Goal: Task Accomplishment & Management: Use online tool/utility

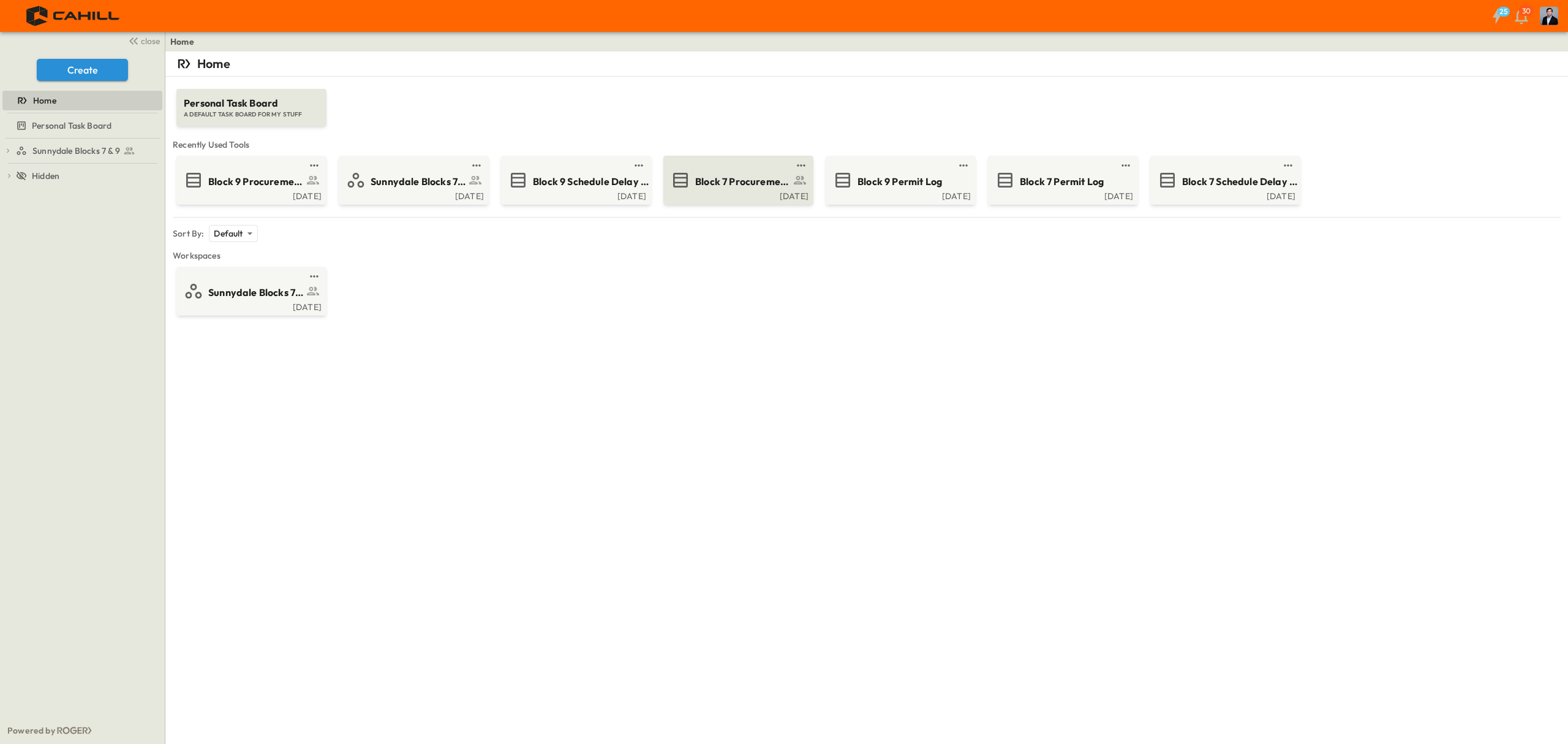
click at [718, 187] on span "Block 7 Procurement Log" at bounding box center [743, 182] width 95 height 14
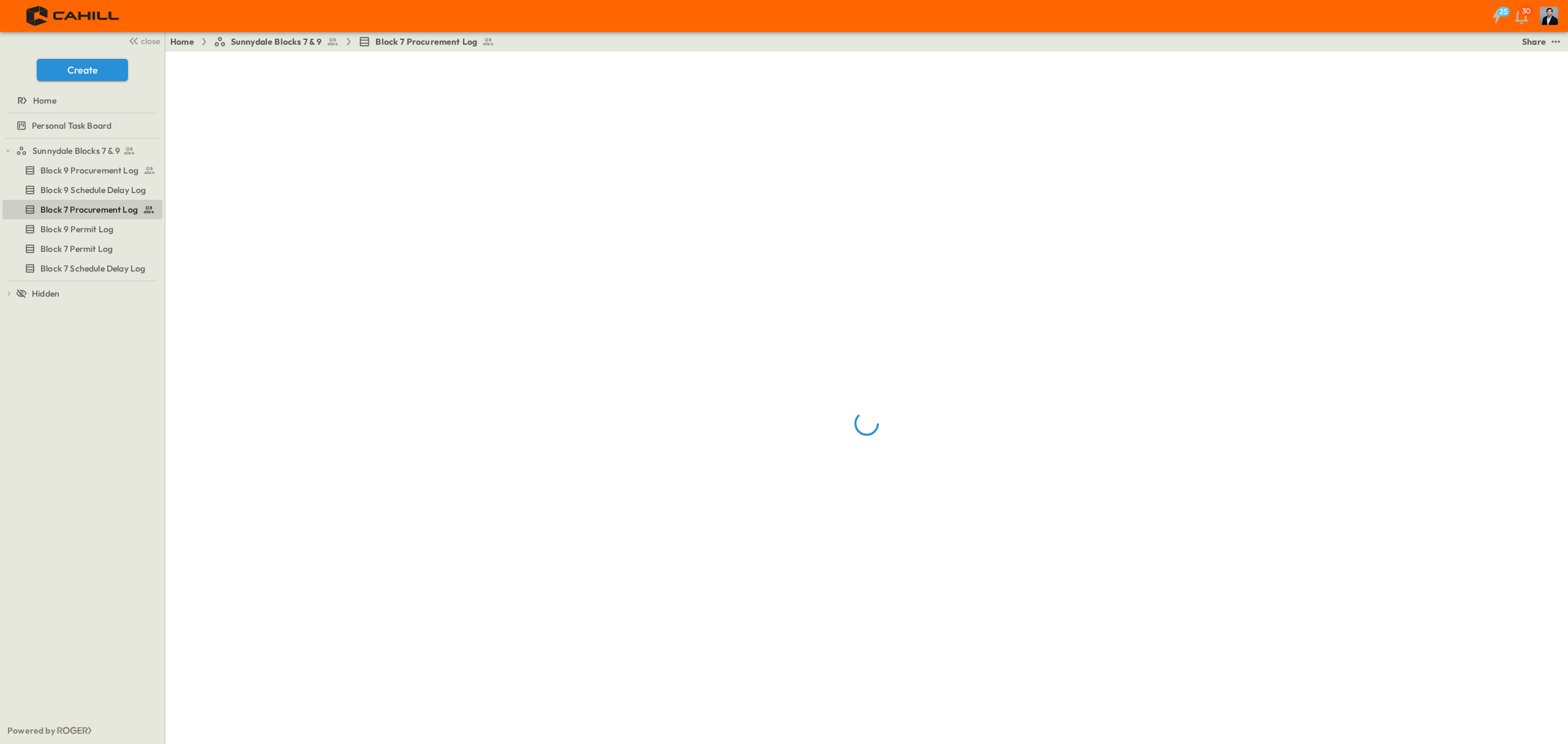
click at [306, 30] on div "25 30" at bounding box center [783, 16] width 1566 height 32
click at [297, 39] on span "Sunnydale Blocks 7 & 9" at bounding box center [277, 41] width 91 height 12
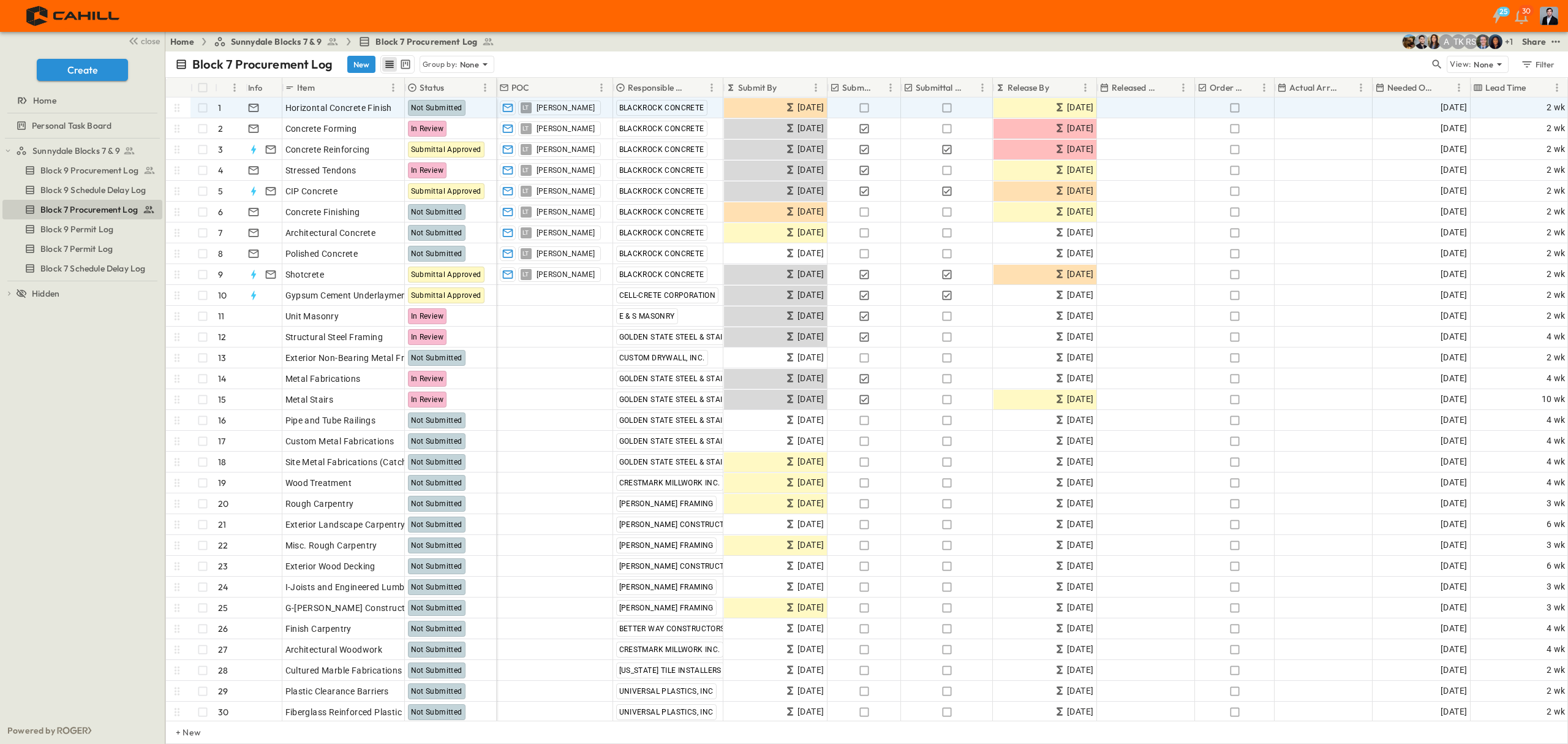
click at [294, 42] on span "Sunnydale Blocks 7 & 9" at bounding box center [277, 41] width 91 height 12
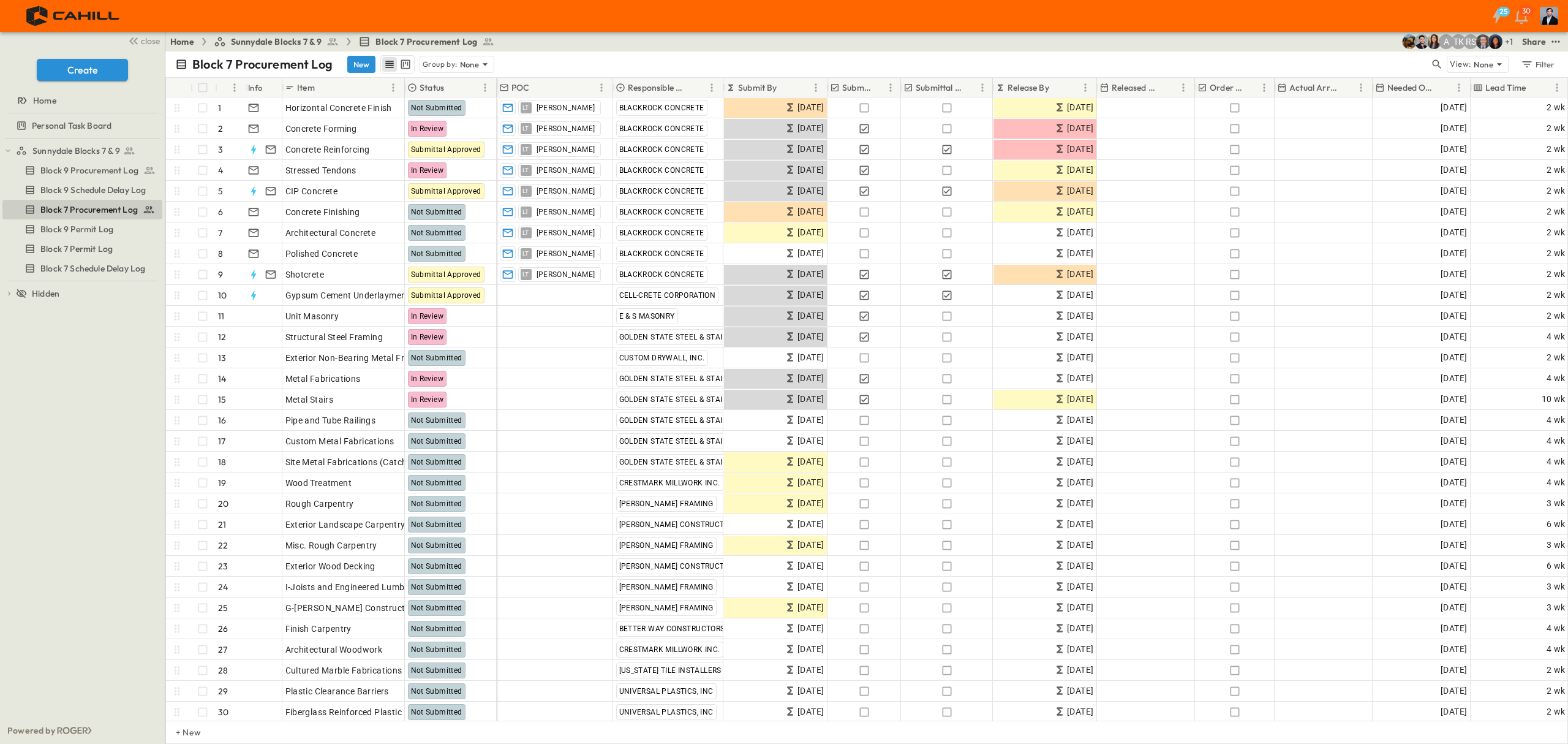
click at [294, 42] on span "Sunnydale Blocks 7 & 9" at bounding box center [277, 41] width 91 height 12
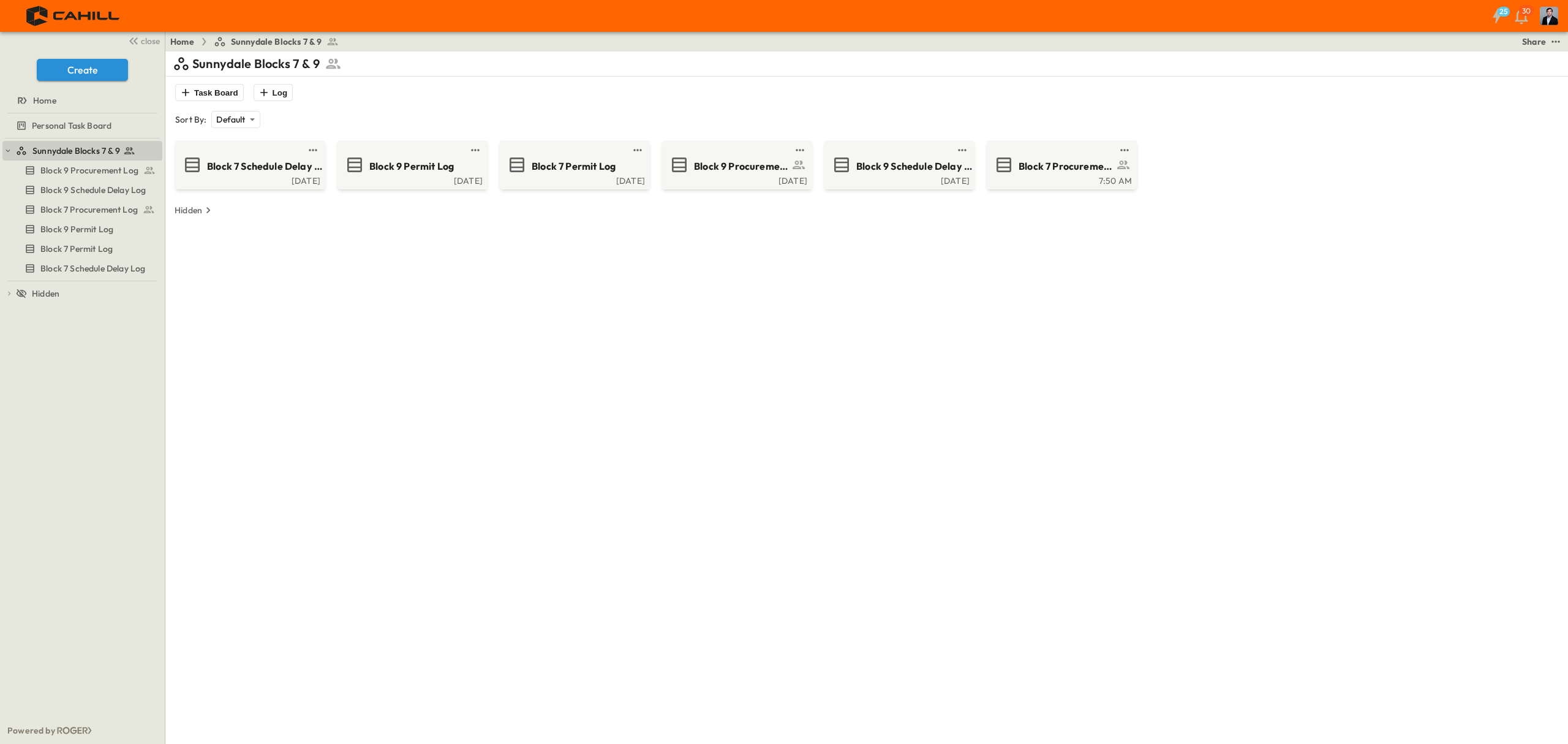
click at [306, 34] on div "Home Sunnydale Blocks 7 & 9 Share" at bounding box center [867, 42] width 1402 height 20
click at [725, 162] on span "Block 9 Procurement Log" at bounding box center [741, 166] width 95 height 14
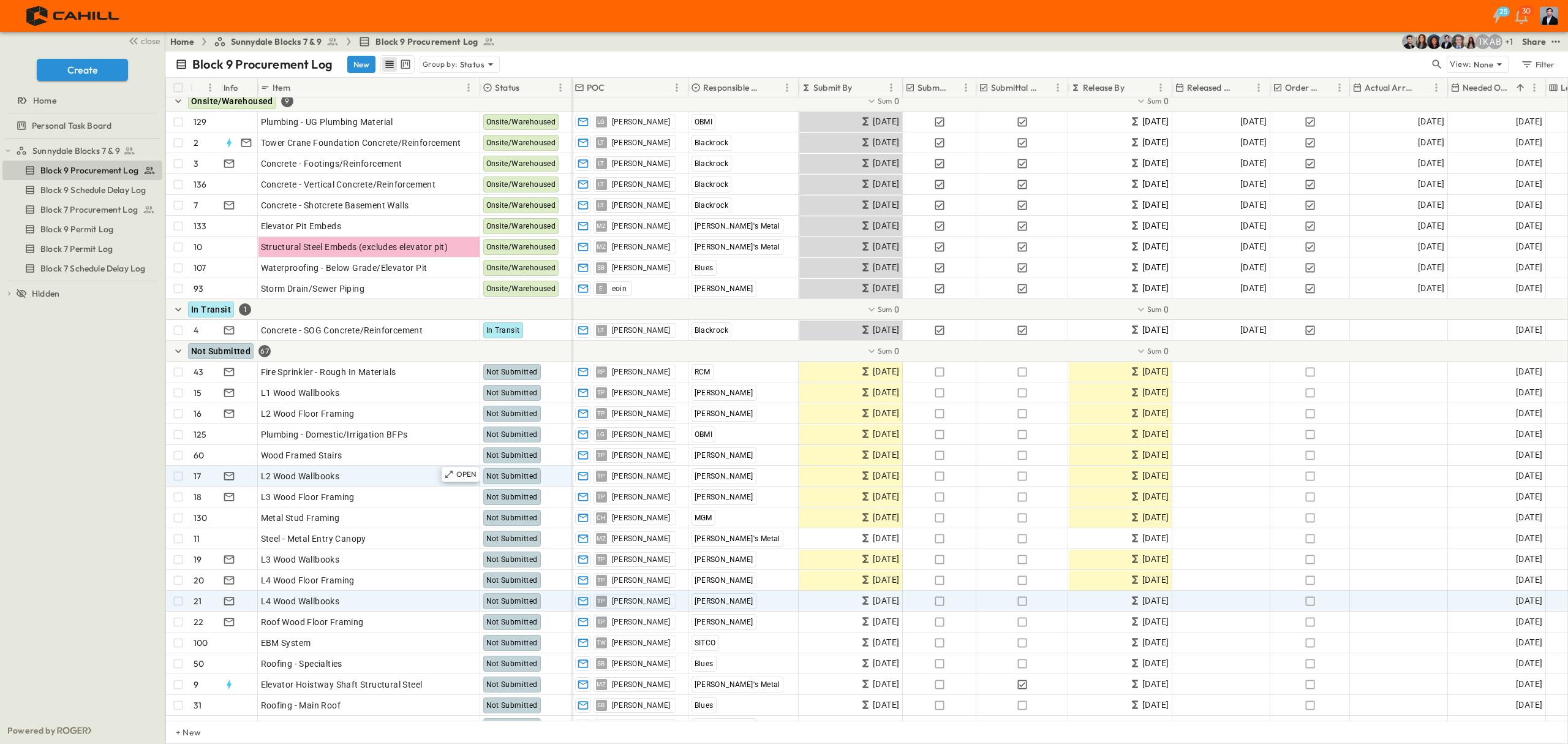
scroll to position [1062, 0]
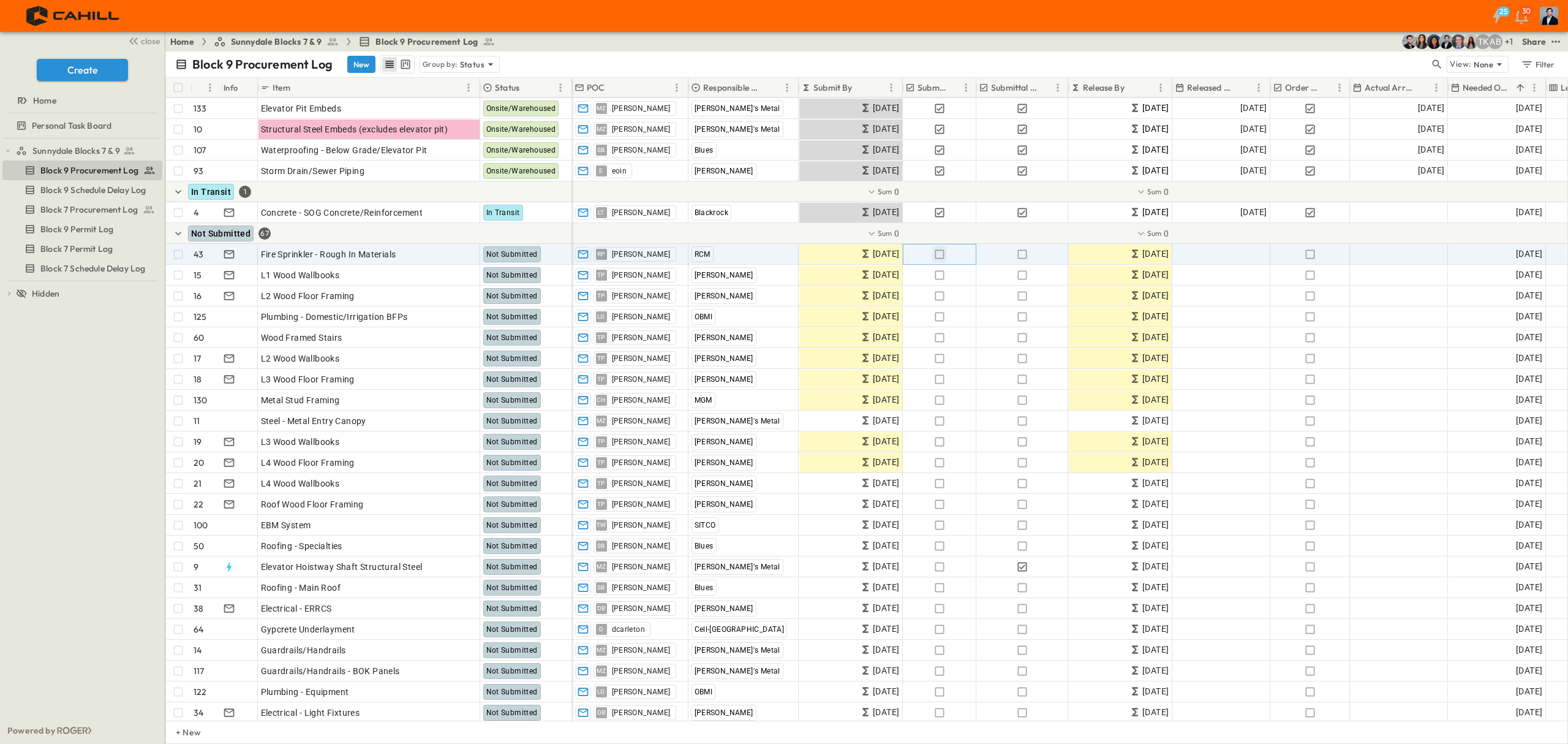
click at [934, 254] on icon "button" at bounding box center [940, 254] width 12 height 12
drag, startPoint x: 1022, startPoint y: 256, endPoint x: 1347, endPoint y: 263, distance: 325.1
click at [1022, 255] on icon "button" at bounding box center [1022, 254] width 12 height 12
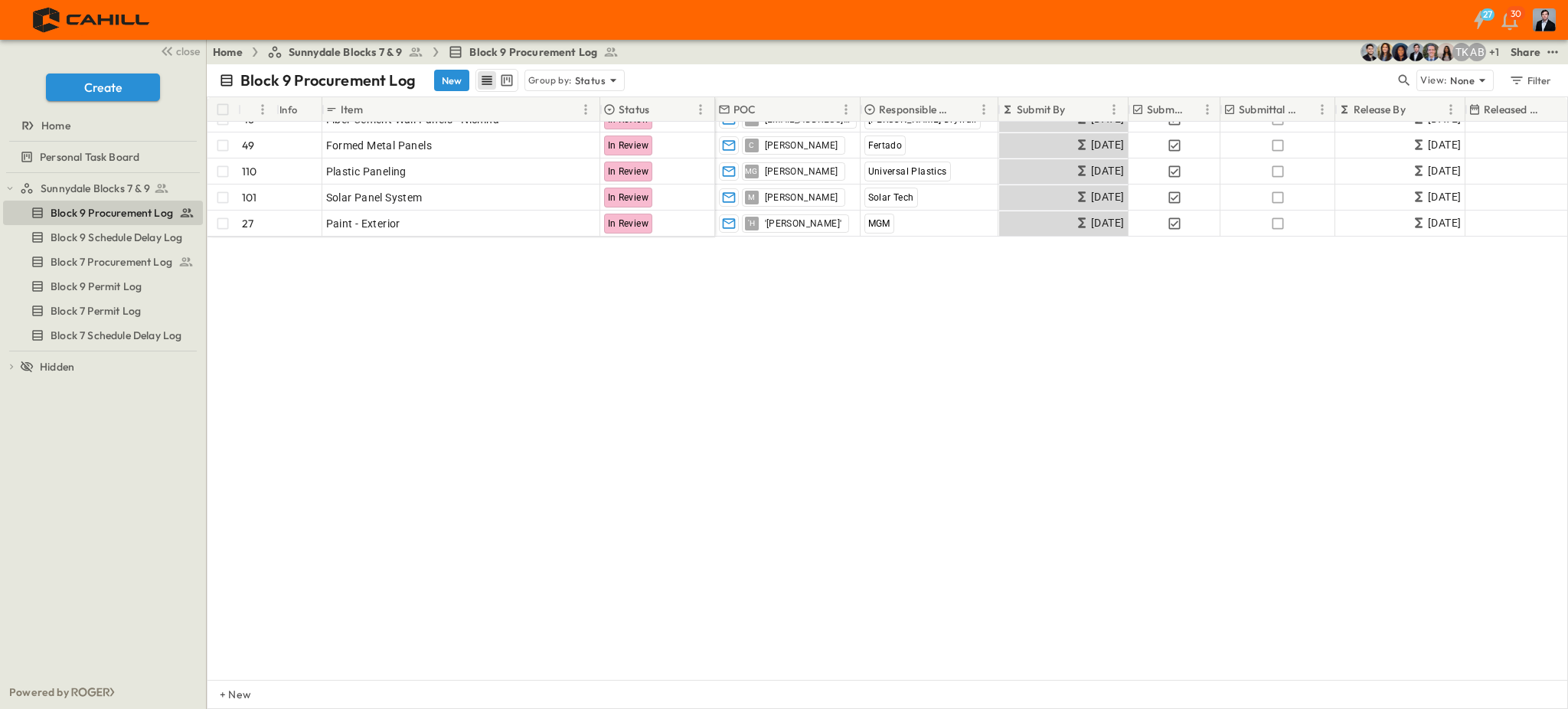
scroll to position [0, 0]
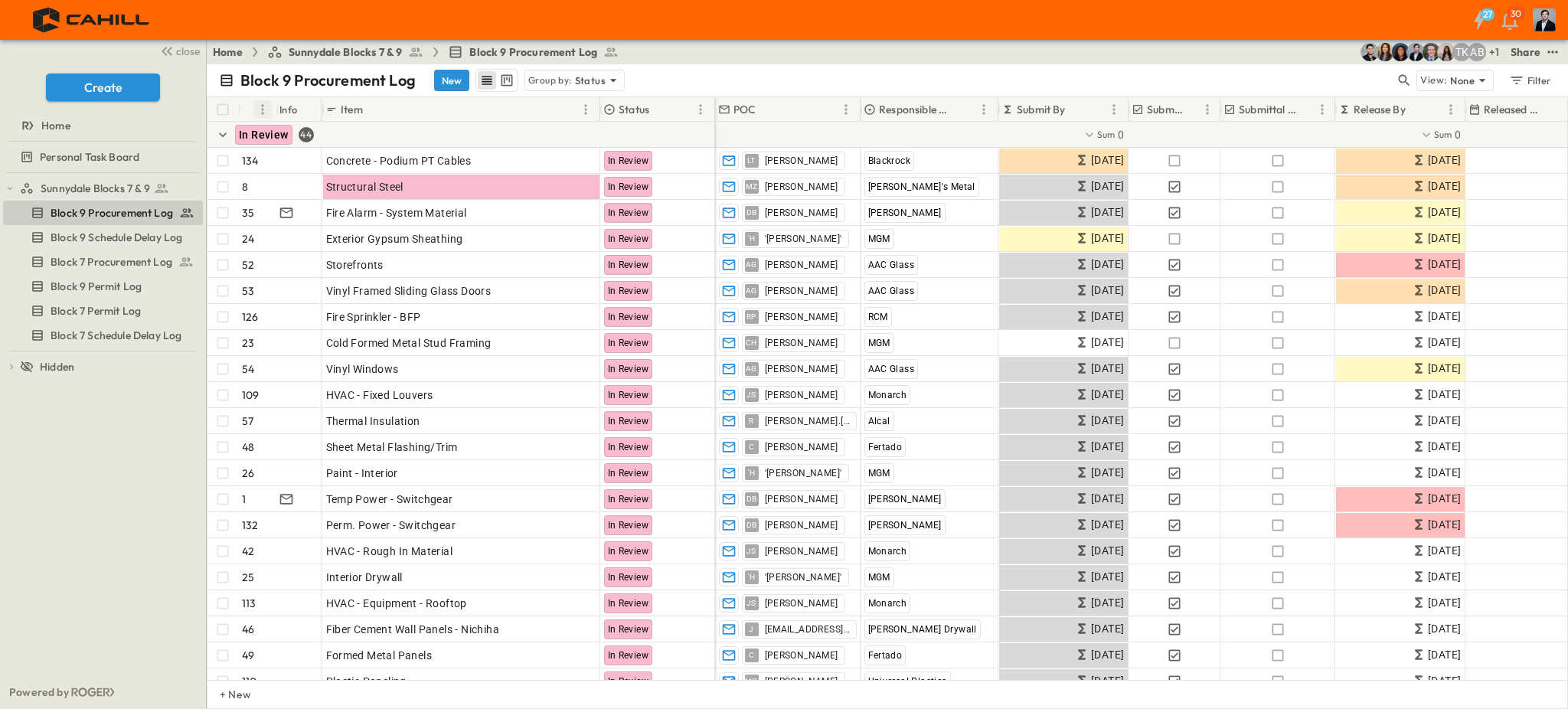
click at [255, 107] on icon "Menu" at bounding box center [262, 109] width 15 height 15
click at [249, 110] on icon "Sort" at bounding box center [253, 110] width 14 height 14
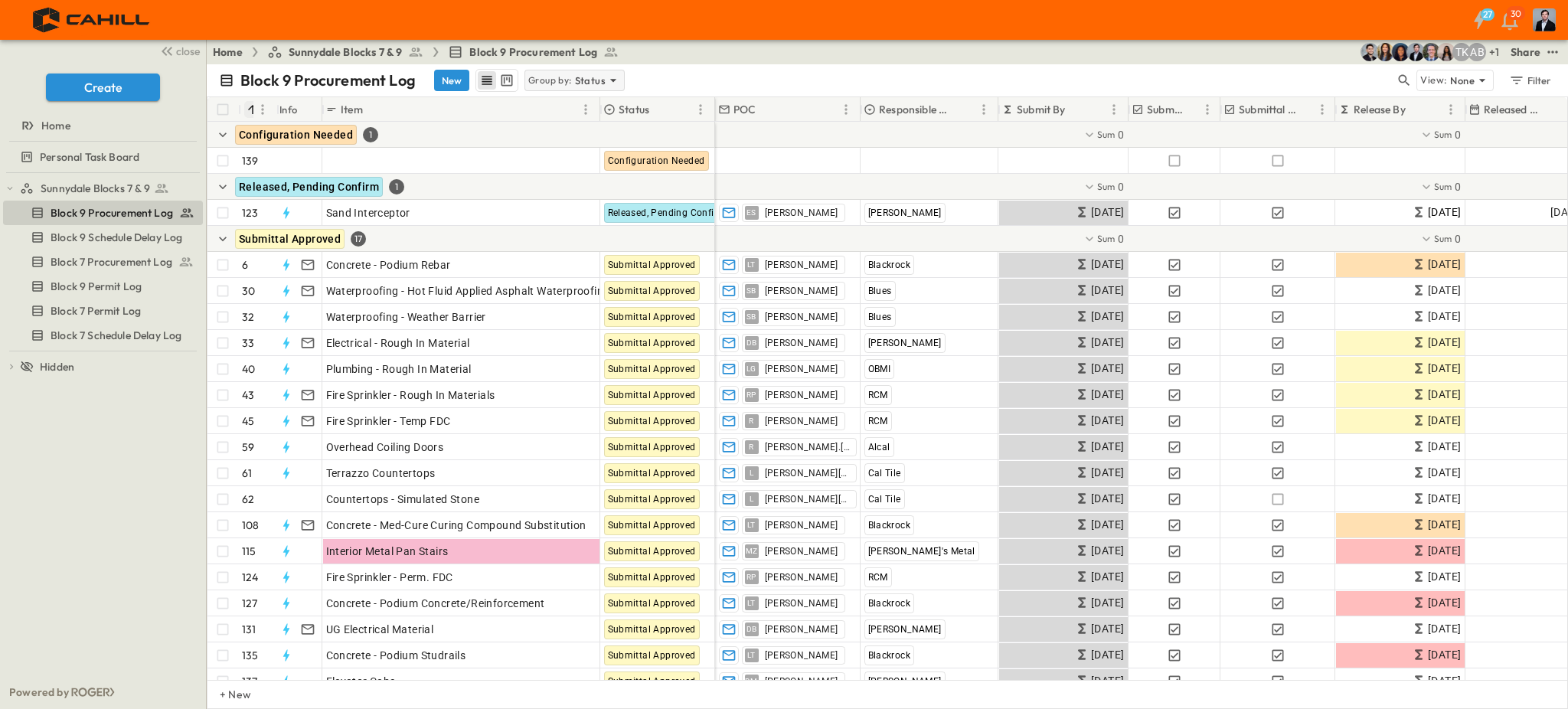
click at [606, 79] on icon at bounding box center [613, 80] width 15 height 15
click at [544, 101] on p "None" at bounding box center [541, 101] width 25 height 15
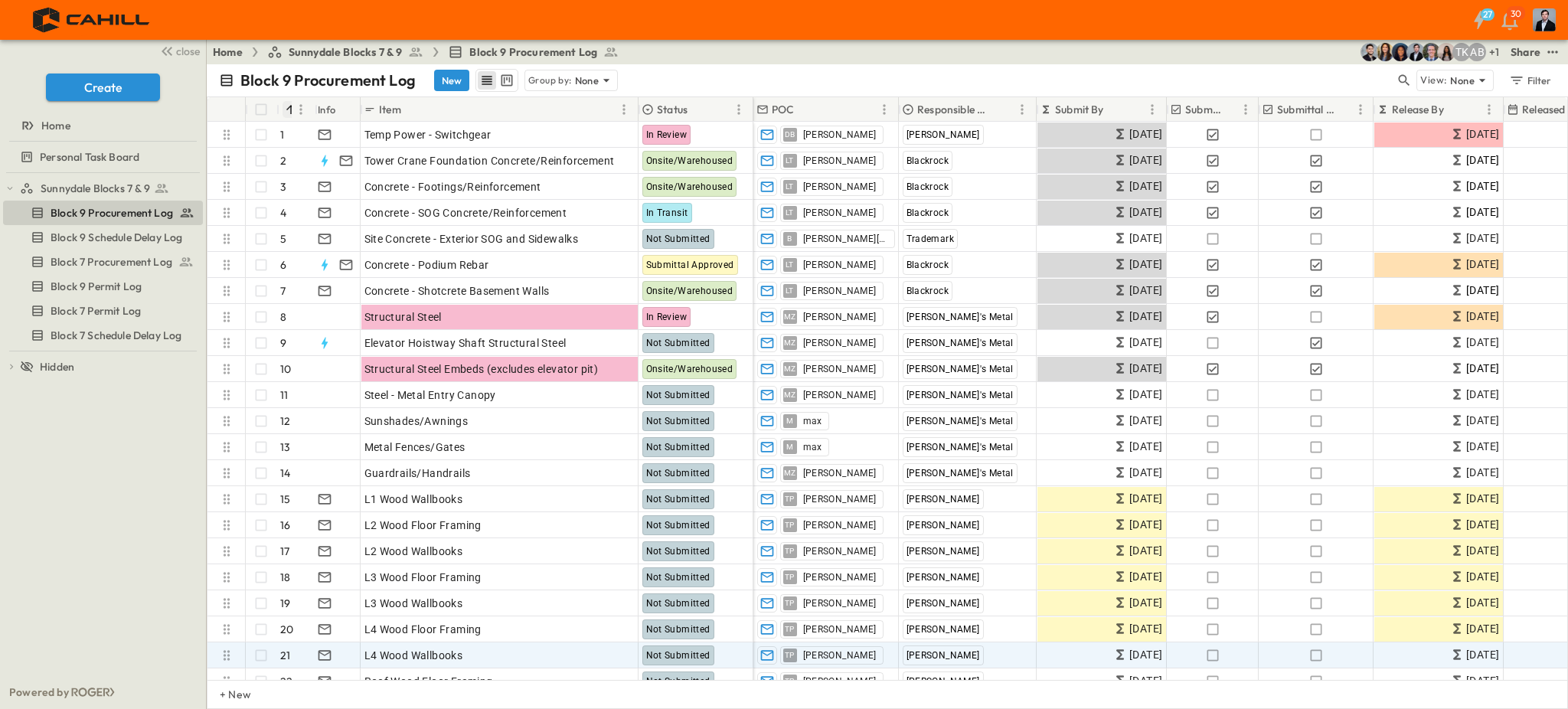
drag, startPoint x: 1463, startPoint y: 680, endPoint x: 848, endPoint y: 654, distance: 615.5
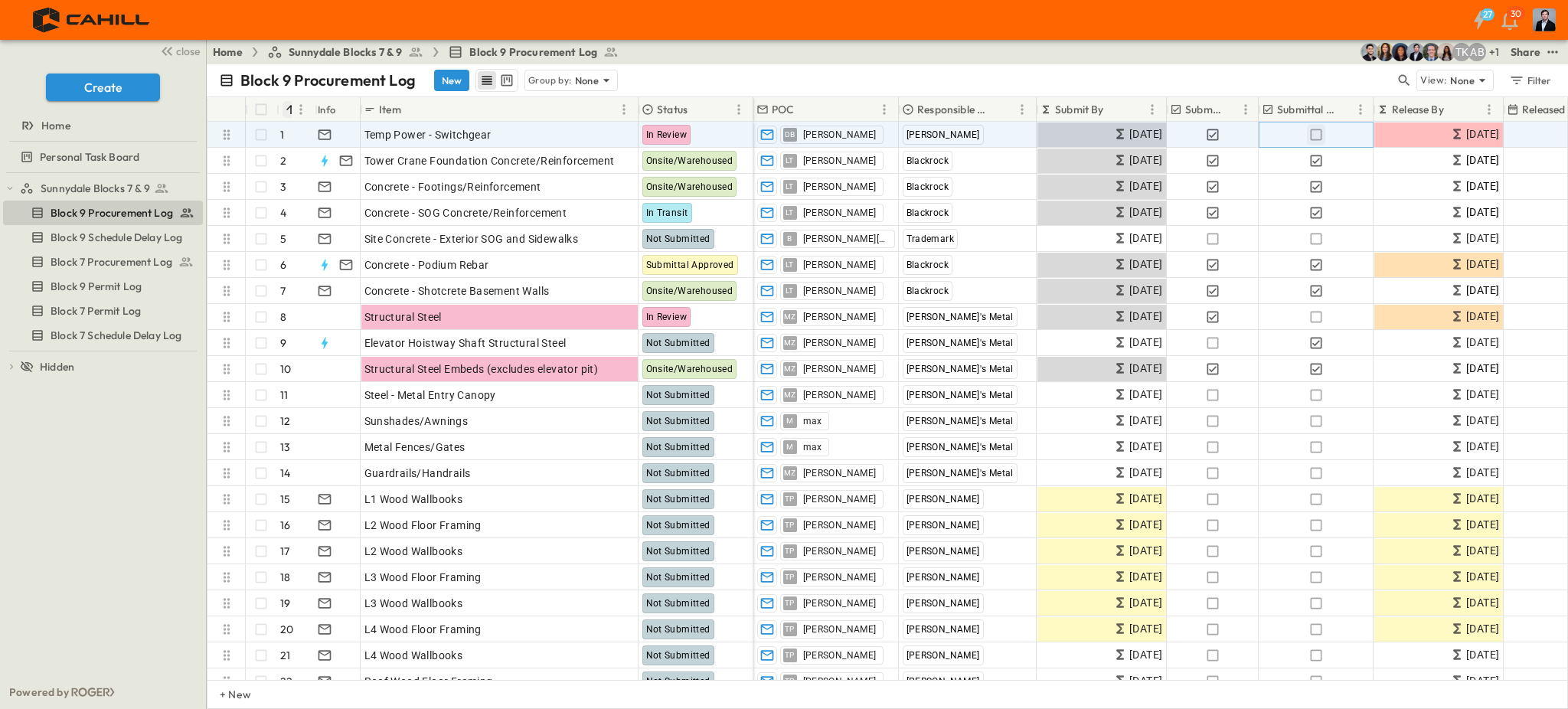
click at [1312, 139] on icon "button" at bounding box center [1315, 134] width 15 height 15
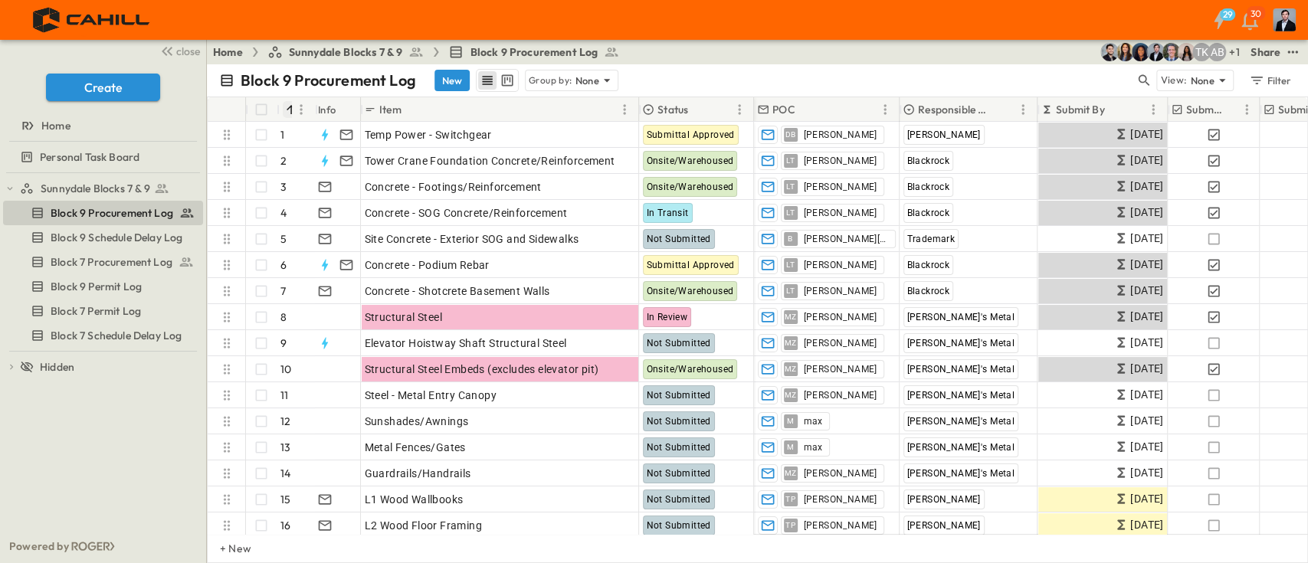
click at [1132, 80] on div "Block 9 Procurement Log New Group by: None" at bounding box center [677, 80] width 916 height 23
click at [1140, 80] on icon "button" at bounding box center [1143, 80] width 15 height 15
type input "********"
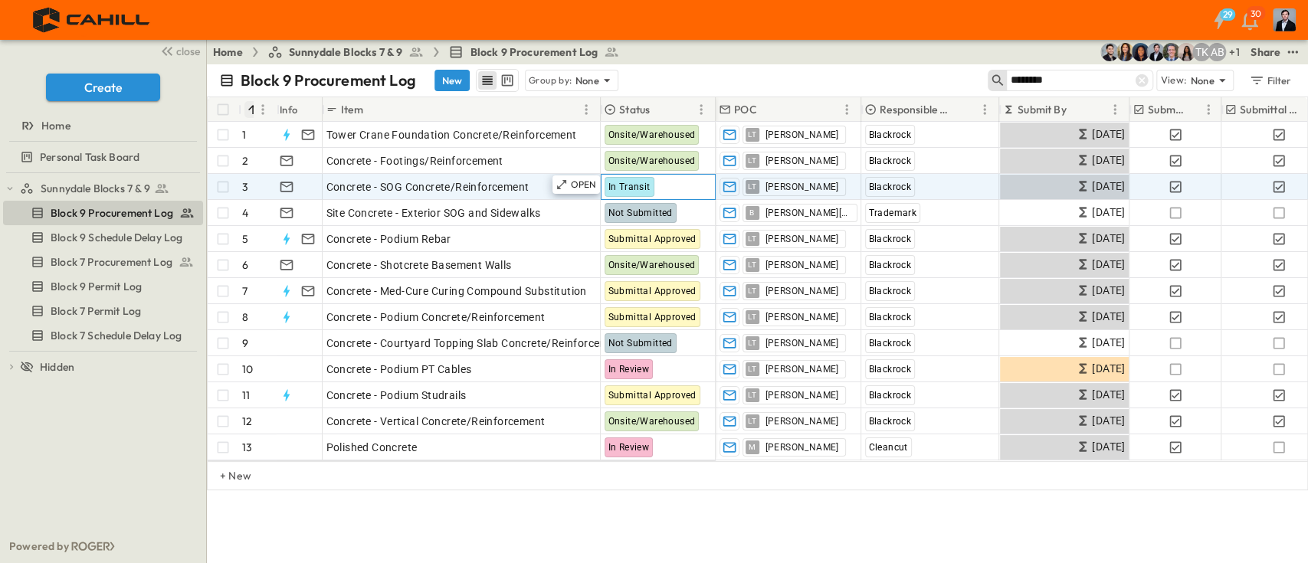
click at [617, 188] on span "In Transit" at bounding box center [629, 187] width 42 height 11
click at [660, 184] on div "In Transit" at bounding box center [657, 187] width 113 height 25
click at [649, 188] on div "In Transit" at bounding box center [657, 187] width 113 height 25
click at [646, 189] on span "In Transit" at bounding box center [629, 187] width 42 height 11
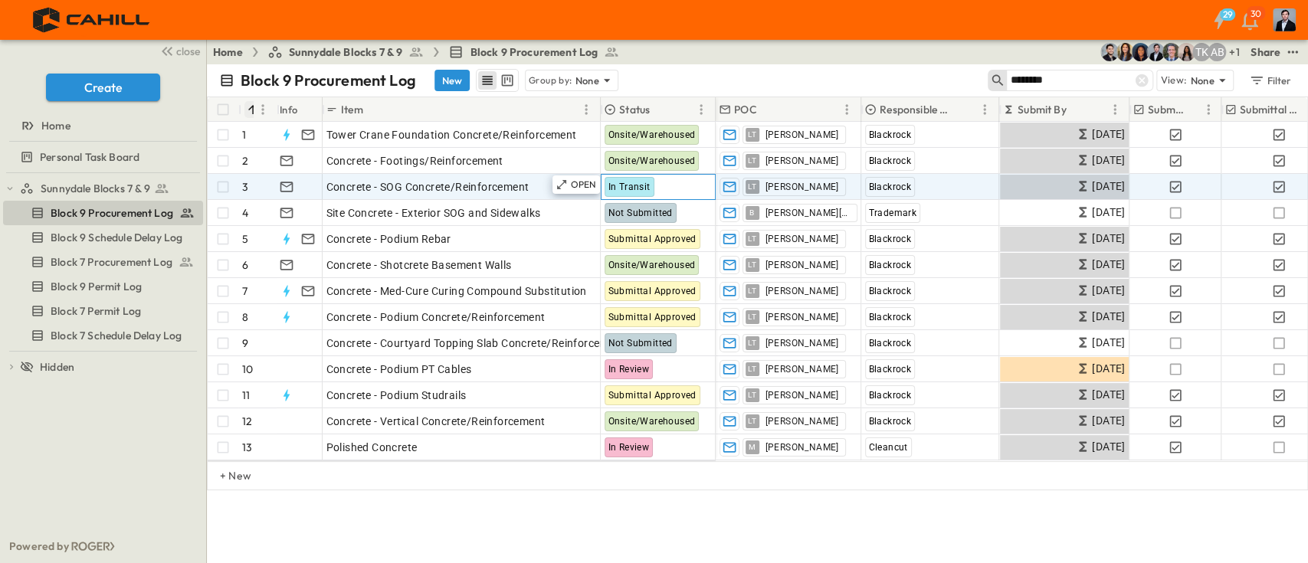
click at [657, 185] on div "In Transit" at bounding box center [657, 187] width 113 height 25
click at [644, 187] on span "In Transit" at bounding box center [629, 187] width 42 height 11
click at [637, 188] on span "In Transit" at bounding box center [629, 187] width 42 height 11
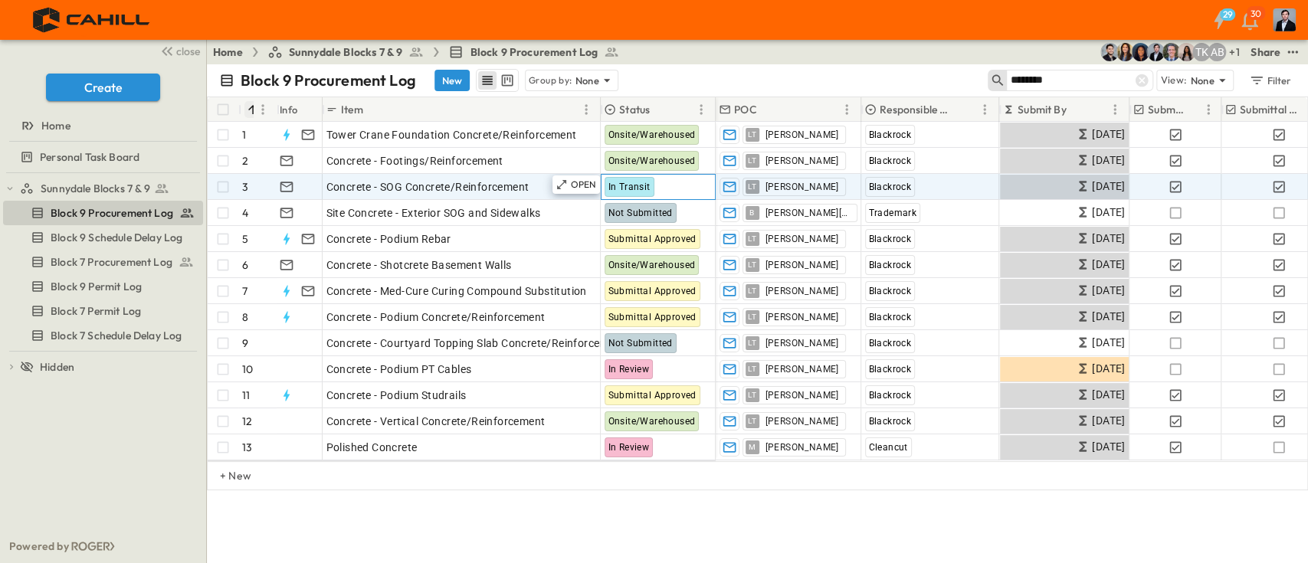
click at [637, 188] on span "In Transit" at bounding box center [629, 187] width 42 height 11
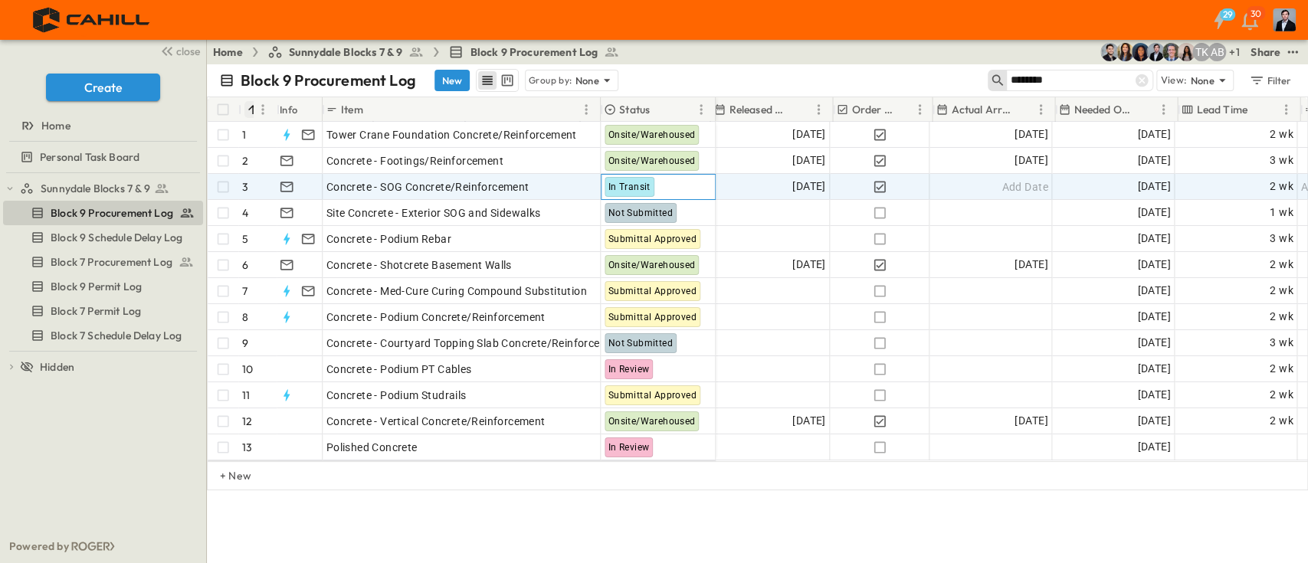
scroll to position [0, 755]
click at [994, 181] on div "Add Date" at bounding box center [994, 187] width 121 height 25
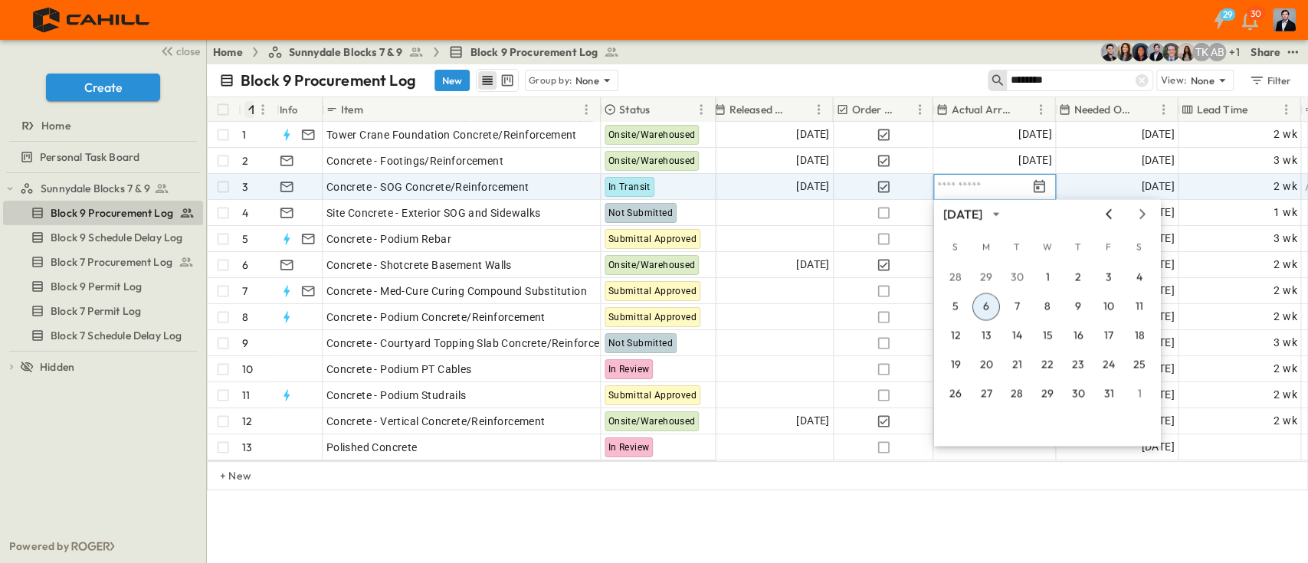
click at [1115, 214] on icon "Previous month" at bounding box center [1108, 214] width 18 height 12
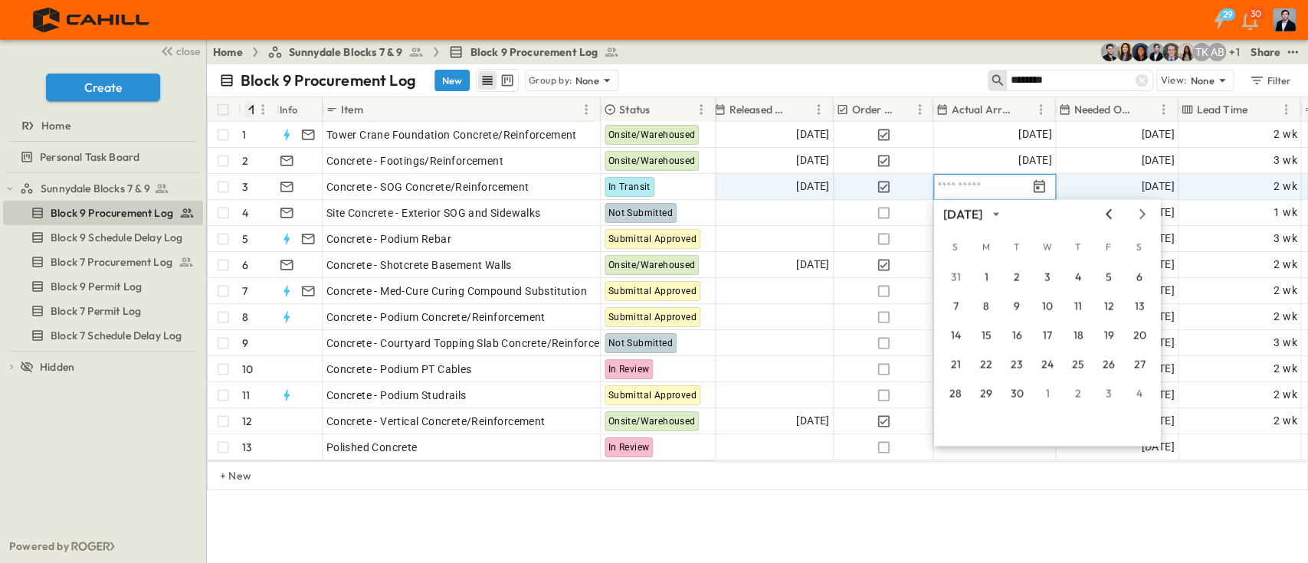
click at [1115, 214] on icon "Previous month" at bounding box center [1108, 214] width 18 height 12
click at [1051, 403] on button "27" at bounding box center [1047, 394] width 28 height 28
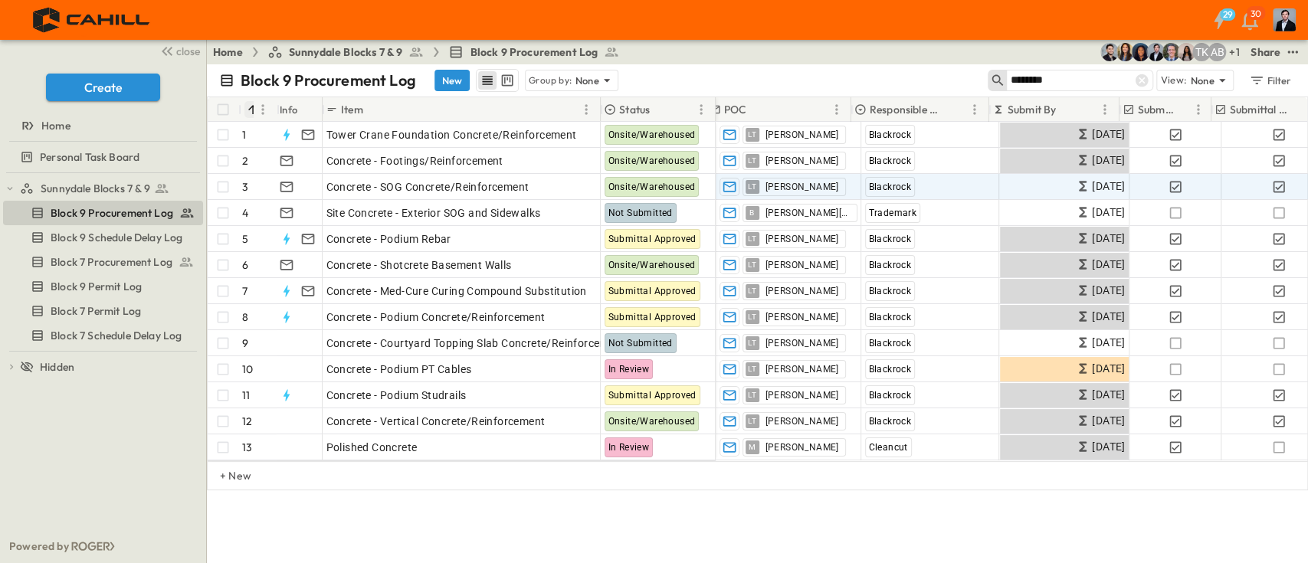
scroll to position [0, 0]
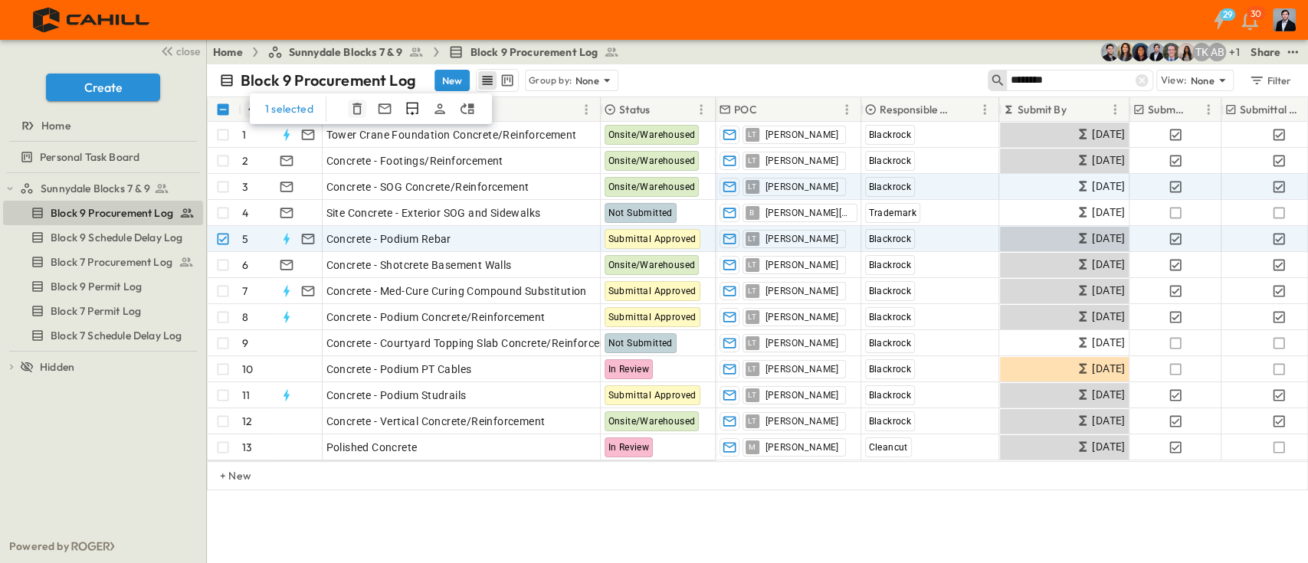
click at [352, 101] on icon "button" at bounding box center [356, 108] width 15 height 15
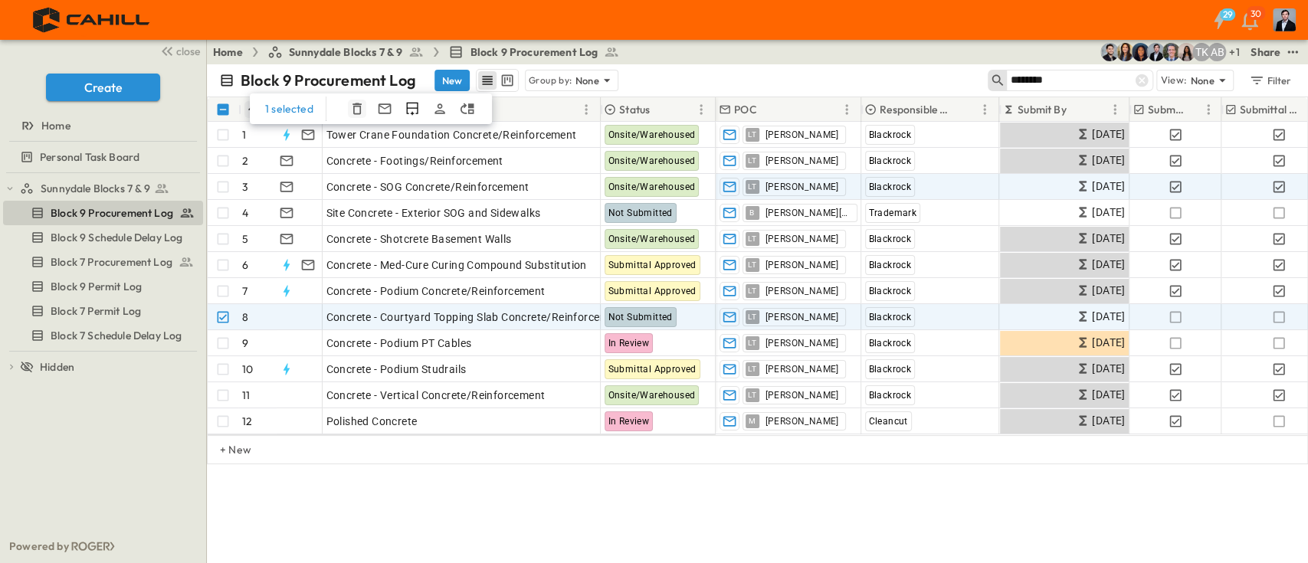
click at [353, 106] on icon "button" at bounding box center [356, 108] width 9 height 11
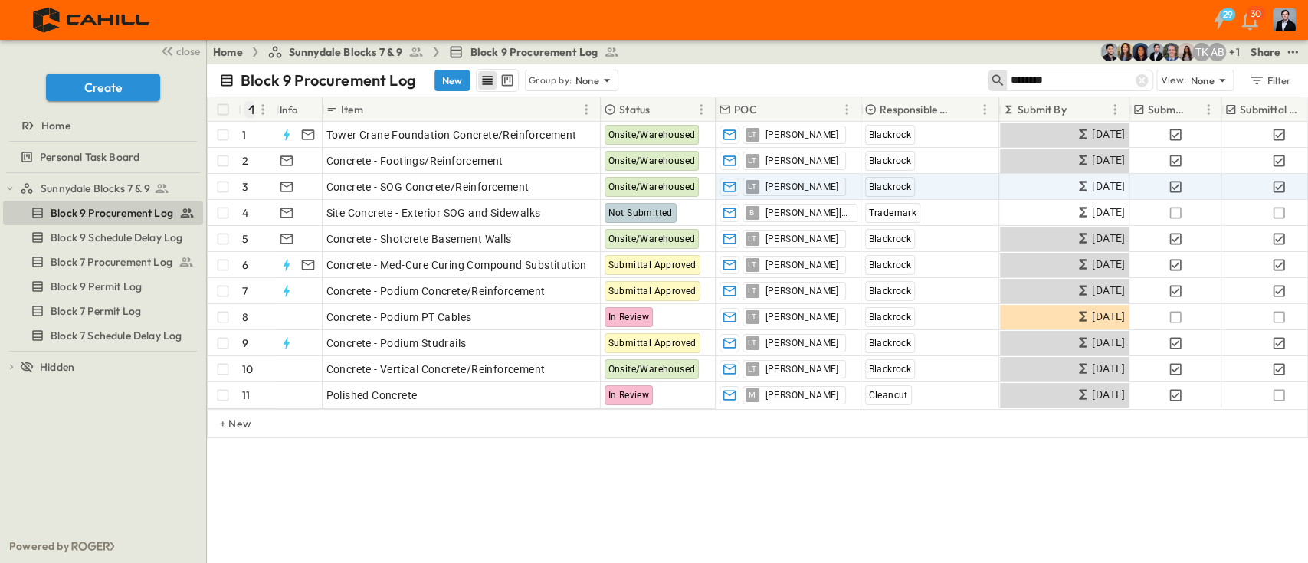
drag, startPoint x: 1111, startPoint y: 34, endPoint x: 1146, endPoint y: 67, distance: 48.8
drag, startPoint x: 1146, startPoint y: 67, endPoint x: 782, endPoint y: 93, distance: 364.8
click at [781, 93] on div "Block 9 Procurement Log New Group by: None ******** View: None Filter" at bounding box center [757, 80] width 1101 height 32
click at [1146, 94] on div "Block 9 Procurement Log New Group by: None ******** View: None Filter" at bounding box center [757, 80] width 1101 height 32
click at [1135, 79] on icon at bounding box center [1141, 80] width 15 height 15
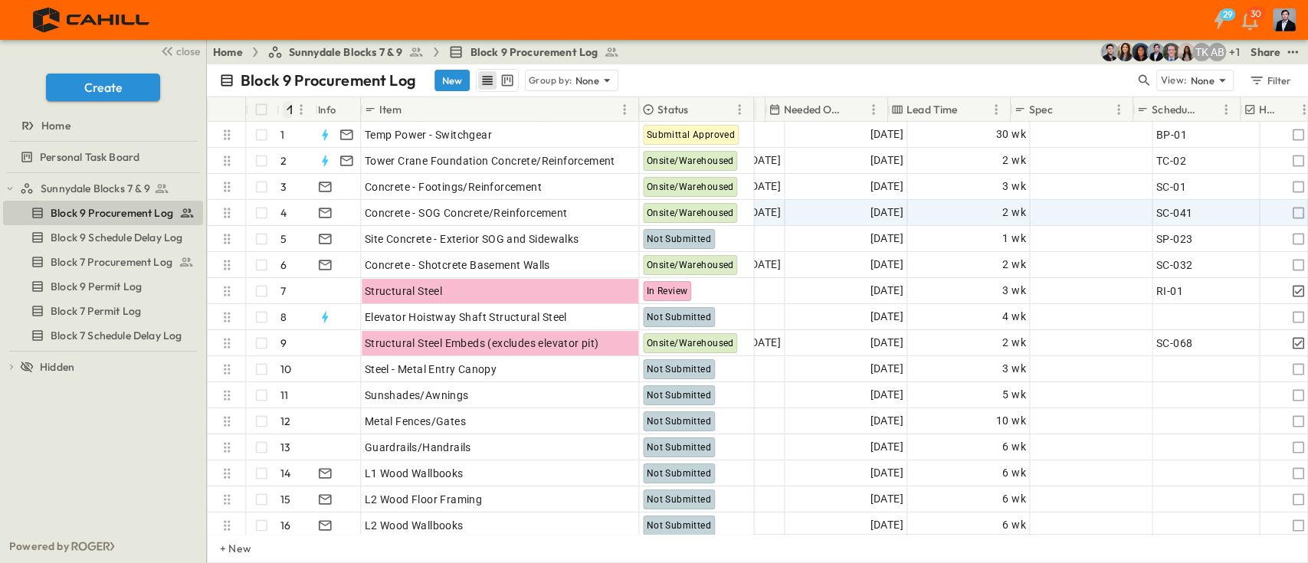
scroll to position [0, 1091]
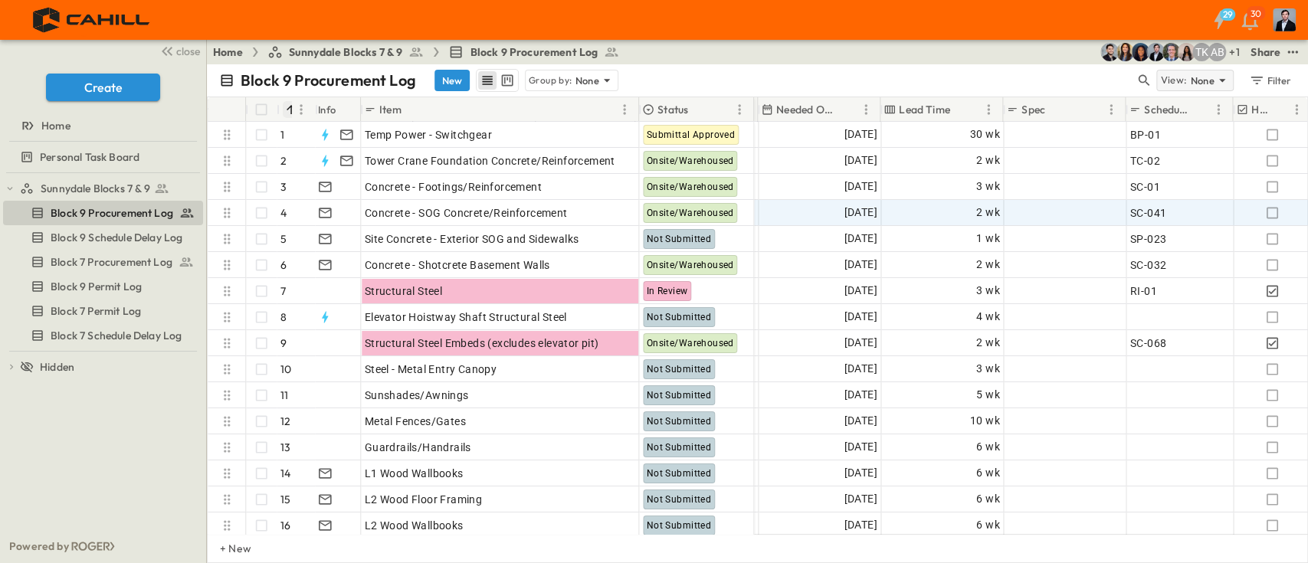
click at [1220, 70] on div "View: None" at bounding box center [1194, 80] width 77 height 21
click at [1070, 70] on div "Block 9 Procurement Log New Group by: None" at bounding box center [677, 80] width 916 height 23
click at [574, 70] on div "Group by: None" at bounding box center [571, 80] width 93 height 21
click at [1099, 74] on div "Block 9 Procurement Log New Group by: None" at bounding box center [677, 80] width 916 height 23
click at [1188, 81] on div "View: None" at bounding box center [1194, 80] width 77 height 21
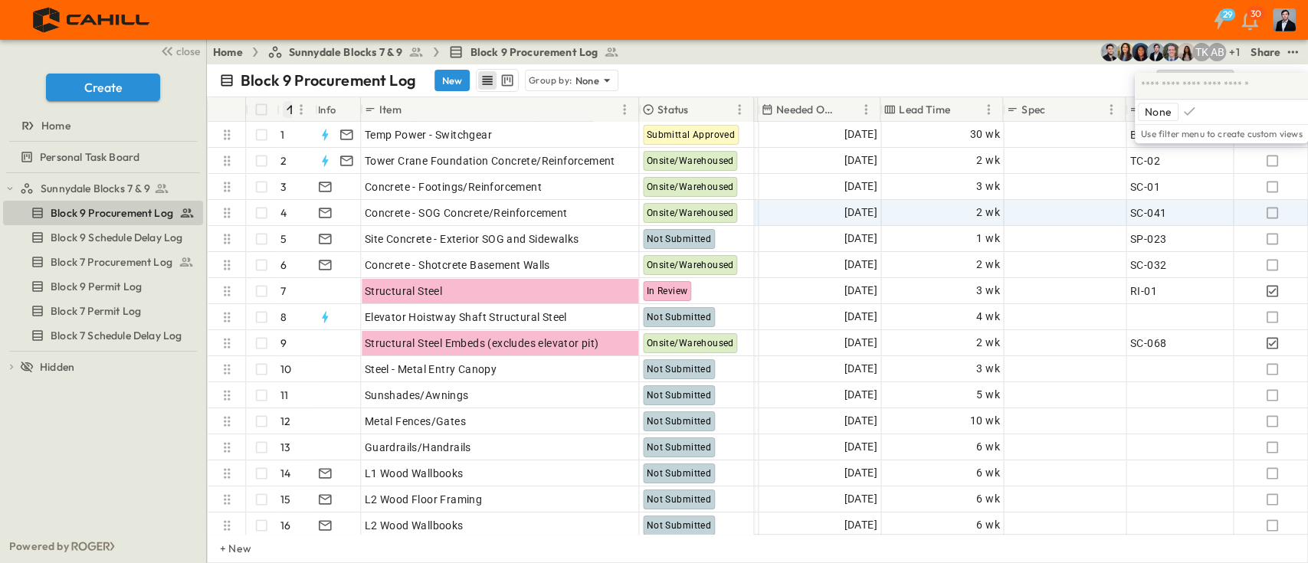
click at [1035, 45] on div "Home Sunnydale Blocks 7 & 9 Block 9 Procurement Log + 1 AB TK Share" at bounding box center [757, 52] width 1101 height 25
click at [1275, 76] on div "Filter" at bounding box center [1270, 80] width 44 height 17
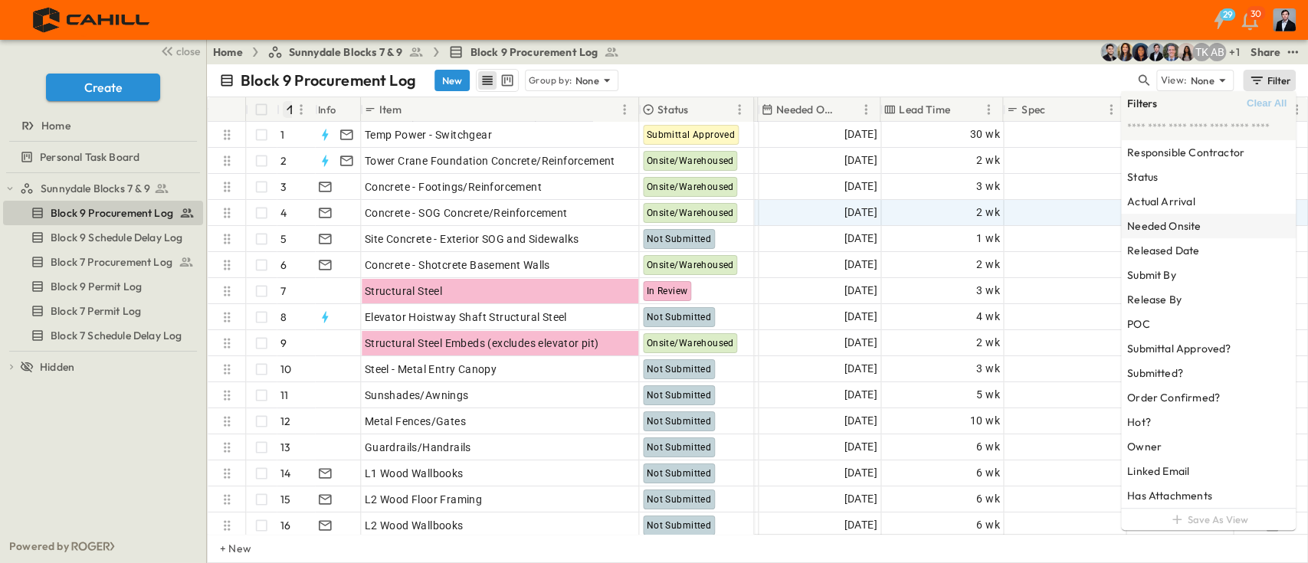
click at [1181, 224] on h6 "Needed Onsite" at bounding box center [1164, 225] width 74 height 15
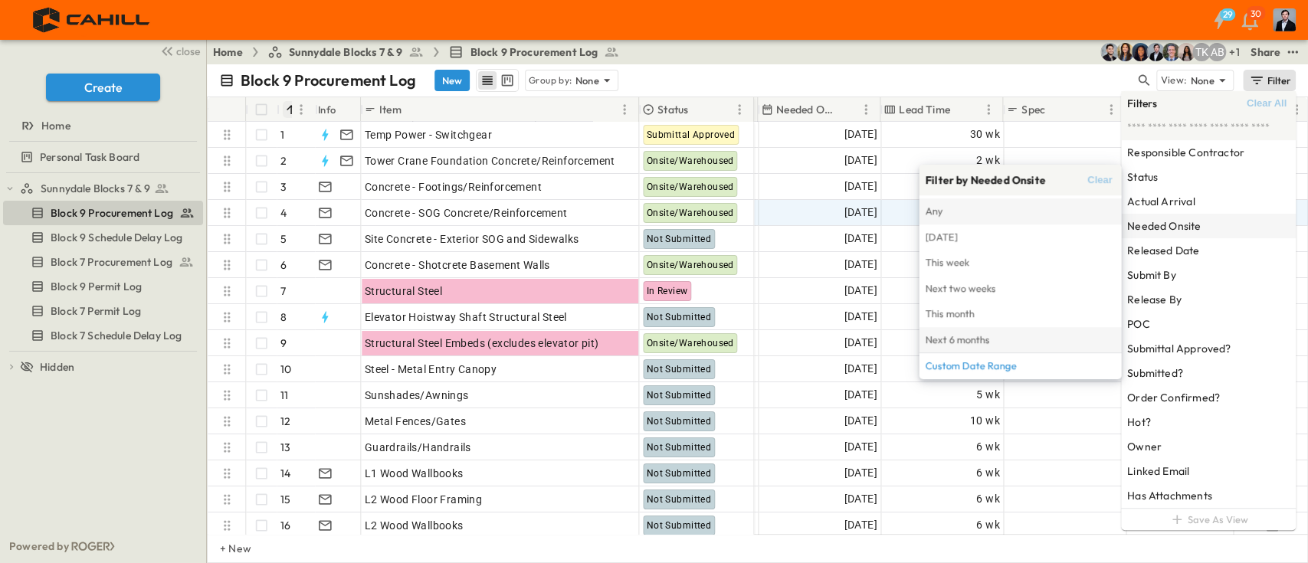
click at [997, 336] on span "Next 6 months" at bounding box center [1020, 340] width 190 height 17
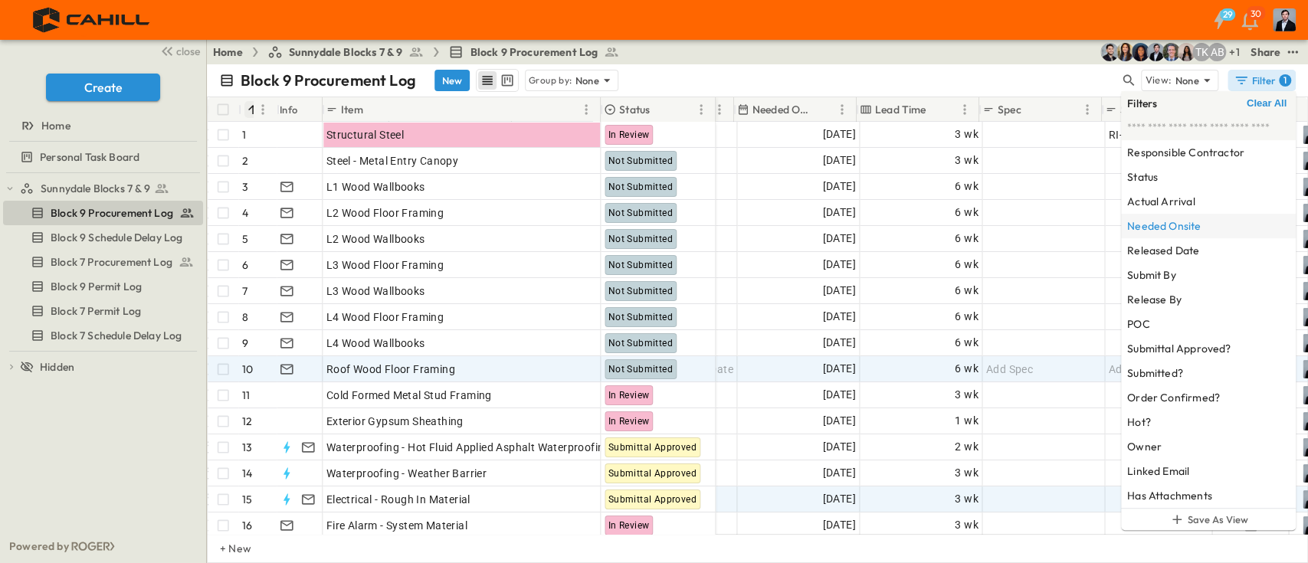
scroll to position [0, 1070]
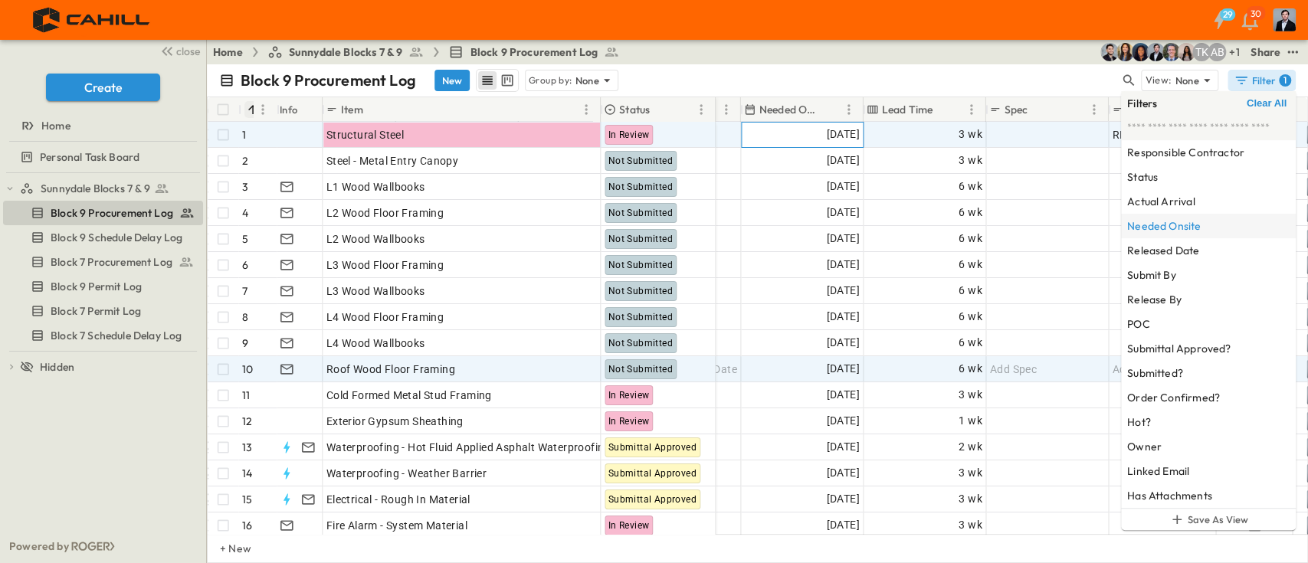
click at [784, 134] on div "[DATE]" at bounding box center [802, 135] width 121 height 25
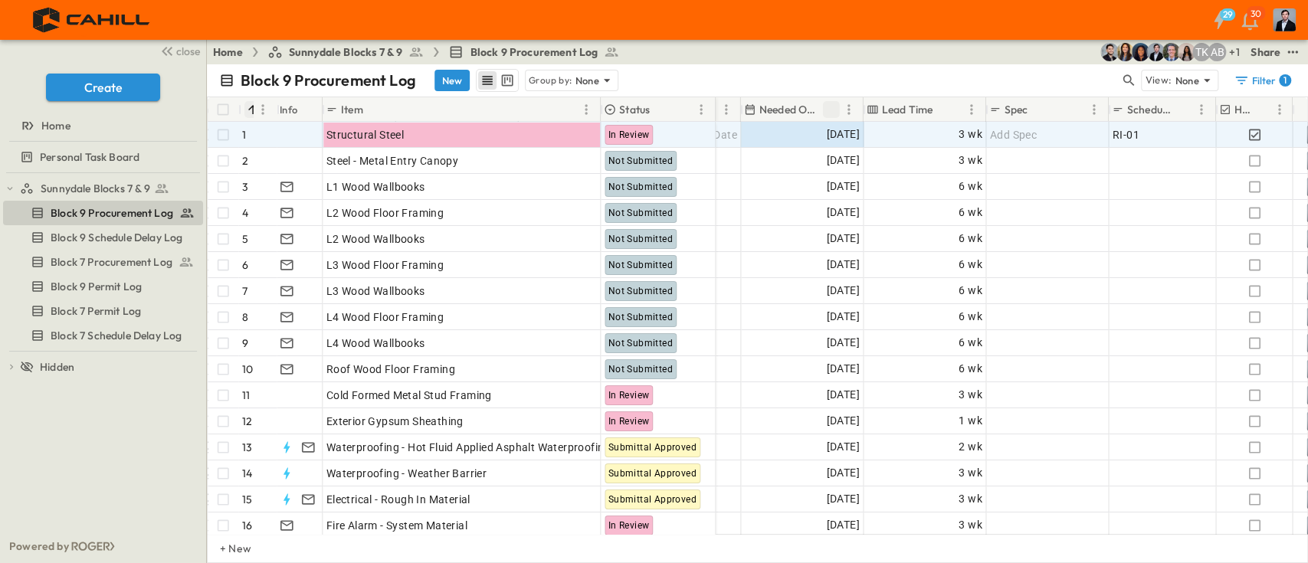
click at [833, 107] on icon "Sort" at bounding box center [831, 110] width 14 height 14
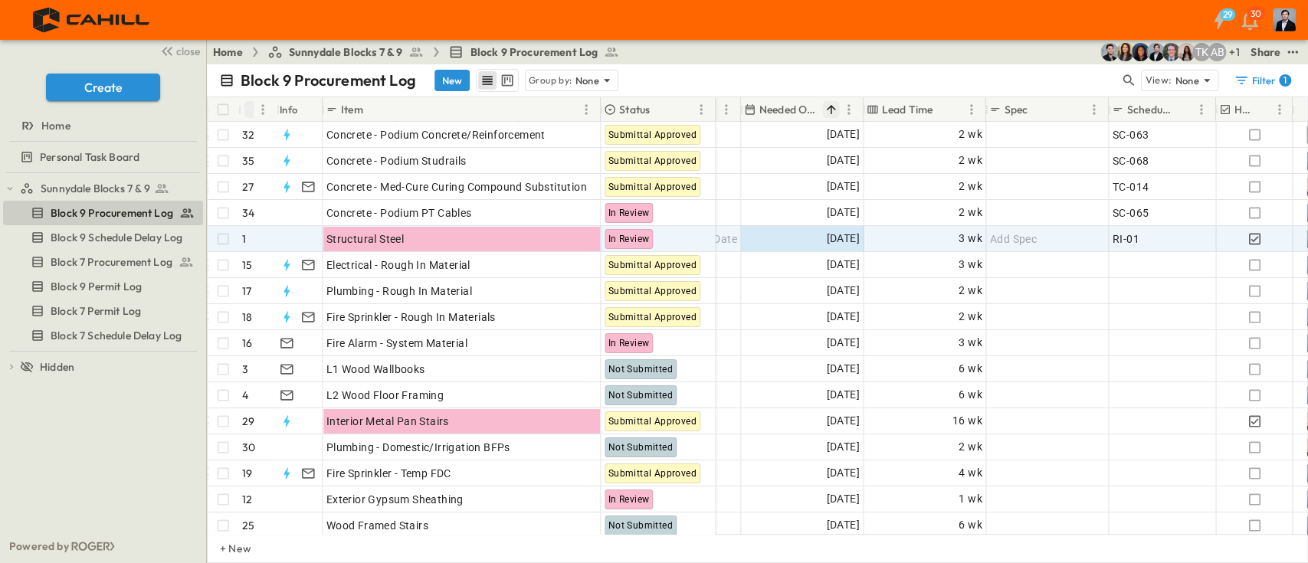
click at [828, 109] on icon "Sort" at bounding box center [831, 110] width 14 height 14
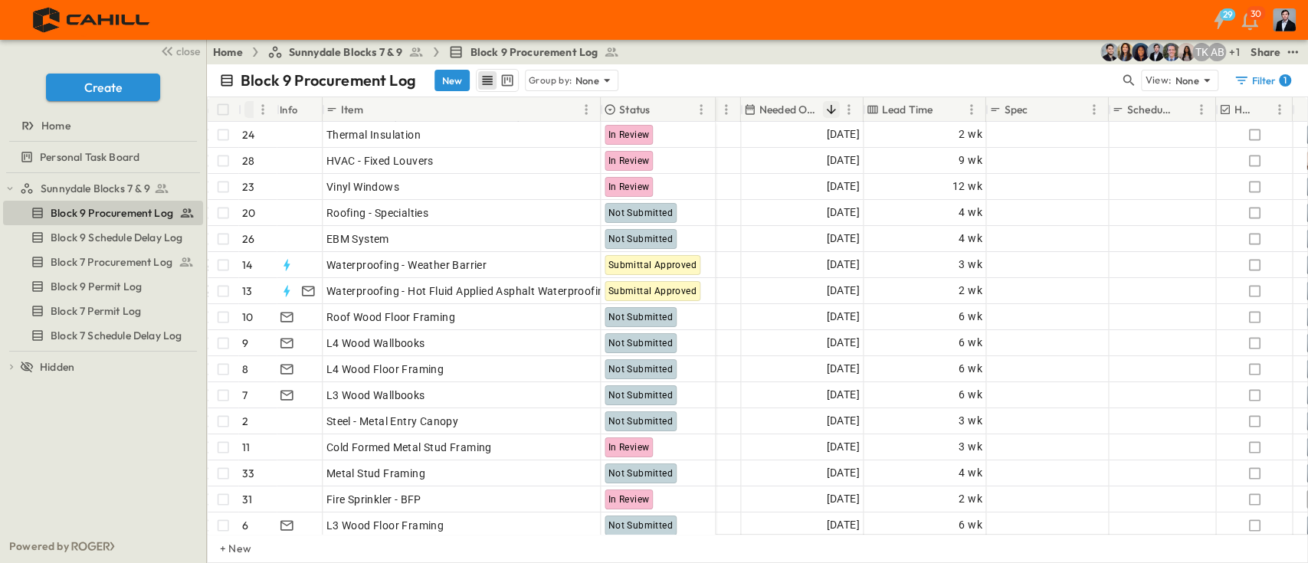
click at [828, 109] on icon "Sort" at bounding box center [831, 110] width 14 height 14
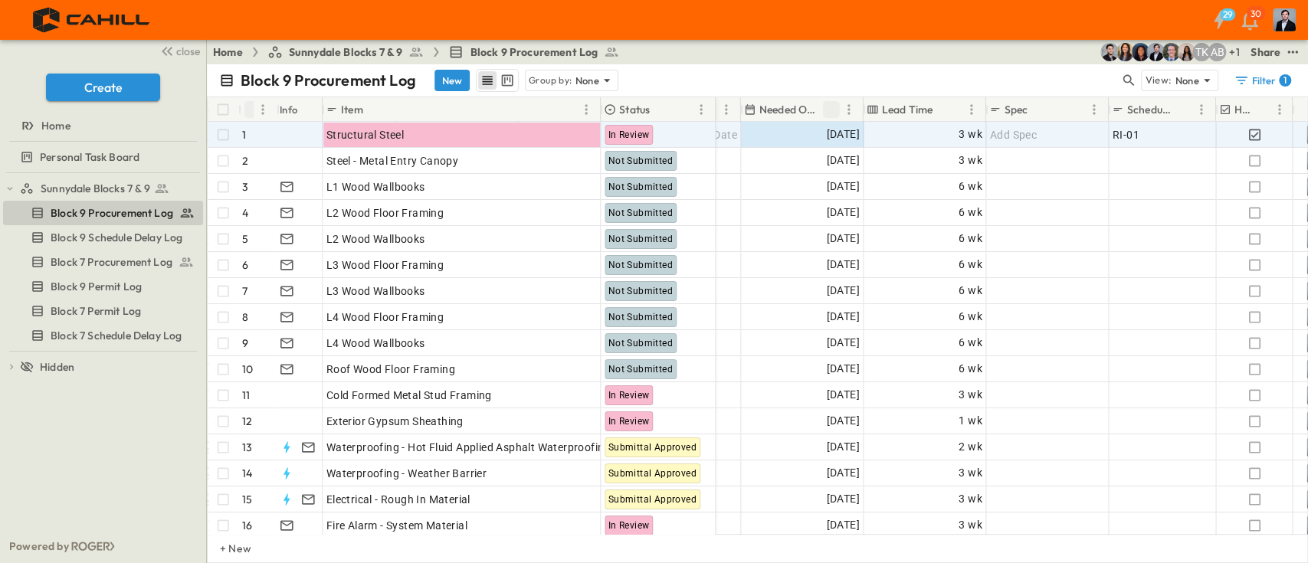
click at [829, 107] on icon "Sort" at bounding box center [831, 110] width 14 height 14
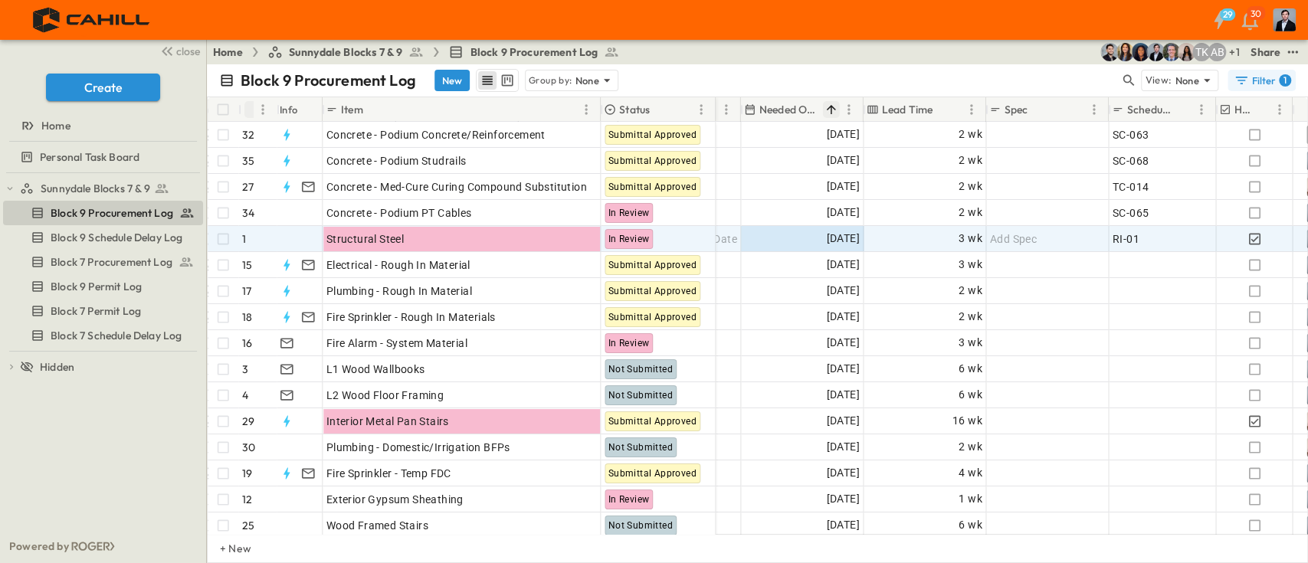
click at [1261, 78] on div "Filter 1" at bounding box center [1261, 80] width 57 height 15
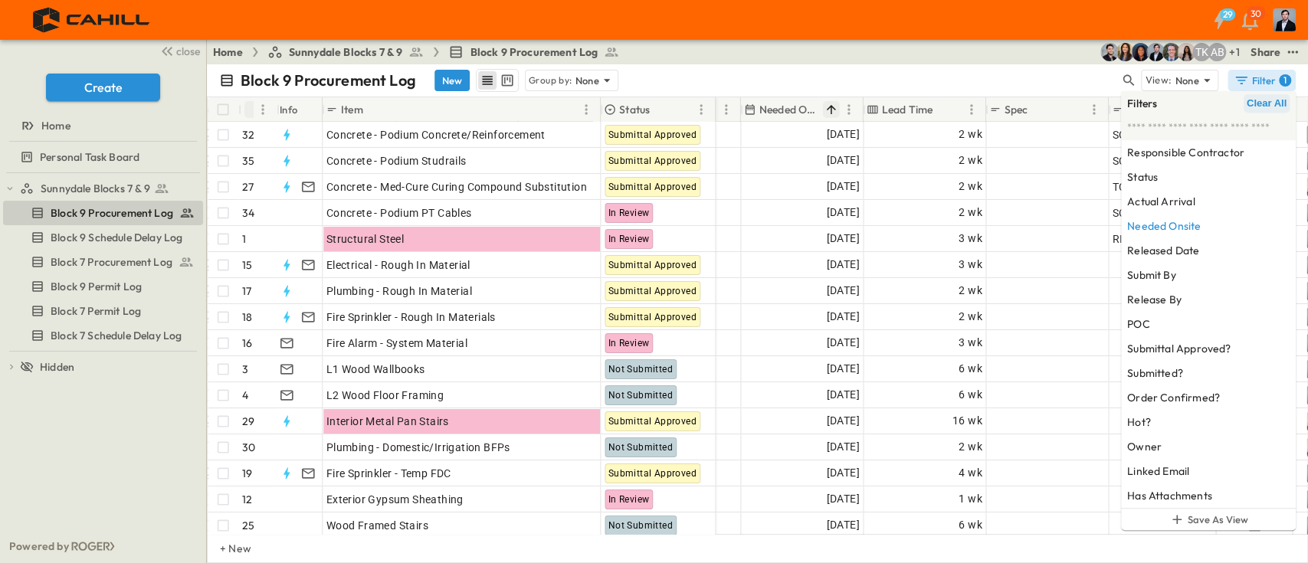
click at [1274, 104] on span "Clear All" at bounding box center [1266, 103] width 40 height 12
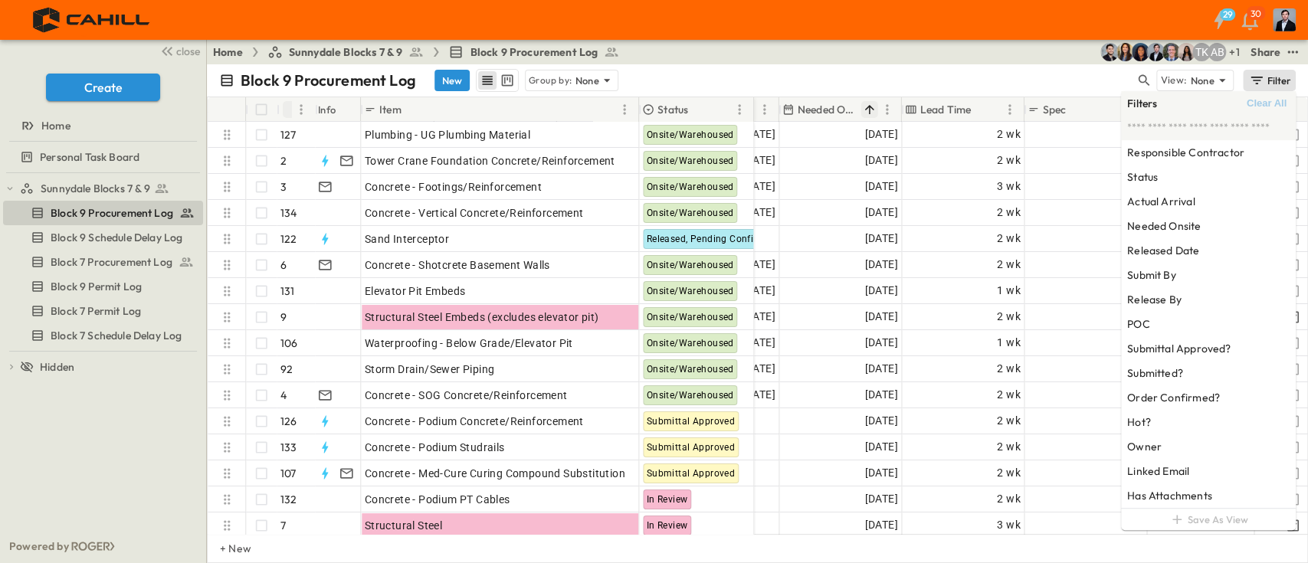
click at [1265, 76] on div "Filter" at bounding box center [1270, 80] width 44 height 17
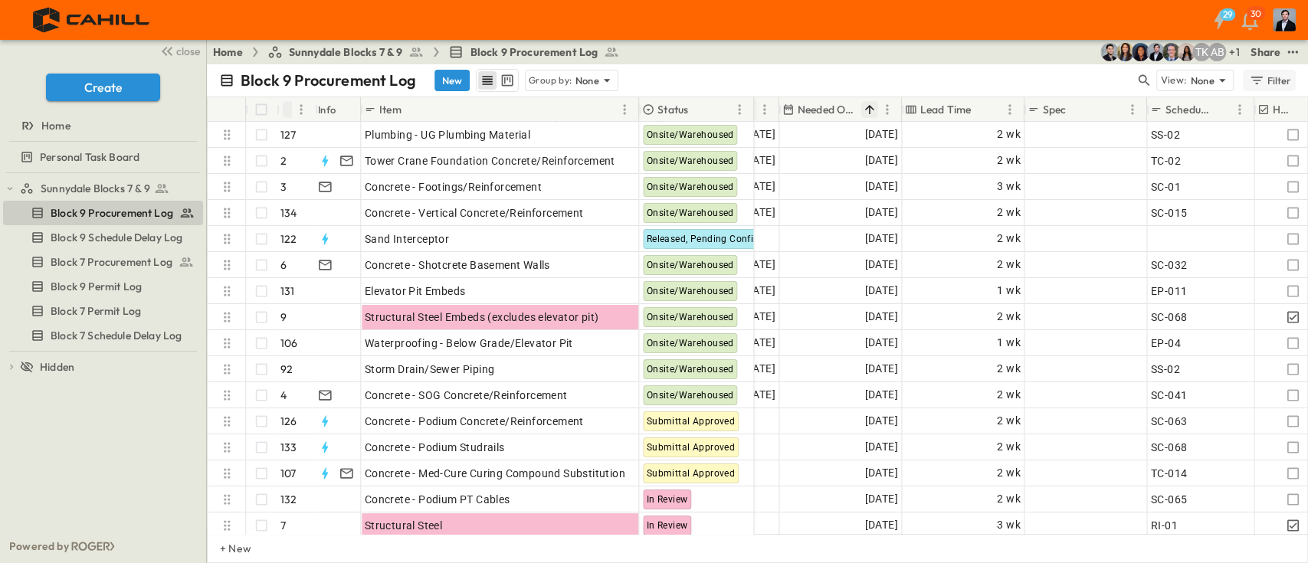
click at [1265, 76] on div "Filter" at bounding box center [1270, 80] width 44 height 17
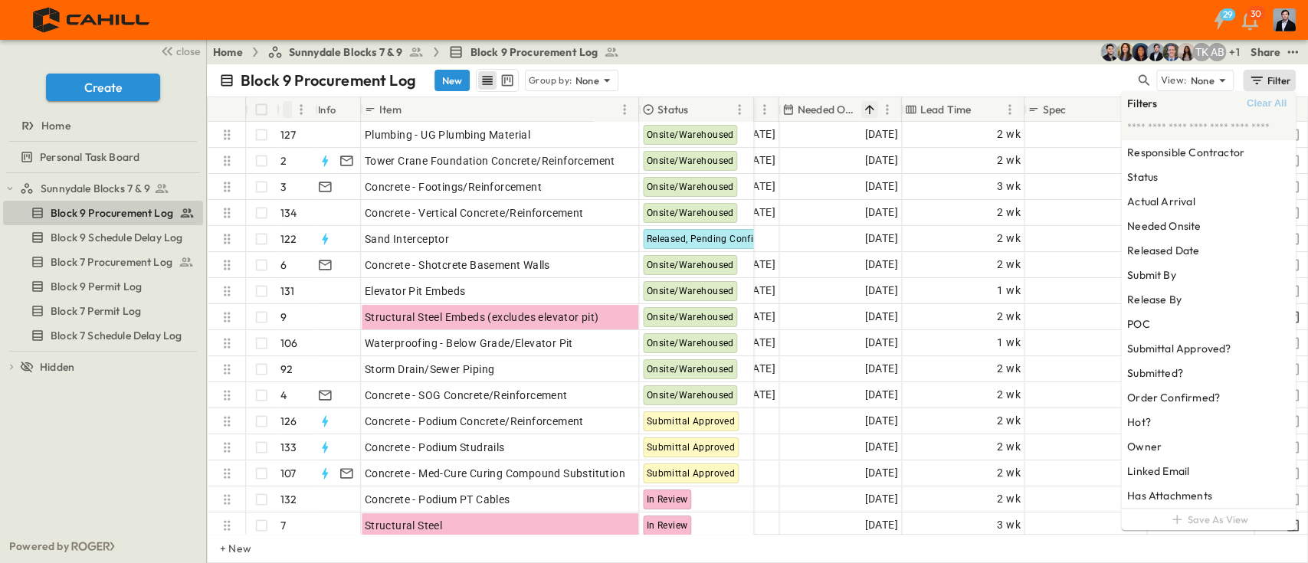
click at [679, 80] on div "Block 9 Procurement Log New Group by: None" at bounding box center [677, 80] width 916 height 23
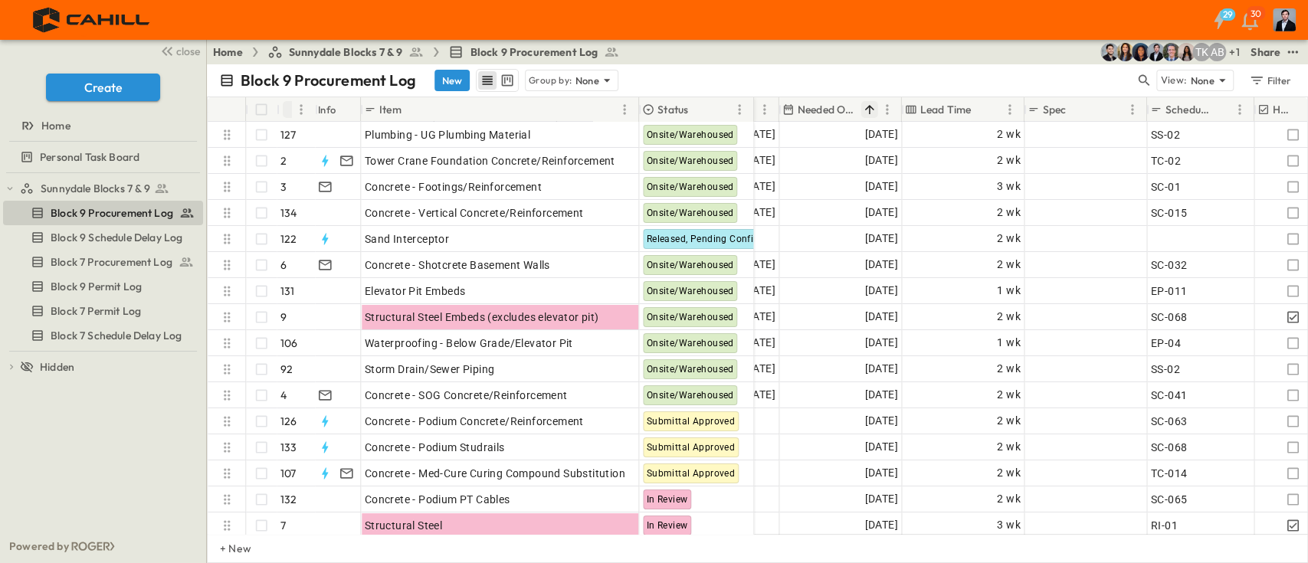
drag, startPoint x: 659, startPoint y: 83, endPoint x: 555, endPoint y: 84, distance: 104.2
click at [555, 84] on p "Group by:" at bounding box center [551, 80] width 44 height 15
click at [560, 80] on p "Group by:" at bounding box center [551, 80] width 44 height 15
click at [568, 120] on div "Status" at bounding box center [571, 123] width 93 height 21
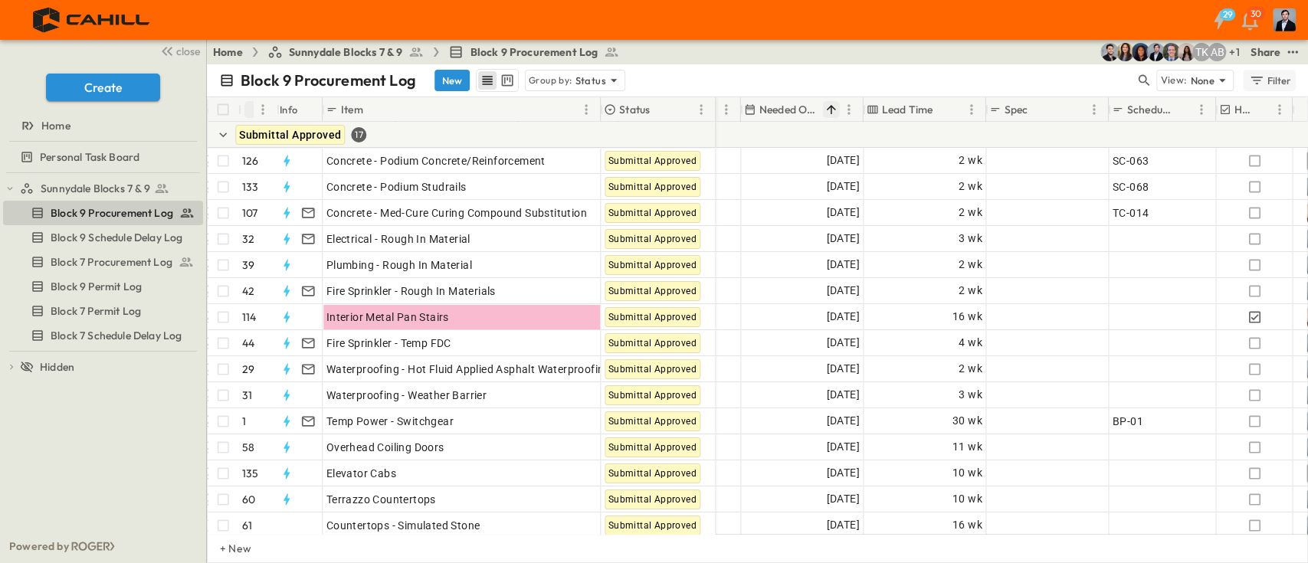
click at [1275, 77] on div "Filter" at bounding box center [1270, 80] width 44 height 17
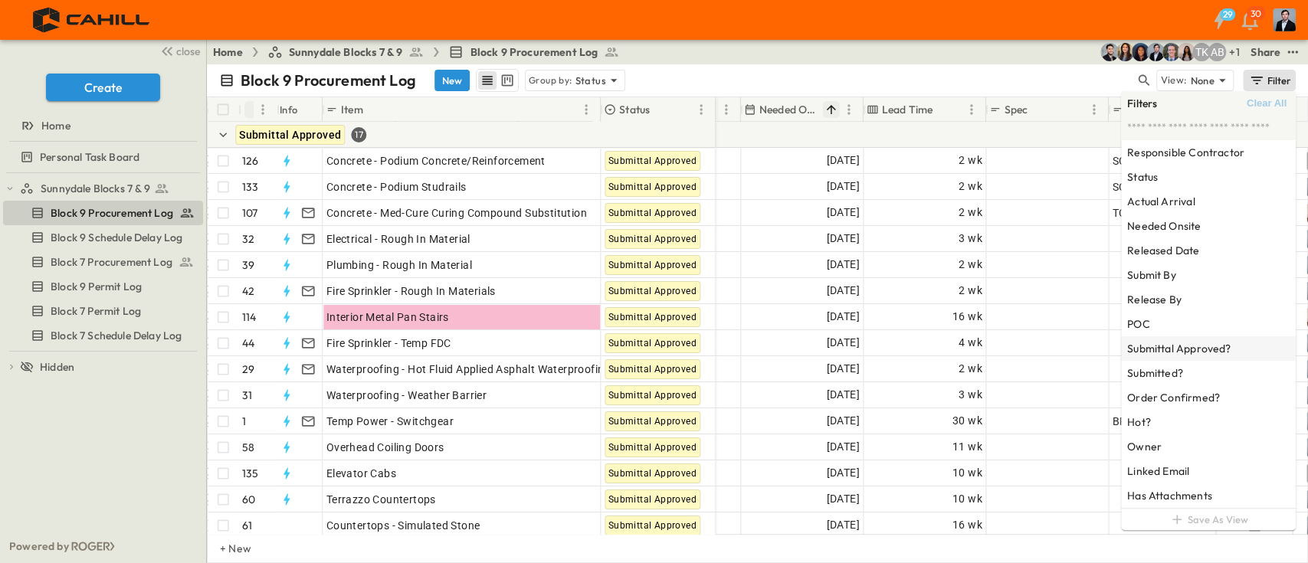
click at [1181, 346] on h6 "Submittal Approved?" at bounding box center [1178, 348] width 103 height 15
click at [1013, 81] on div "Block 9 Procurement Log New Group by: Status" at bounding box center [669, 80] width 900 height 23
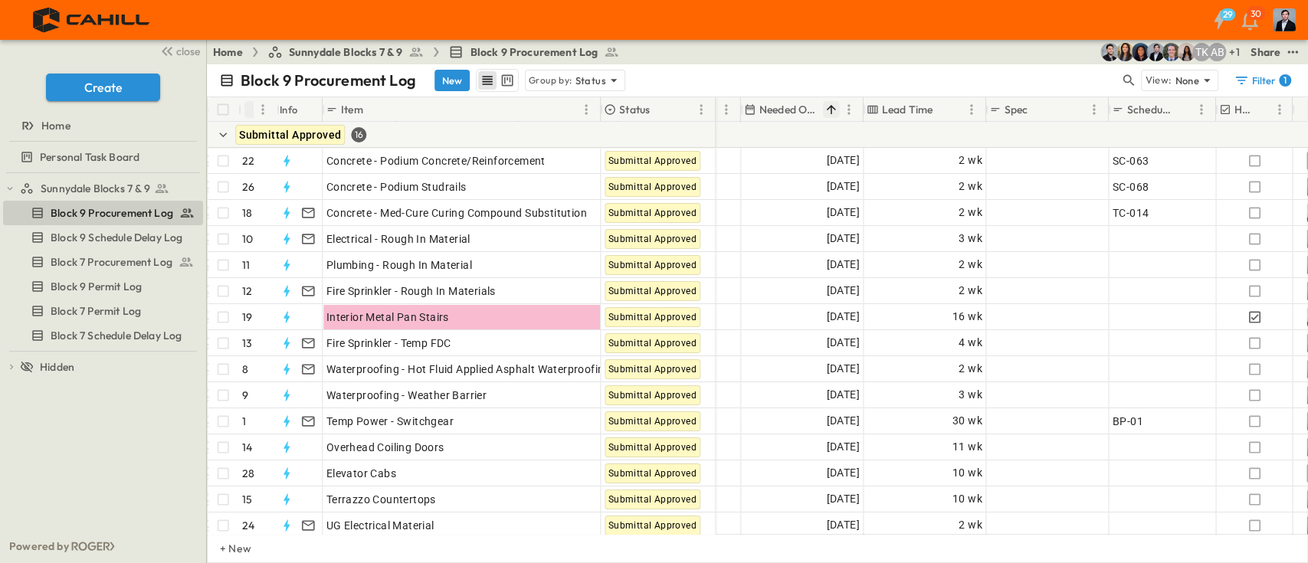
click at [834, 103] on icon "Sort" at bounding box center [831, 110] width 14 height 14
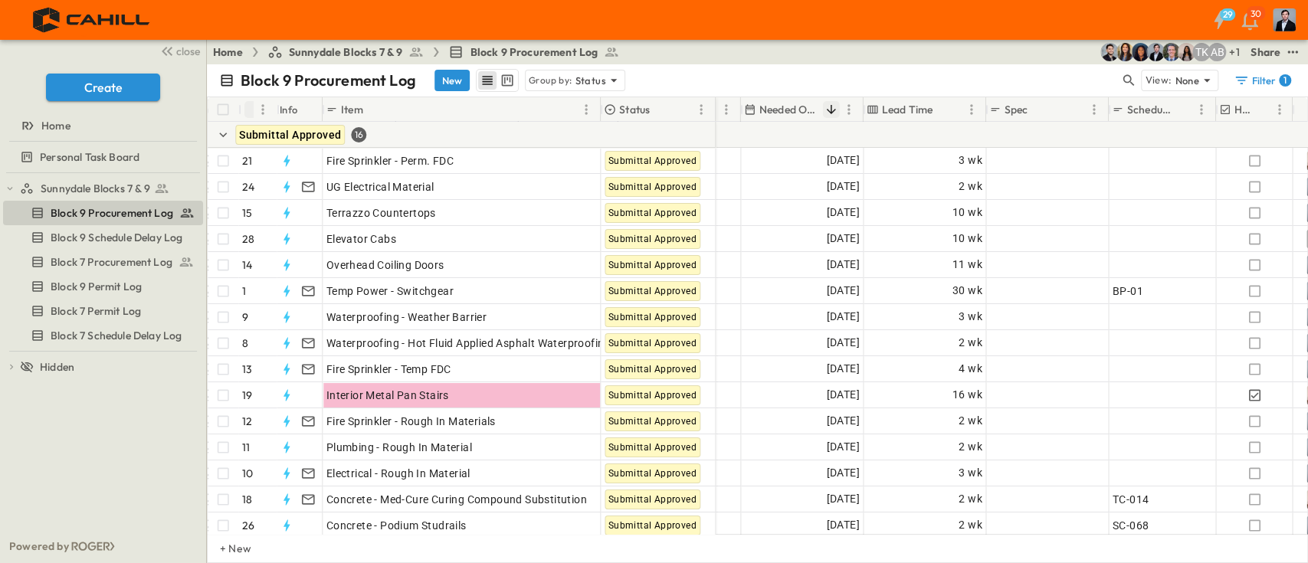
click at [834, 103] on icon "Sort" at bounding box center [831, 110] width 14 height 14
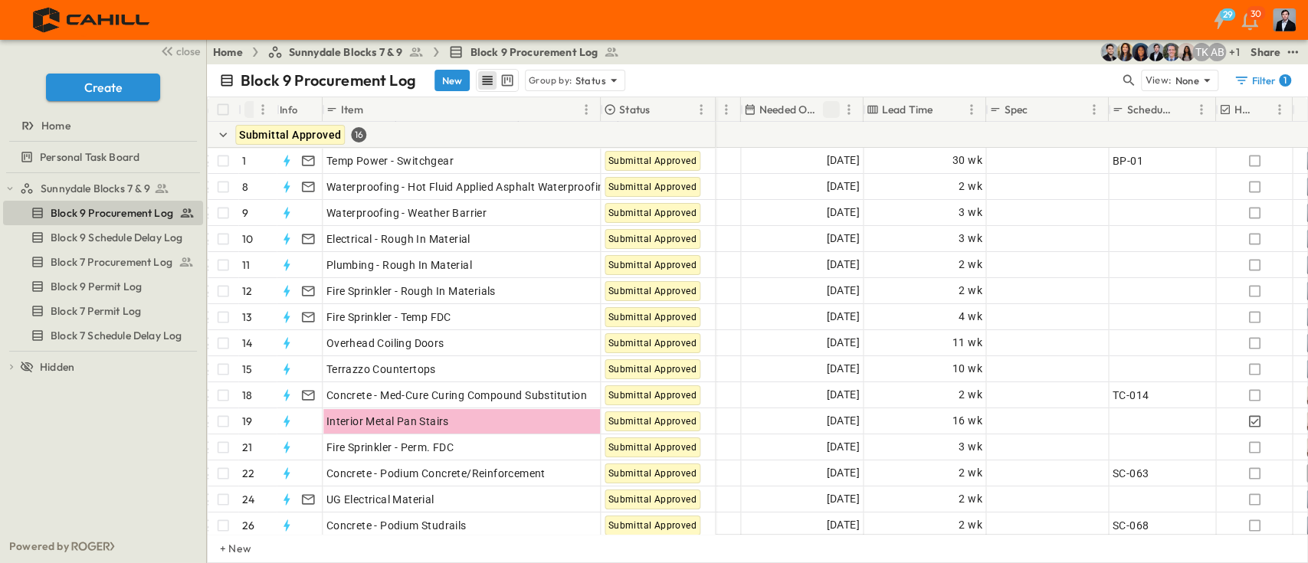
click at [834, 103] on icon "Sort" at bounding box center [831, 110] width 14 height 14
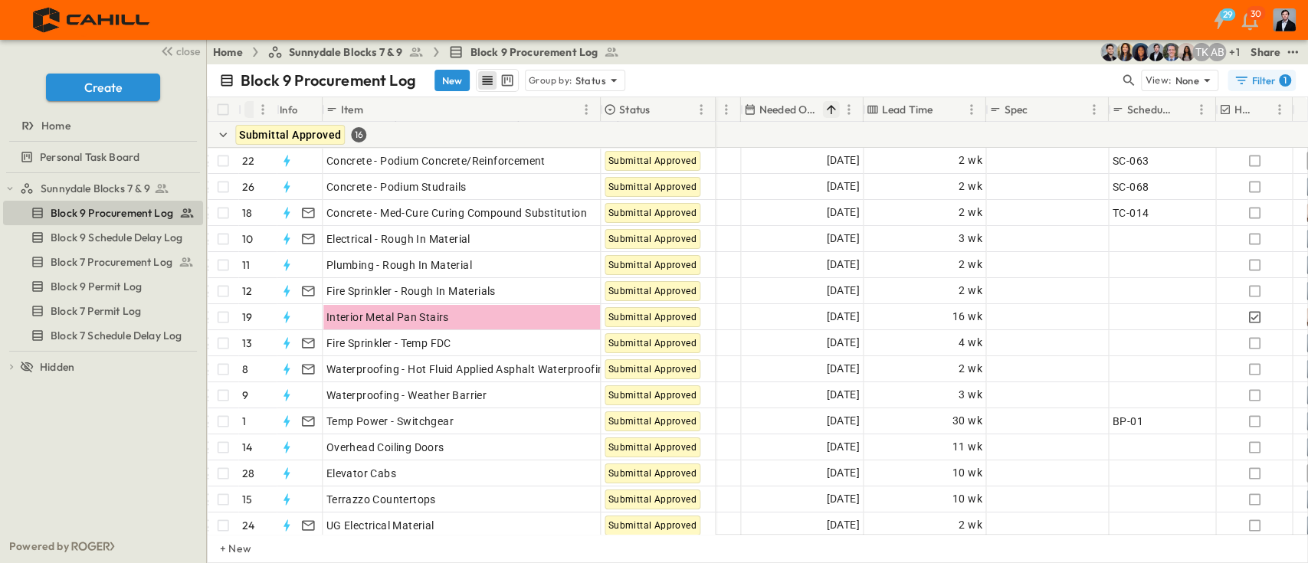
click at [1257, 74] on div "Filter 1" at bounding box center [1261, 80] width 57 height 15
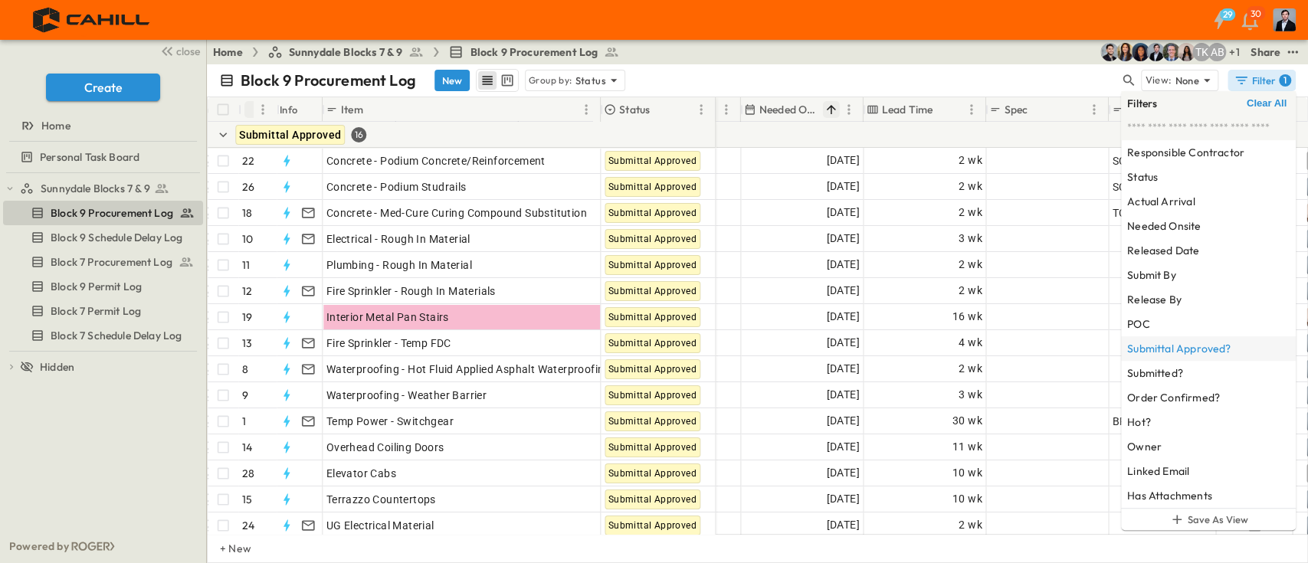
click at [1220, 349] on h6 "Submittal Approved?" at bounding box center [1178, 348] width 103 height 15
click at [981, 70] on div "Block 9 Procurement Log New Group by: Status" at bounding box center [677, 80] width 916 height 23
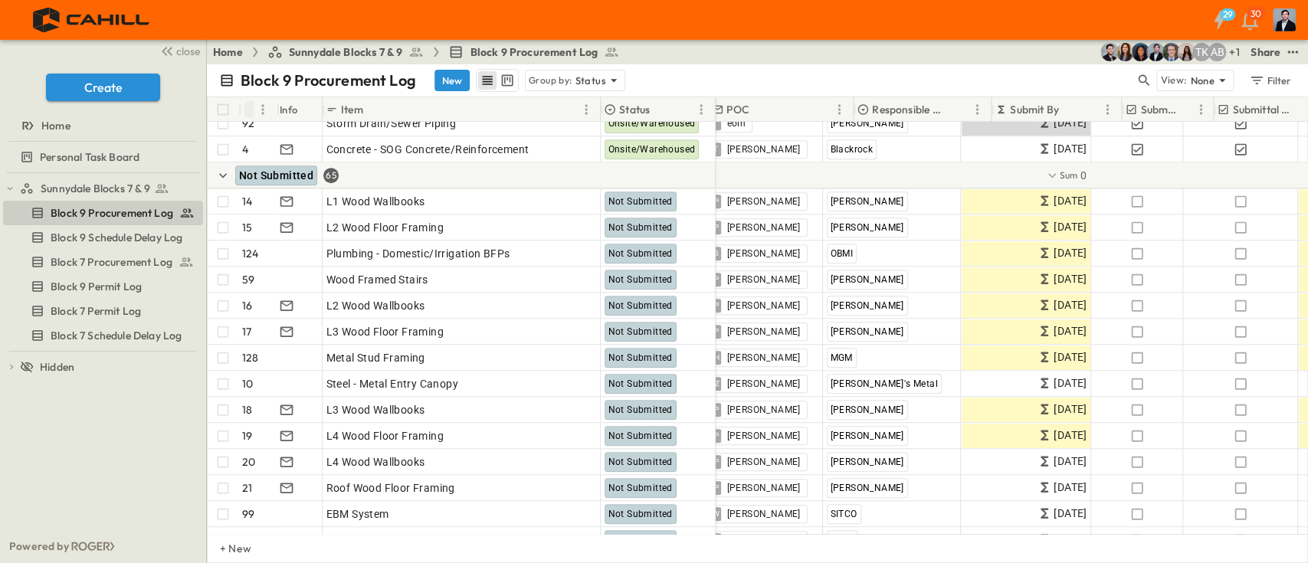
scroll to position [715, 0]
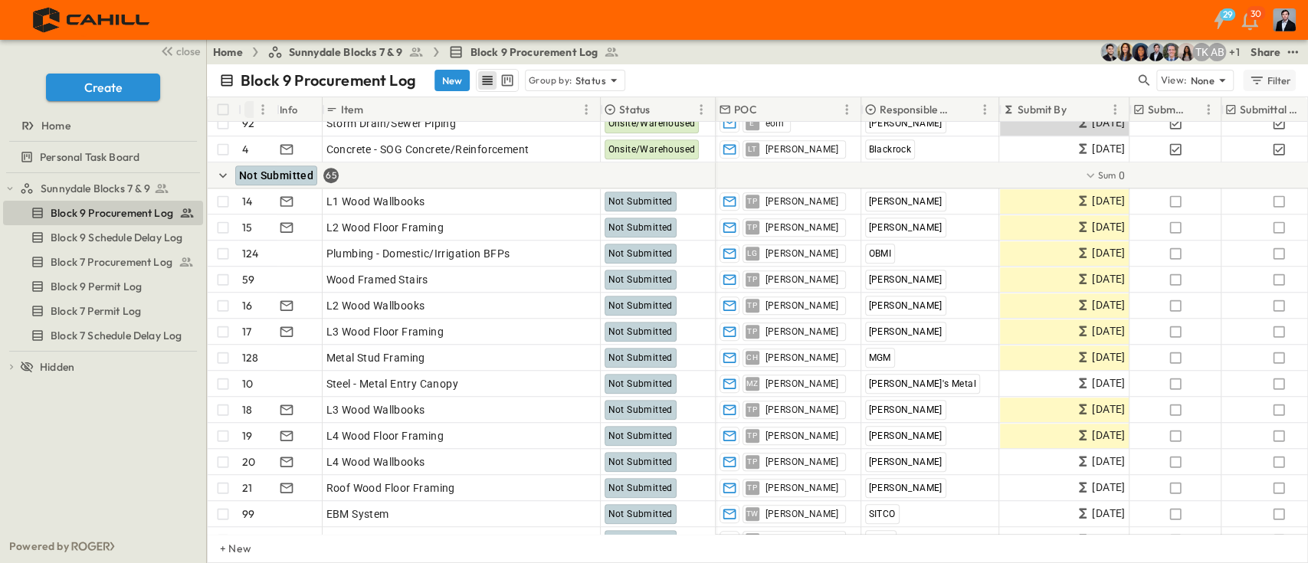
click at [1275, 74] on div "Filter" at bounding box center [1270, 80] width 44 height 17
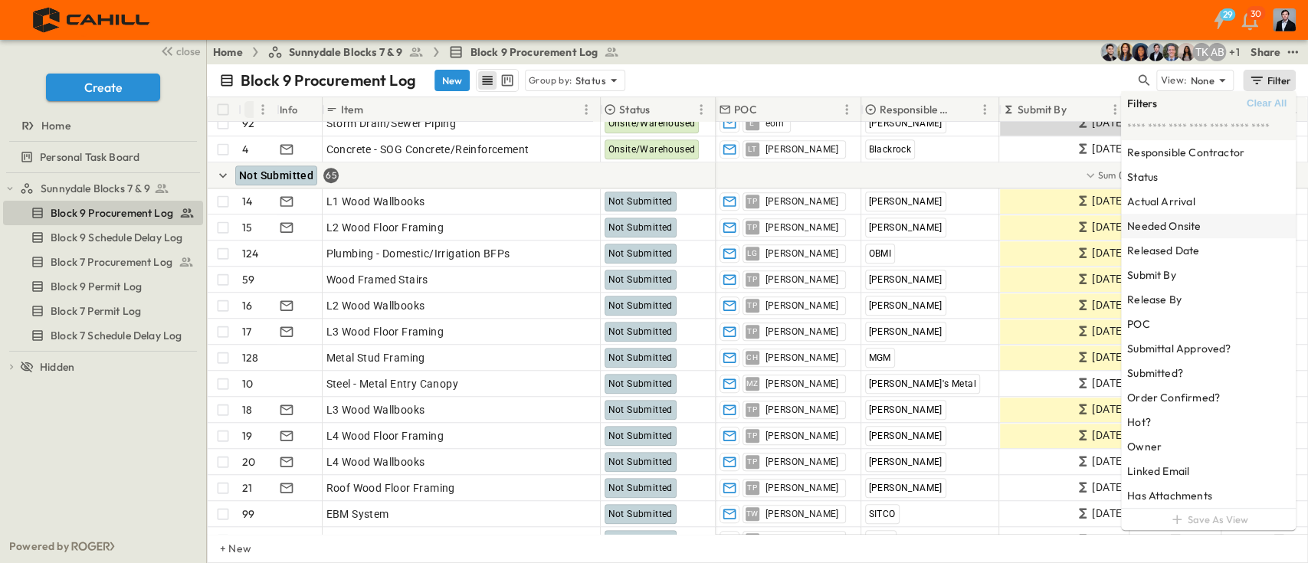
click at [1157, 221] on h6 "Needed Onsite" at bounding box center [1164, 225] width 74 height 15
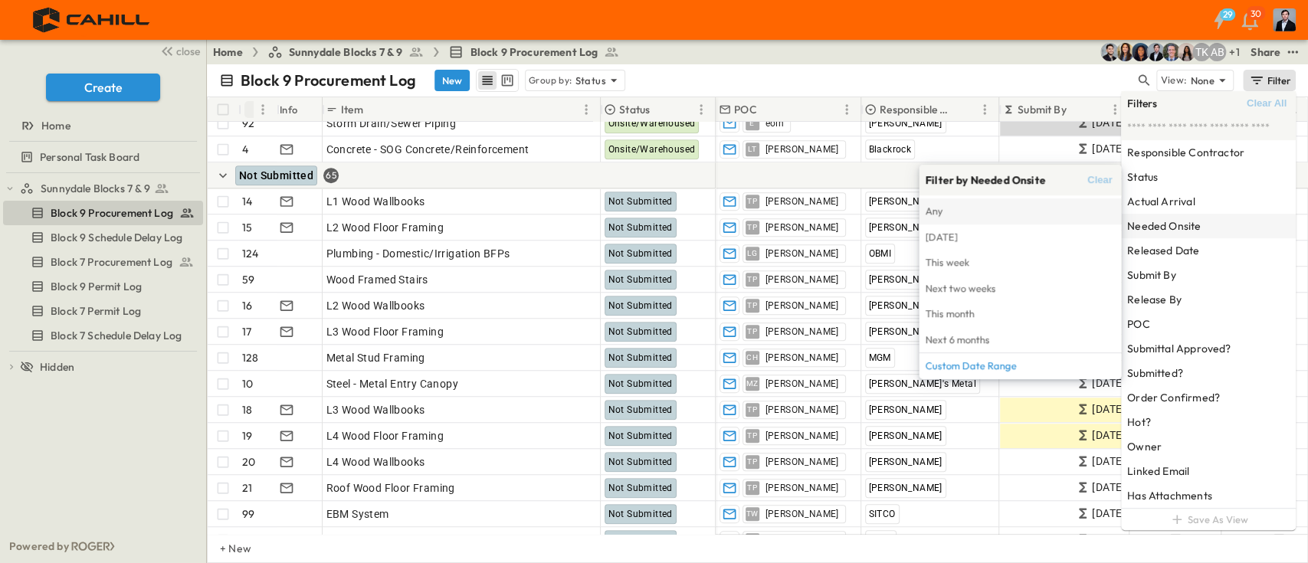
click at [950, 204] on span "Any" at bounding box center [1020, 211] width 190 height 17
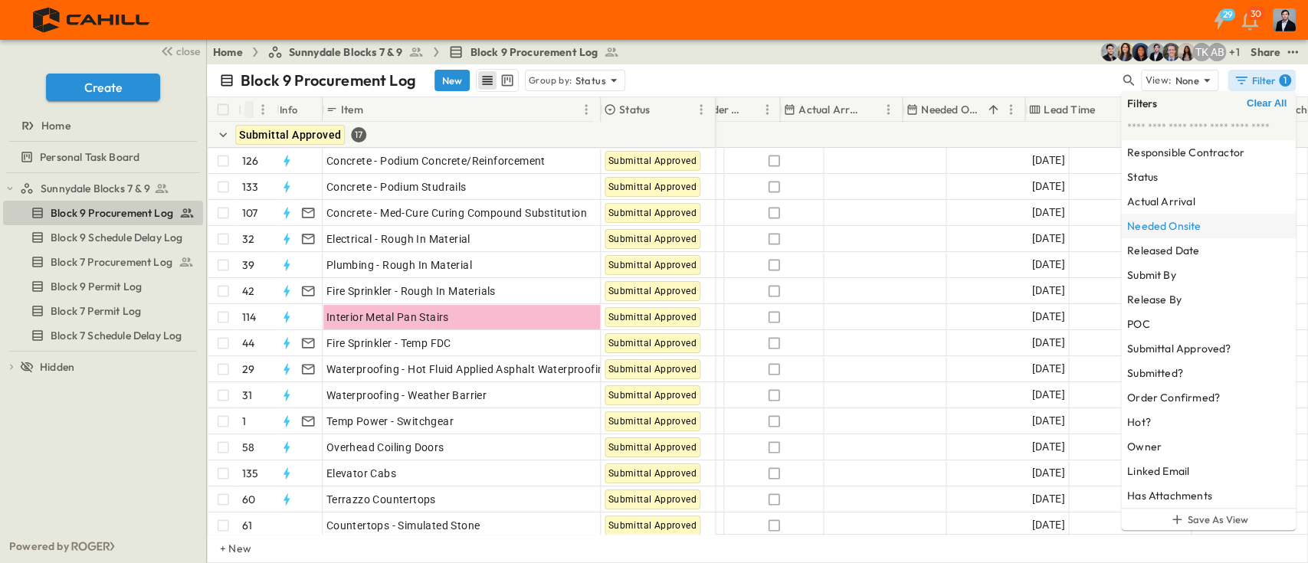
scroll to position [0, 960]
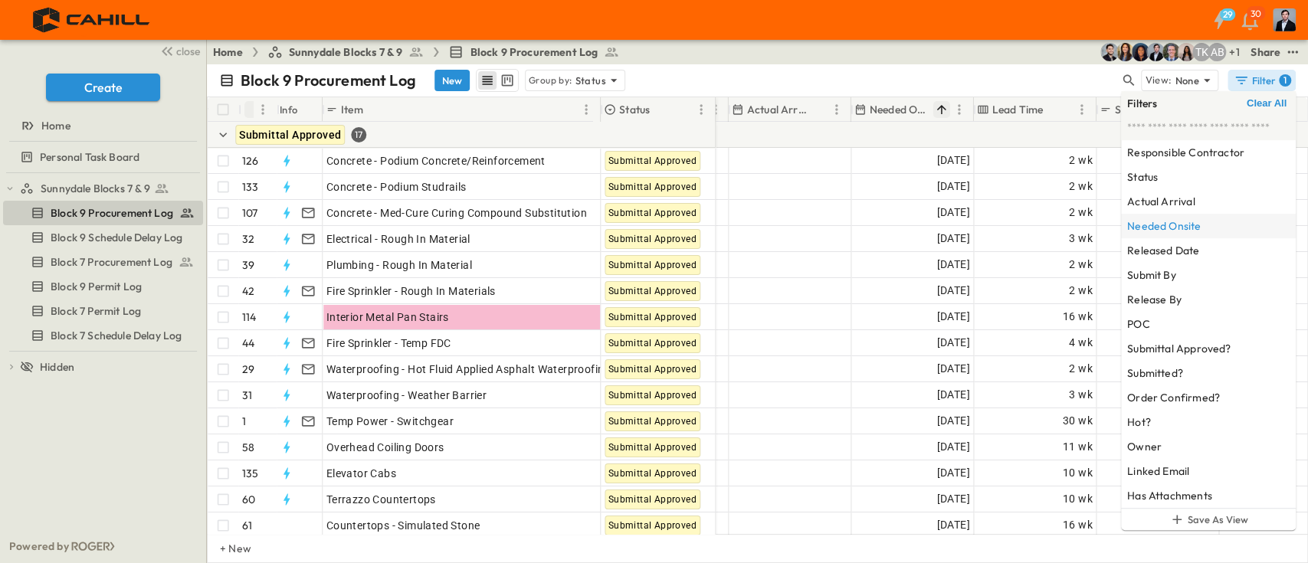
click at [952, 111] on icon "Menu" at bounding box center [959, 109] width 15 height 15
click at [938, 110] on icon "Sort" at bounding box center [942, 110] width 14 height 14
click at [940, 104] on icon "Sort" at bounding box center [942, 110] width 14 height 14
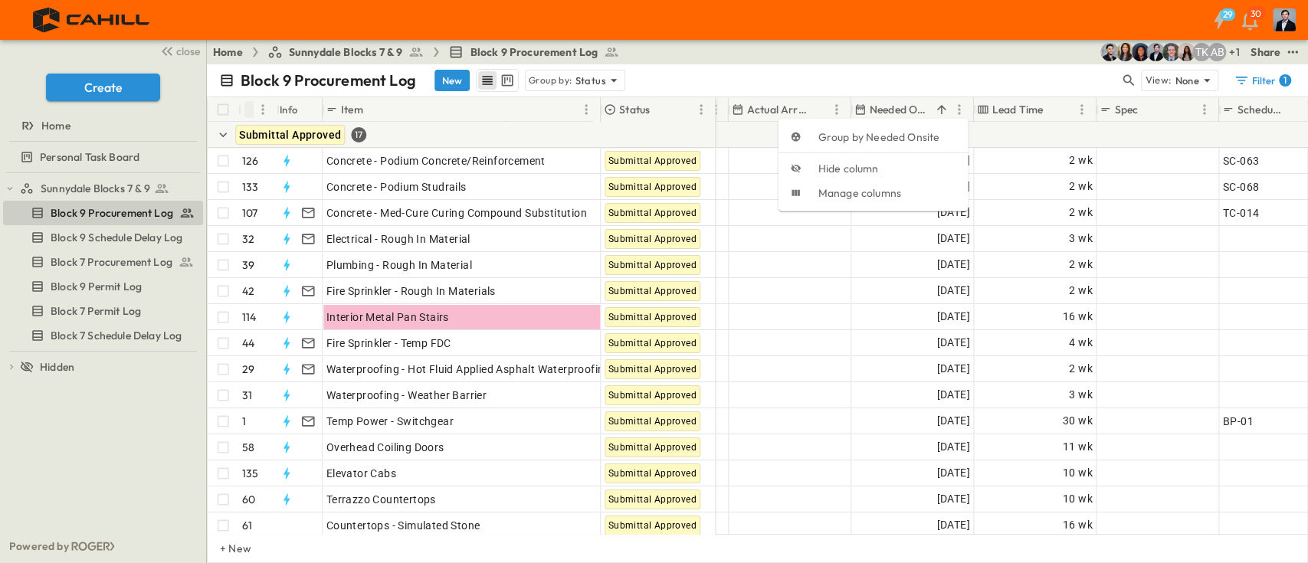
drag, startPoint x: 938, startPoint y: 79, endPoint x: 954, endPoint y: 119, distance: 42.7
click at [938, 78] on div "Block 9 Procurement Log New Group by: Status" at bounding box center [669, 80] width 900 height 23
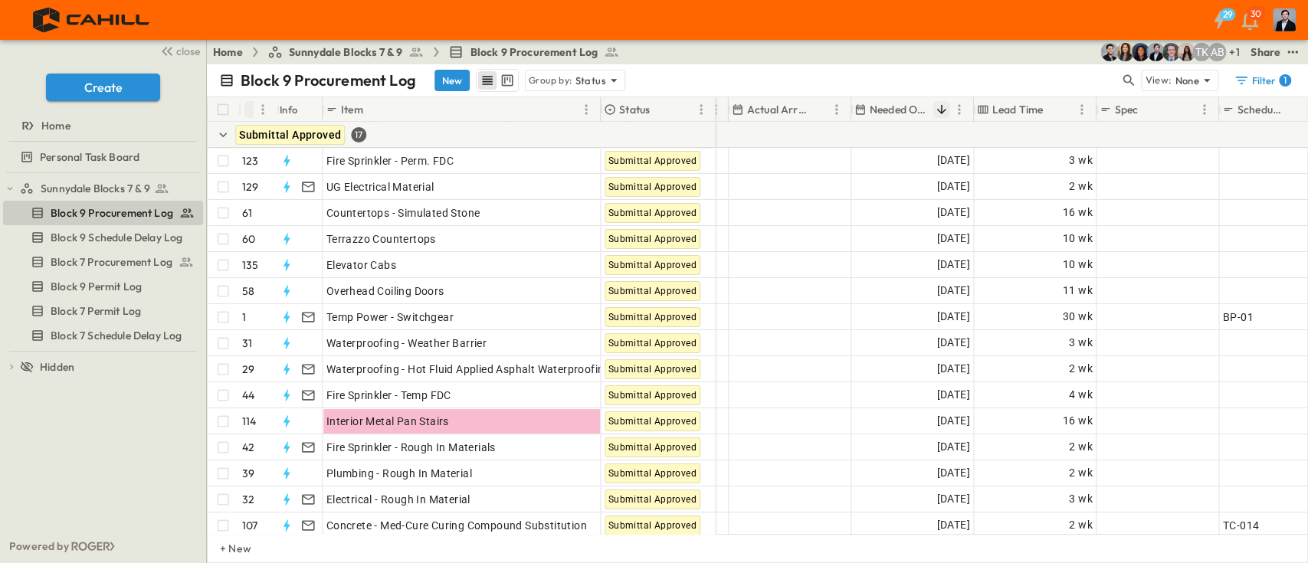
click at [944, 107] on icon "Sort" at bounding box center [942, 110] width 14 height 14
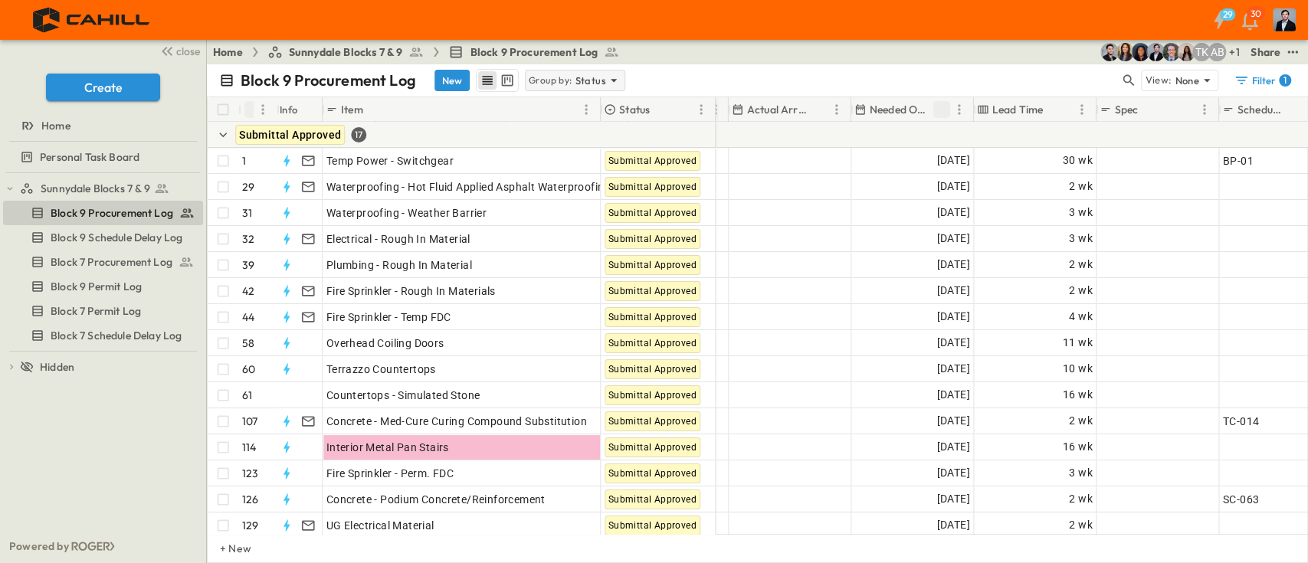
click at [596, 77] on p "Status" at bounding box center [590, 80] width 31 height 15
click at [556, 101] on div "None" at bounding box center [574, 101] width 98 height 21
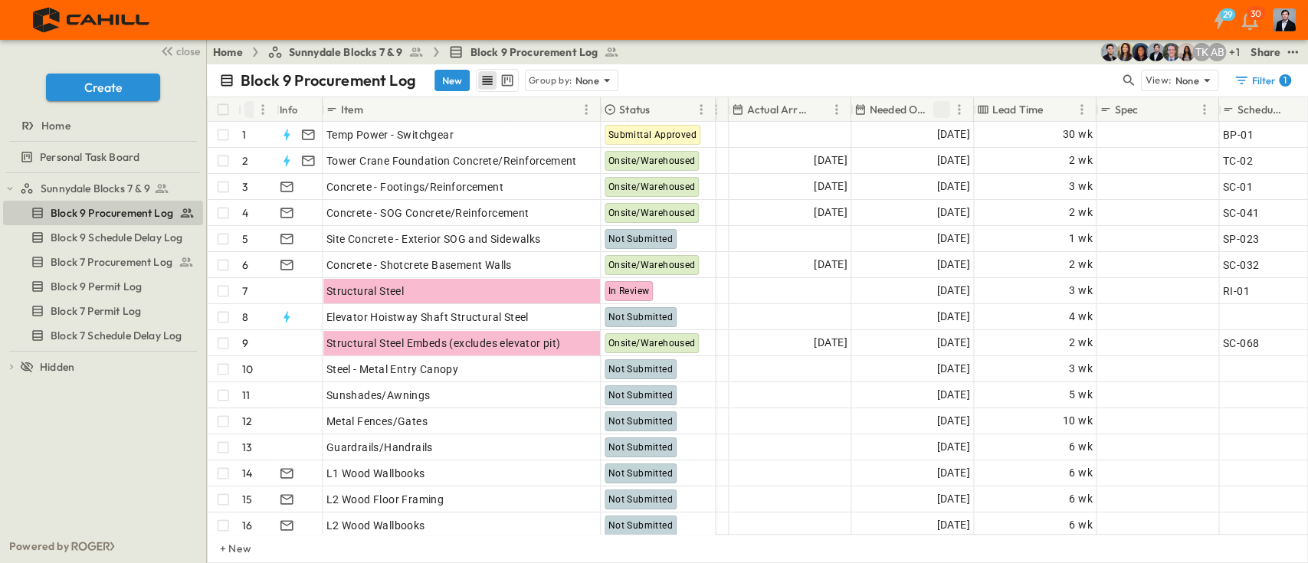
click at [942, 107] on icon "Sort" at bounding box center [941, 109] width 9 height 9
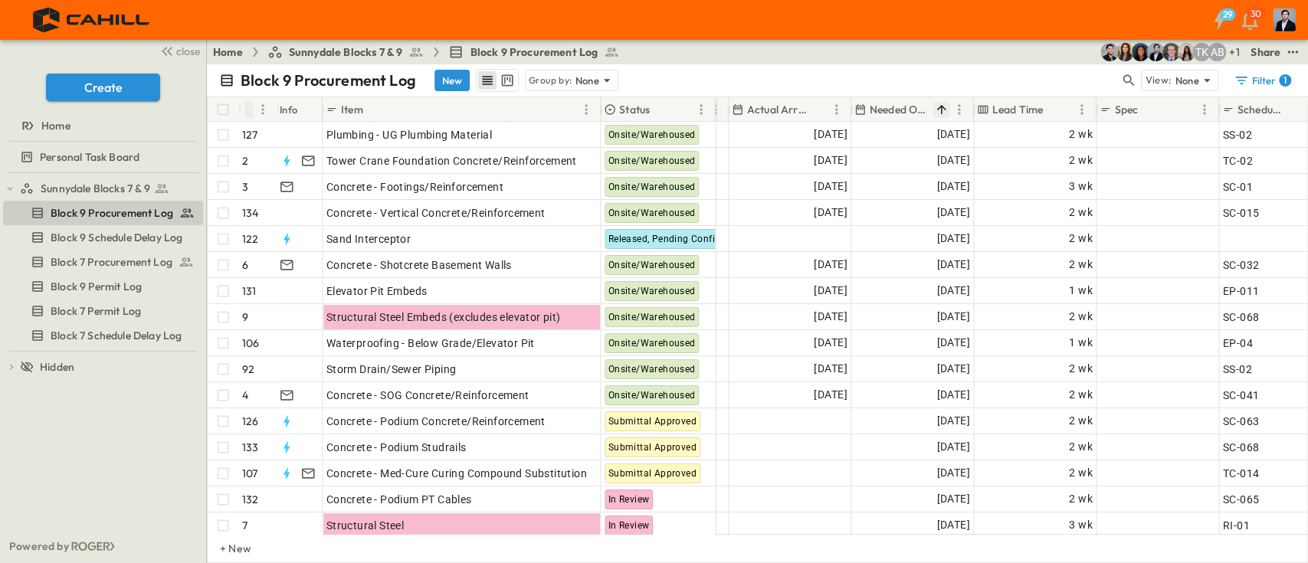
click at [942, 107] on icon "Sort" at bounding box center [941, 109] width 9 height 9
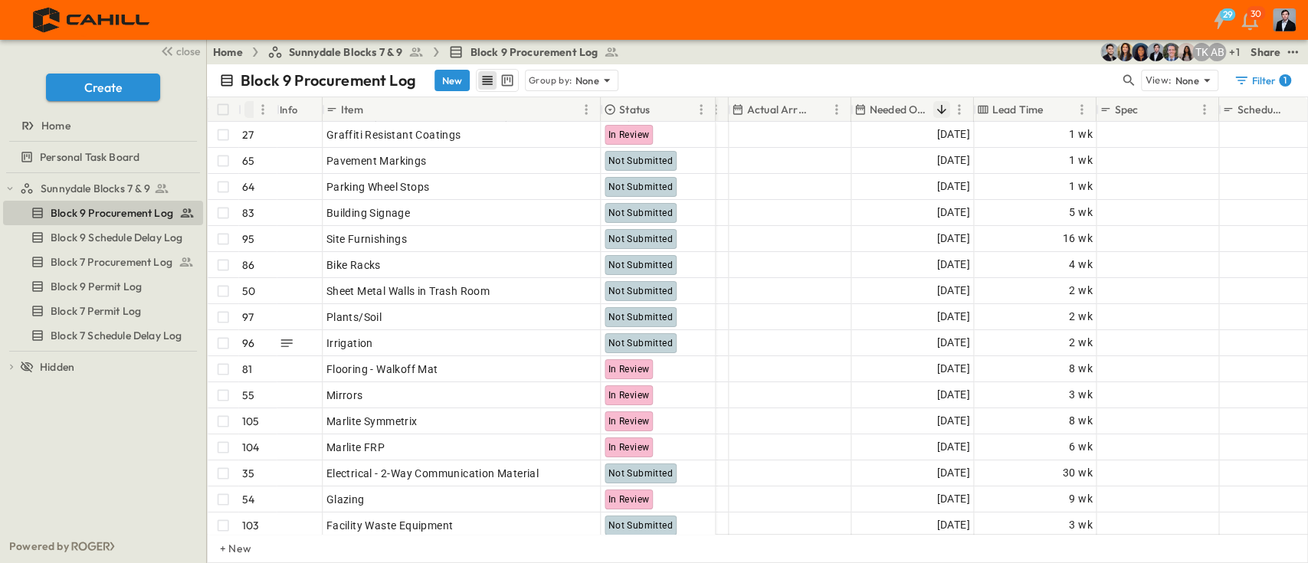
click at [942, 107] on icon "Sort" at bounding box center [941, 109] width 9 height 9
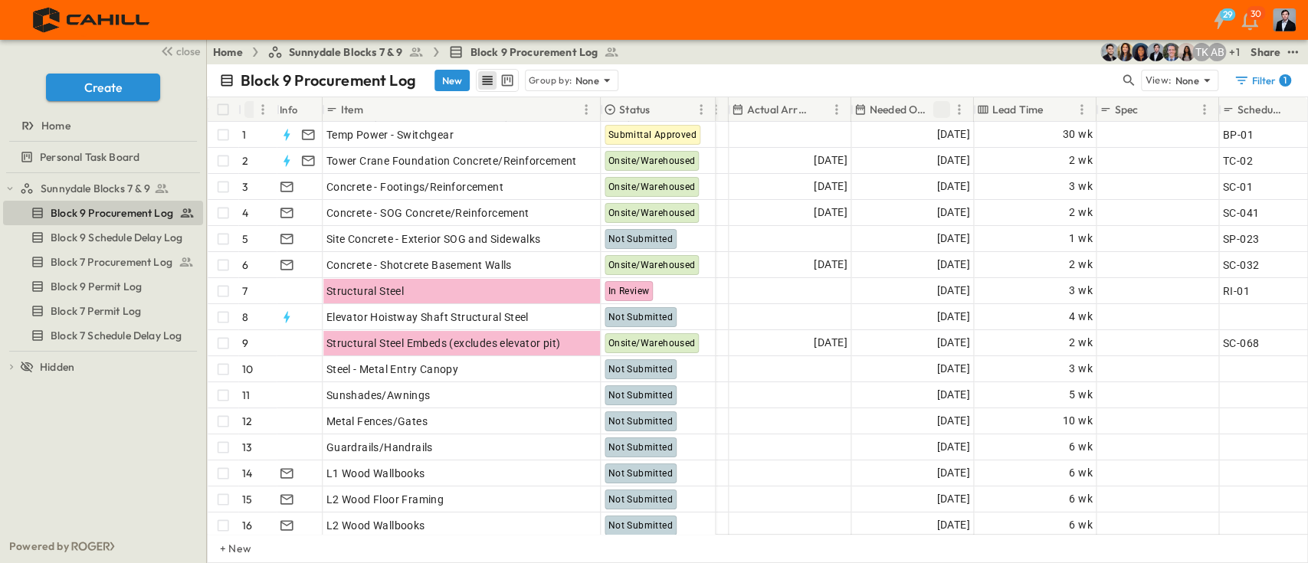
click at [942, 107] on icon "Sort" at bounding box center [941, 109] width 9 height 9
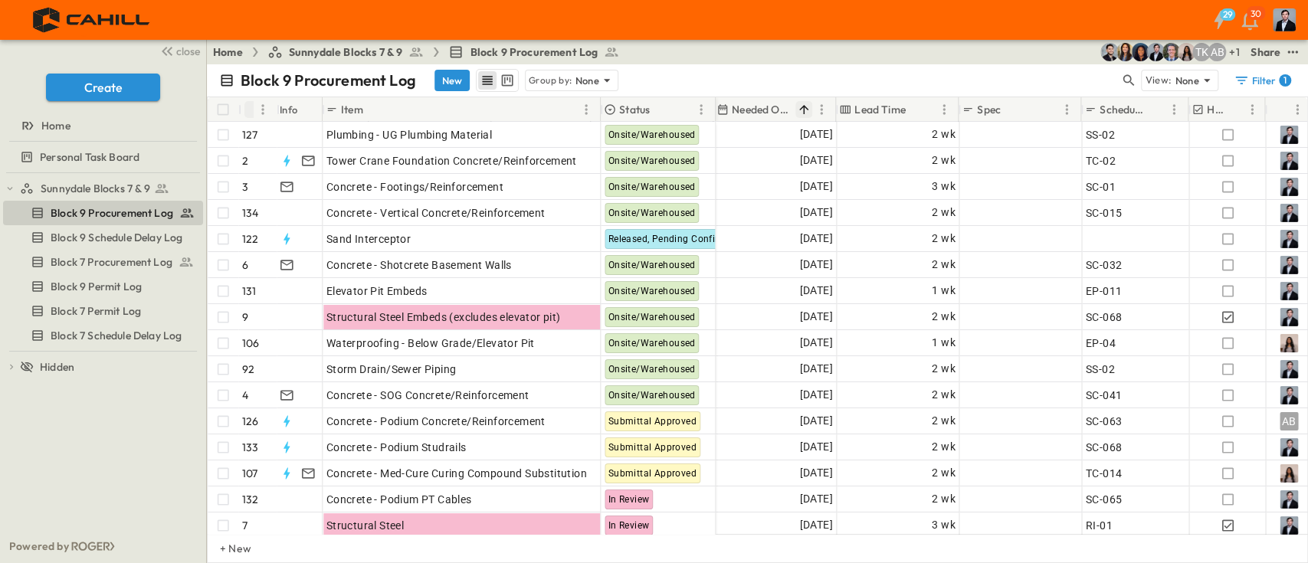
scroll to position [0, 1103]
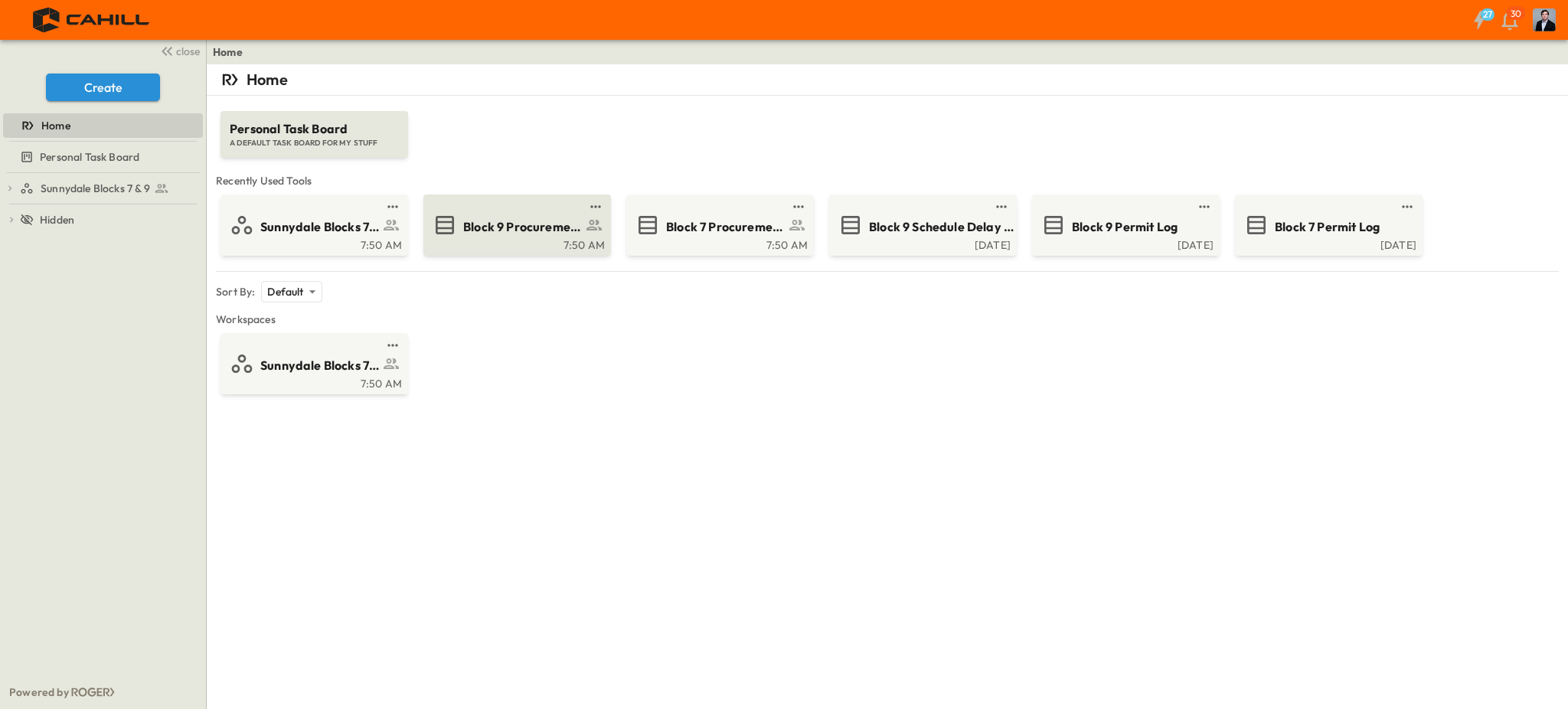
click at [511, 232] on span "Block 9 Procurement Log" at bounding box center [522, 227] width 119 height 18
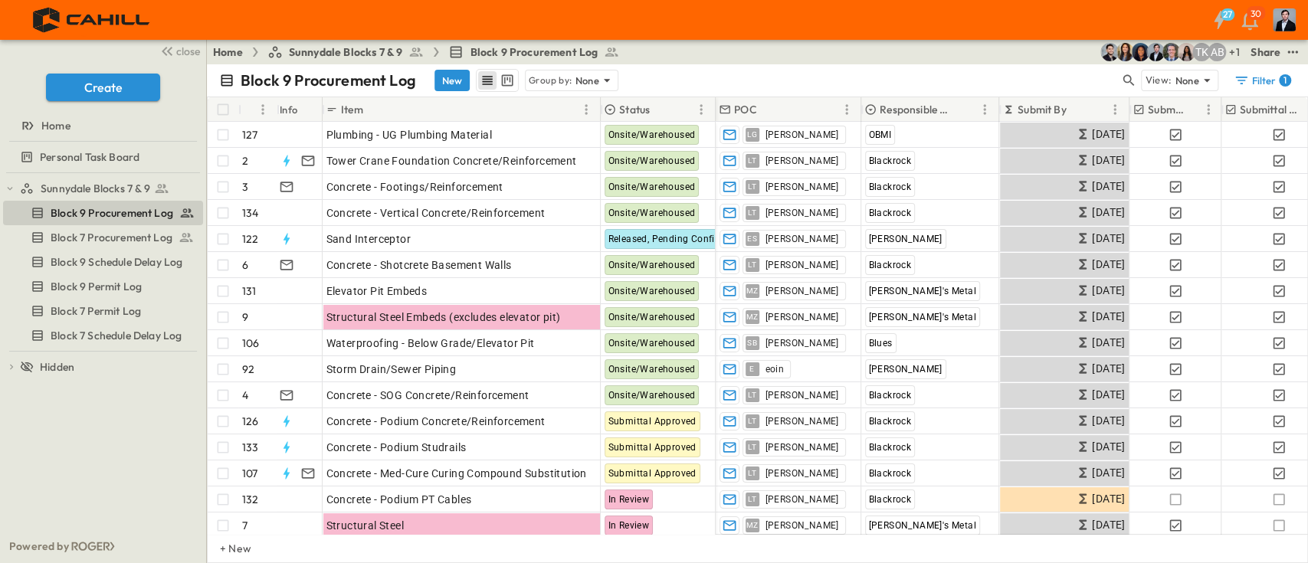
click at [853, 67] on div "Block 9 Procurement Log New Group by: None View: None Filter 1" at bounding box center [757, 80] width 1101 height 32
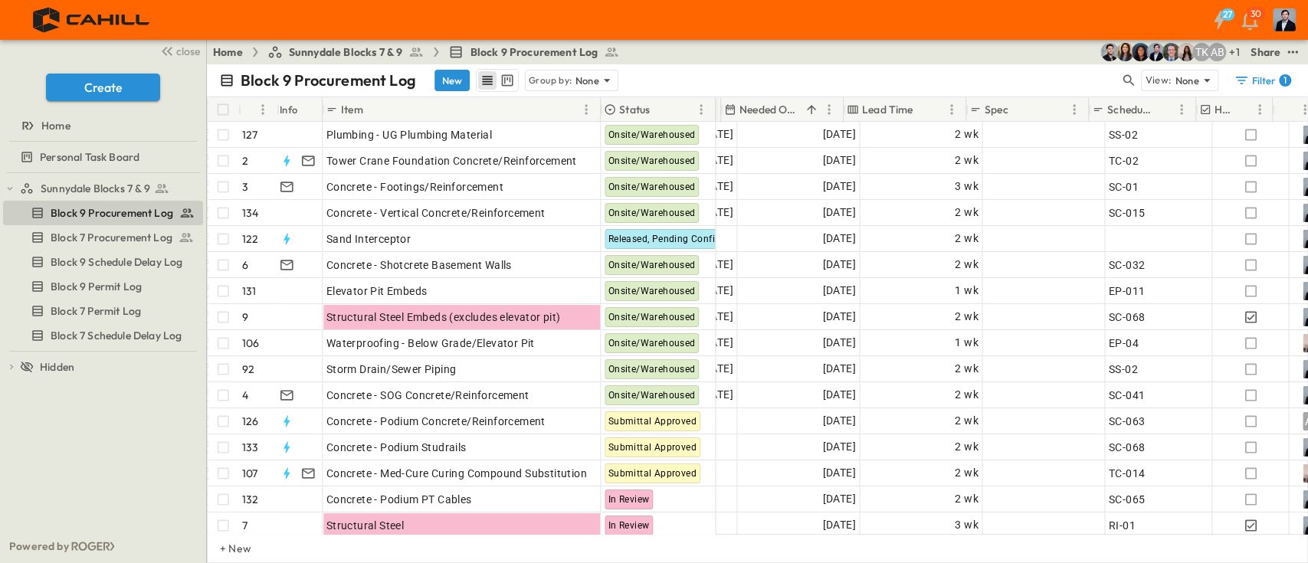
scroll to position [0, 1090]
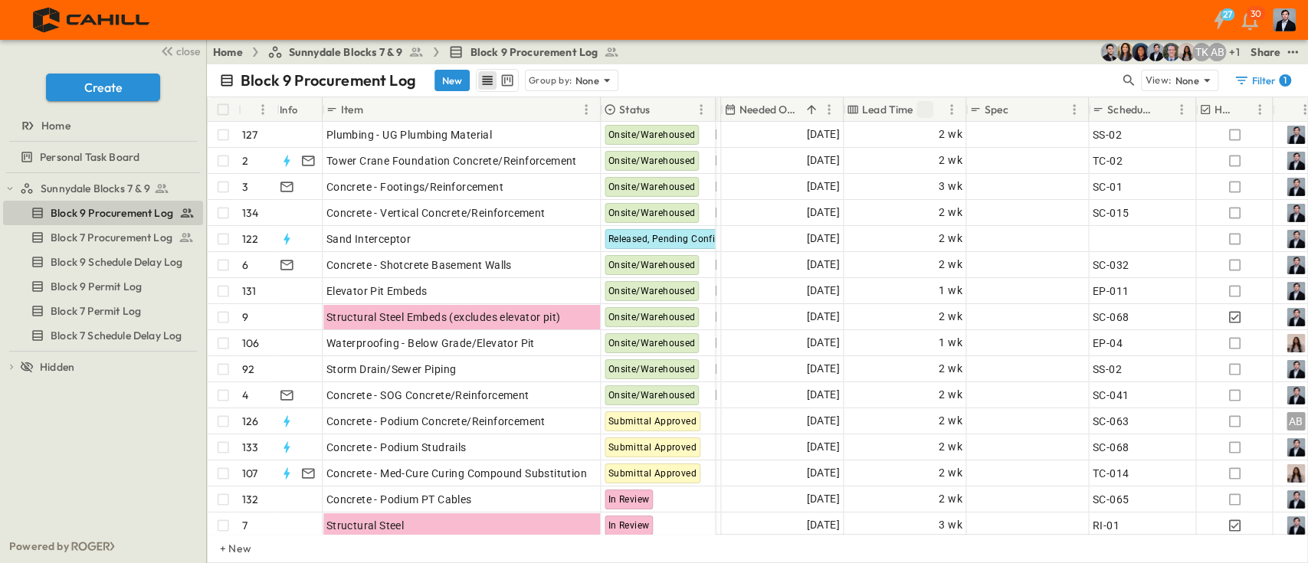
click at [923, 103] on icon "Sort" at bounding box center [924, 110] width 14 height 14
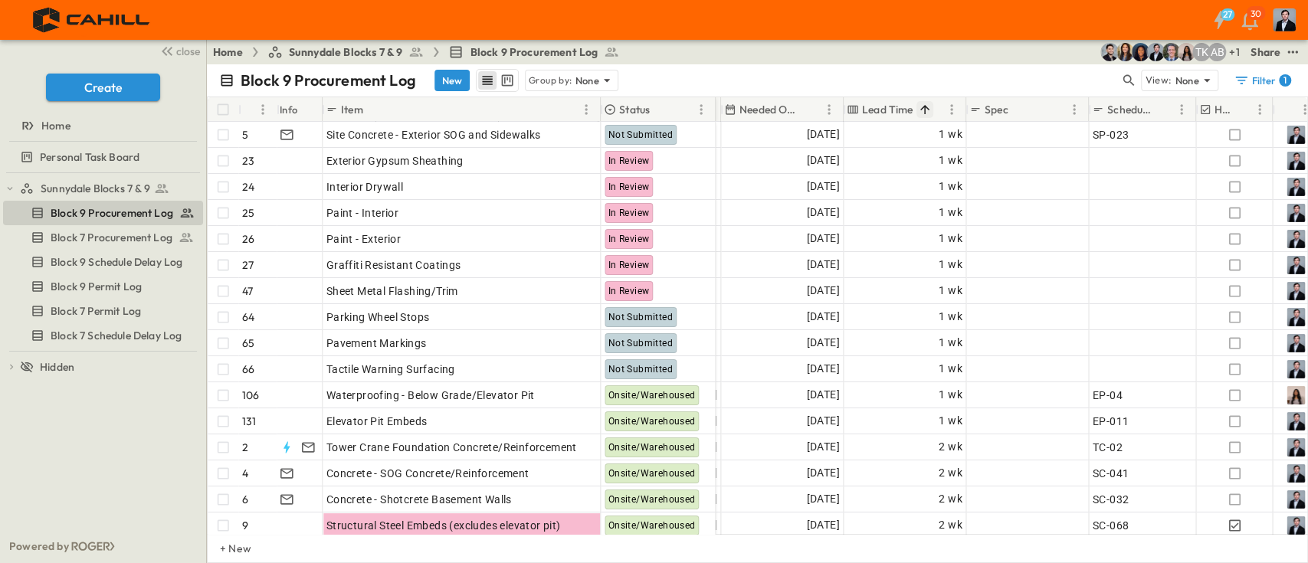
click at [926, 101] on button "Sort" at bounding box center [924, 109] width 17 height 17
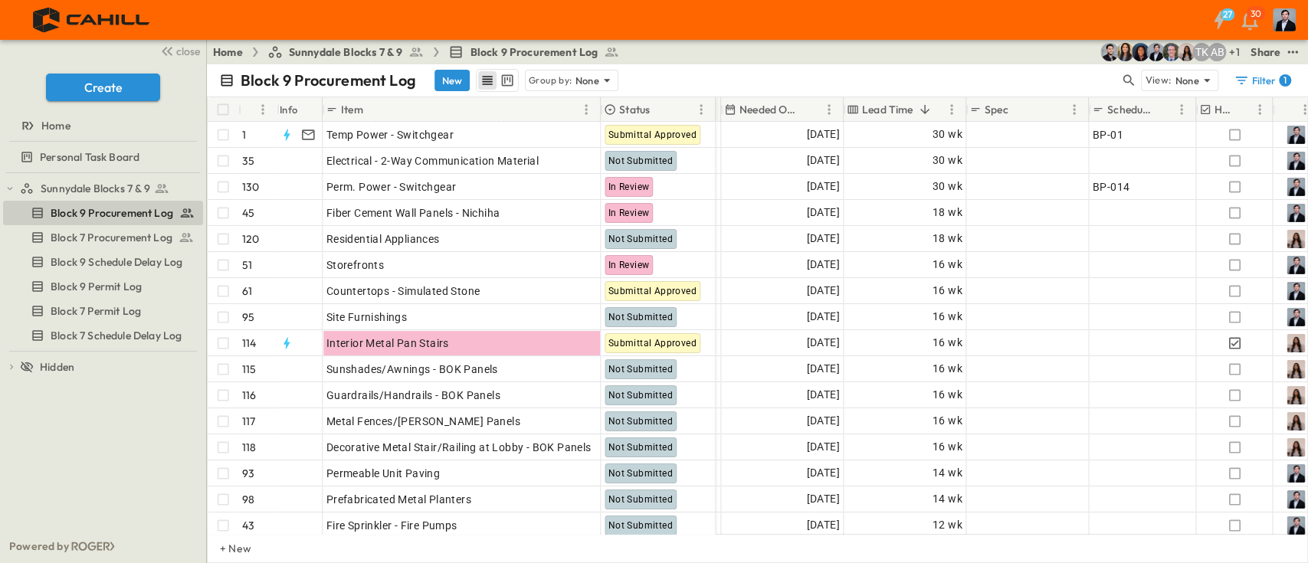
click at [1250, 74] on div "Filter 1" at bounding box center [1261, 80] width 57 height 15
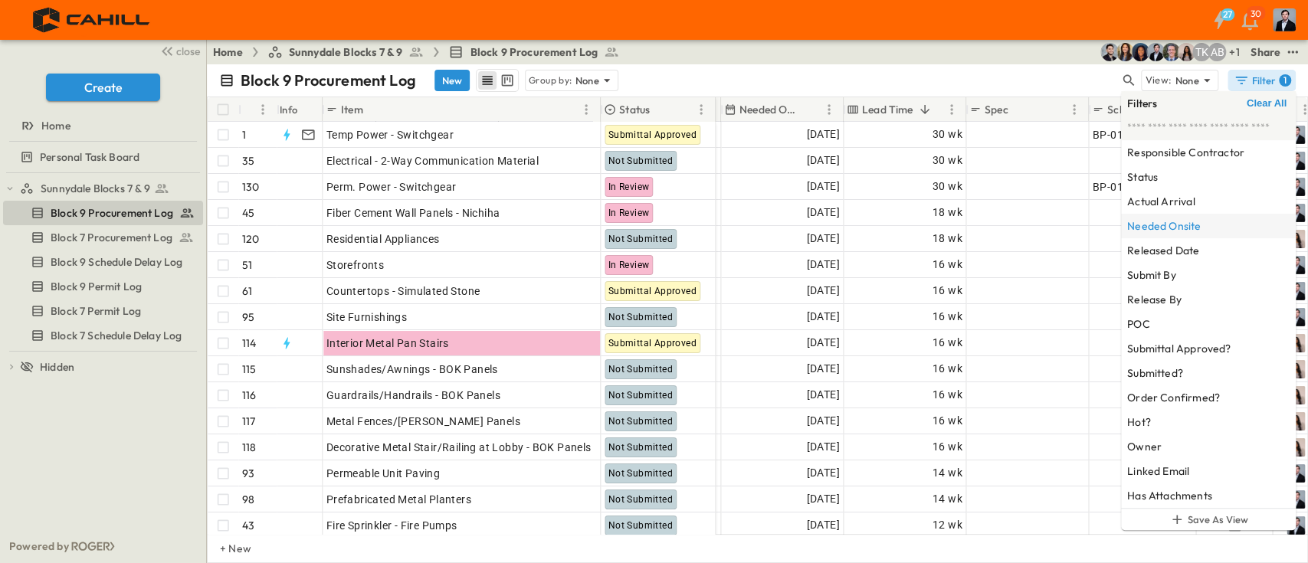
click at [1190, 226] on h6 "Needed Onsite" at bounding box center [1164, 225] width 74 height 15
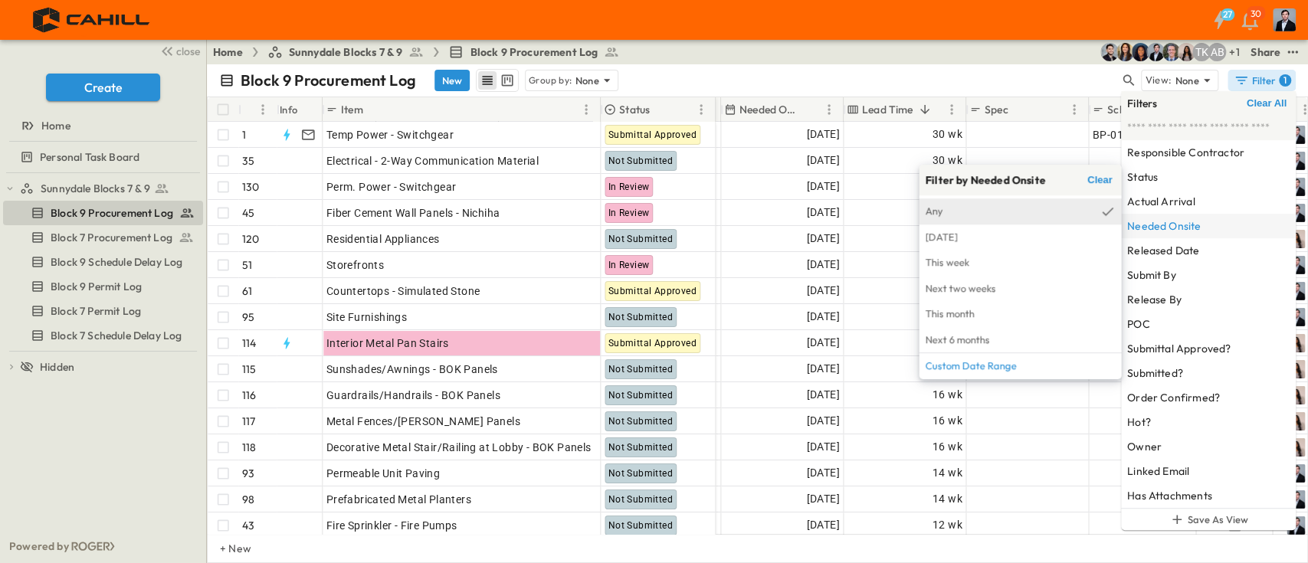
click at [978, 209] on span "Any" at bounding box center [1006, 211] width 162 height 17
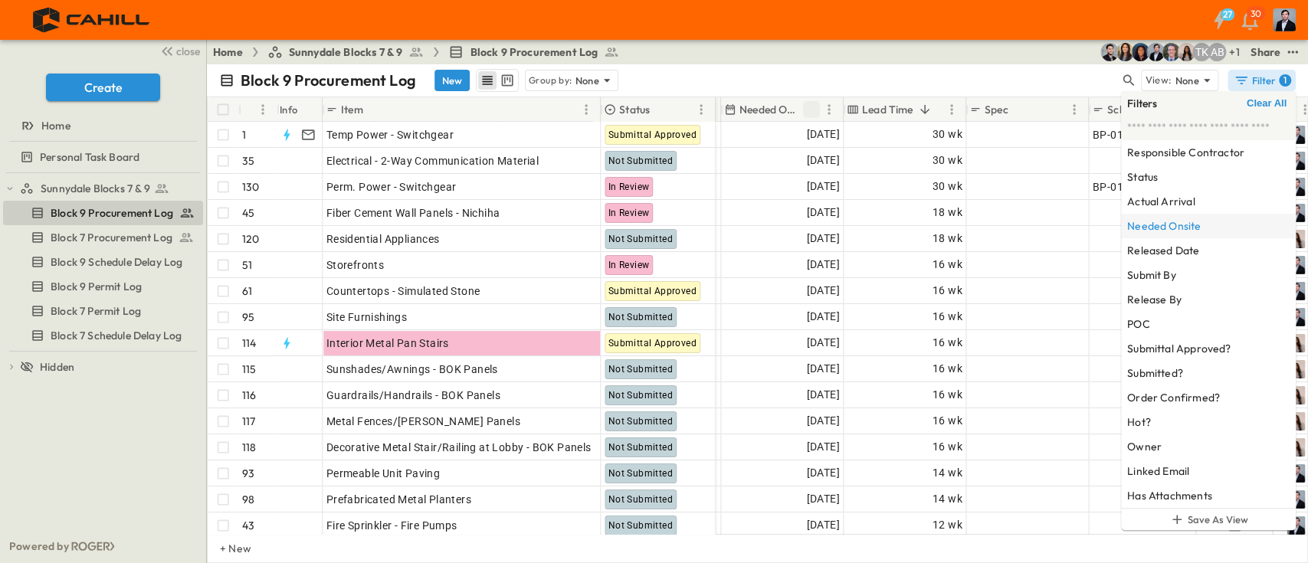
click at [811, 109] on icon "Sort" at bounding box center [811, 109] width 9 height 9
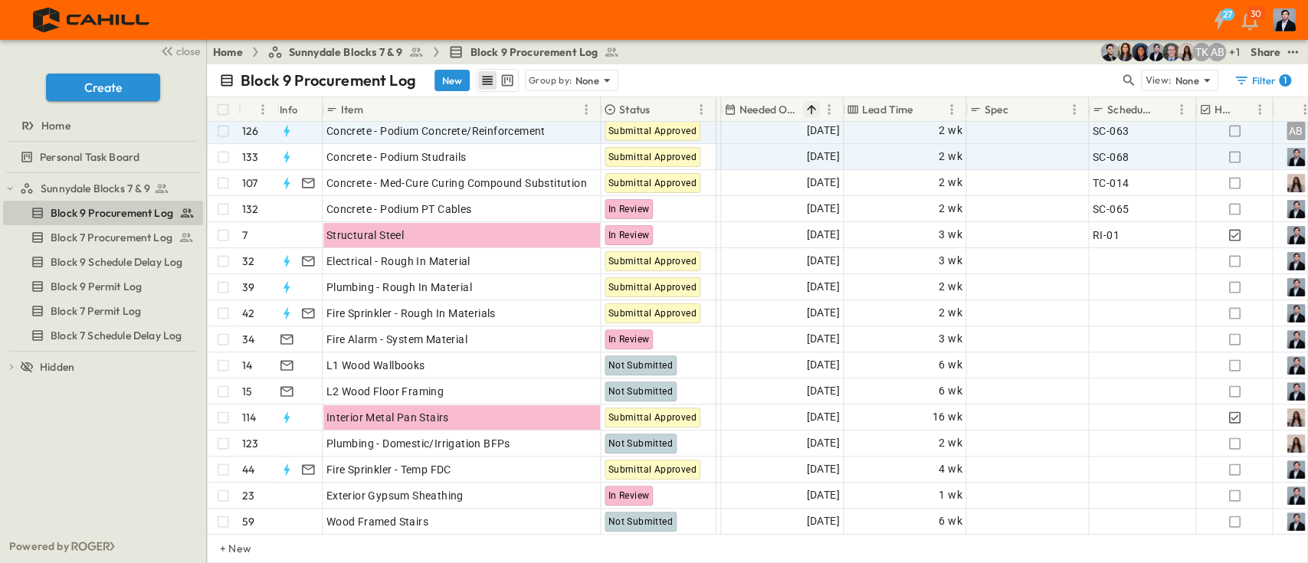
scroll to position [204, 1090]
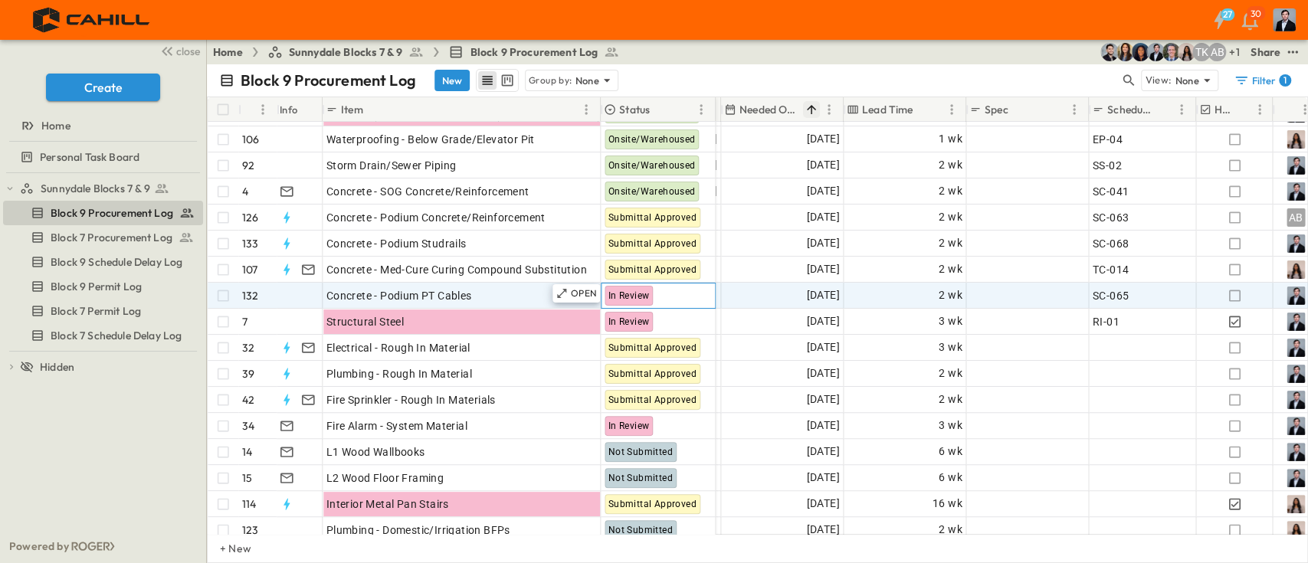
drag, startPoint x: 703, startPoint y: 297, endPoint x: 706, endPoint y: 290, distance: 7.9
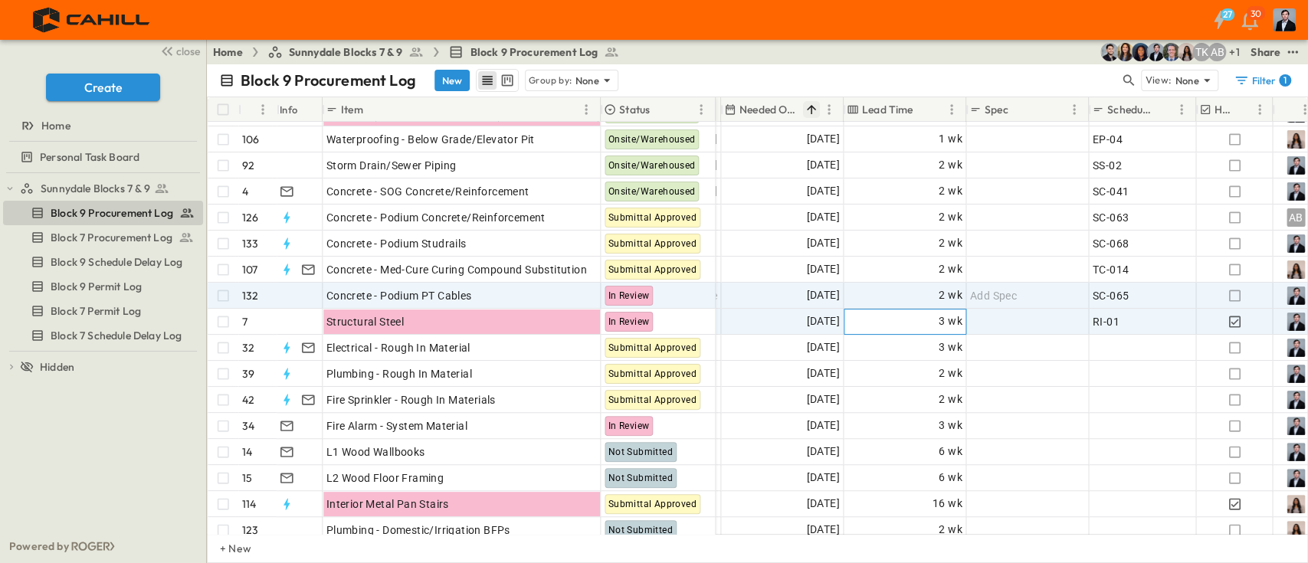
drag, startPoint x: 706, startPoint y: 290, endPoint x: 883, endPoint y: 316, distance: 178.1
click at [876, 317] on div "3 wk" at bounding box center [904, 322] width 121 height 25
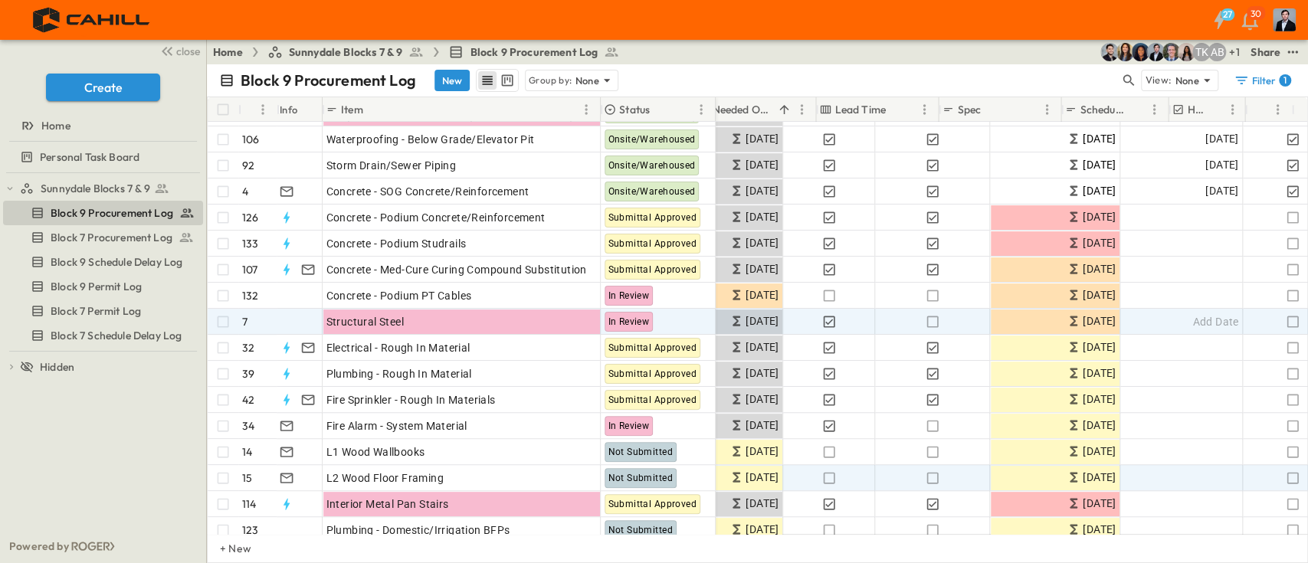
scroll to position [204, 1117]
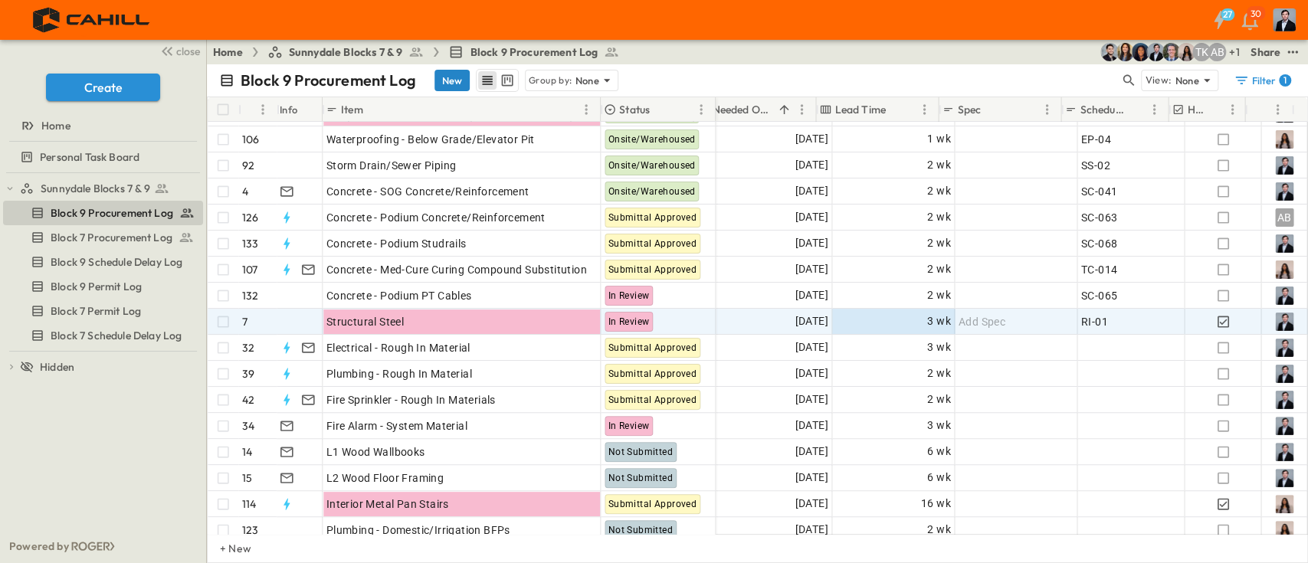
click at [450, 83] on button "New" at bounding box center [451, 80] width 35 height 21
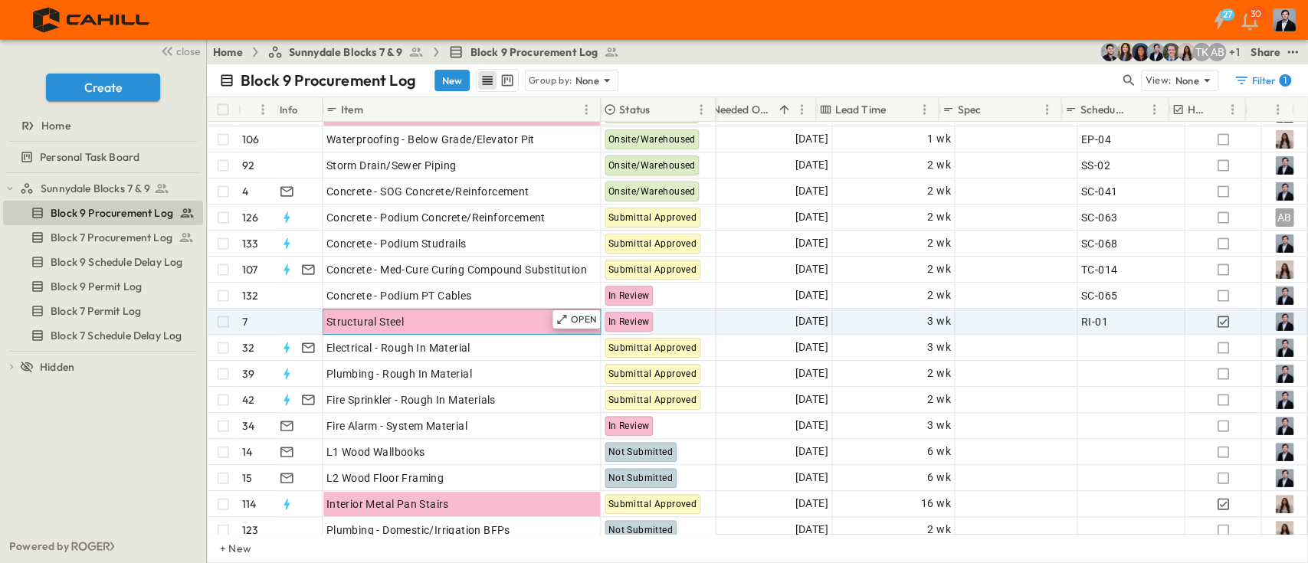
click at [473, 323] on div "Structural Steel" at bounding box center [461, 321] width 270 height 21
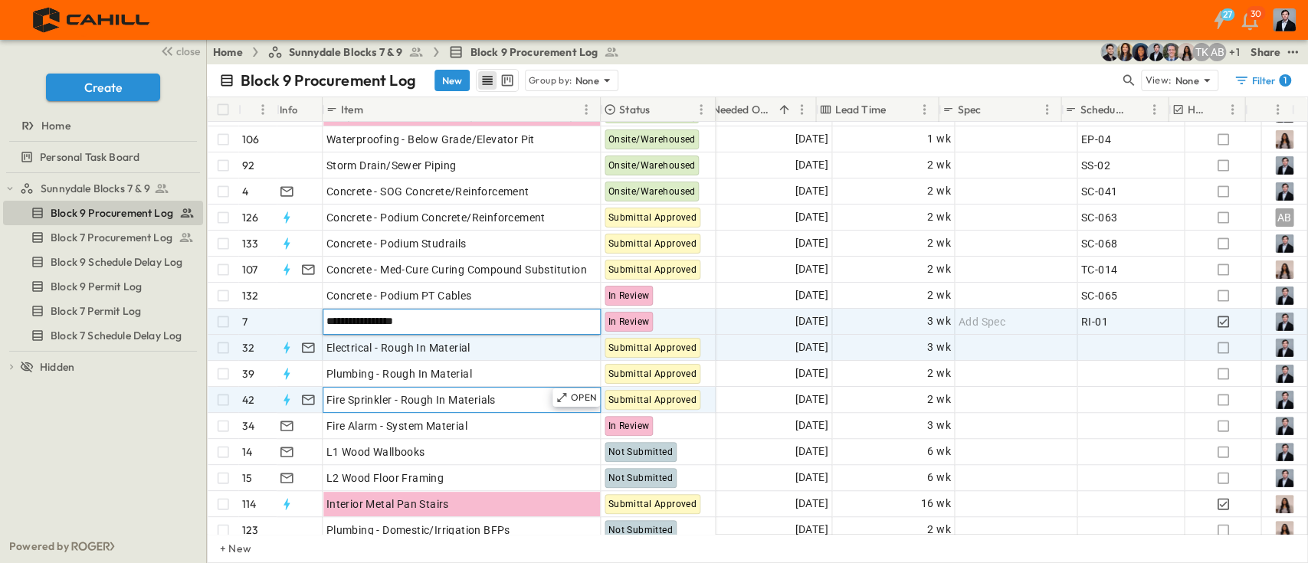
click at [527, 390] on div "Fire Sprinkler - Rough In Materials" at bounding box center [461, 399] width 270 height 21
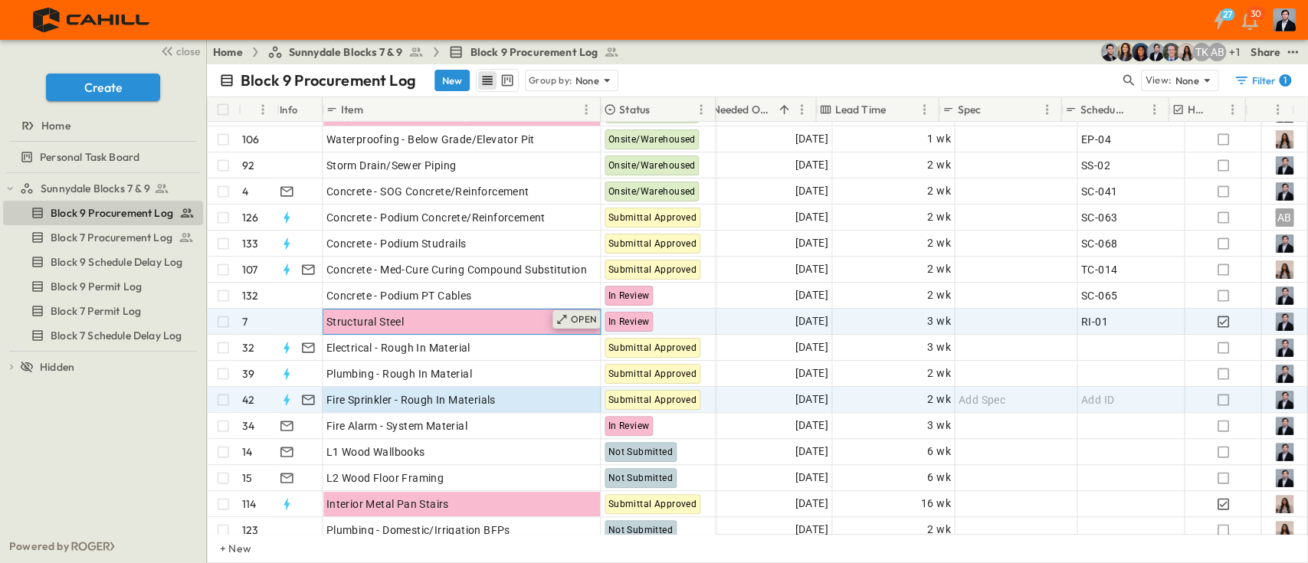
click at [573, 316] on p "OPEN" at bounding box center [584, 319] width 26 height 12
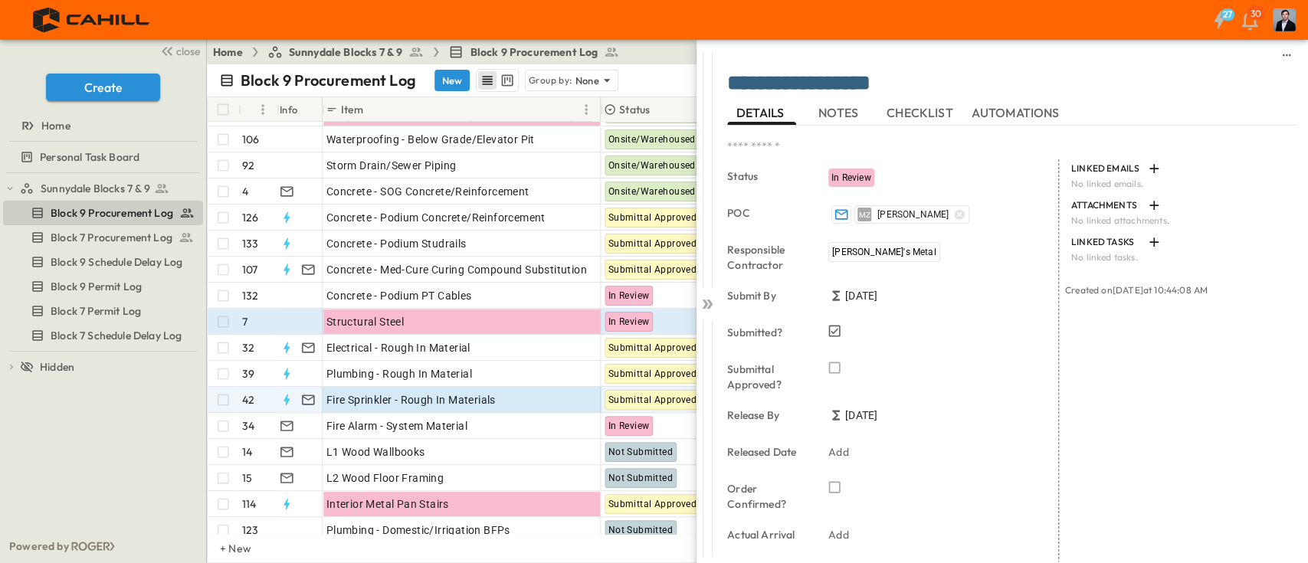
click at [844, 113] on span "NOTES" at bounding box center [839, 113] width 43 height 14
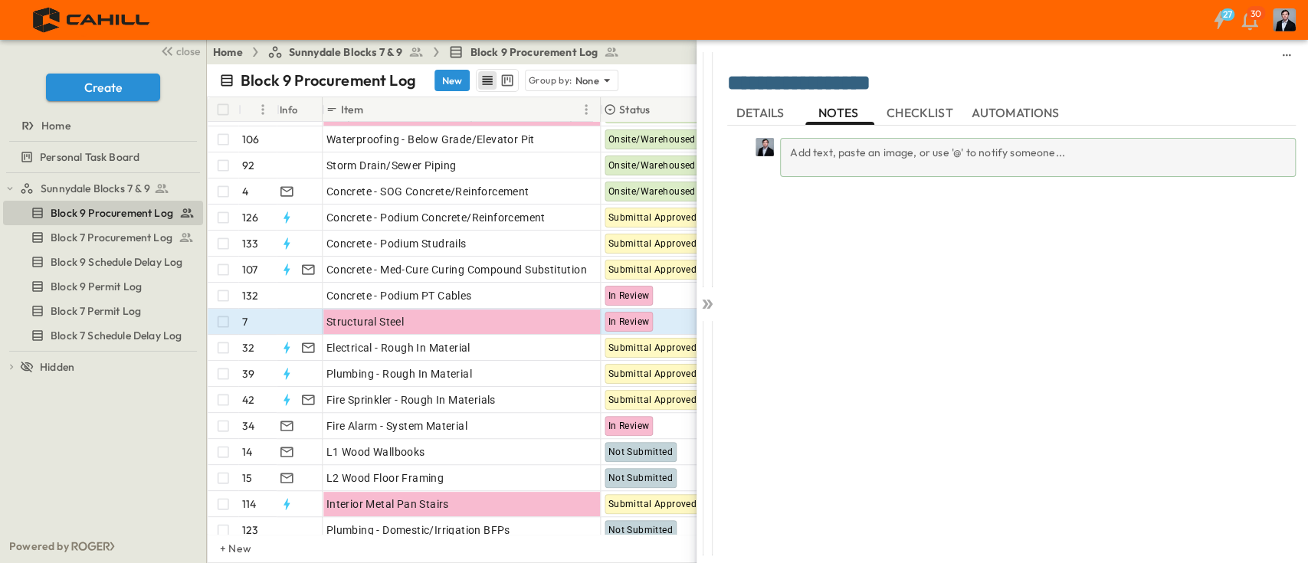
click at [860, 154] on div "Add text, paste an image, or use '@' to notify someone..." at bounding box center [1038, 157] width 516 height 39
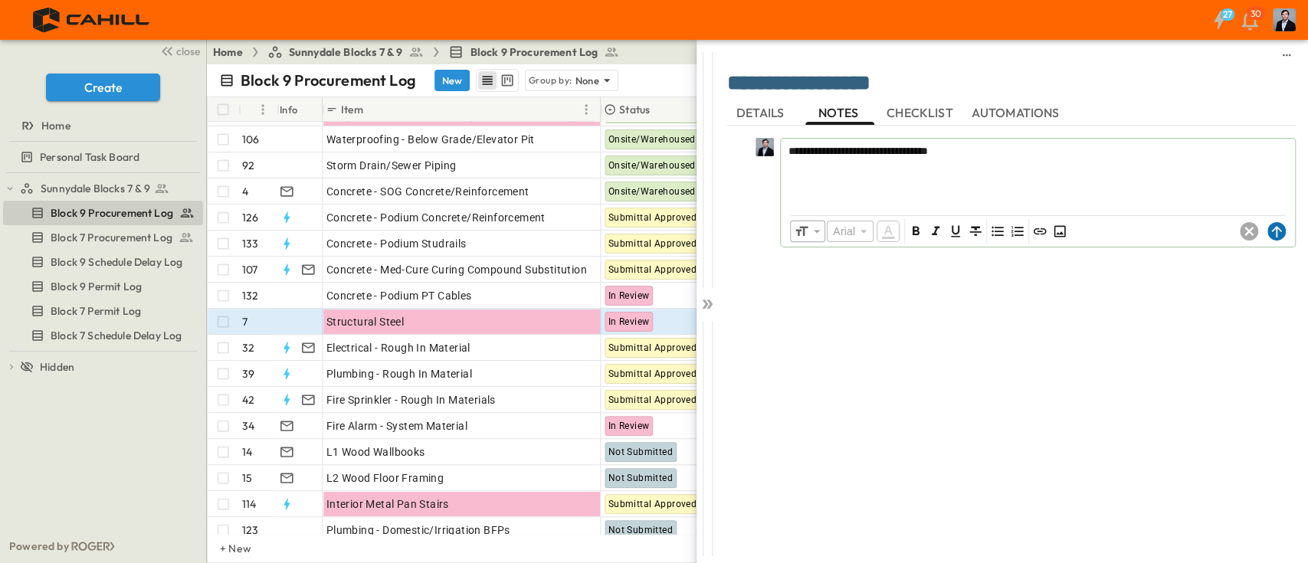
click at [1278, 236] on circle at bounding box center [1276, 231] width 18 height 18
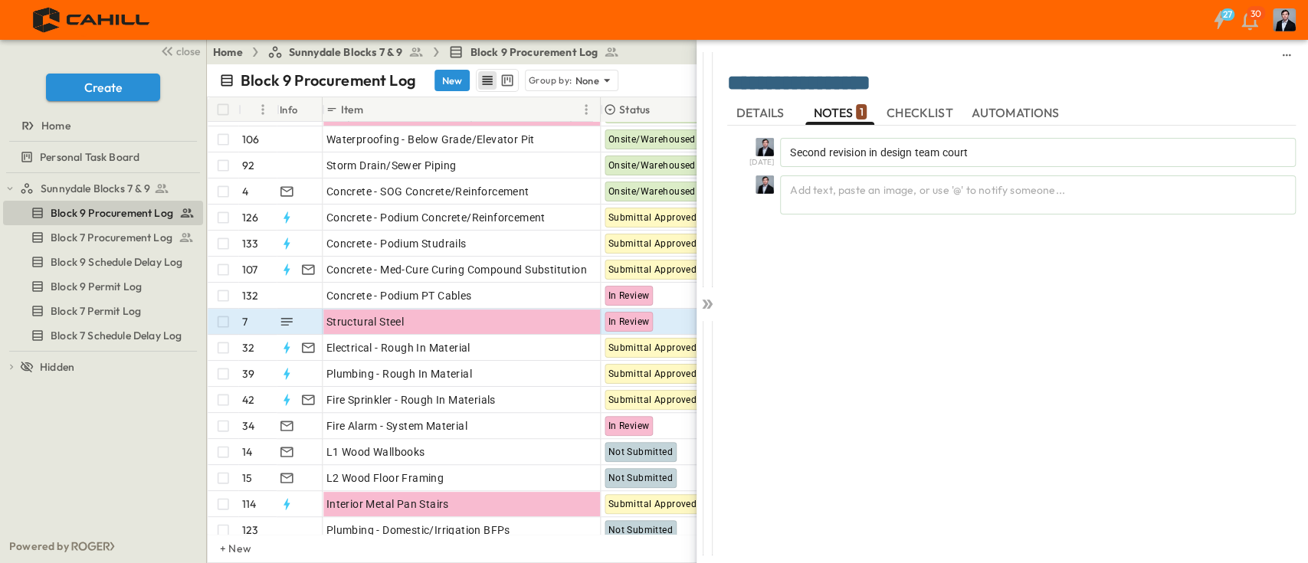
click at [765, 106] on span "DETAILS" at bounding box center [761, 113] width 51 height 14
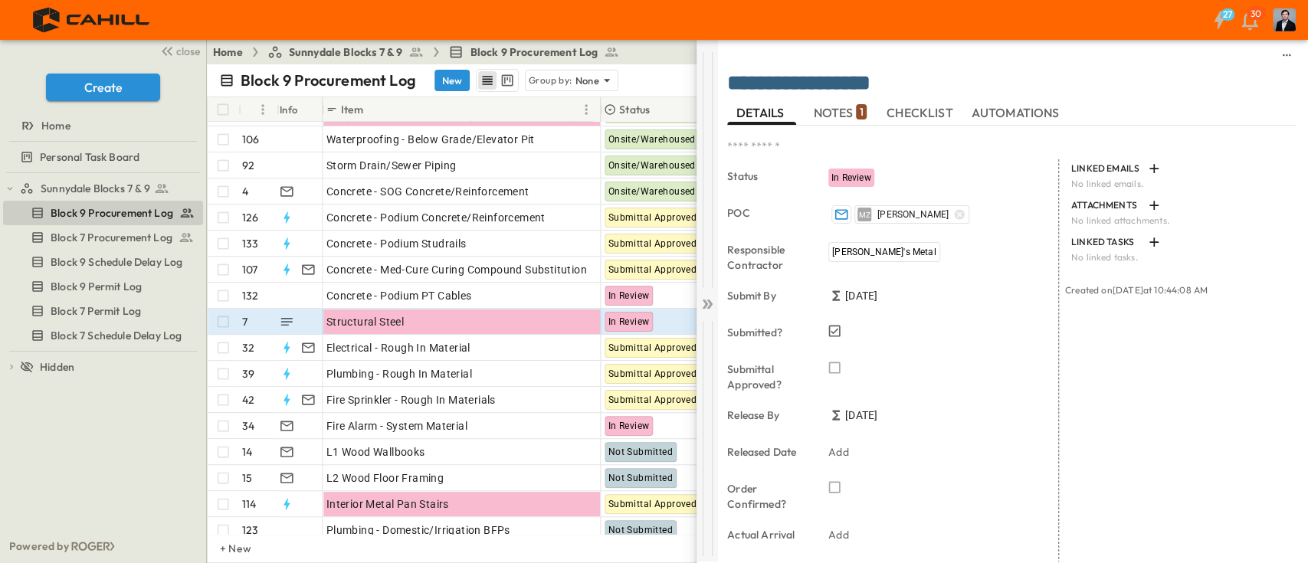
click at [706, 300] on icon at bounding box center [706, 303] width 15 height 15
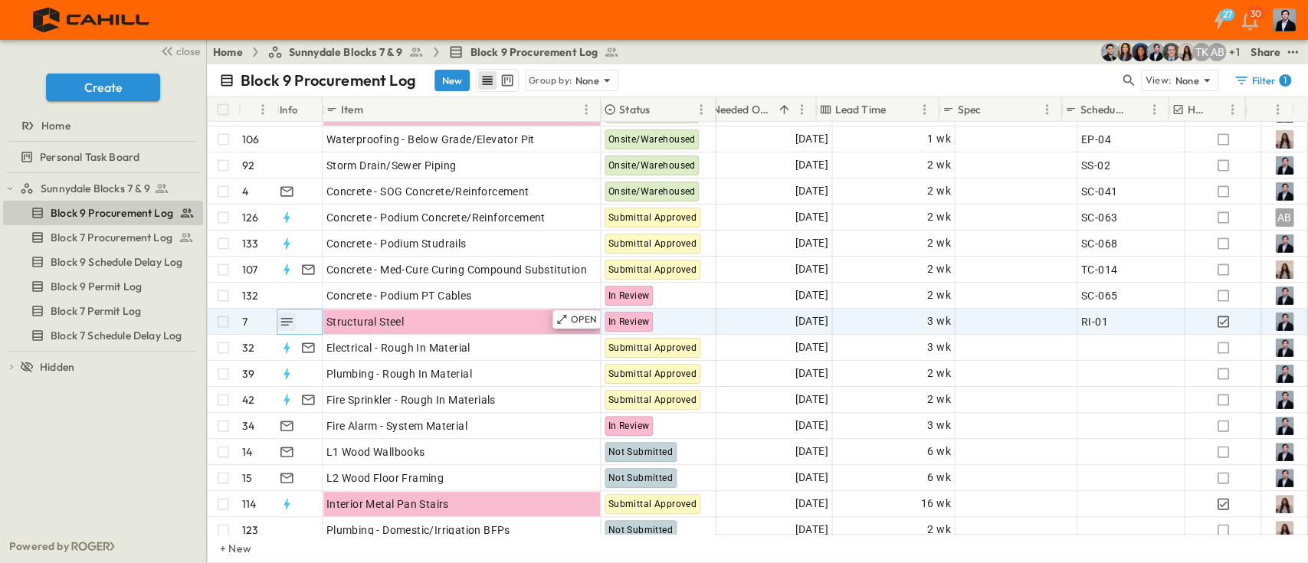
click at [287, 314] on icon "button" at bounding box center [286, 321] width 15 height 15
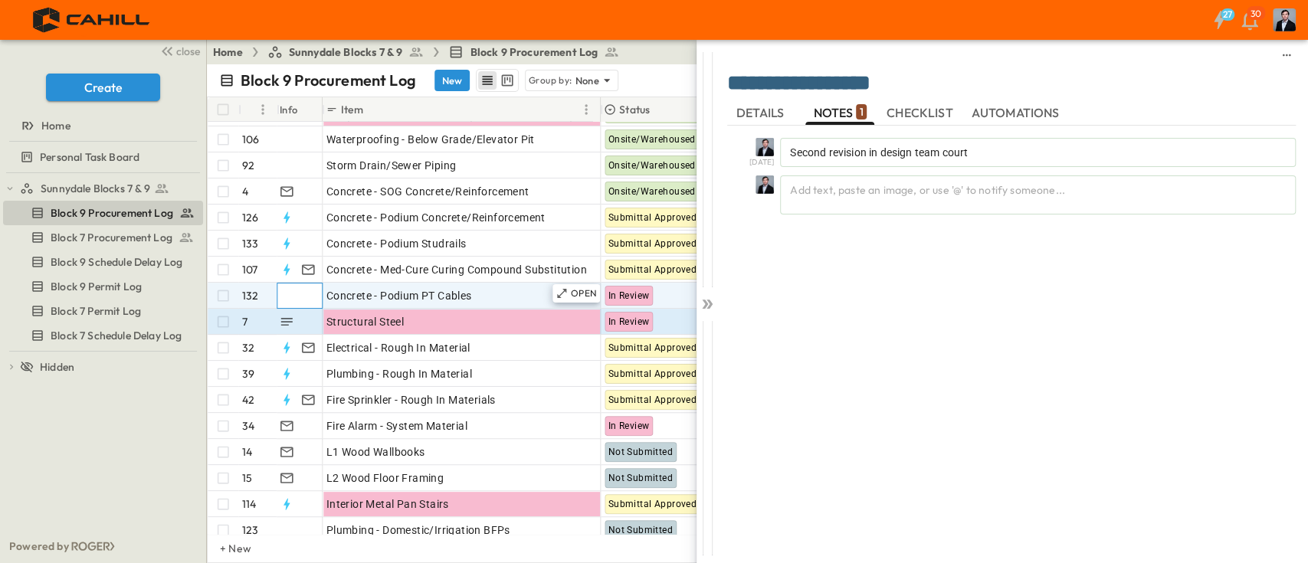
click at [287, 290] on div at bounding box center [297, 295] width 47 height 25
click at [948, 363] on div "10/6/25 Second revision in design team court Add text, paste an image, or use '…" at bounding box center [1011, 336] width 568 height 421
click at [706, 304] on icon at bounding box center [705, 304] width 6 height 9
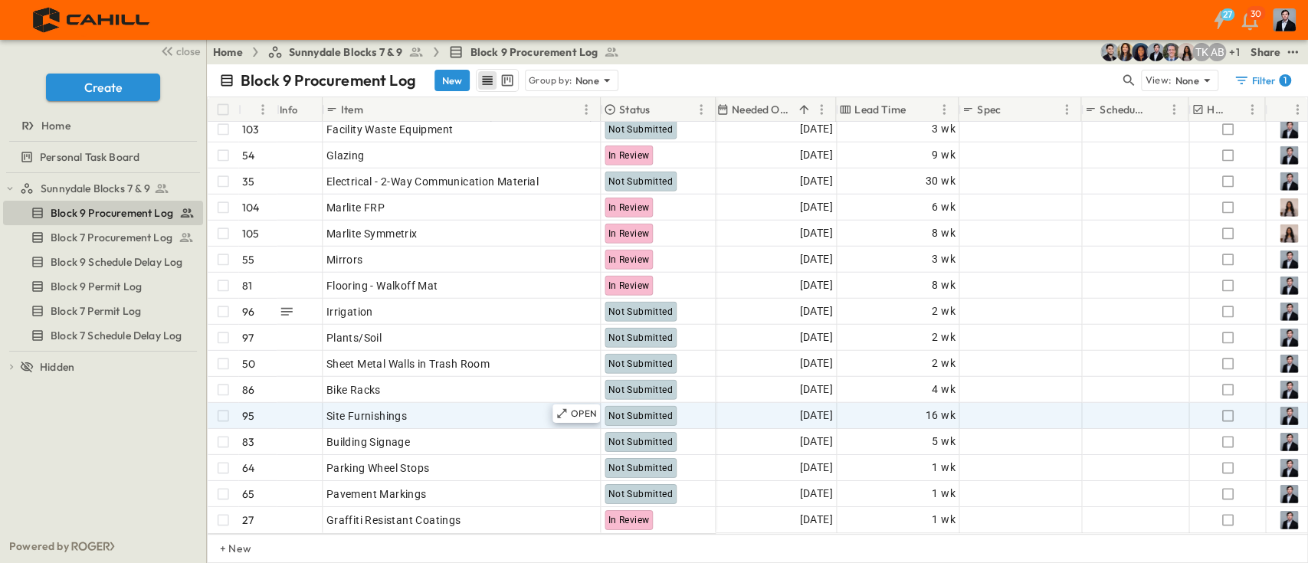
scroll to position [3146, 1097]
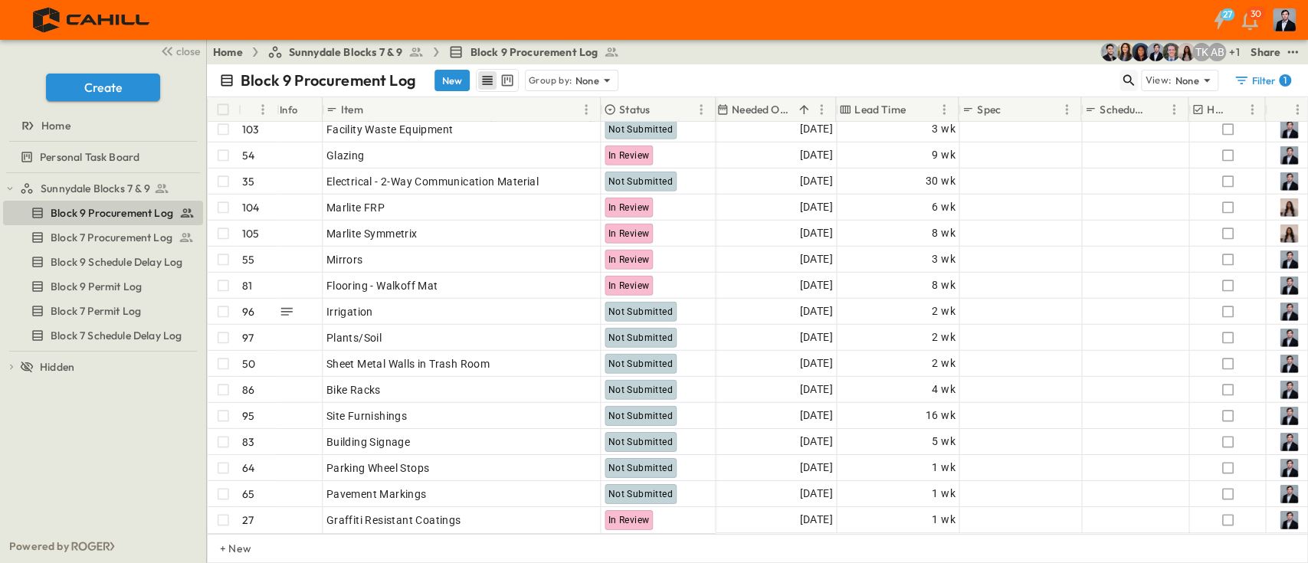
click at [1127, 79] on icon "button" at bounding box center [1128, 80] width 15 height 15
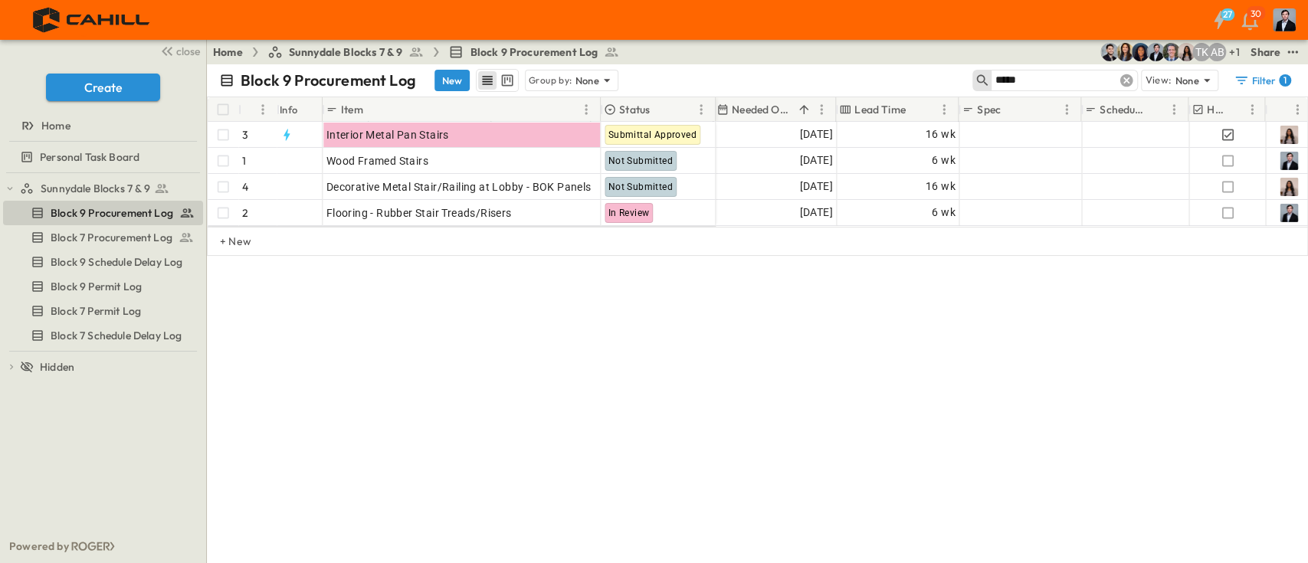
scroll to position [0, 1097]
click at [674, 362] on div "Block 9 Procurement Log New Group by: None ***** View: None Filter 1 # Info Ite…" at bounding box center [757, 313] width 1101 height 499
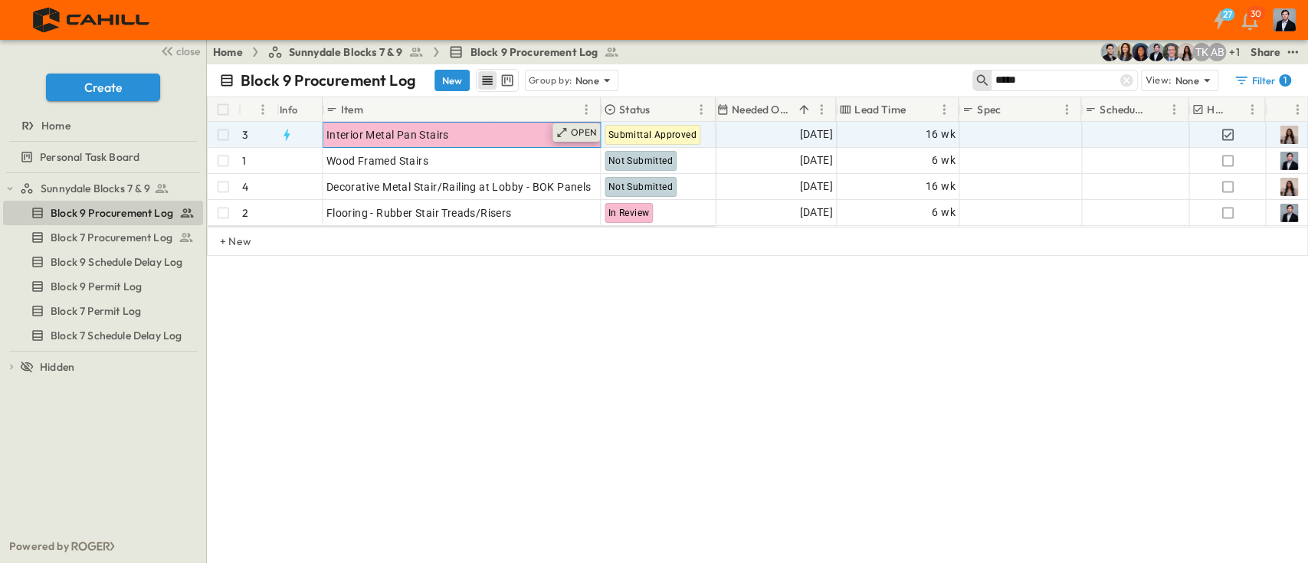
click at [581, 127] on p "OPEN" at bounding box center [584, 132] width 26 height 12
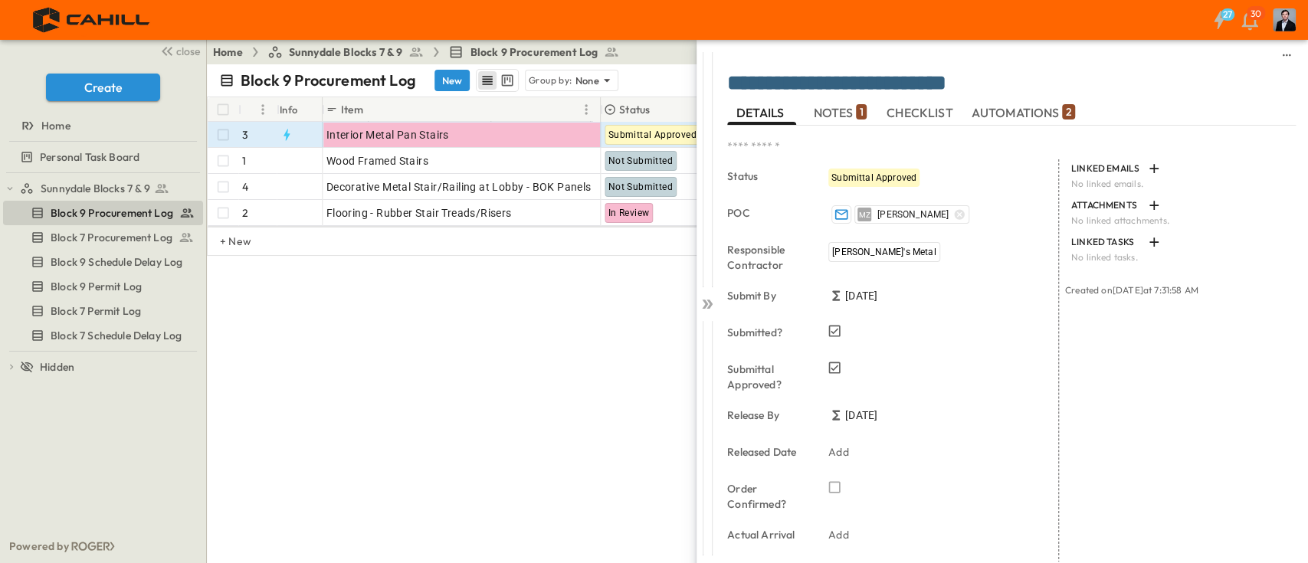
drag, startPoint x: 521, startPoint y: 289, endPoint x: 993, endPoint y: 352, distance: 476.2
click at [993, 352] on div "Submittal Approved?" at bounding box center [892, 375] width 331 height 46
click at [836, 113] on span "NOTES 1" at bounding box center [839, 113] width 53 height 14
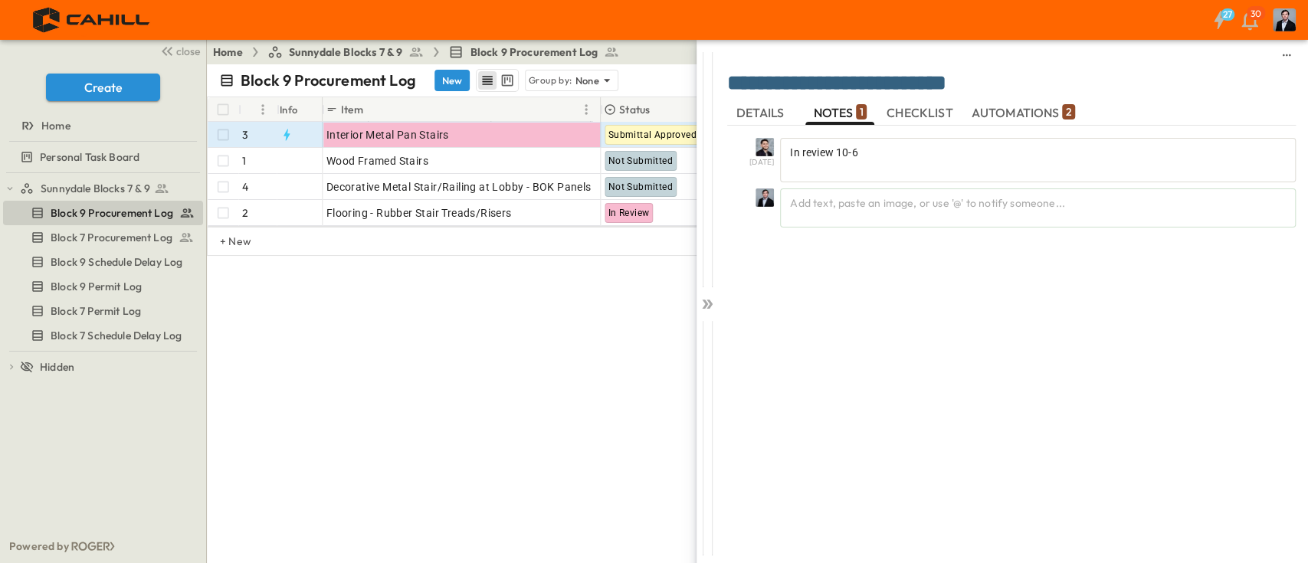
click at [755, 109] on span "DETAILS" at bounding box center [761, 113] width 51 height 14
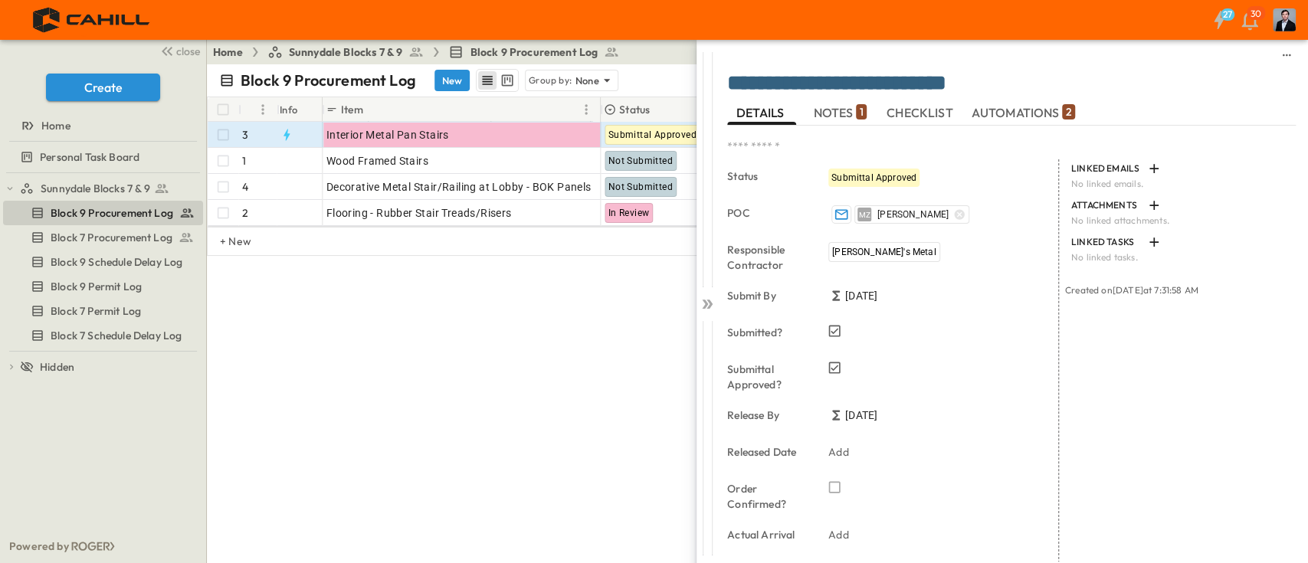
click at [549, 380] on div "Block 9 Procurement Log New Group by: None ***** View: None Filter 1 # Info Ite…" at bounding box center [757, 313] width 1101 height 499
click at [509, 333] on div "Block 9 Procurement Log New Group by: None ***** View: None Filter 1 # Info Ite…" at bounding box center [757, 313] width 1101 height 499
click at [709, 312] on div at bounding box center [706, 301] width 21 height 522
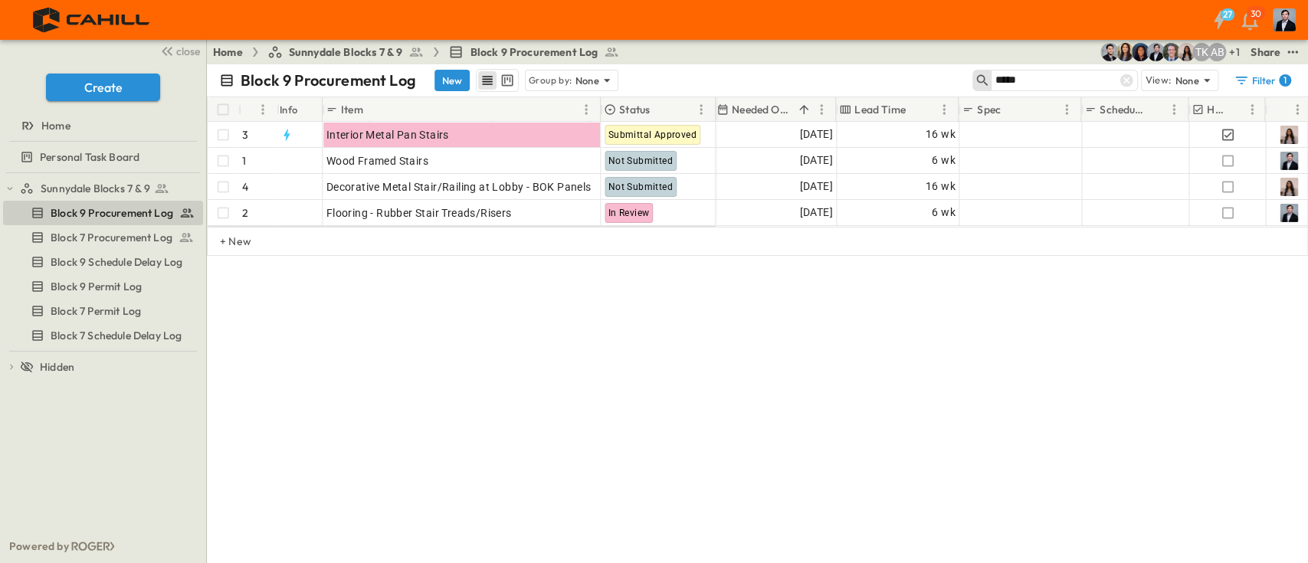
drag, startPoint x: 1058, startPoint y: 77, endPoint x: 966, endPoint y: 88, distance: 92.6
click at [966, 88] on div "Block 9 Procurement Log New Group by: None ***** View: None Filter 1" at bounding box center [757, 80] width 1101 height 32
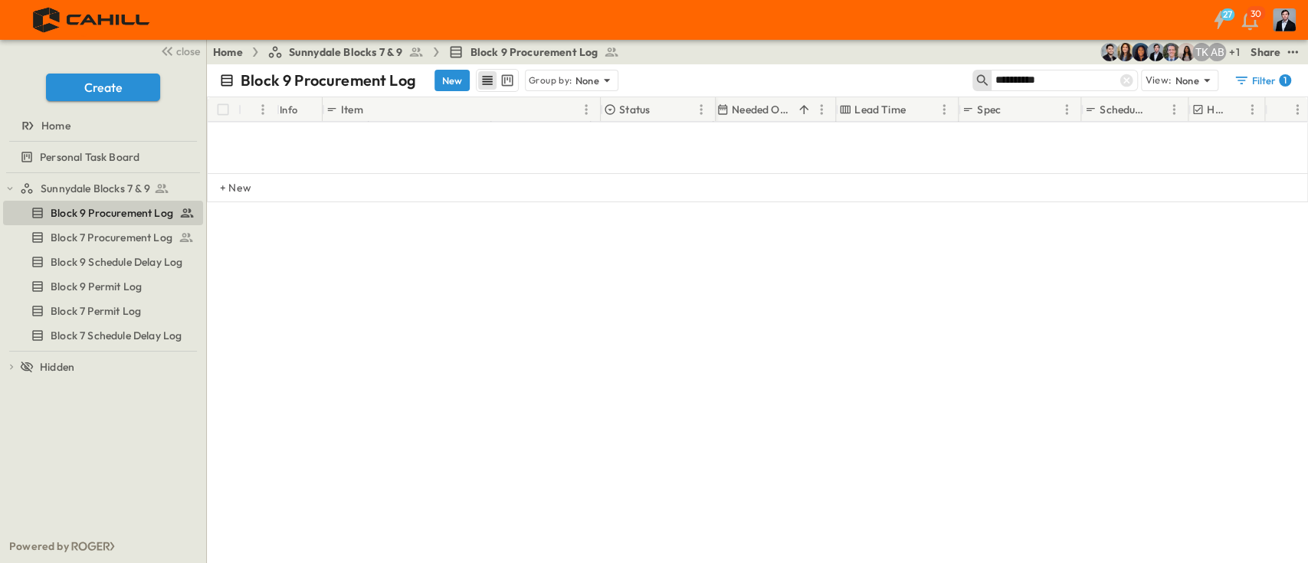
drag, startPoint x: 1105, startPoint y: 79, endPoint x: 964, endPoint y: 101, distance: 142.7
click at [964, 100] on div "**********" at bounding box center [757, 313] width 1101 height 499
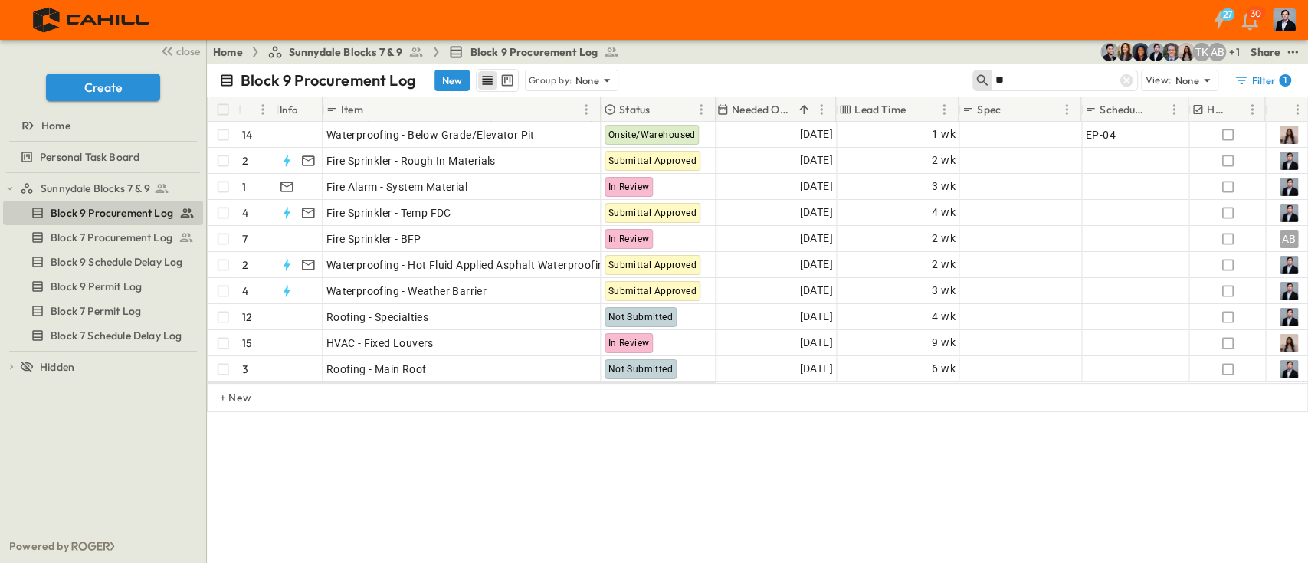
type input "*"
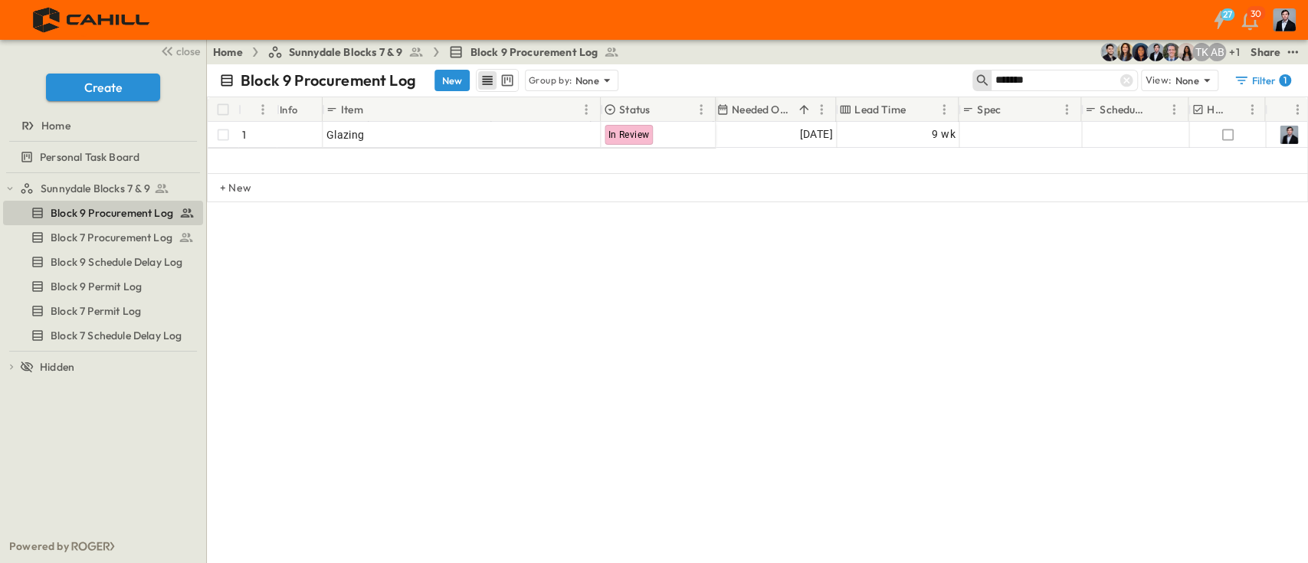
type input "*******"
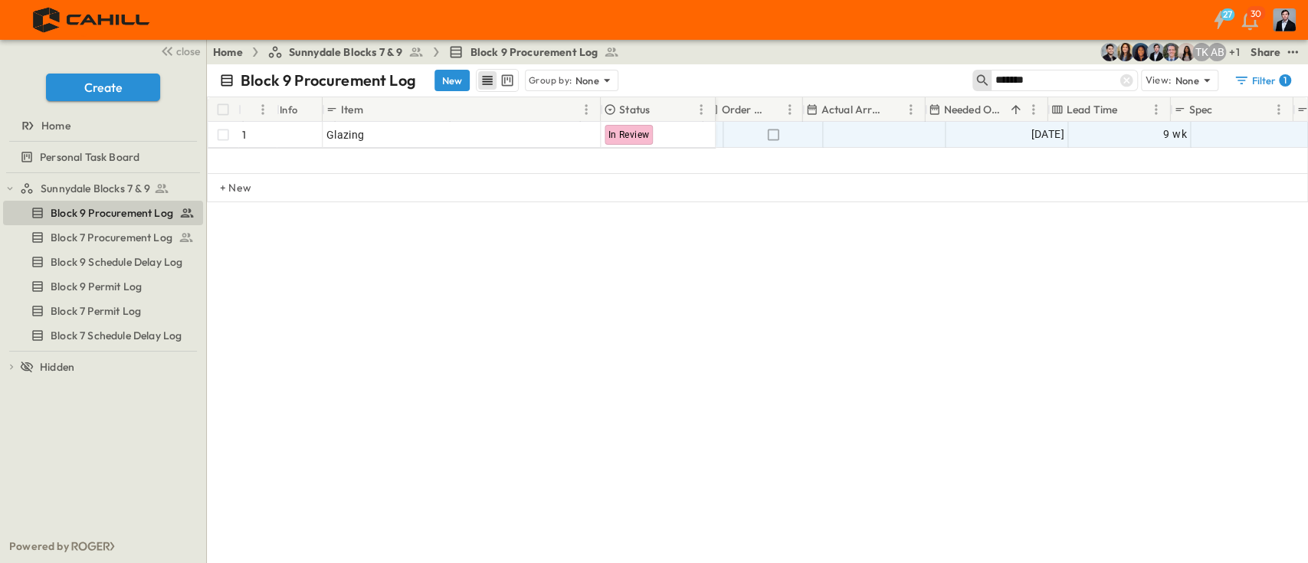
scroll to position [0, 993]
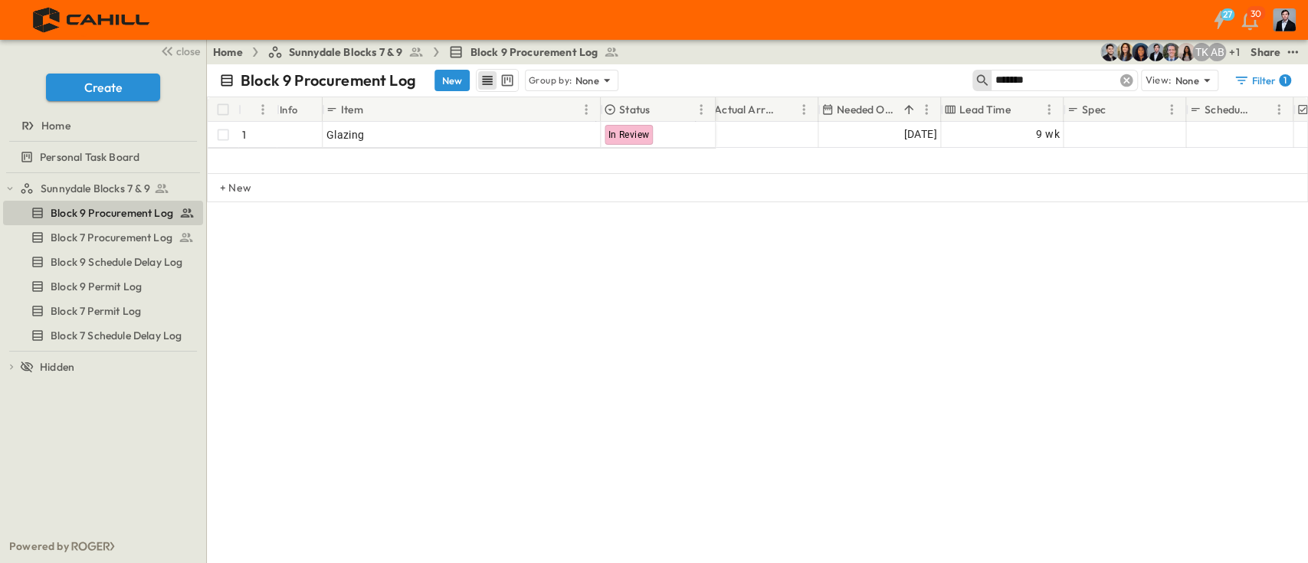
click at [1131, 84] on icon at bounding box center [1126, 80] width 13 height 13
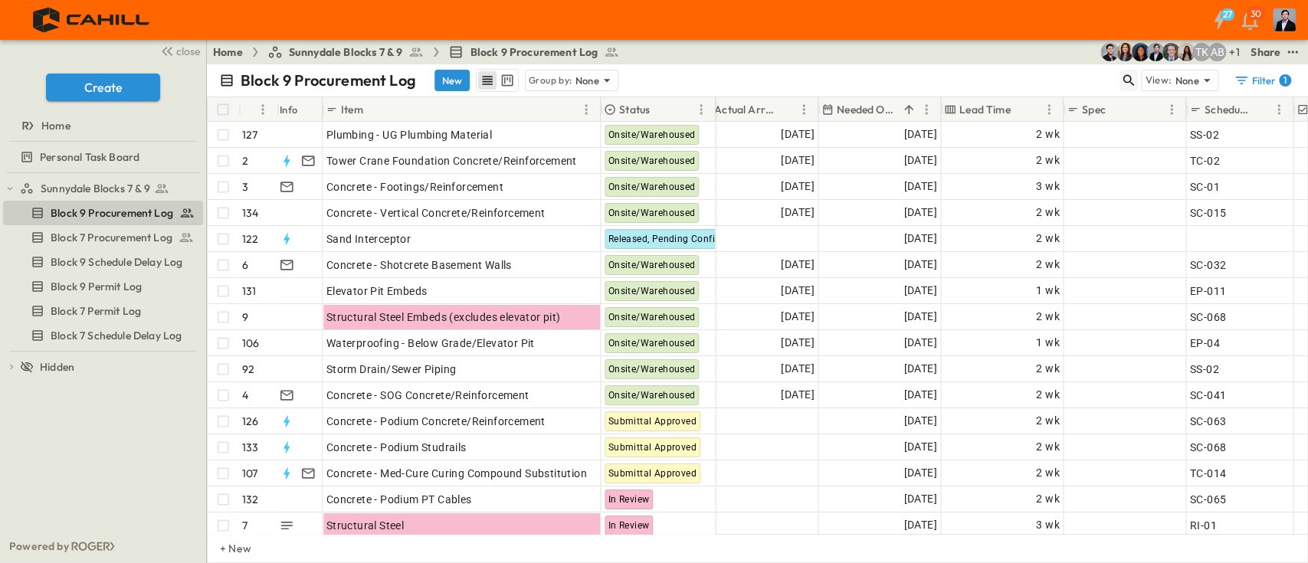
drag, startPoint x: 1115, startPoint y: 87, endPoint x: 1120, endPoint y: 79, distance: 8.9
click at [1116, 83] on div "Block 9 Procurement Log New Group by: None" at bounding box center [669, 80] width 900 height 23
click at [1122, 77] on button "button" at bounding box center [1128, 80] width 18 height 21
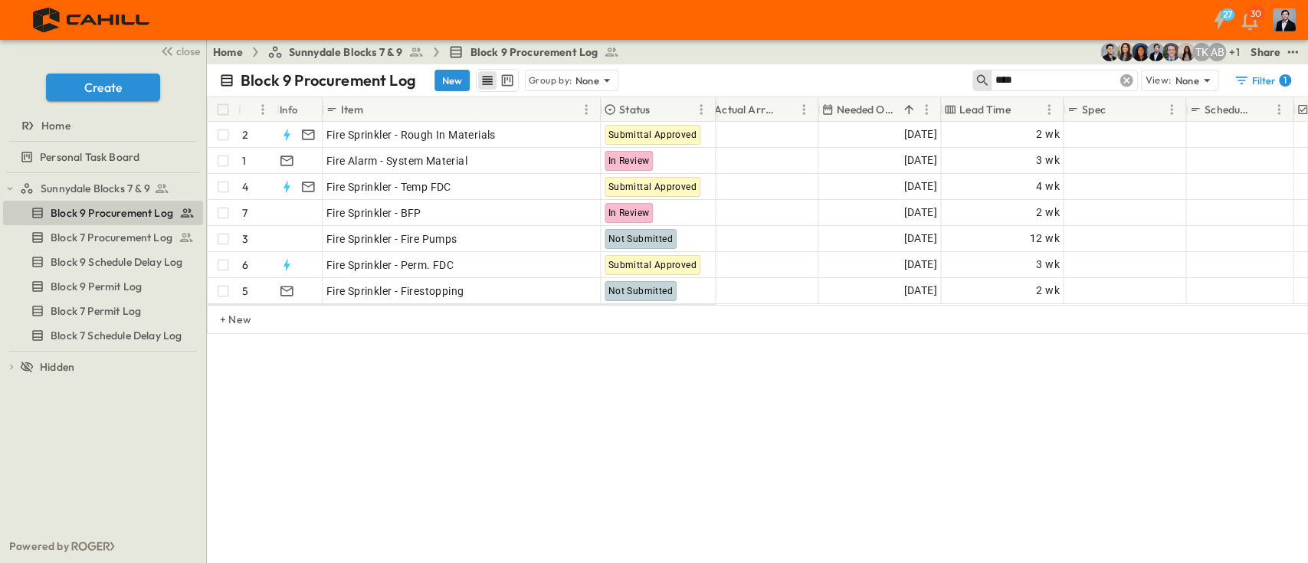
type input "****"
click at [1125, 86] on icon at bounding box center [1126, 80] width 13 height 13
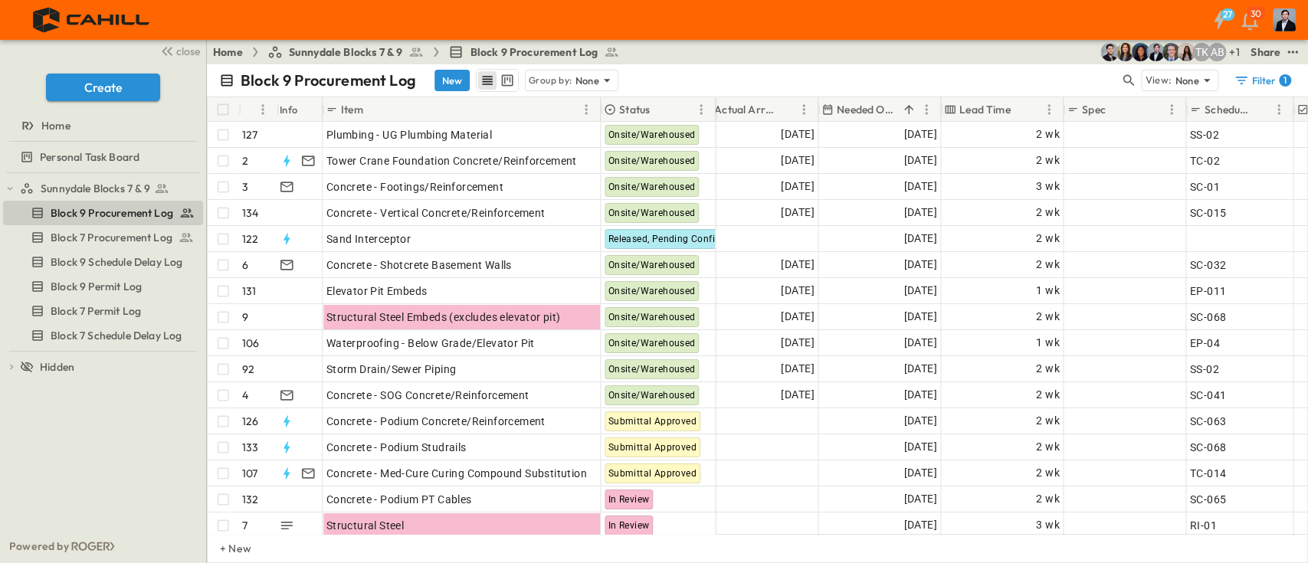
drag, startPoint x: 1125, startPoint y: 86, endPoint x: 722, endPoint y: 68, distance: 402.6
click at [725, 64] on div "Home Sunnydale Blocks 7 & 9 Block 9 Procurement Log + 1 AB TK Share" at bounding box center [757, 52] width 1101 height 25
click at [450, 81] on button "New" at bounding box center [451, 80] width 35 height 21
click at [448, 76] on button "New" at bounding box center [451, 80] width 35 height 21
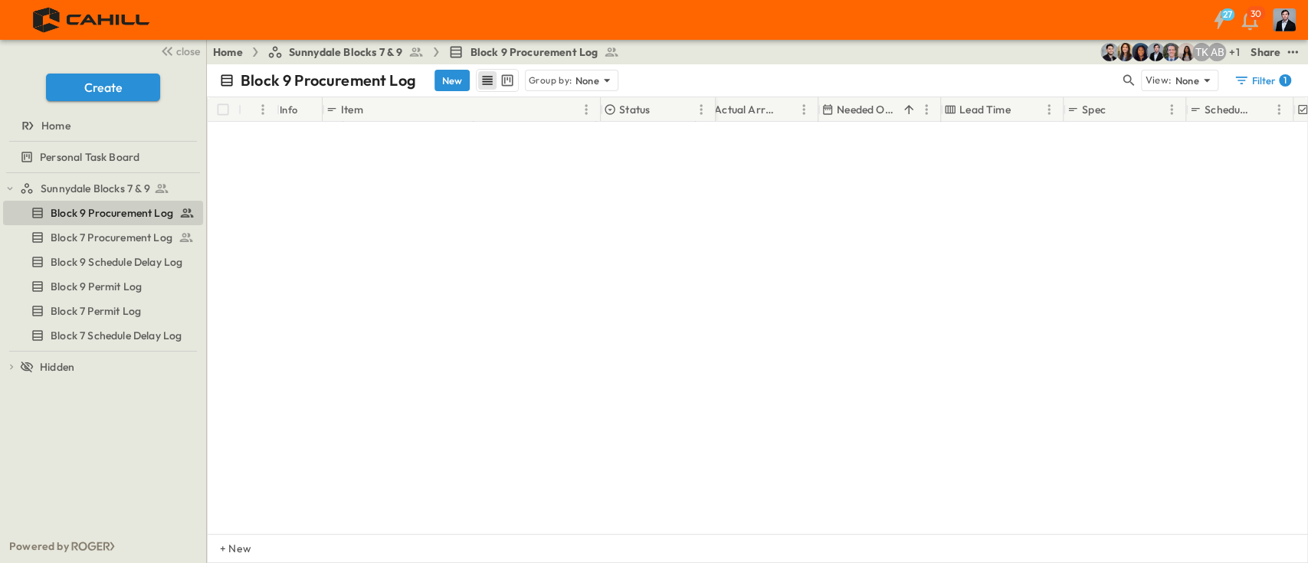
scroll to position [3146, 993]
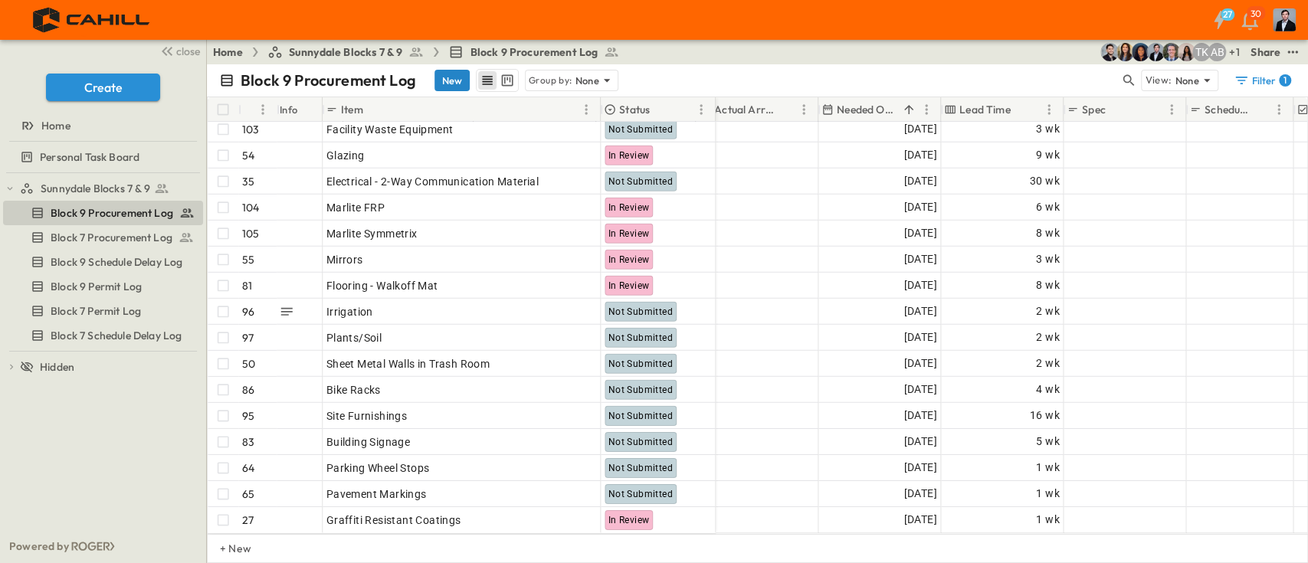
click at [464, 80] on button "New" at bounding box center [451, 80] width 35 height 21
click at [455, 80] on button "New" at bounding box center [451, 80] width 35 height 21
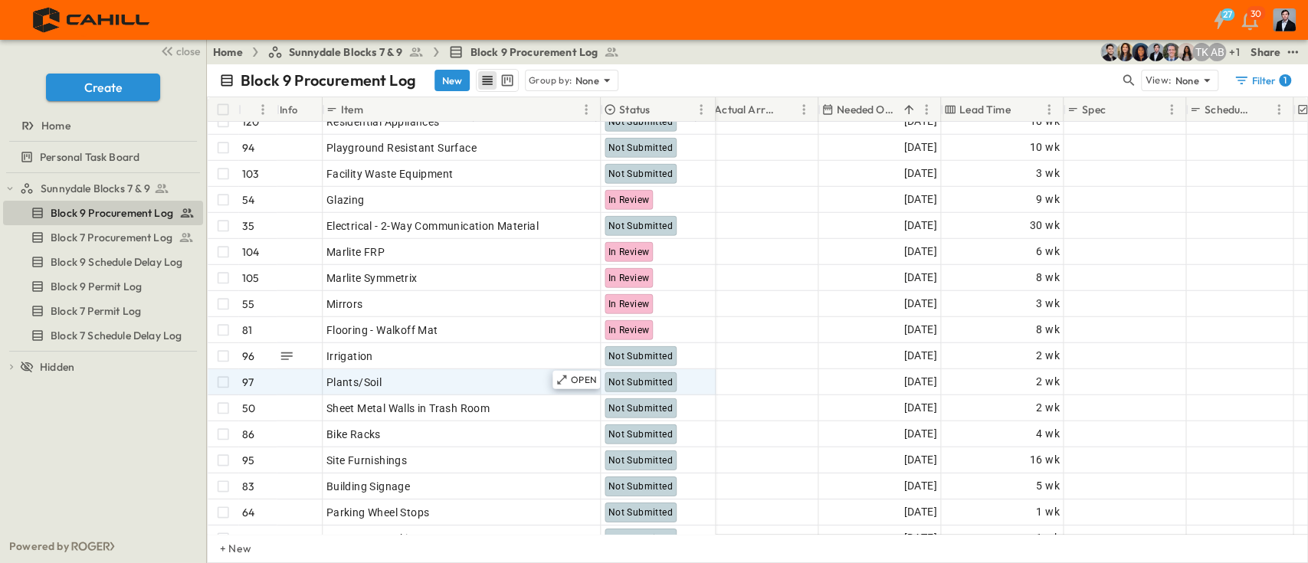
scroll to position [3045, 993]
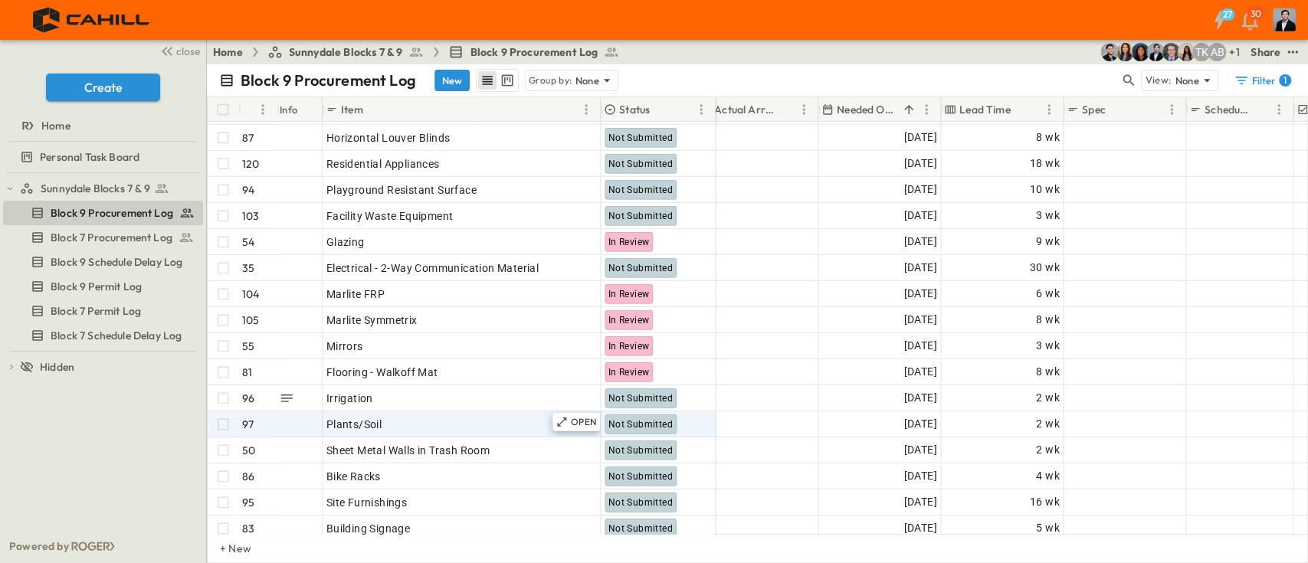
click at [448, 80] on button "New" at bounding box center [451, 80] width 35 height 21
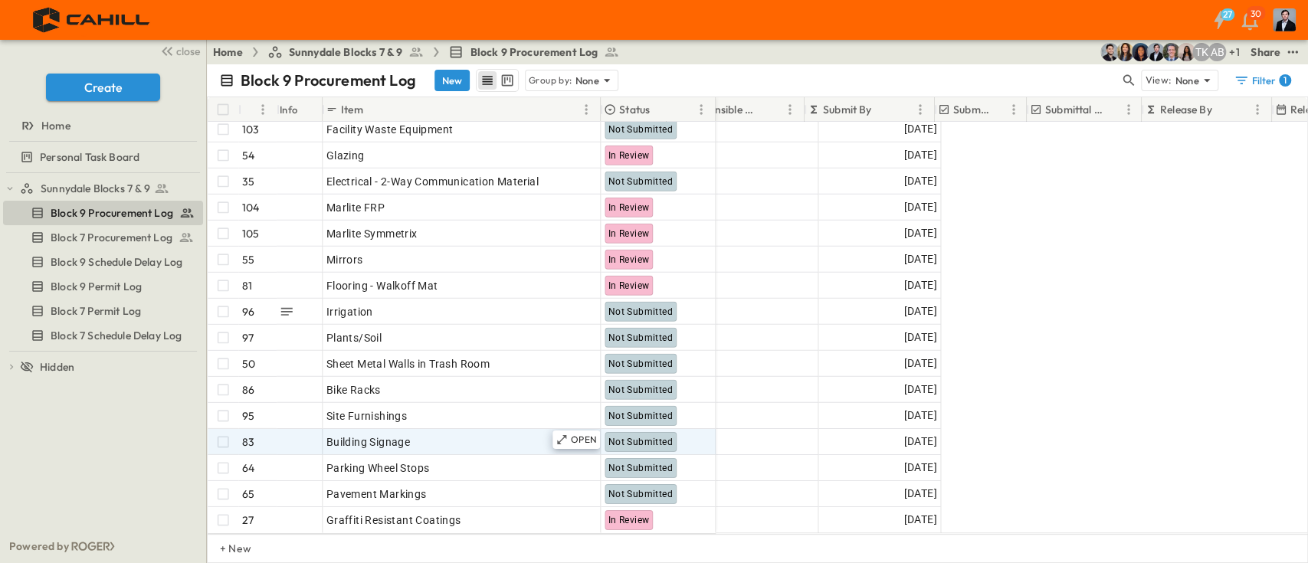
scroll to position [3146, 195]
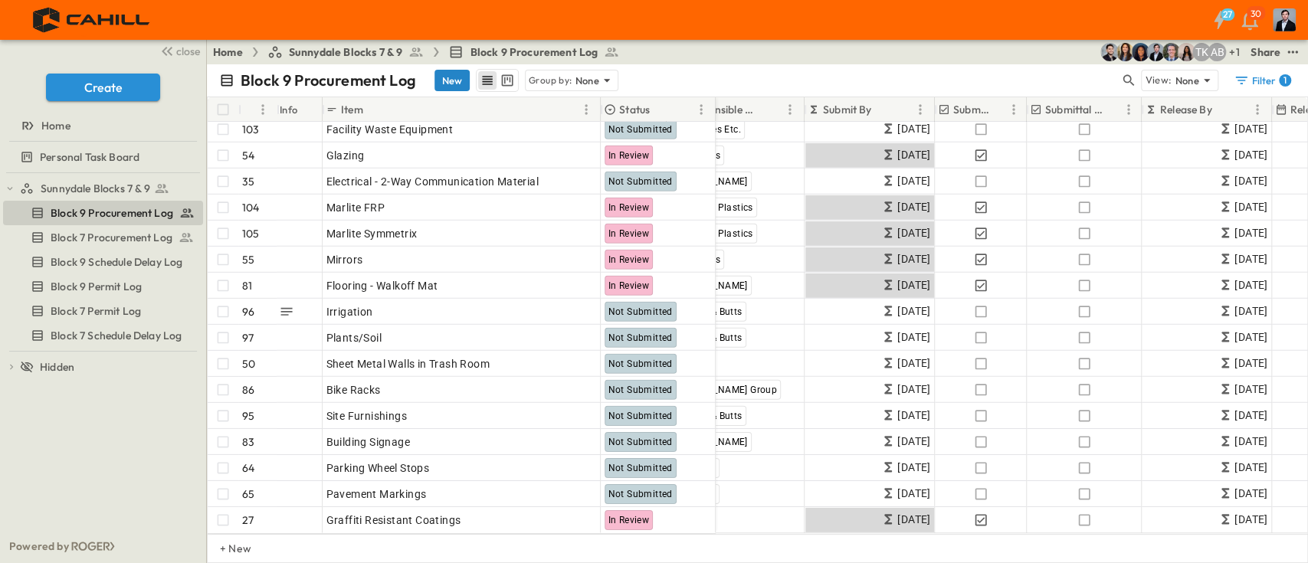
click at [450, 72] on button "New" at bounding box center [451, 80] width 35 height 21
click at [453, 77] on button "New" at bounding box center [451, 80] width 35 height 21
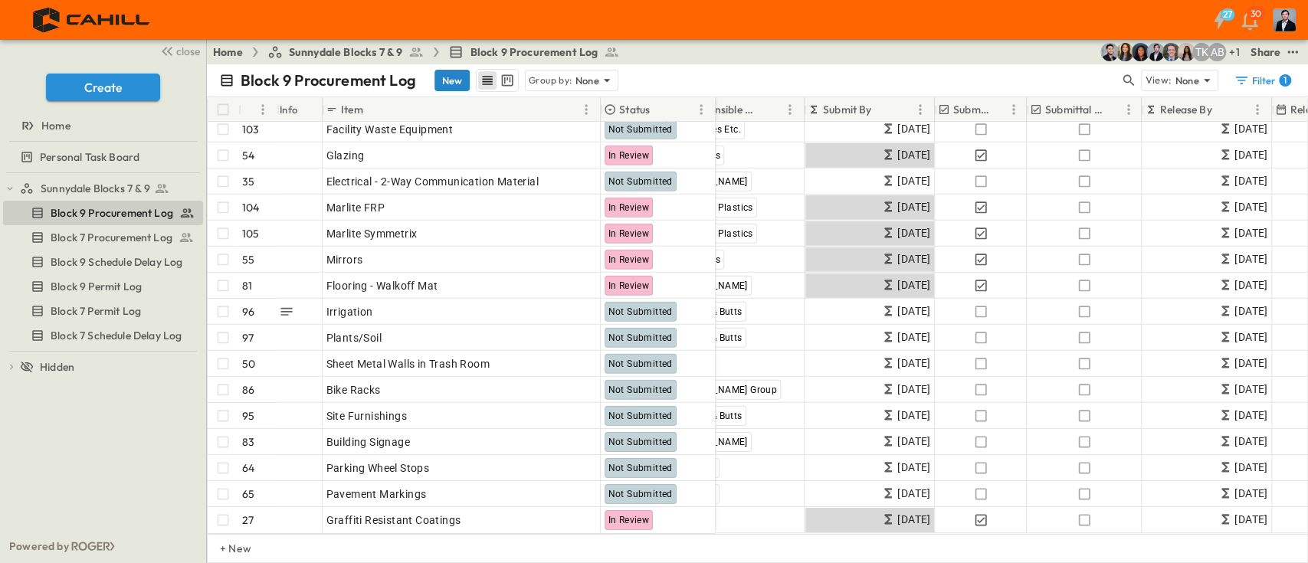
click at [453, 77] on button "New" at bounding box center [451, 80] width 35 height 21
click at [439, 77] on button "New" at bounding box center [451, 80] width 35 height 21
click at [444, 77] on button "New" at bounding box center [451, 80] width 35 height 21
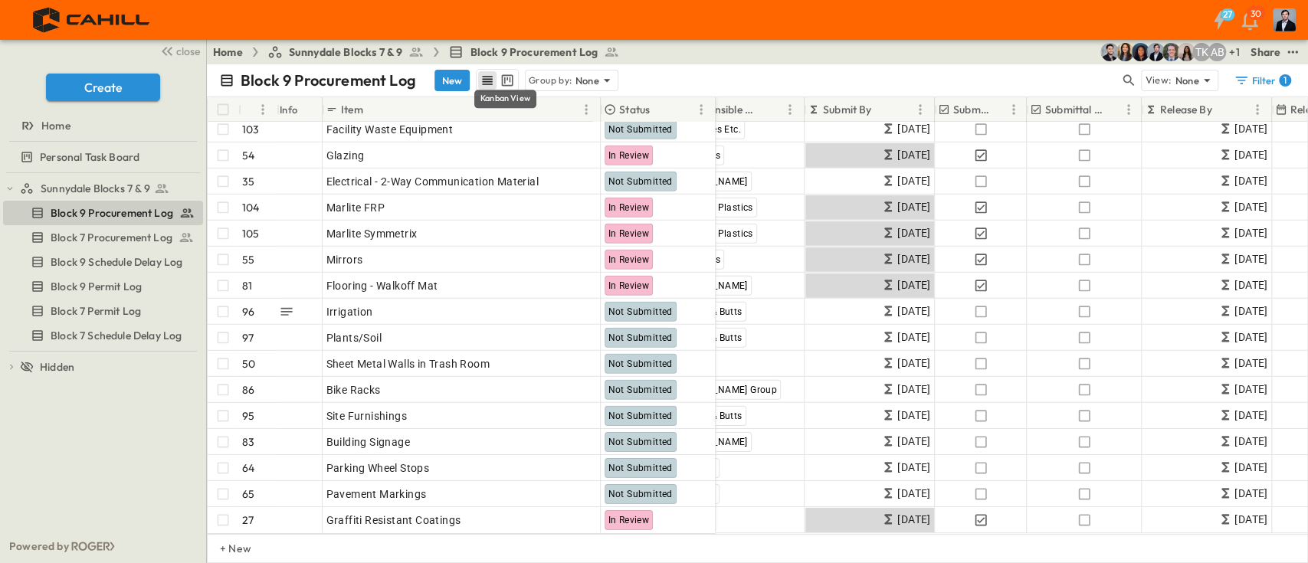
click at [444, 77] on button "New" at bounding box center [451, 80] width 35 height 21
click at [445, 77] on button "New" at bounding box center [451, 80] width 35 height 21
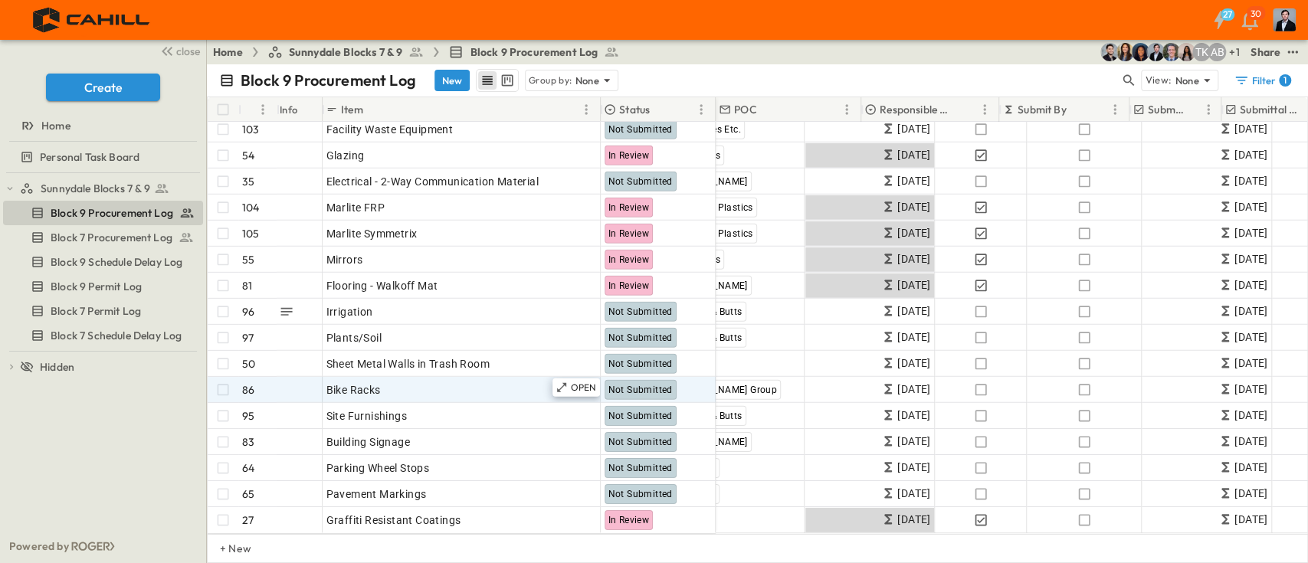
scroll to position [3146, 0]
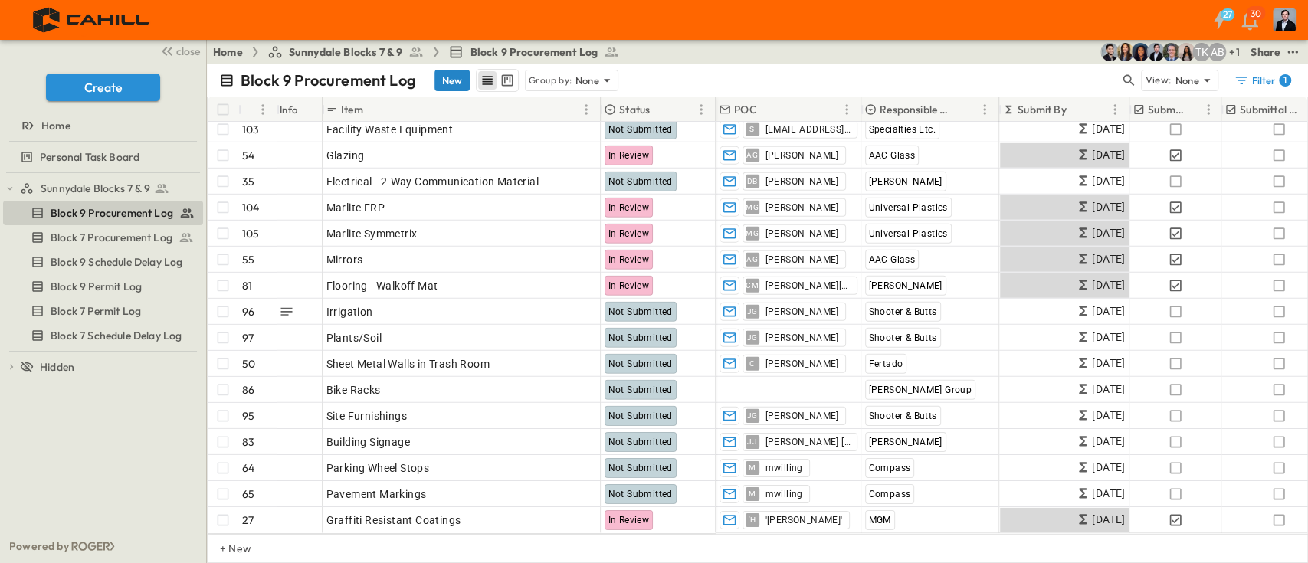
click at [444, 71] on button "New" at bounding box center [451, 80] width 35 height 21
click at [444, 80] on button "New" at bounding box center [451, 80] width 35 height 21
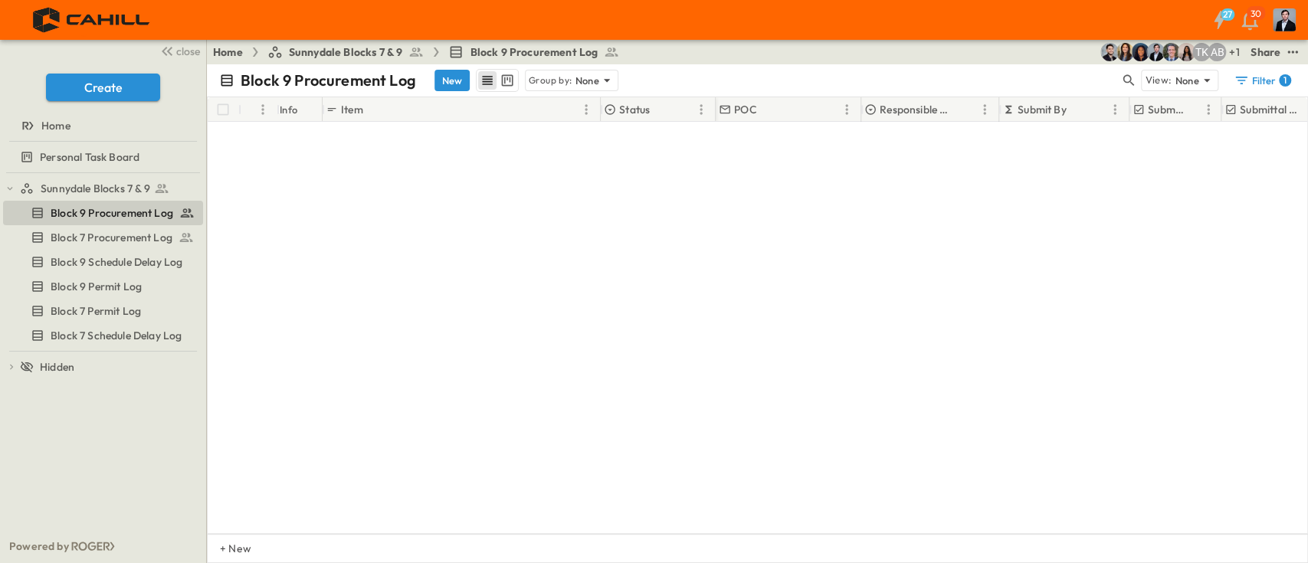
scroll to position [2431, 0]
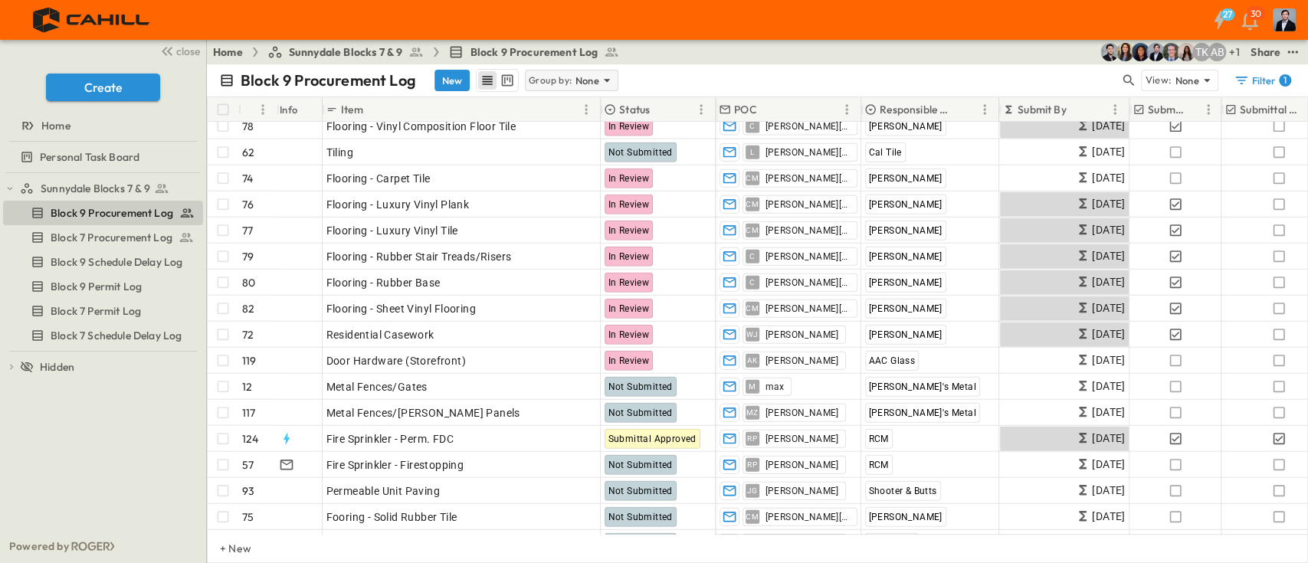
click at [591, 80] on p "None" at bounding box center [587, 80] width 25 height 15
click at [558, 120] on div "Status" at bounding box center [571, 123] width 93 height 21
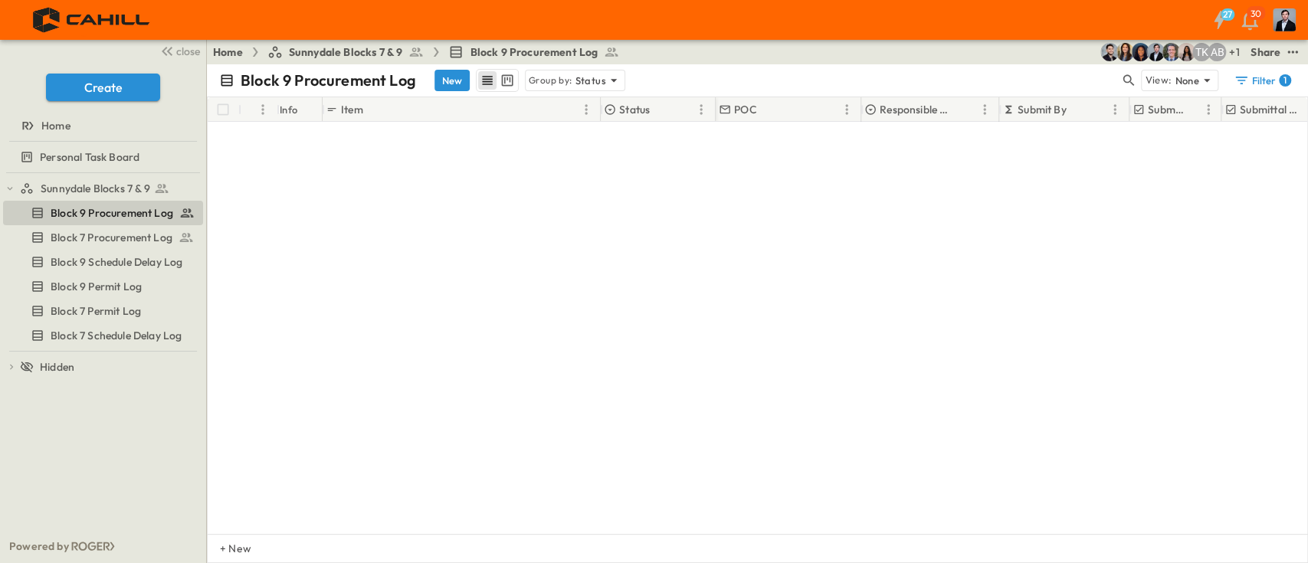
scroll to position [2152, 0]
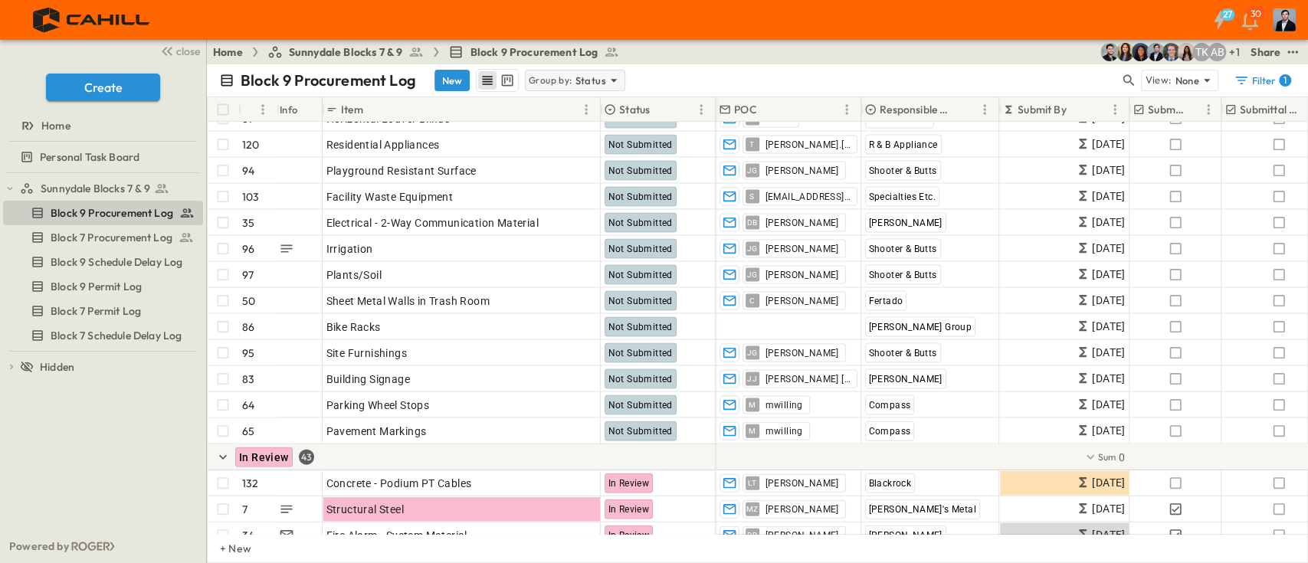
click at [581, 77] on p "Status" at bounding box center [590, 80] width 31 height 15
click at [559, 95] on div "None" at bounding box center [574, 101] width 98 height 21
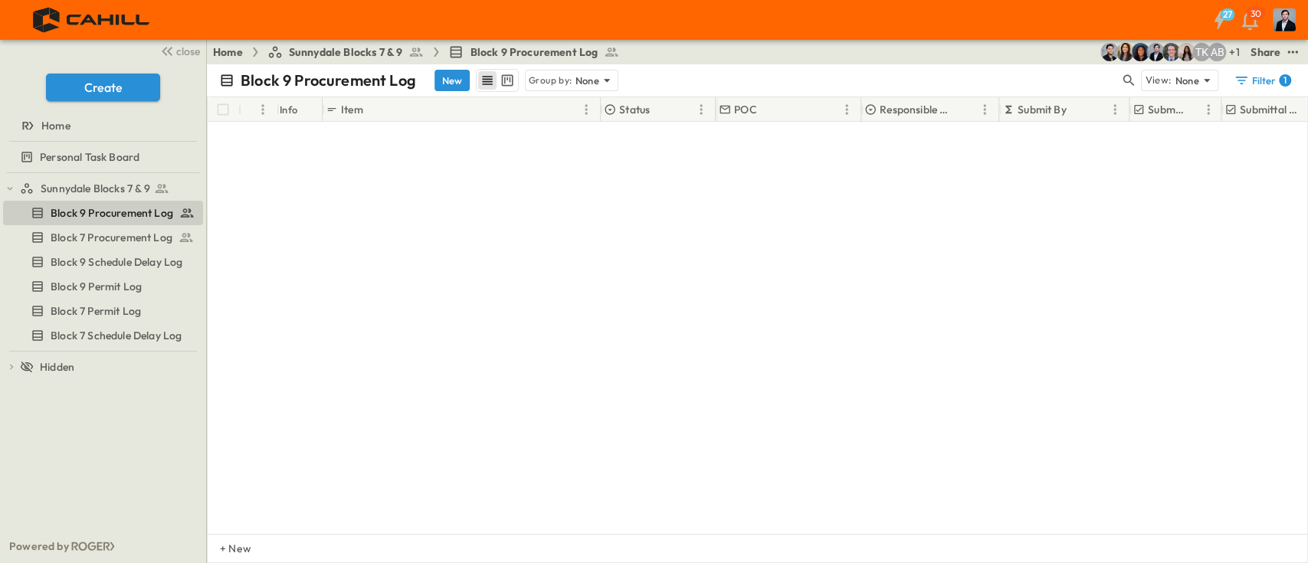
scroll to position [0, 0]
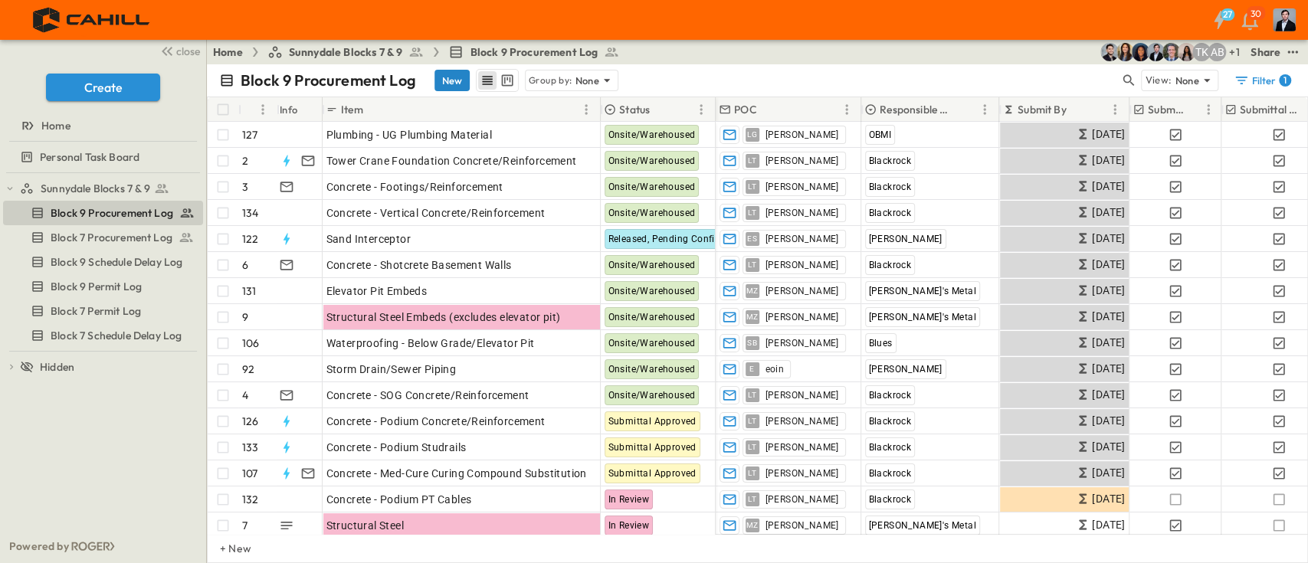
click at [442, 79] on button "New" at bounding box center [451, 80] width 35 height 21
click at [447, 76] on button "New" at bounding box center [451, 80] width 35 height 21
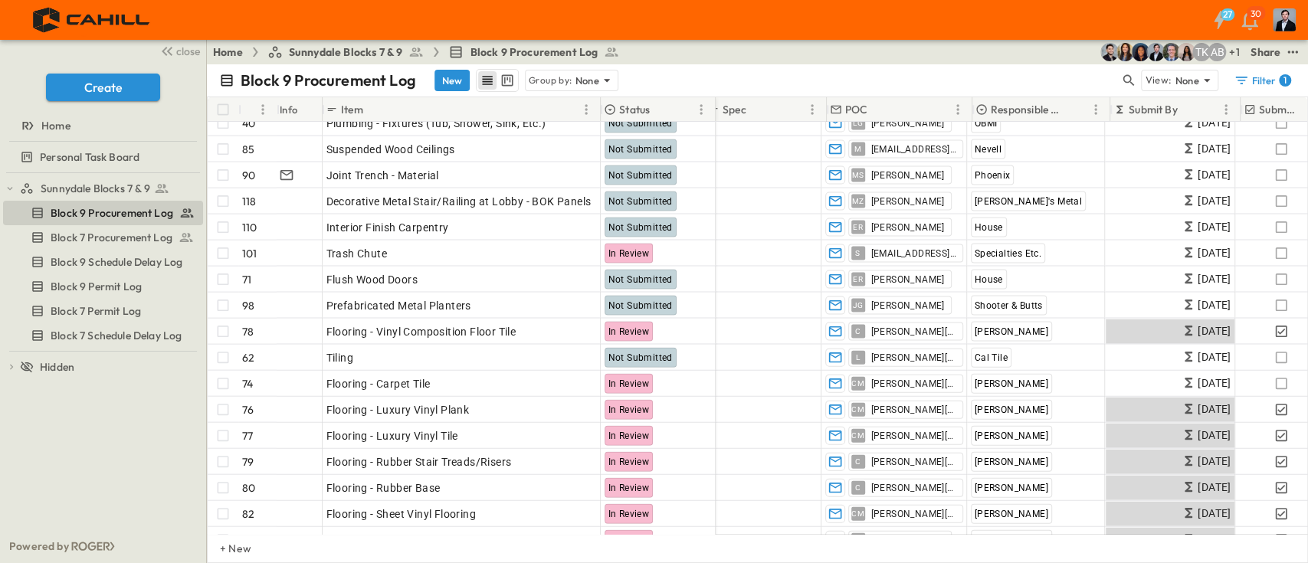
scroll to position [2226, 0]
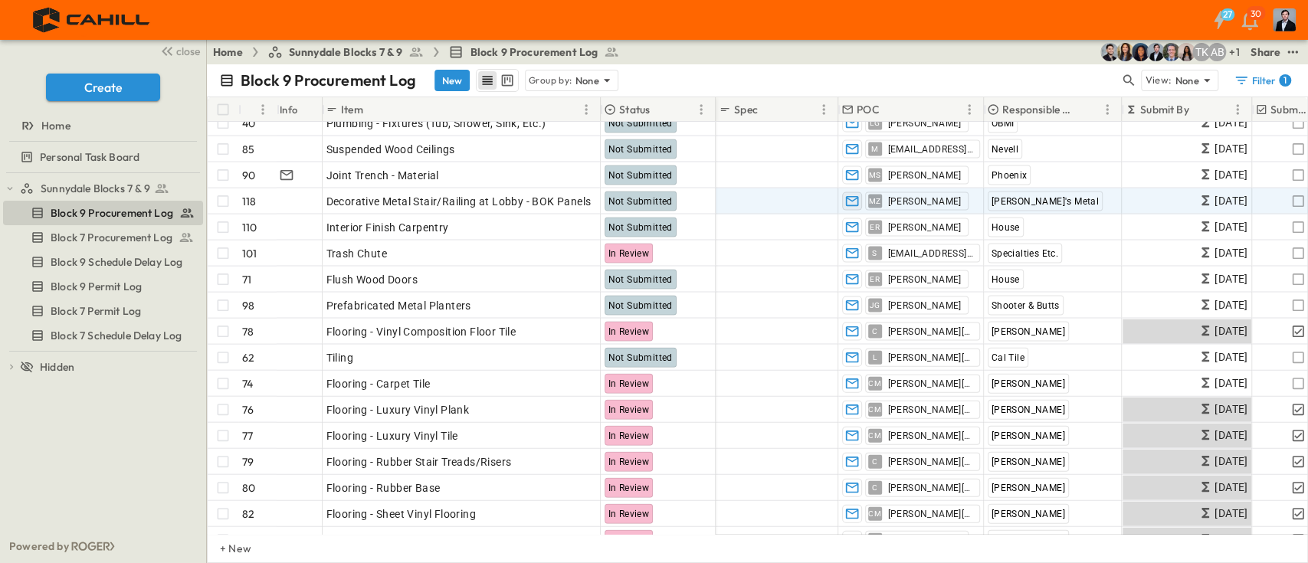
drag, startPoint x: 709, startPoint y: 536, endPoint x: 860, endPoint y: 195, distance: 372.8
click at [707, 536] on div "+ New" at bounding box center [757, 548] width 1101 height 29
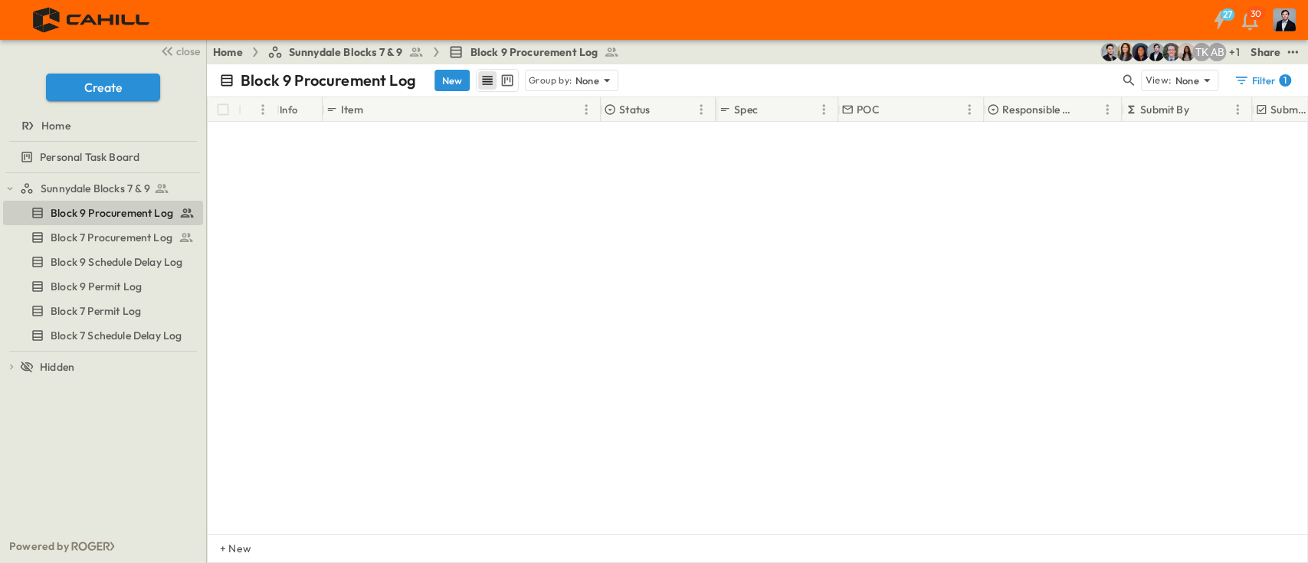
scroll to position [0, 0]
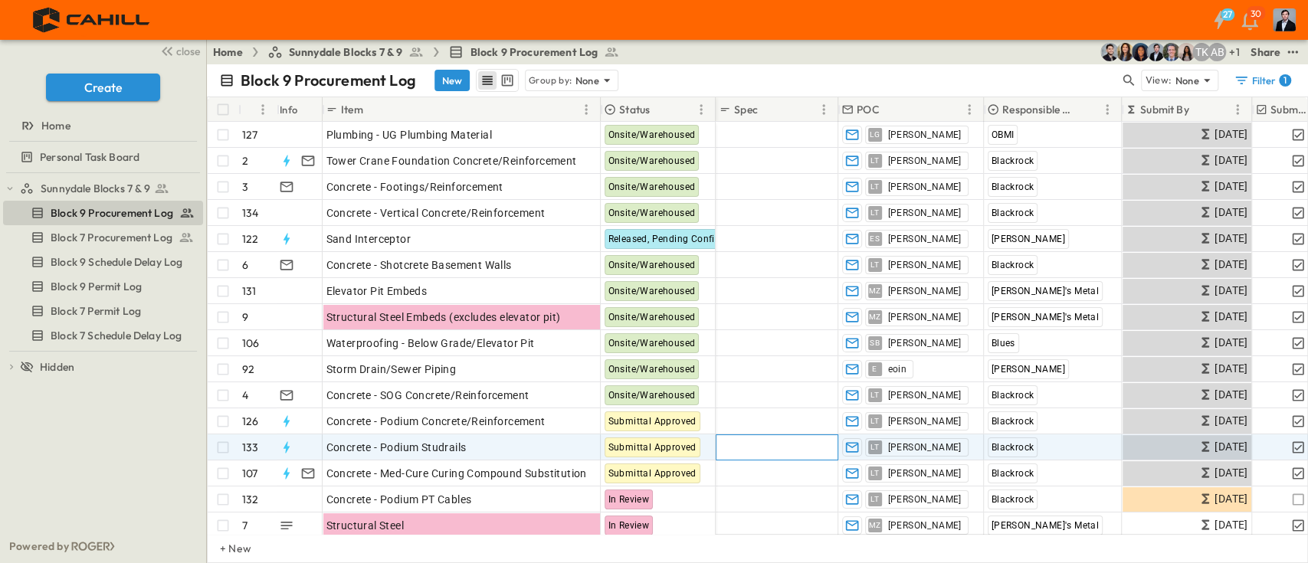
click at [765, 459] on div "Add Spec" at bounding box center [777, 447] width 123 height 26
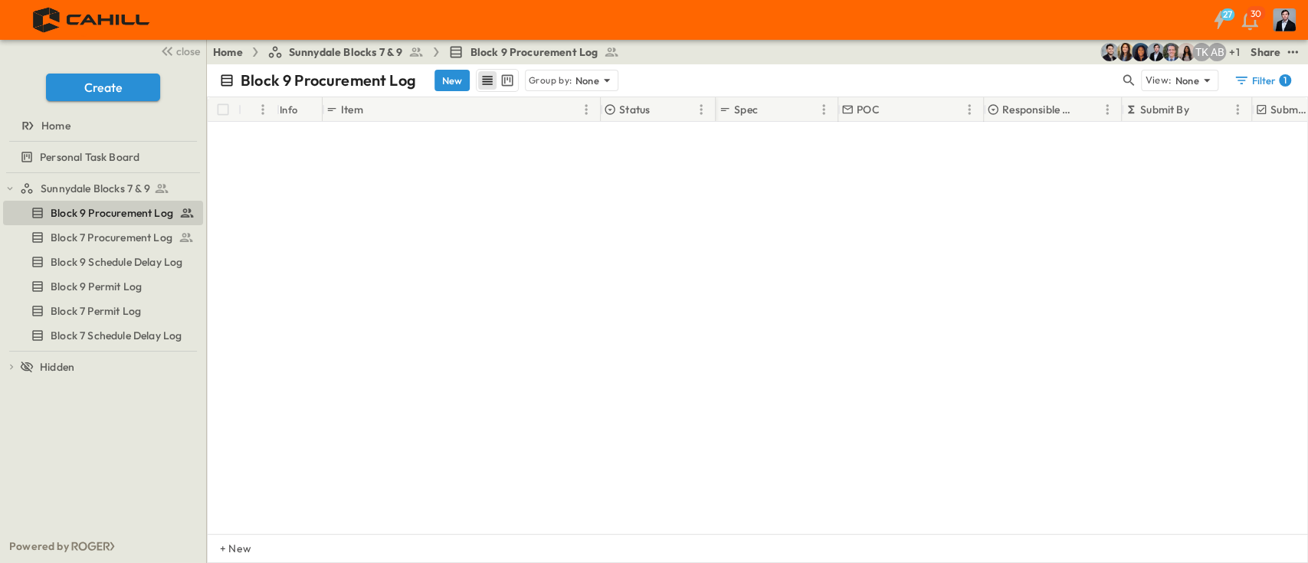
scroll to position [408, 0]
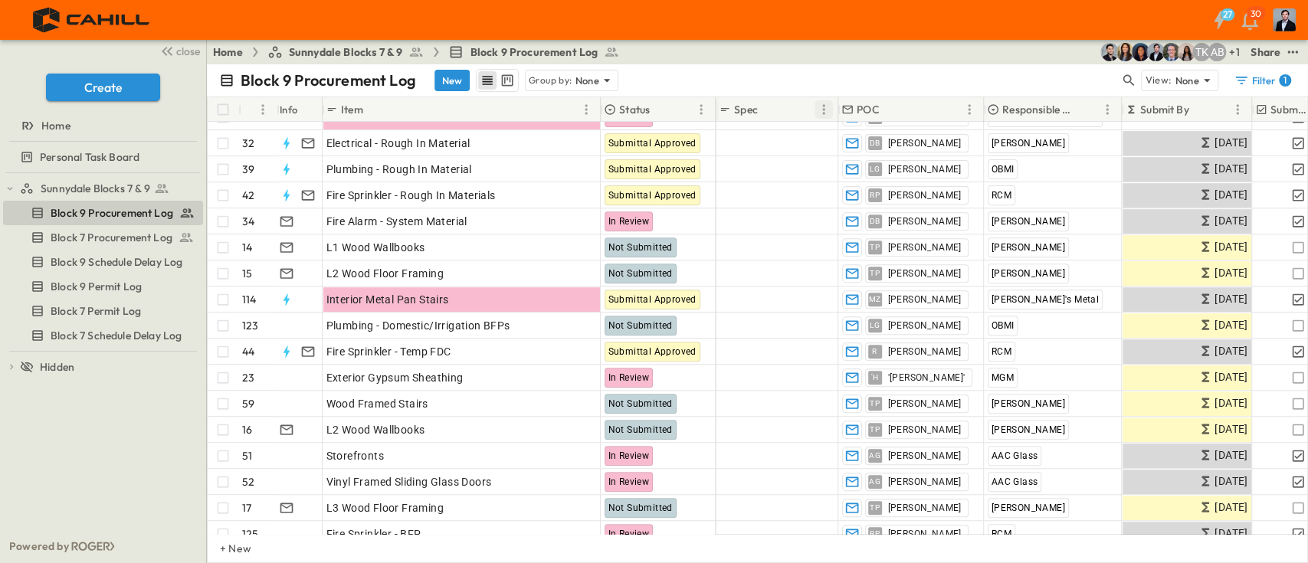
click at [825, 110] on icon "Menu" at bounding box center [823, 109] width 15 height 15
click at [741, 139] on span "Group by Spec" at bounding box center [752, 136] width 138 height 15
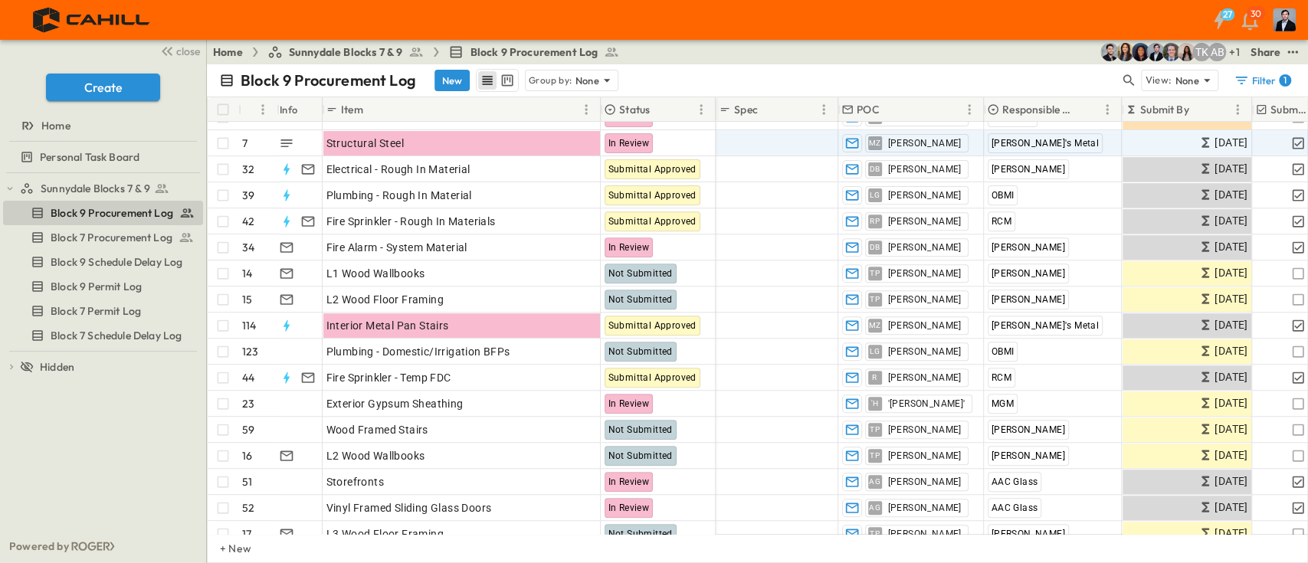
scroll to position [434, 0]
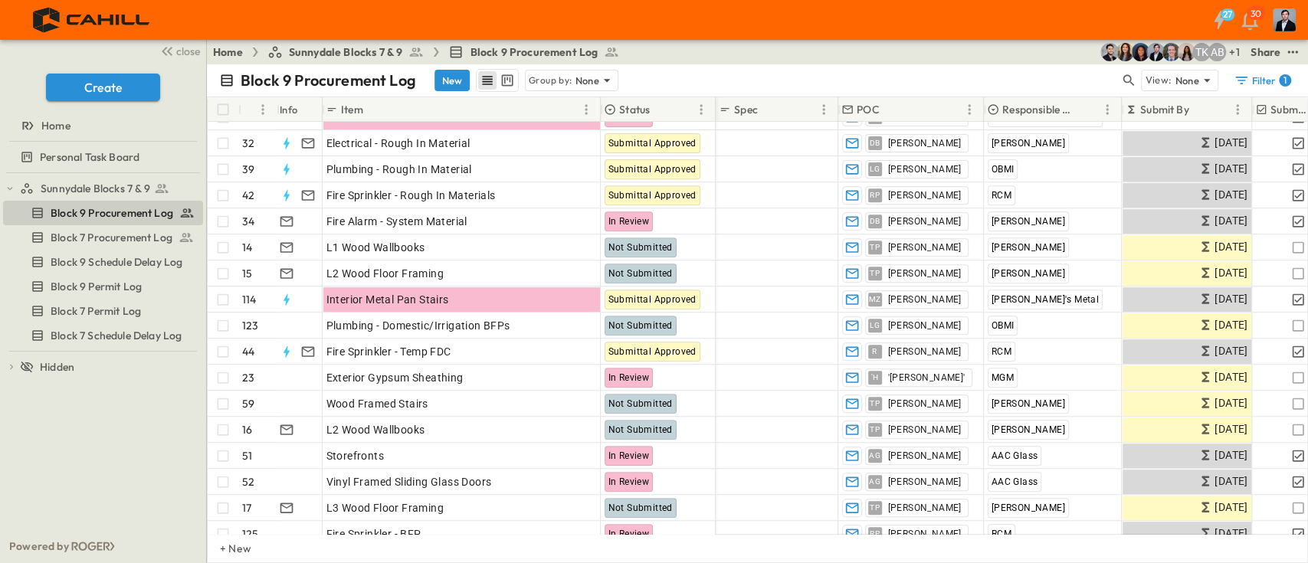
click at [726, 108] on icon at bounding box center [725, 109] width 12 height 12
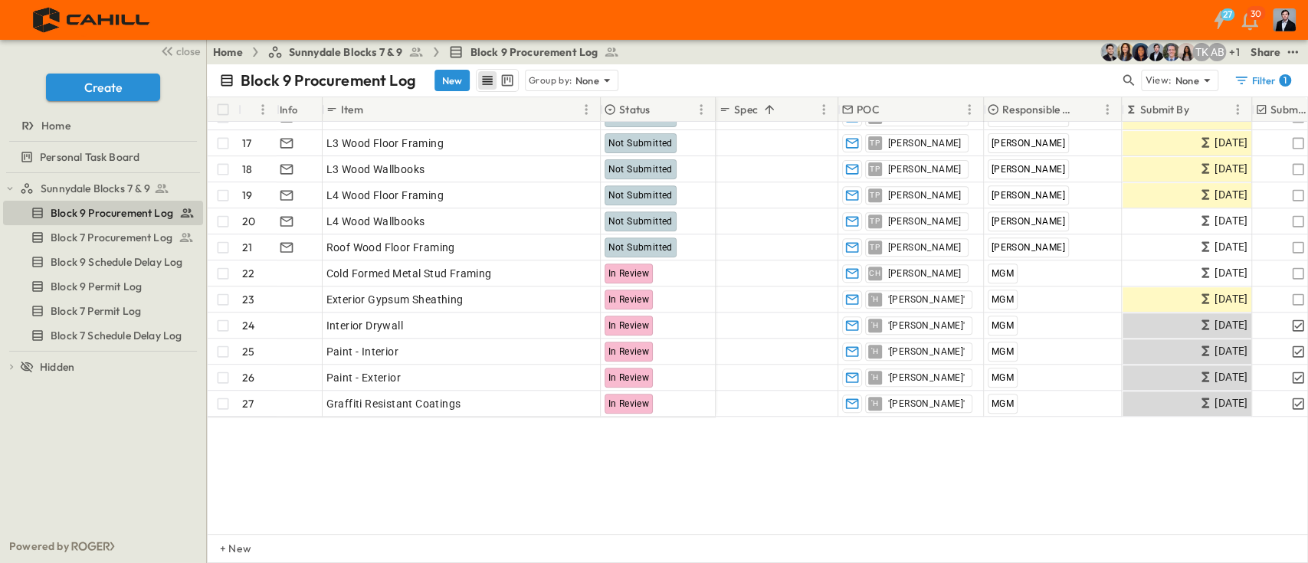
scroll to position [252, 0]
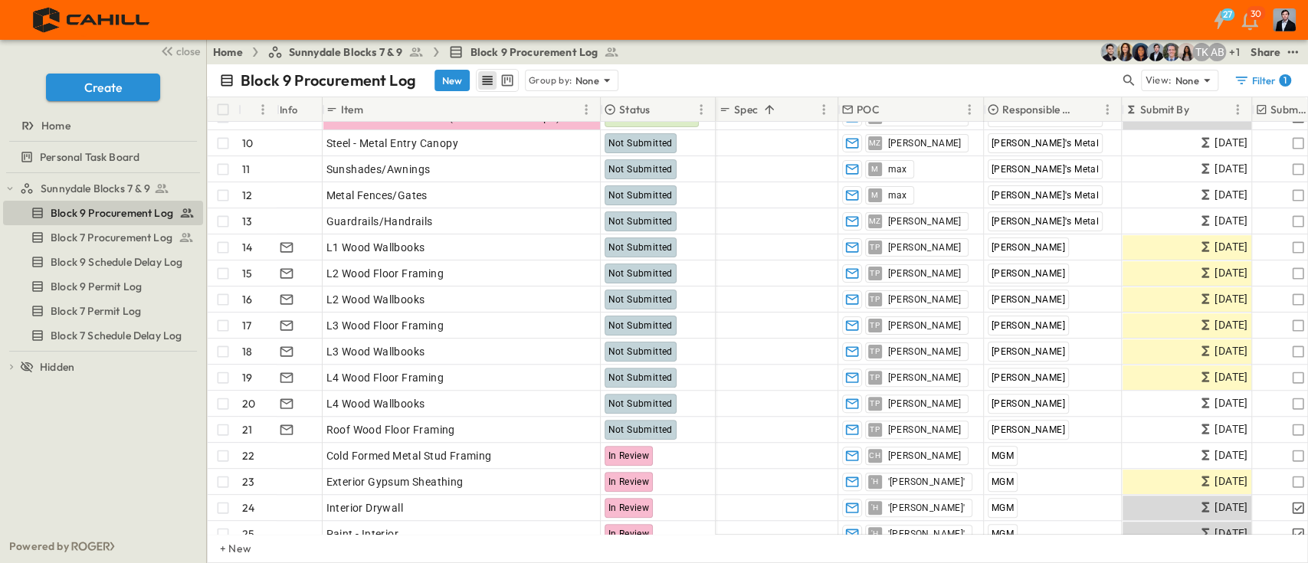
click at [723, 108] on icon at bounding box center [725, 109] width 12 height 12
click at [765, 109] on icon "Sort" at bounding box center [769, 109] width 9 height 9
click at [825, 106] on icon "Menu" at bounding box center [823, 109] width 15 height 15
click at [810, 58] on div "Home Sunnydale Blocks 7 & 9 Block 9 Procurement Log + 1 AB TK Share" at bounding box center [757, 52] width 1101 height 25
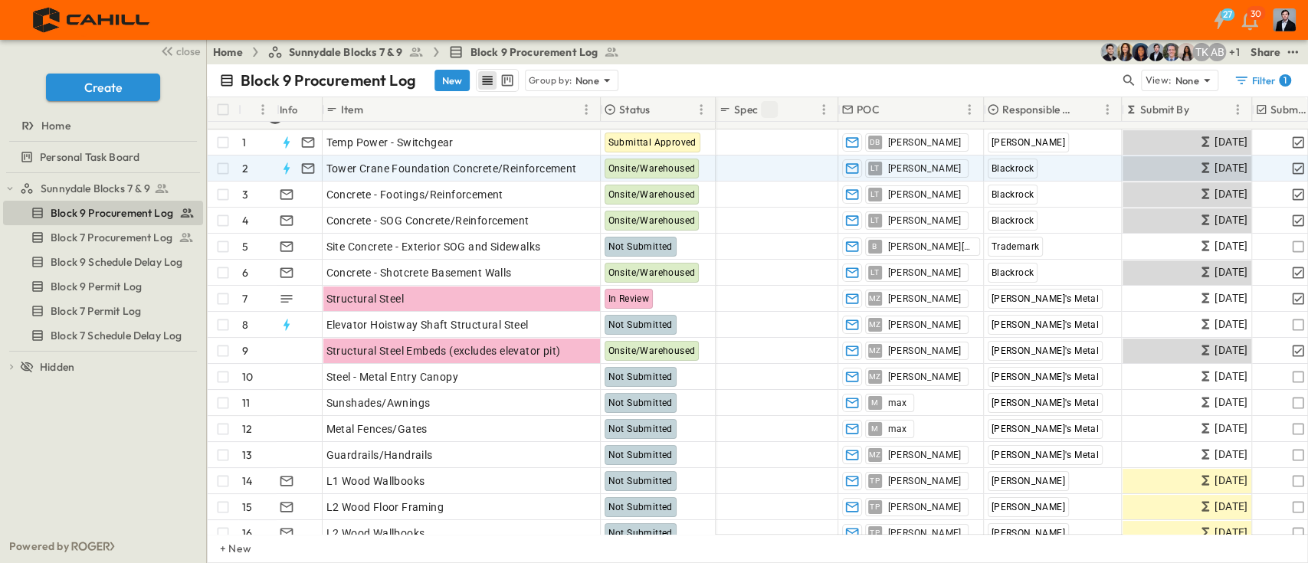
scroll to position [0, 0]
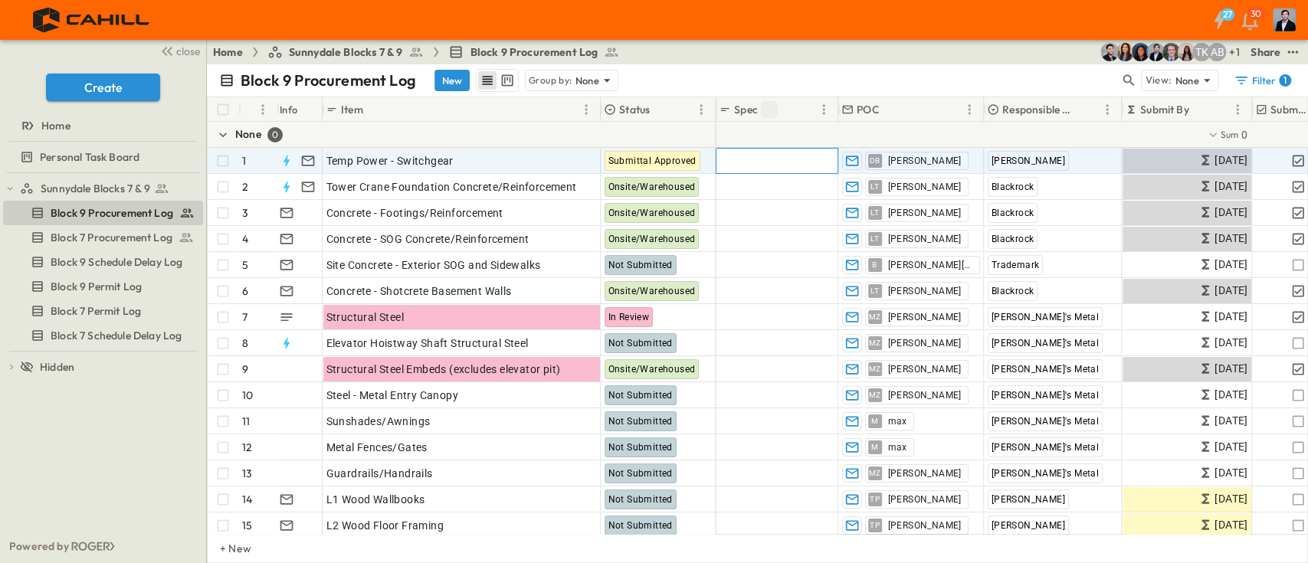
click at [729, 169] on div "Add Spec" at bounding box center [776, 160] width 115 height 21
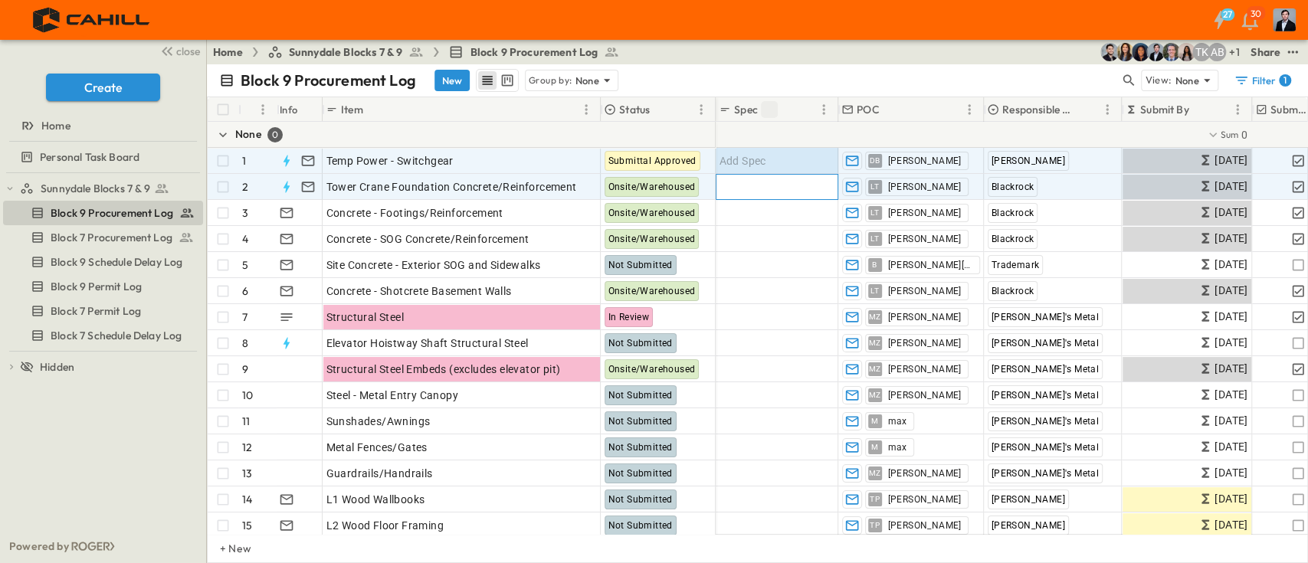
click at [805, 187] on div "Add Spec" at bounding box center [776, 186] width 115 height 21
click at [807, 160] on div "Add Spec" at bounding box center [776, 160] width 115 height 21
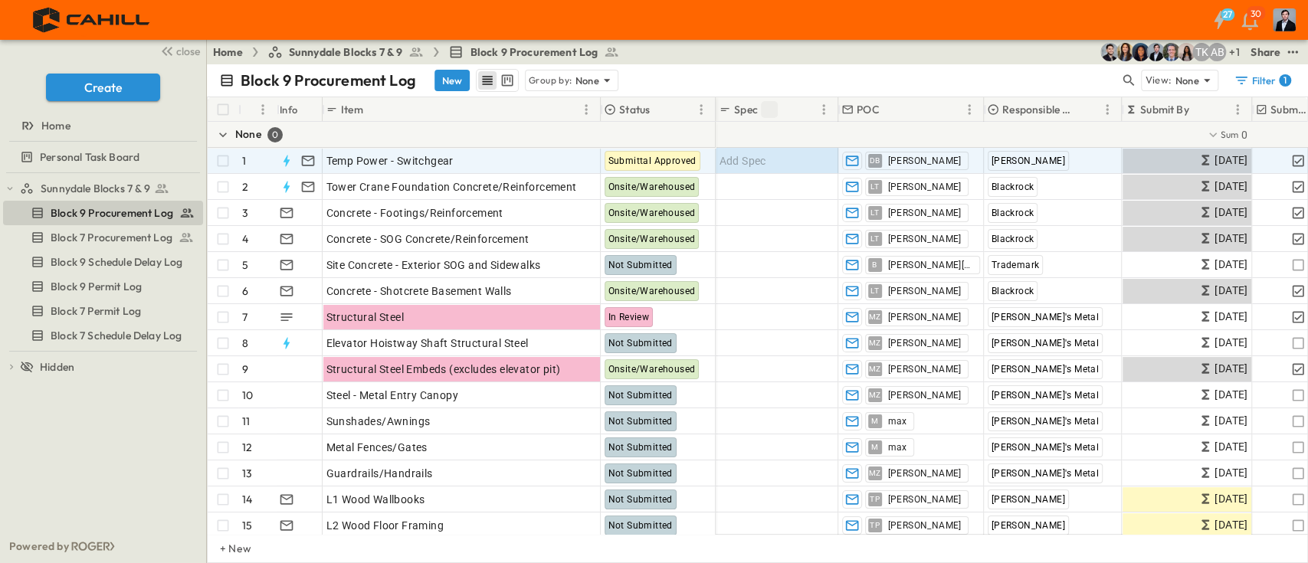
click at [898, 65] on div "Block 9 Procurement Log New Group by: None View: None Filter 1" at bounding box center [757, 80] width 1101 height 32
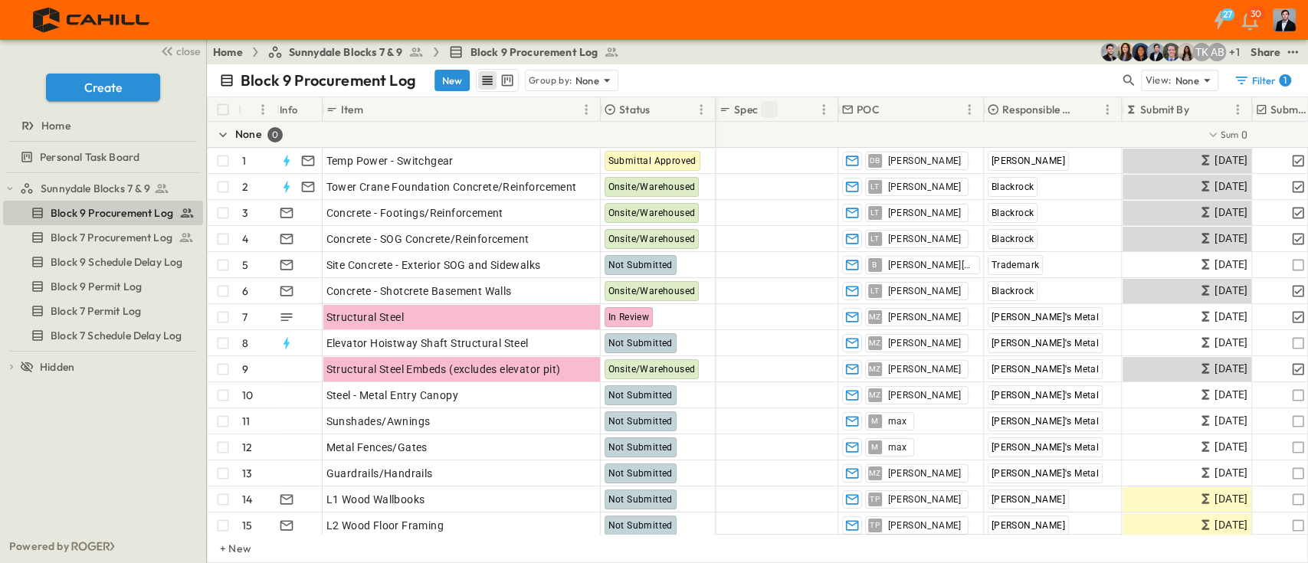
click at [456, 67] on div "Block 9 Procurement Log New Group by: None View: None Filter 1" at bounding box center [757, 80] width 1101 height 32
click at [450, 77] on button "New" at bounding box center [451, 80] width 35 height 21
click at [450, 78] on button "New" at bounding box center [451, 80] width 35 height 21
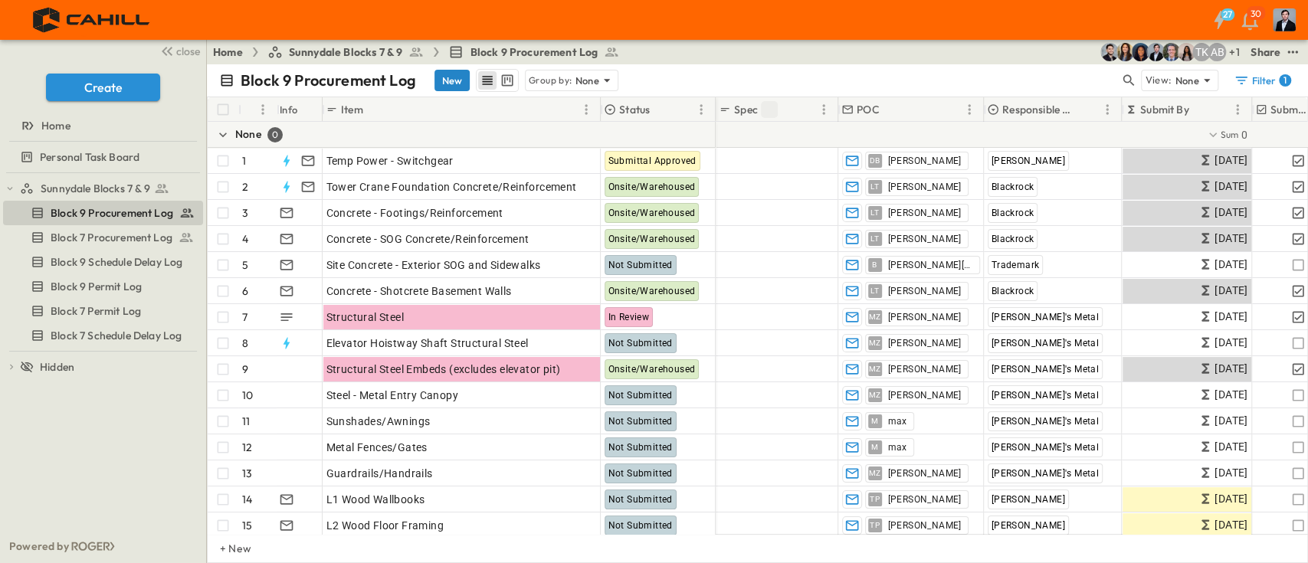
click at [450, 78] on button "New" at bounding box center [451, 80] width 35 height 21
click at [464, 85] on button "New" at bounding box center [451, 80] width 35 height 21
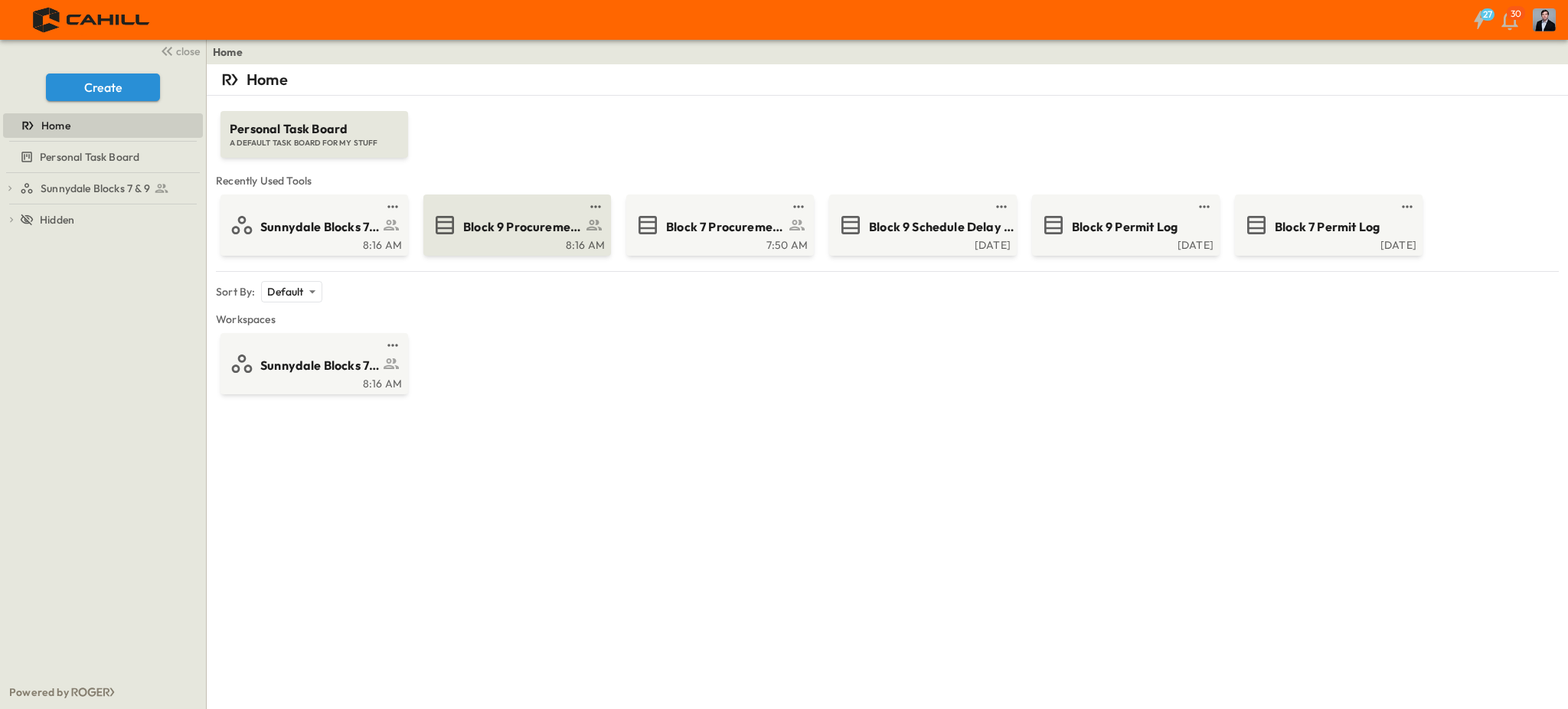
click at [460, 203] on link at bounding box center [513, 207] width 148 height 12
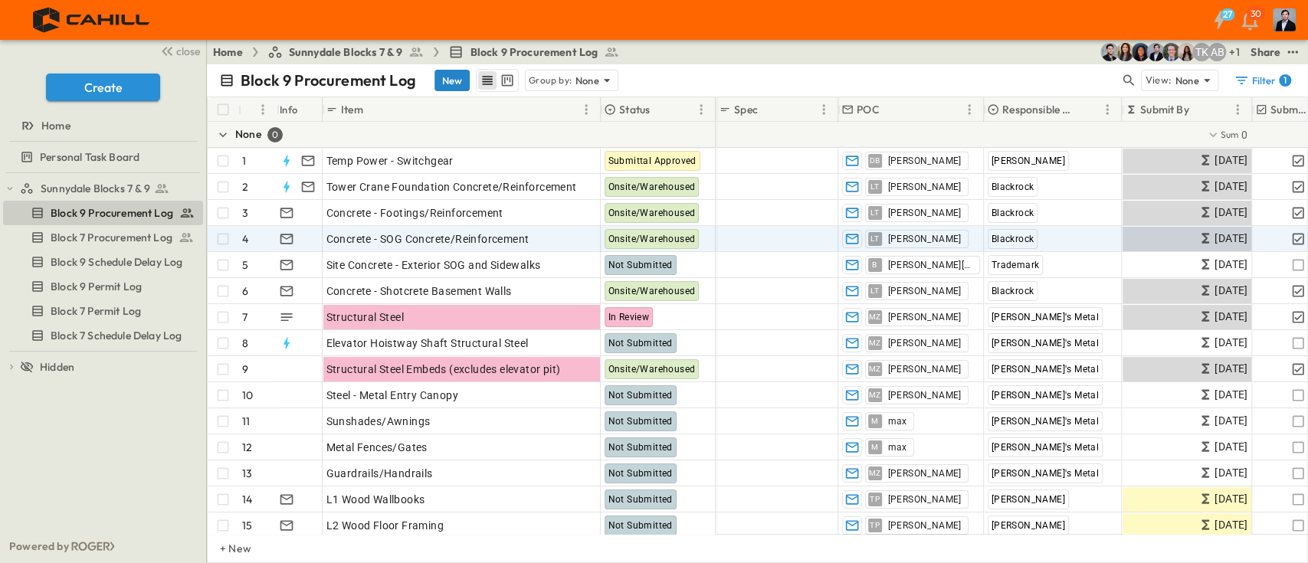
click at [437, 77] on button "New" at bounding box center [451, 80] width 35 height 21
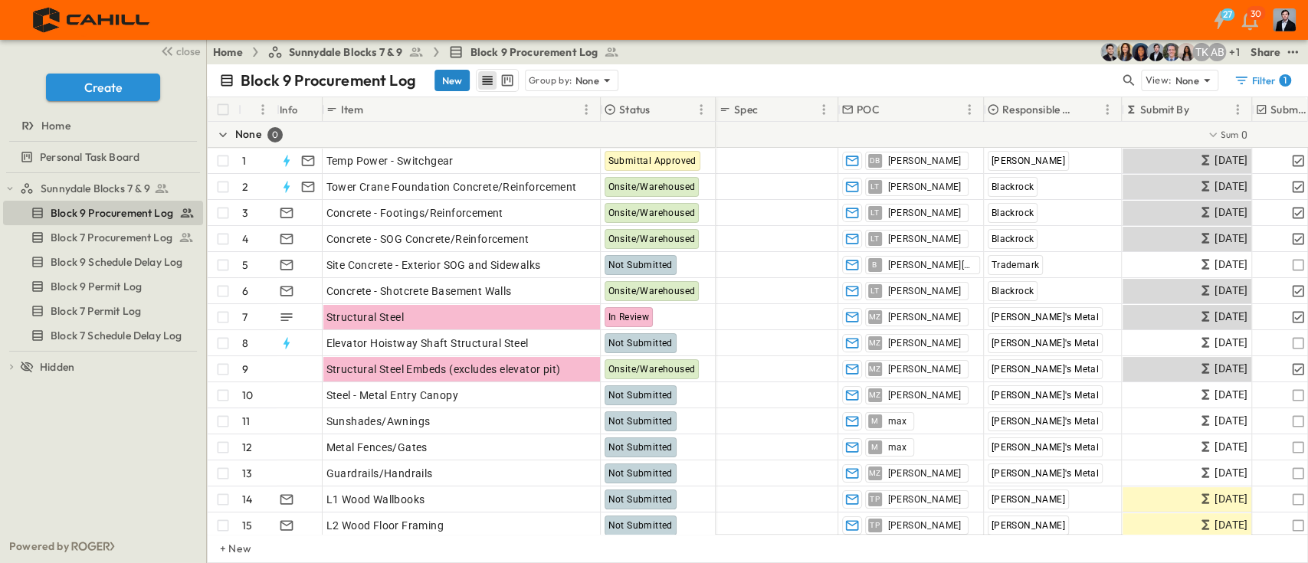
click at [445, 77] on button "New" at bounding box center [451, 80] width 35 height 21
click at [434, 84] on button "New" at bounding box center [451, 80] width 35 height 21
click at [442, 77] on button "New" at bounding box center [451, 80] width 35 height 21
click at [445, 76] on button "New" at bounding box center [451, 80] width 35 height 21
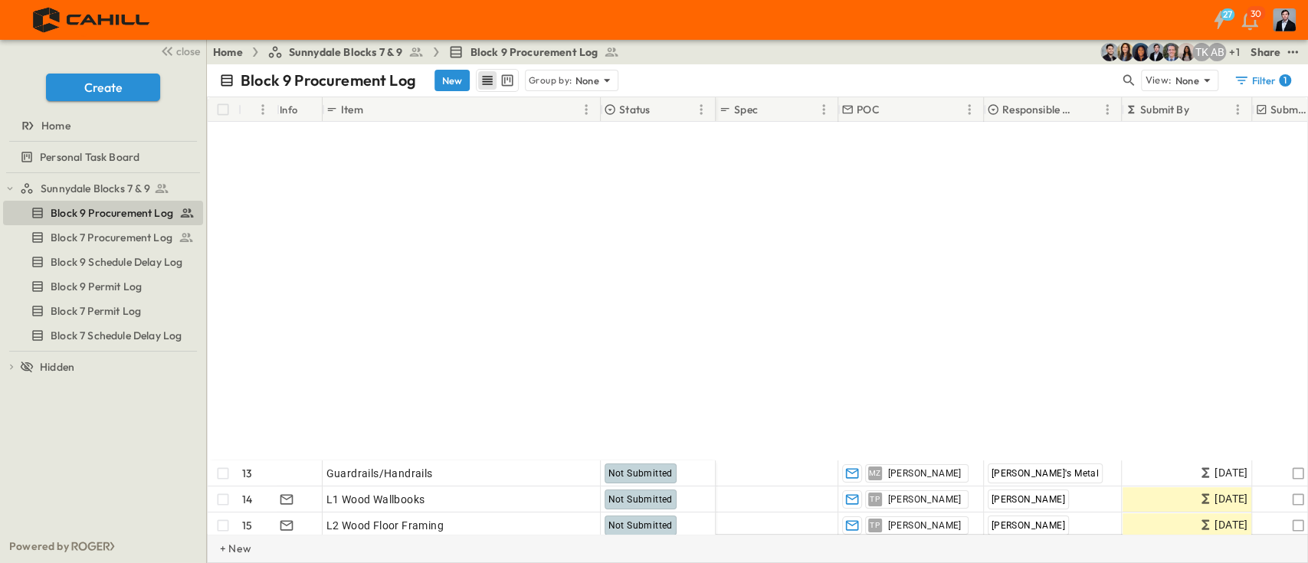
click at [229, 554] on p "+ New" at bounding box center [224, 548] width 9 height 15
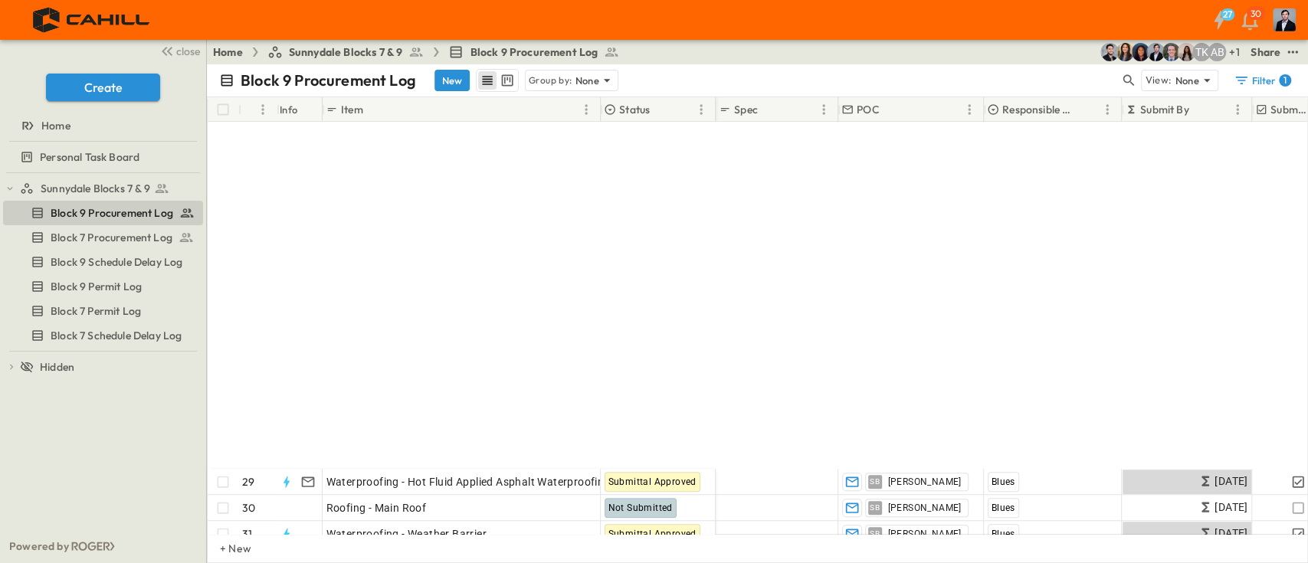
scroll to position [1226, 0]
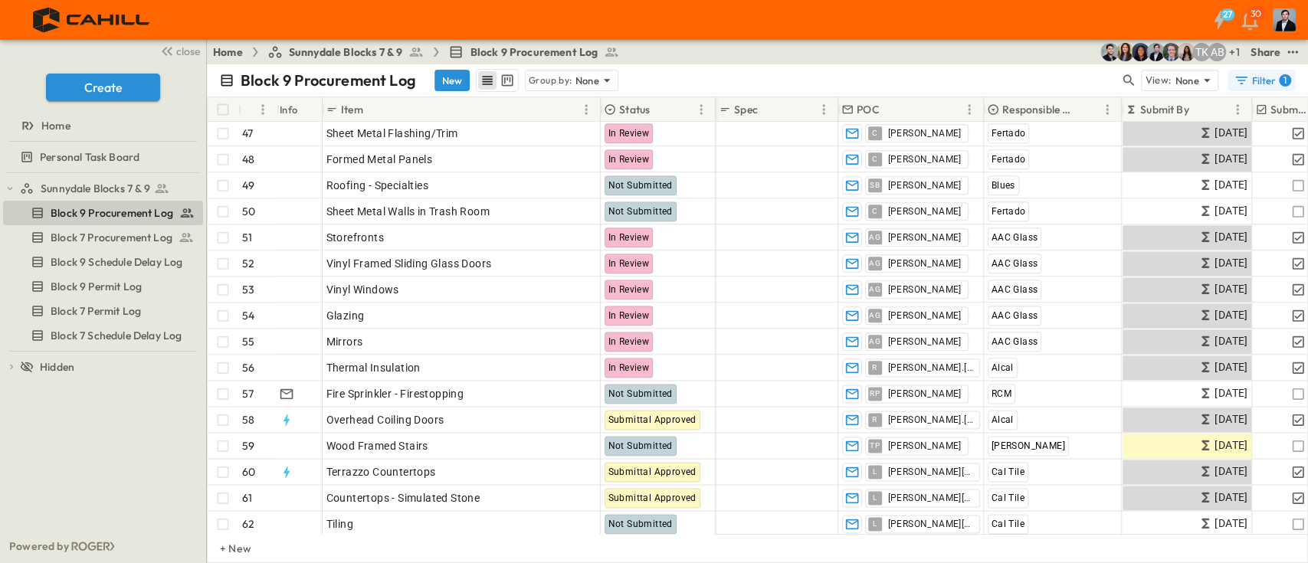
click at [1275, 76] on div "Filter 1" at bounding box center [1261, 80] width 57 height 15
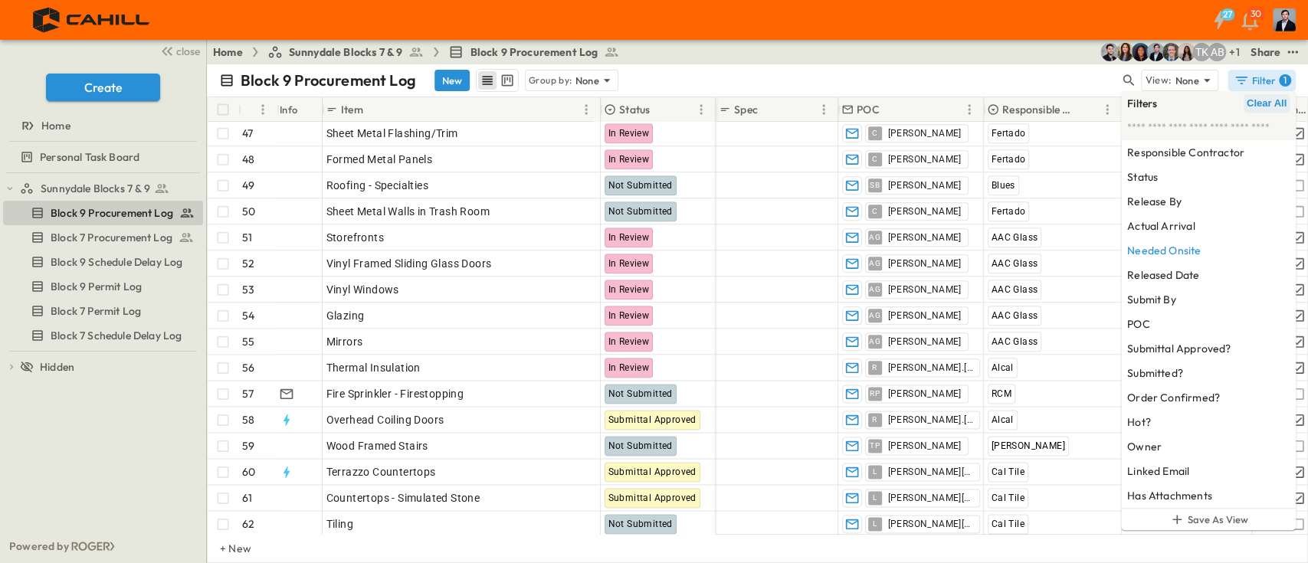
click at [1268, 97] on span "Clear All" at bounding box center [1266, 103] width 40 height 12
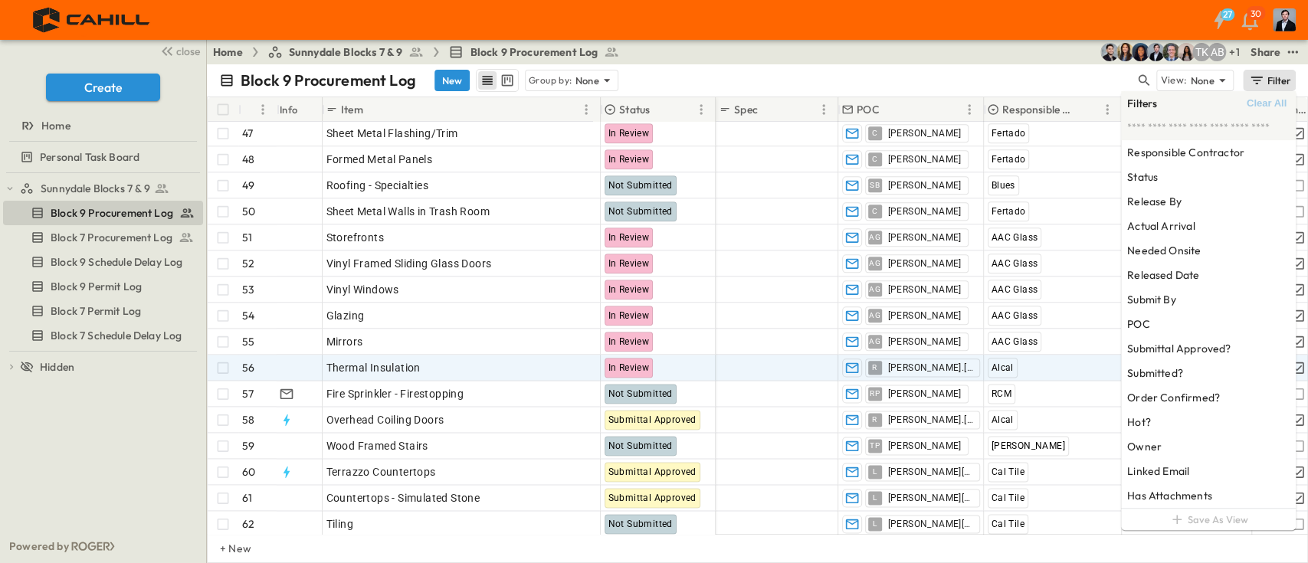
scroll to position [2247, 0]
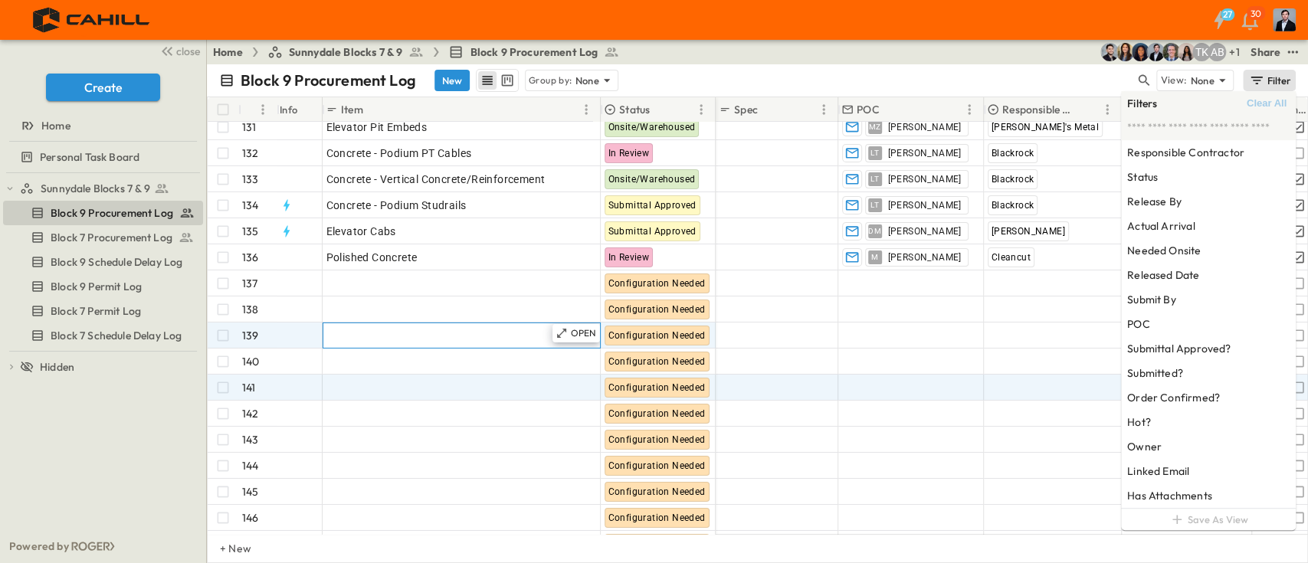
drag, startPoint x: 389, startPoint y: 329, endPoint x: 535, endPoint y: 337, distance: 145.8
click at [390, 329] on div "131 OPEN Elevator Pit Embeds Onsite/Warehoused 132 OPEN Concrete - Podium PT Ca…" at bounding box center [462, 388] width 508 height 548
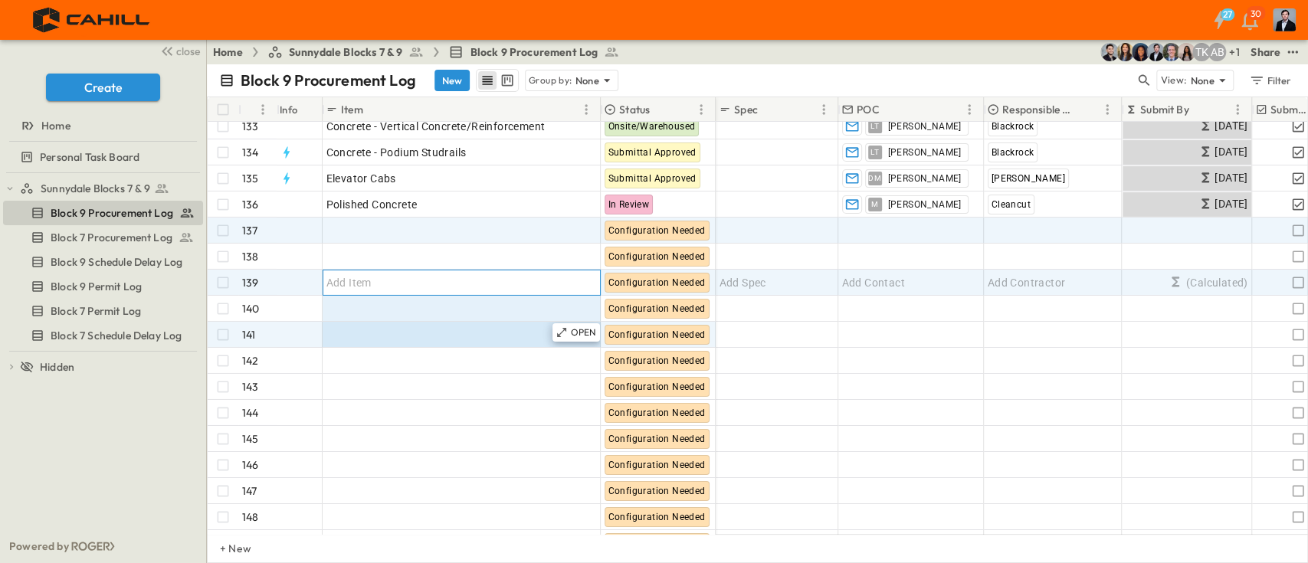
scroll to position [3420, 0]
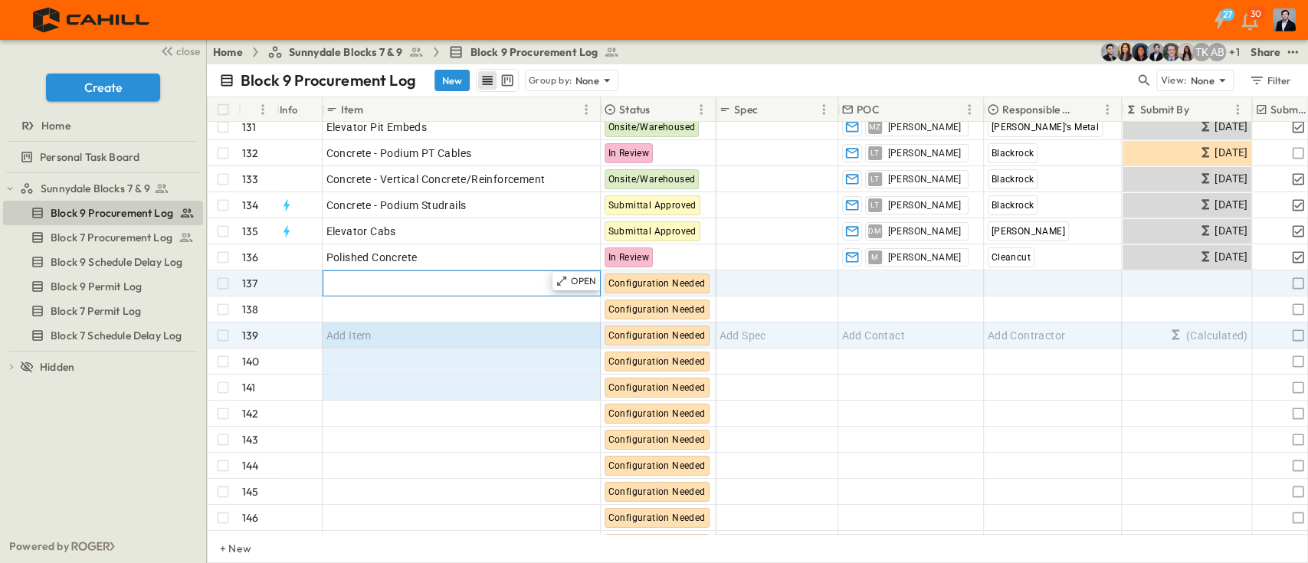
click at [395, 285] on div "Add Item" at bounding box center [461, 283] width 270 height 21
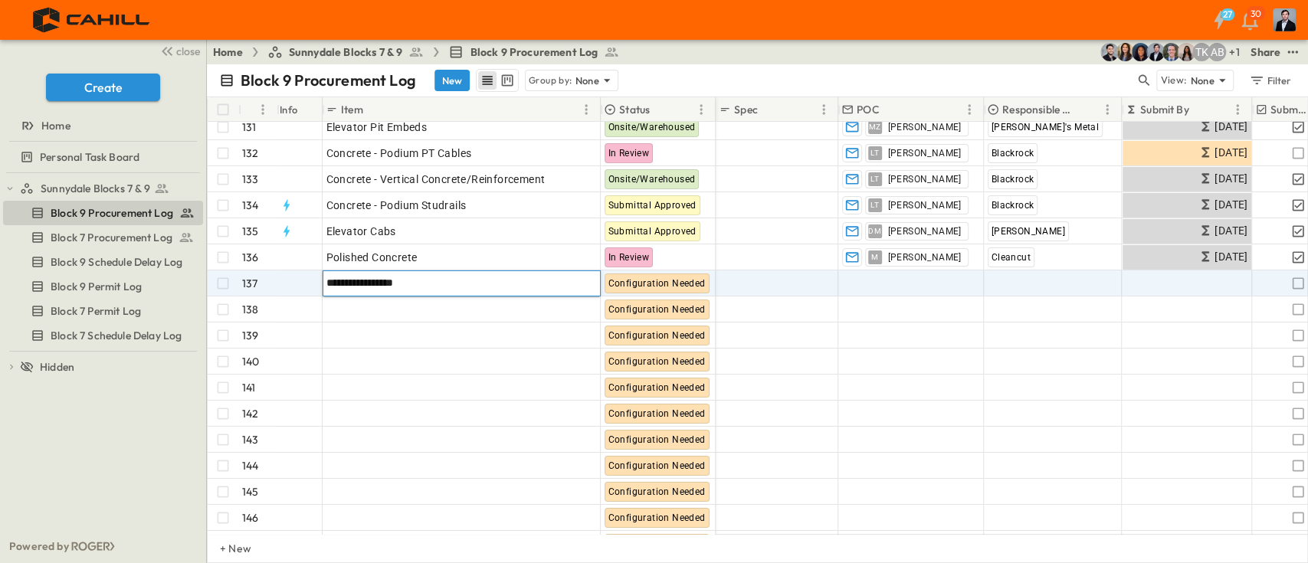
type input "**********"
click at [758, 276] on span "Add Spec" at bounding box center [742, 283] width 47 height 15
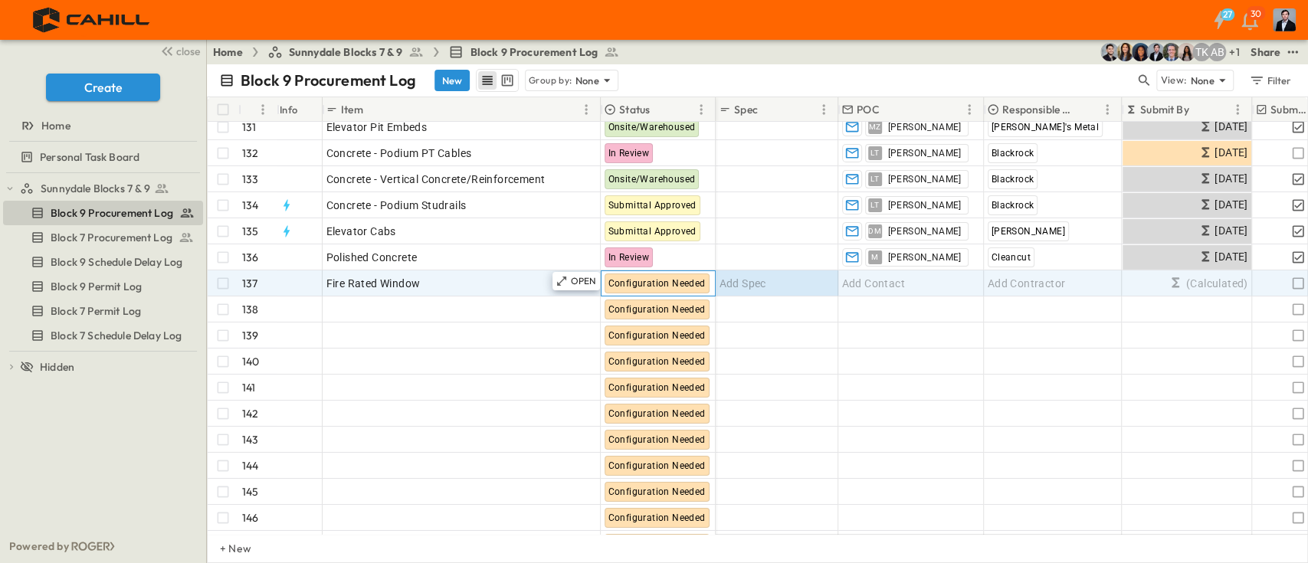
click at [647, 281] on span "Configuration Needed" at bounding box center [656, 283] width 97 height 11
click at [898, 287] on span "Add Contact" at bounding box center [873, 283] width 63 height 15
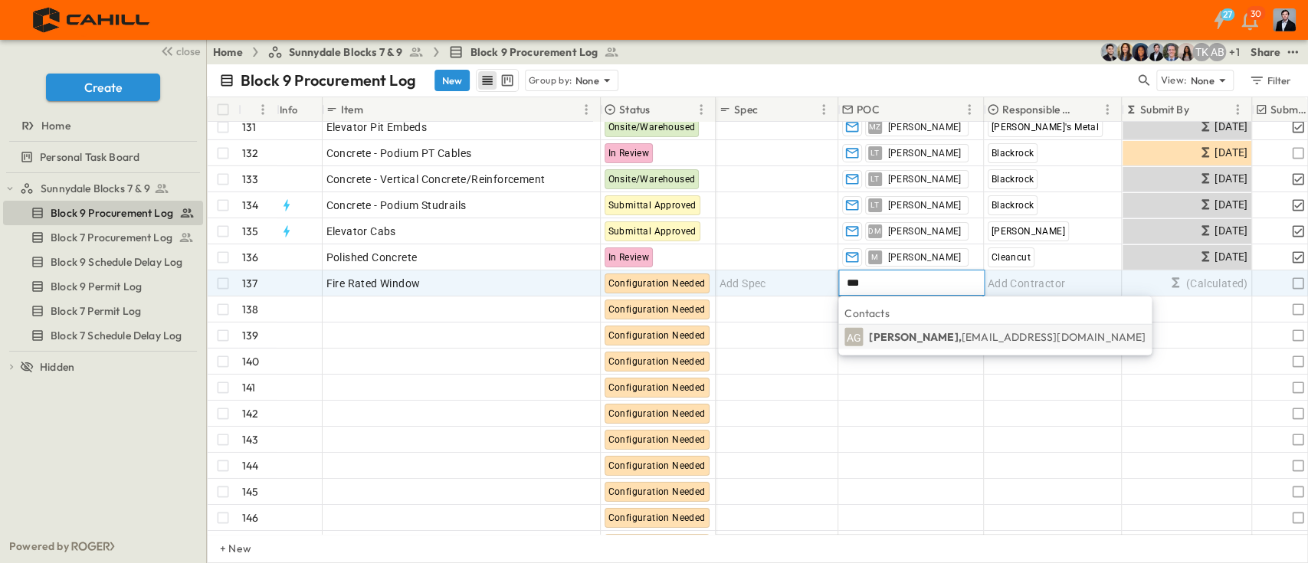
type input "***"
click at [911, 332] on p "Abhi Goyal, abhi@aacglassincsf.com" at bounding box center [1007, 336] width 277 height 15
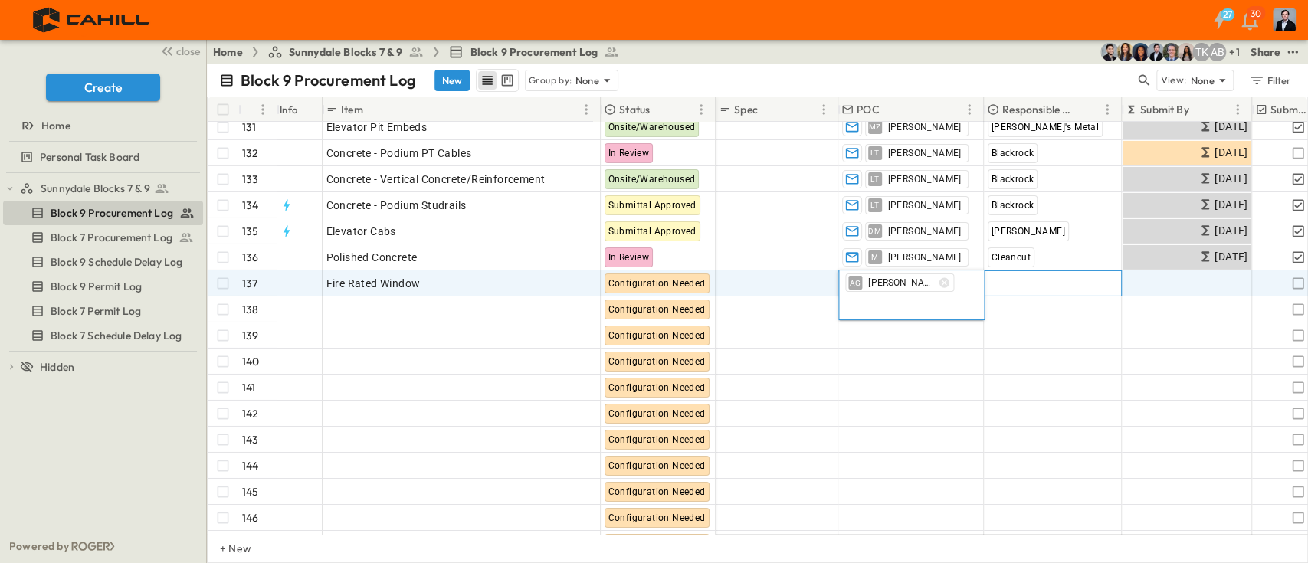
click at [1066, 279] on div "Add Contractor" at bounding box center [1052, 283] width 136 height 25
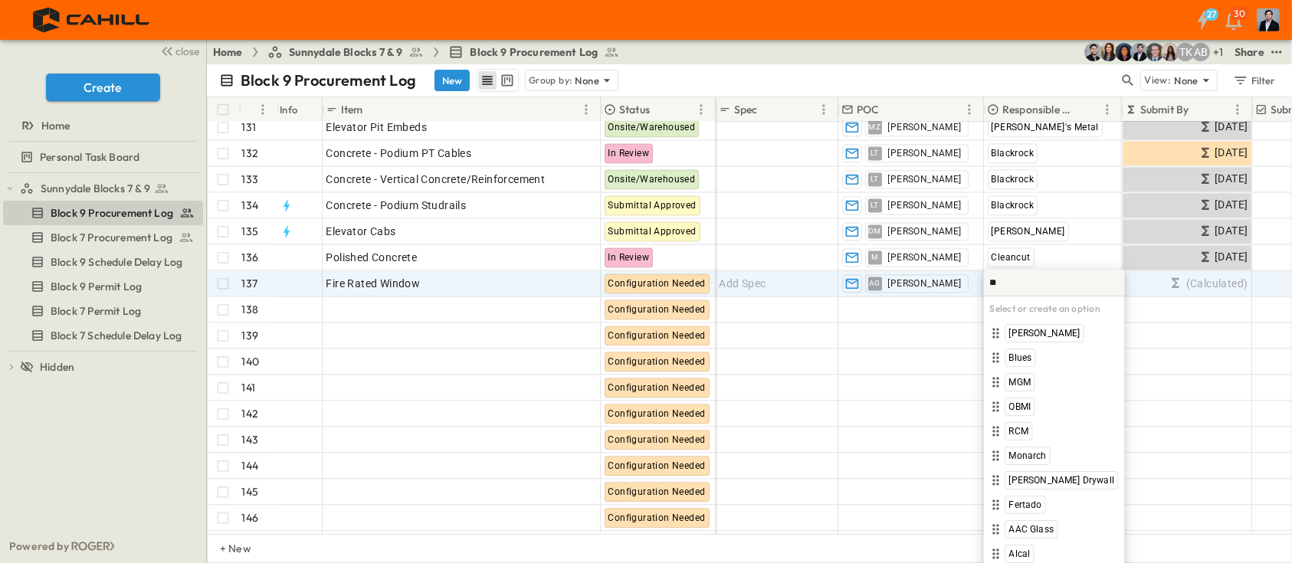
type input "***"
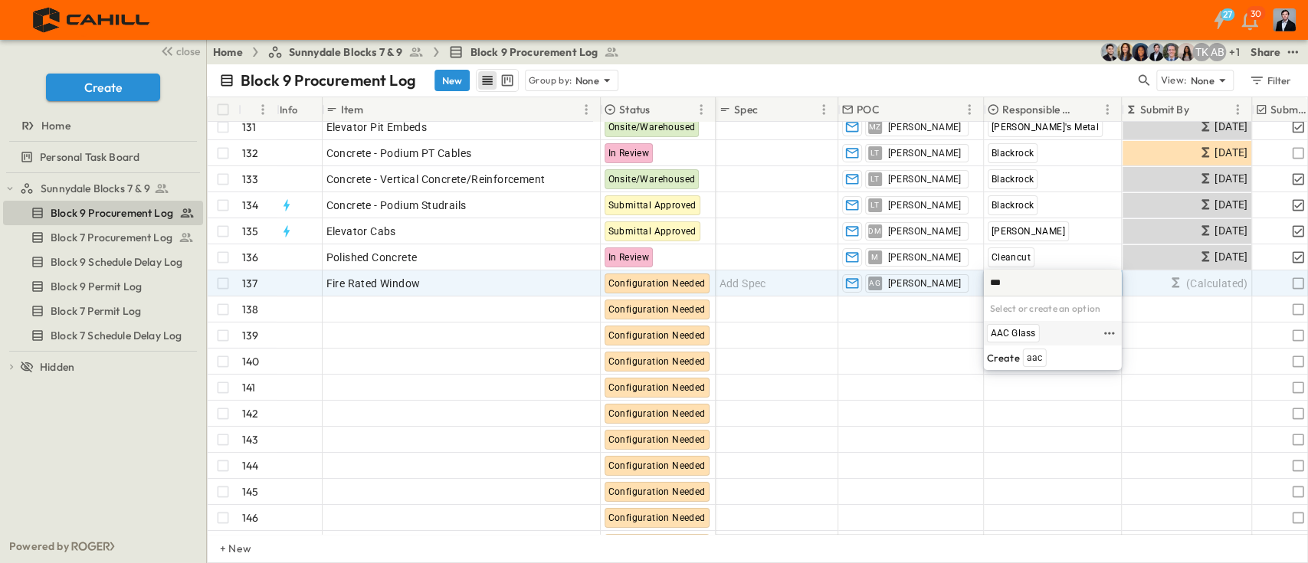
click at [1017, 335] on span "AAC Glass" at bounding box center [1013, 333] width 45 height 12
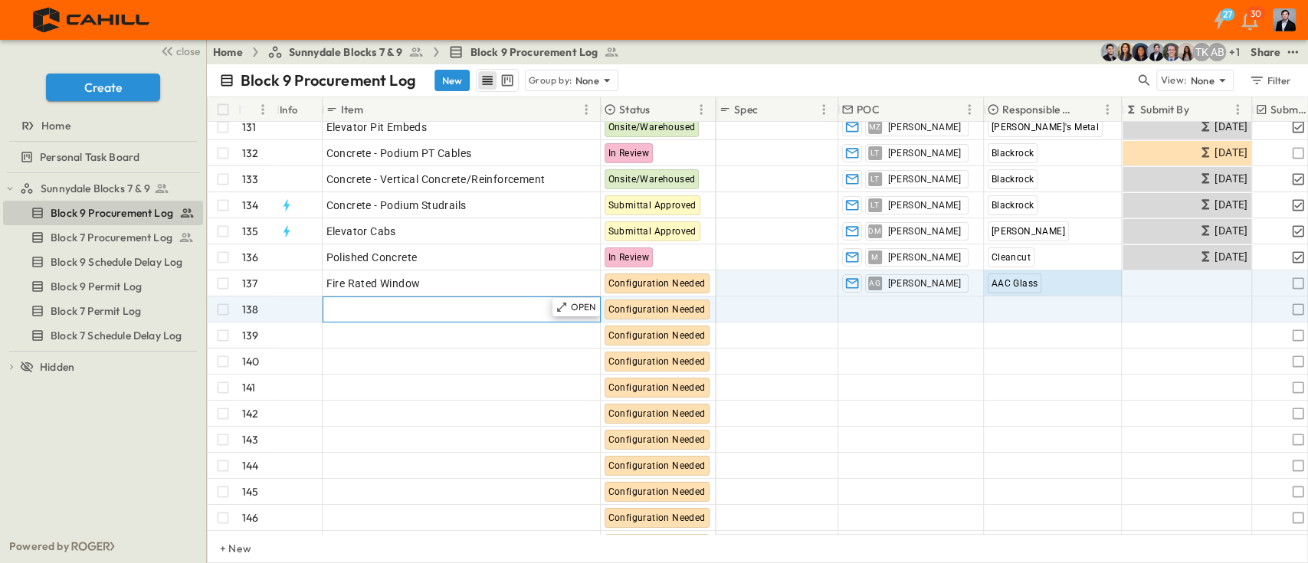
click at [428, 314] on div "Add Item" at bounding box center [461, 309] width 270 height 21
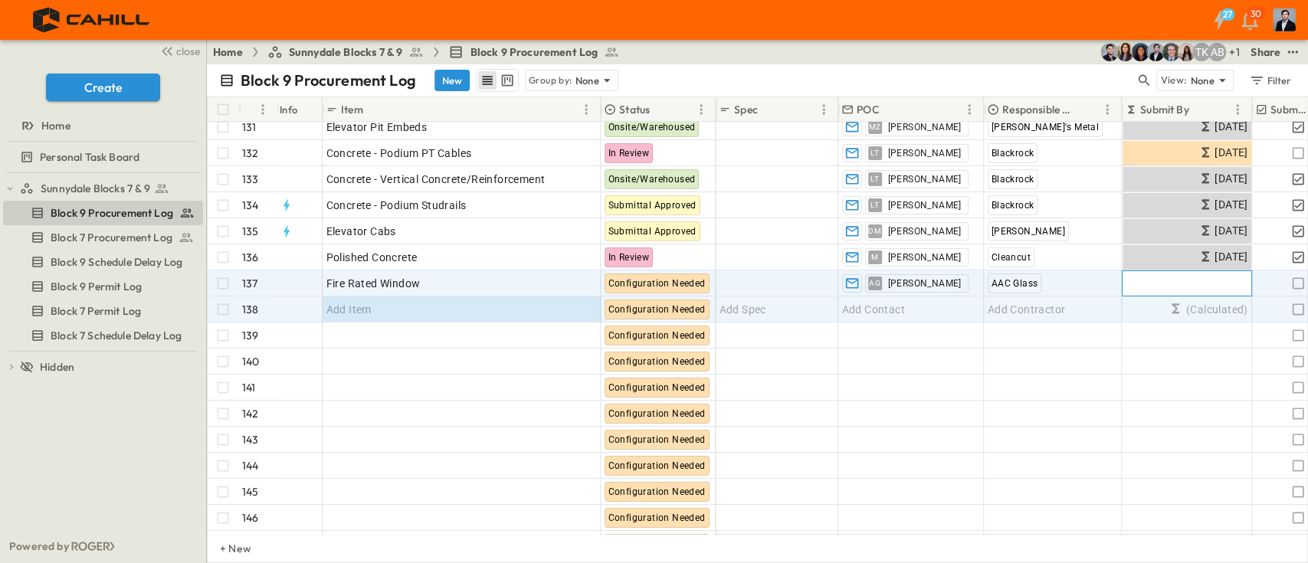
click at [1178, 281] on icon at bounding box center [1175, 282] width 15 height 15
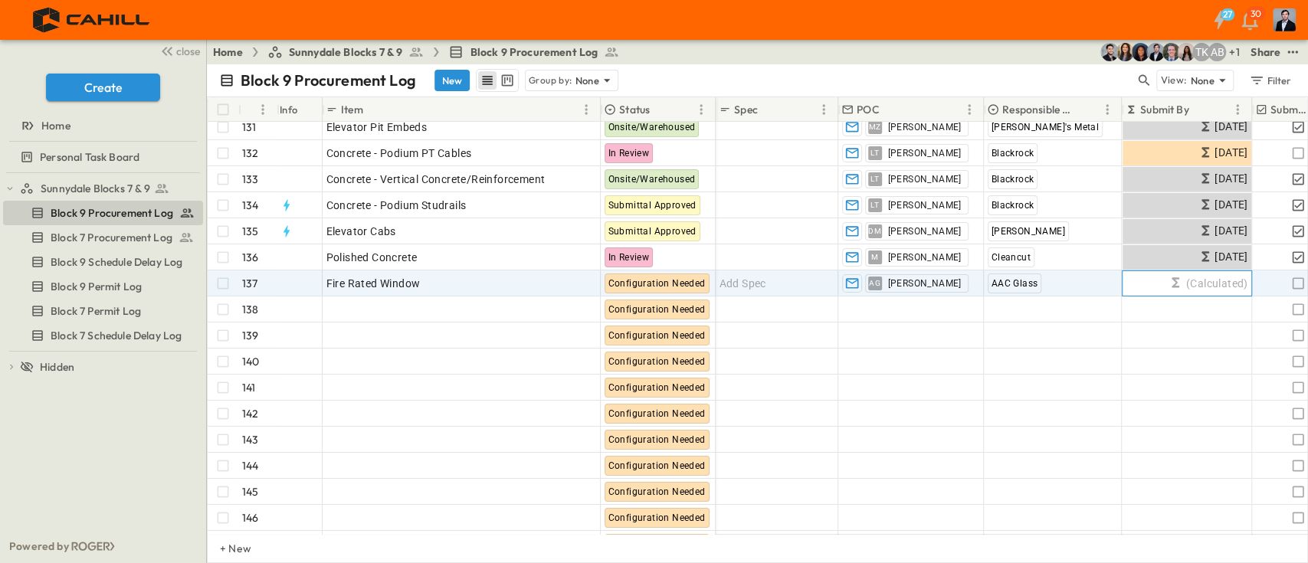
click at [1181, 278] on icon at bounding box center [1175, 282] width 15 height 15
click at [679, 287] on span "Configuration Needed" at bounding box center [656, 283] width 97 height 11
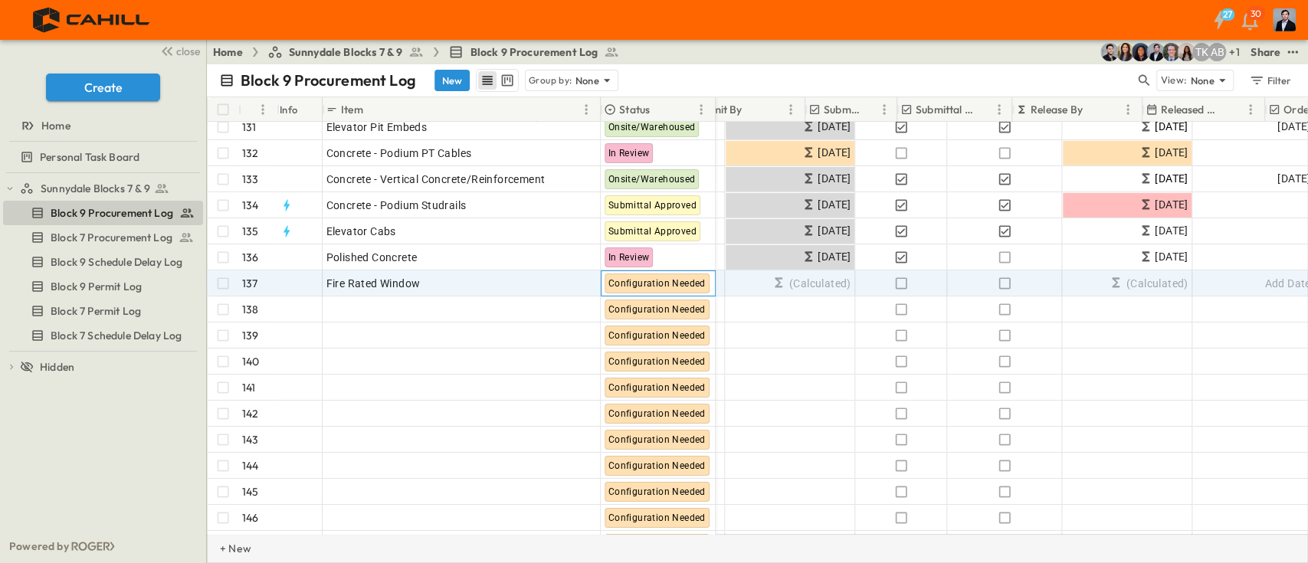
scroll to position [3420, 447]
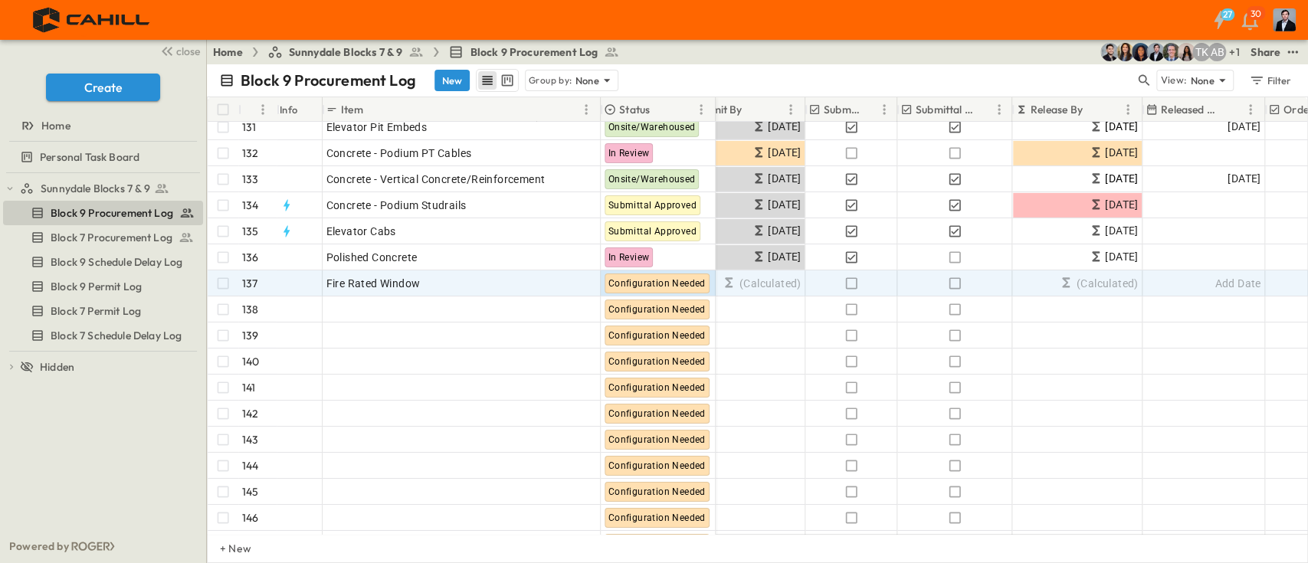
click at [1122, 77] on div "Block 9 Procurement Log New Group by: None" at bounding box center [677, 80] width 916 height 23
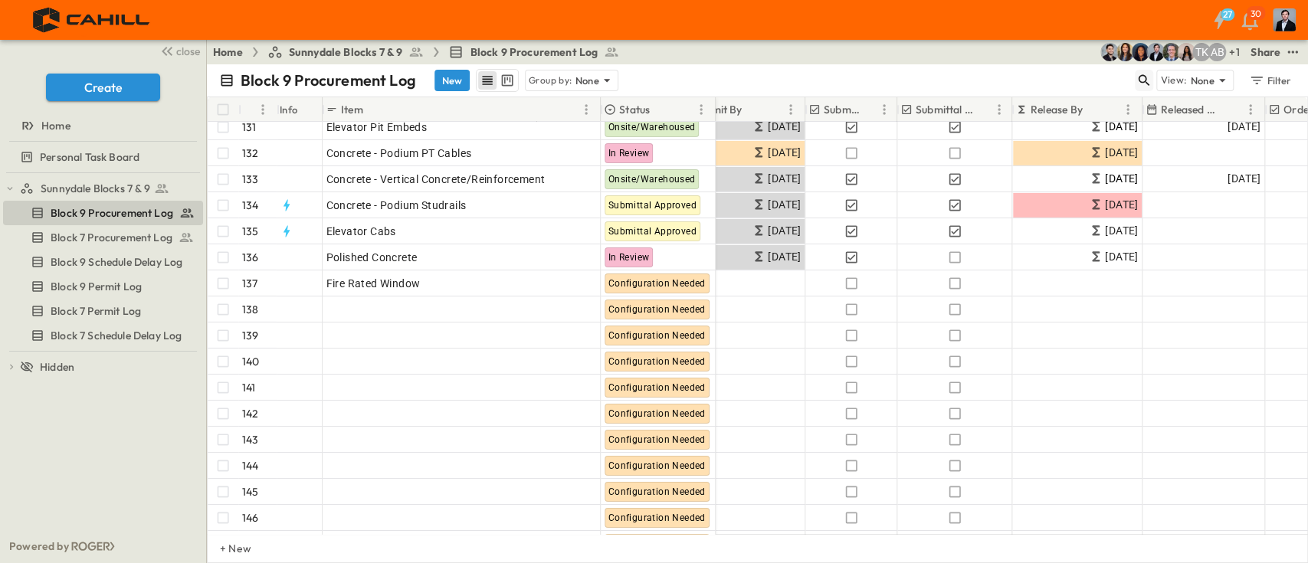
click at [1138, 74] on icon "button" at bounding box center [1143, 80] width 15 height 15
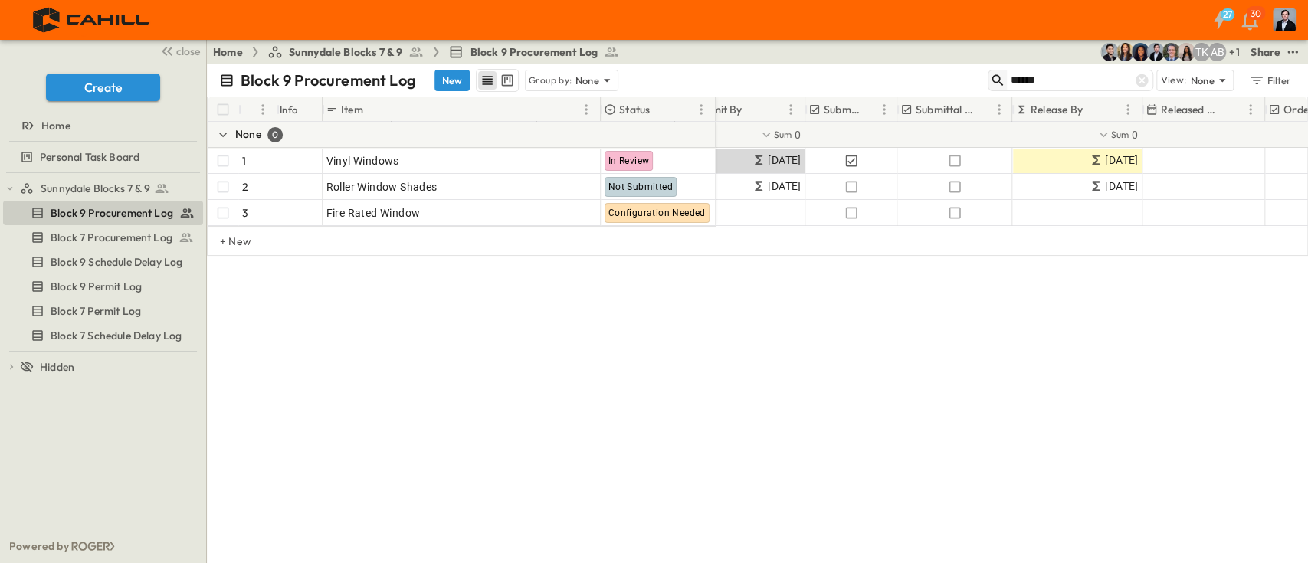
type input "******"
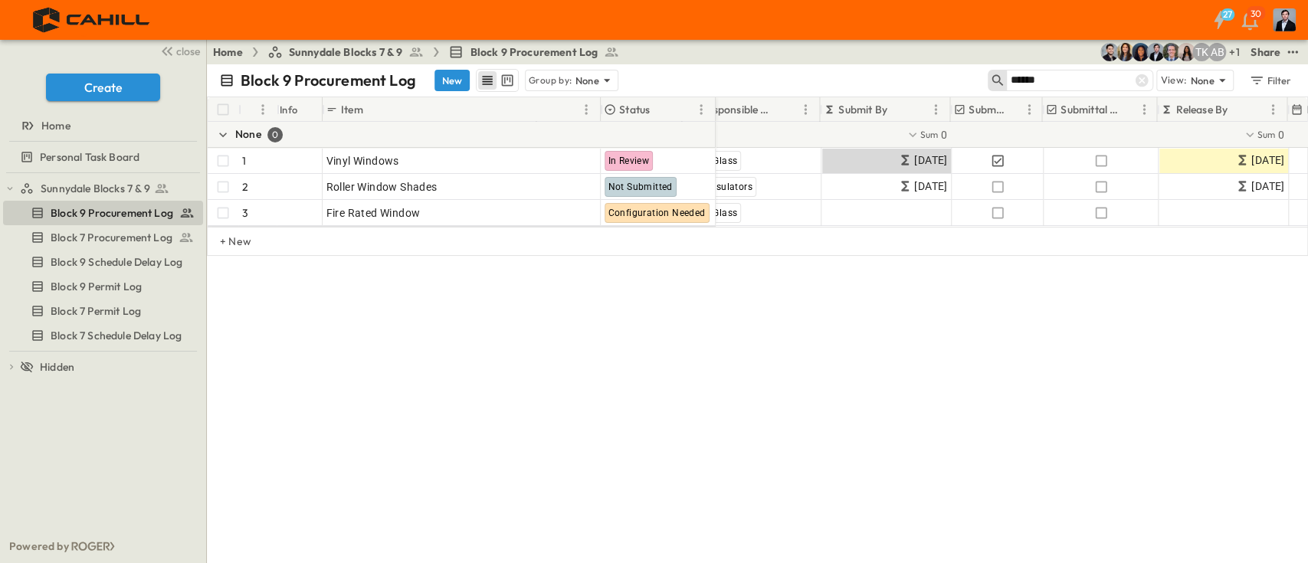
scroll to position [0, 301]
click at [1144, 77] on icon at bounding box center [1141, 80] width 13 height 13
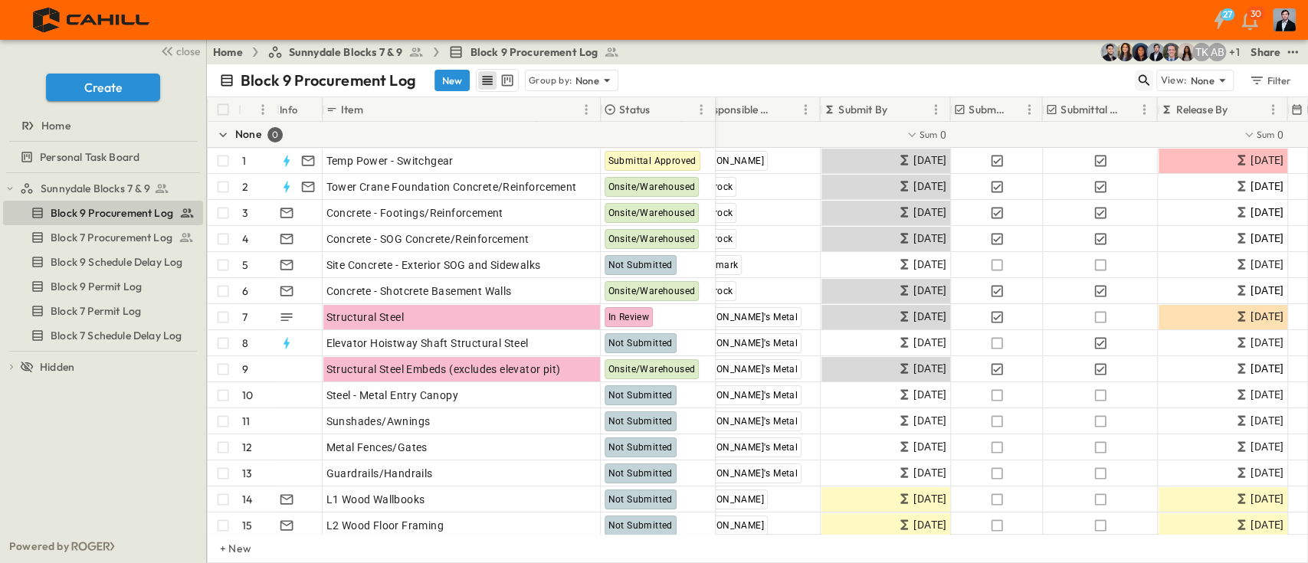
click at [1145, 83] on icon "button" at bounding box center [1143, 80] width 15 height 15
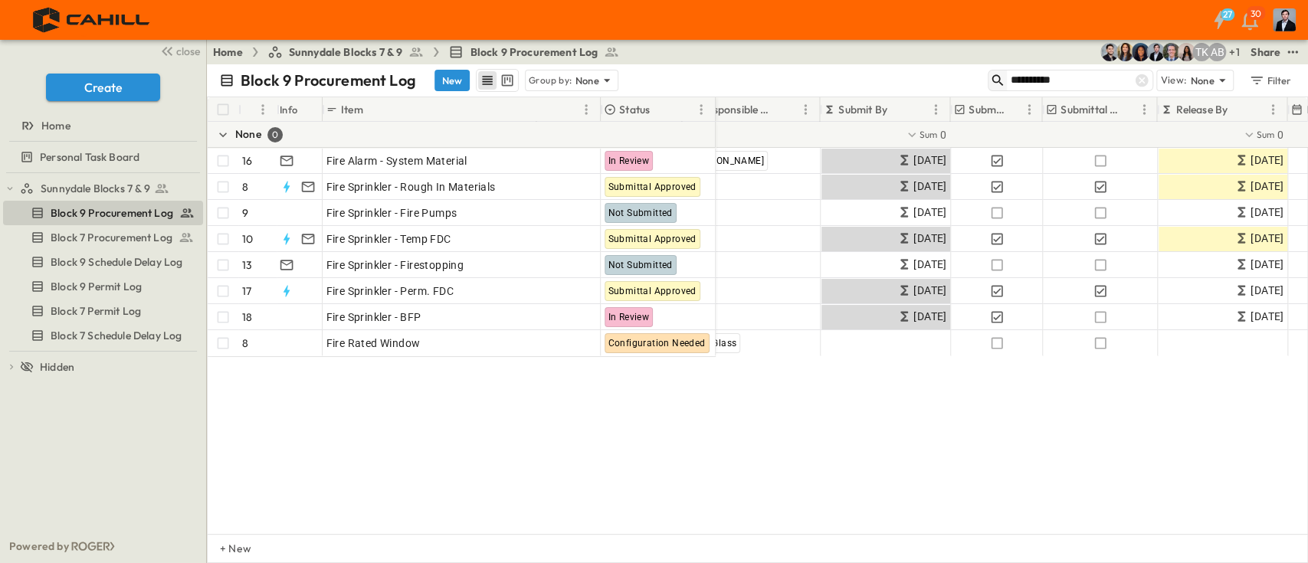
type input "**********"
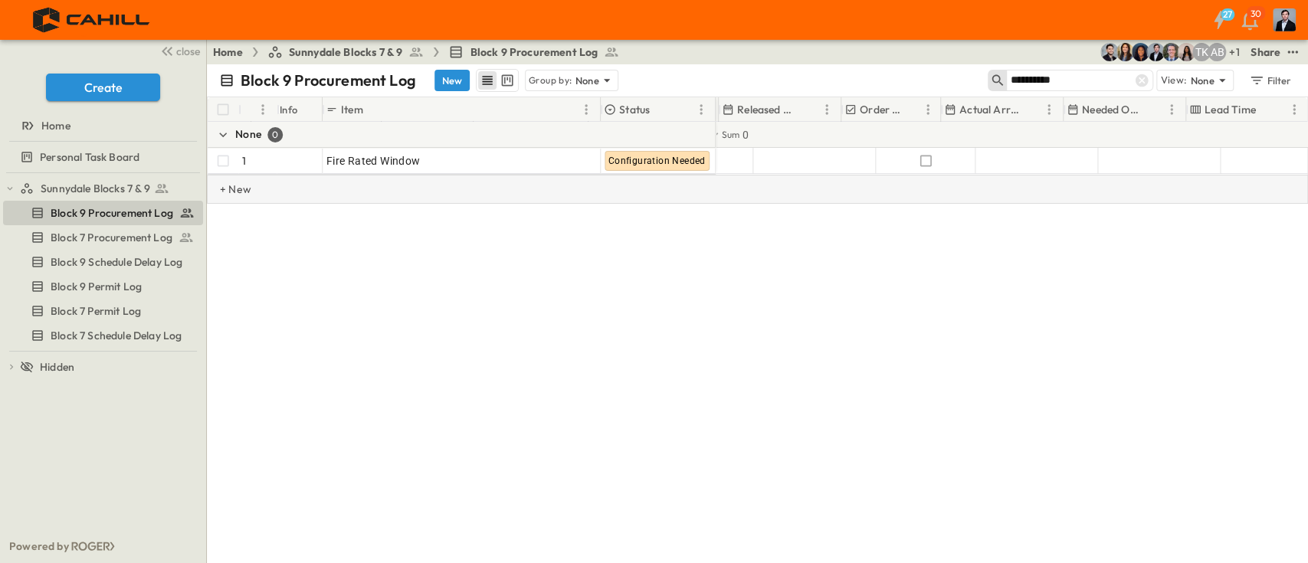
scroll to position [0, 870]
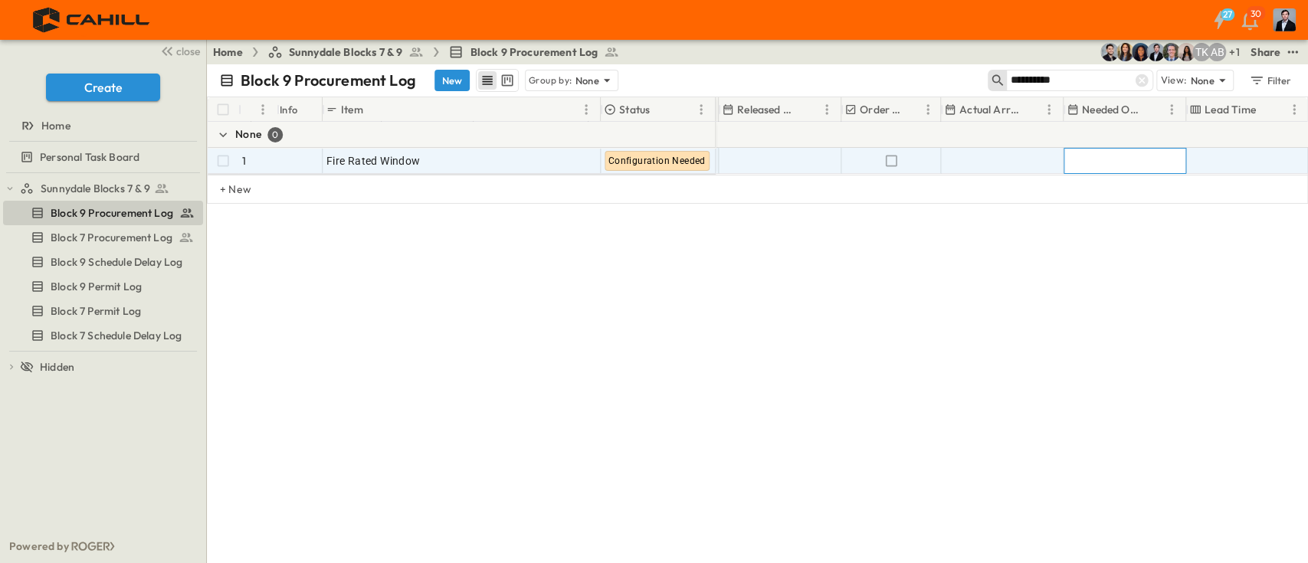
click at [1114, 154] on div "Add Date" at bounding box center [1124, 161] width 121 height 25
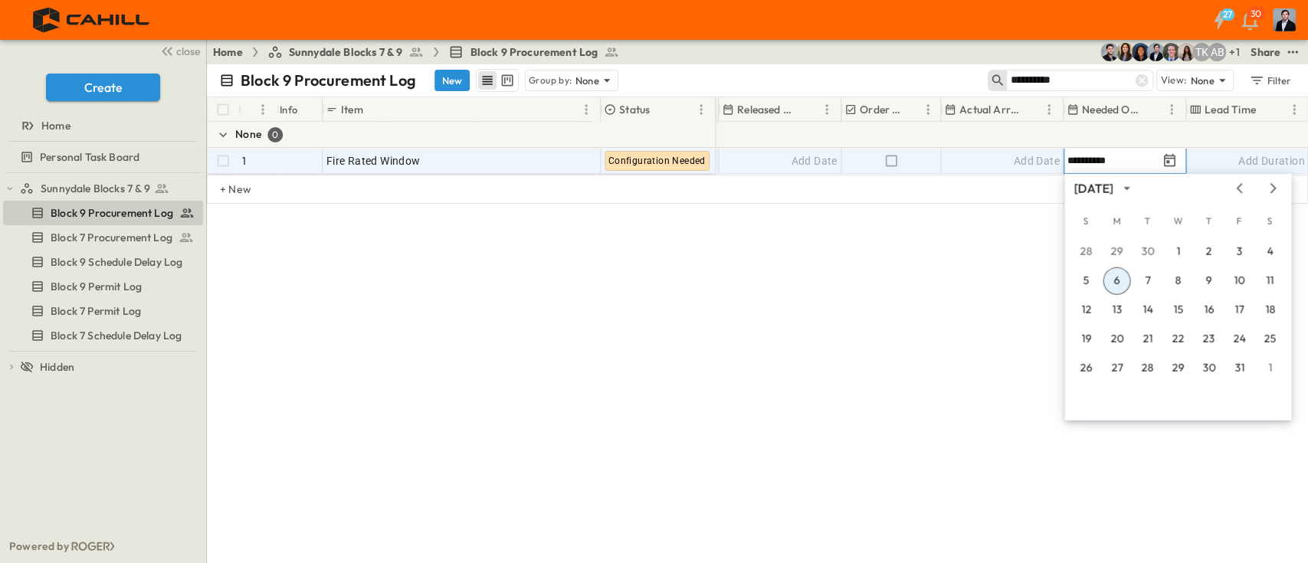
click at [1078, 160] on input "**********" at bounding box center [1112, 160] width 90 height 15
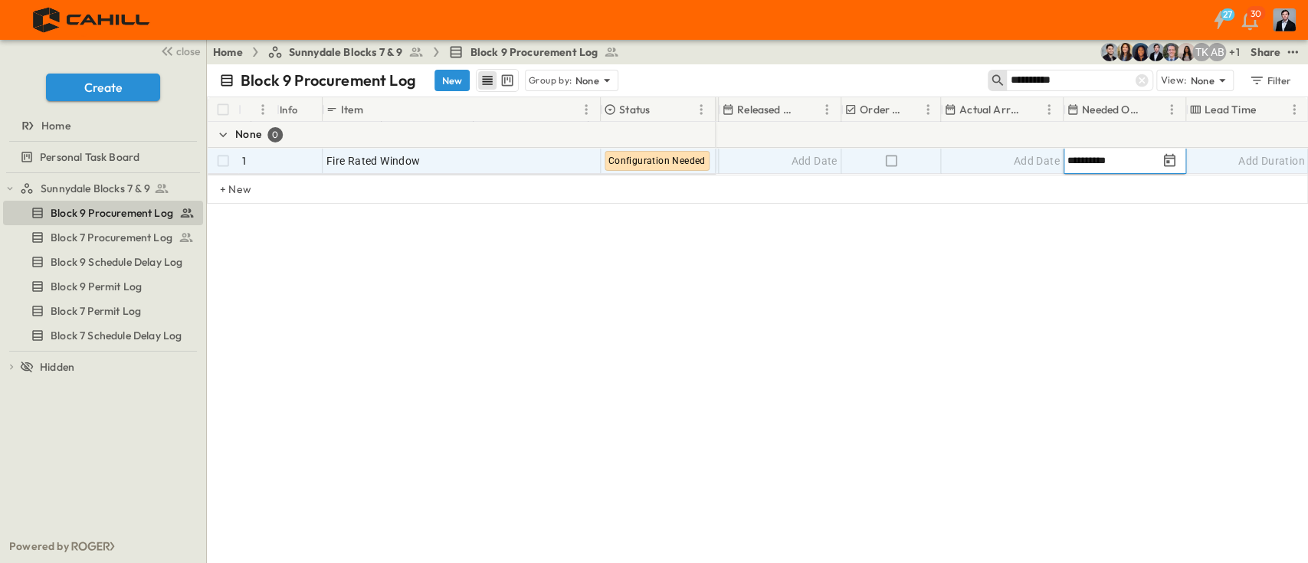
type input "**********"
click at [807, 330] on div "**********" at bounding box center [757, 313] width 1101 height 499
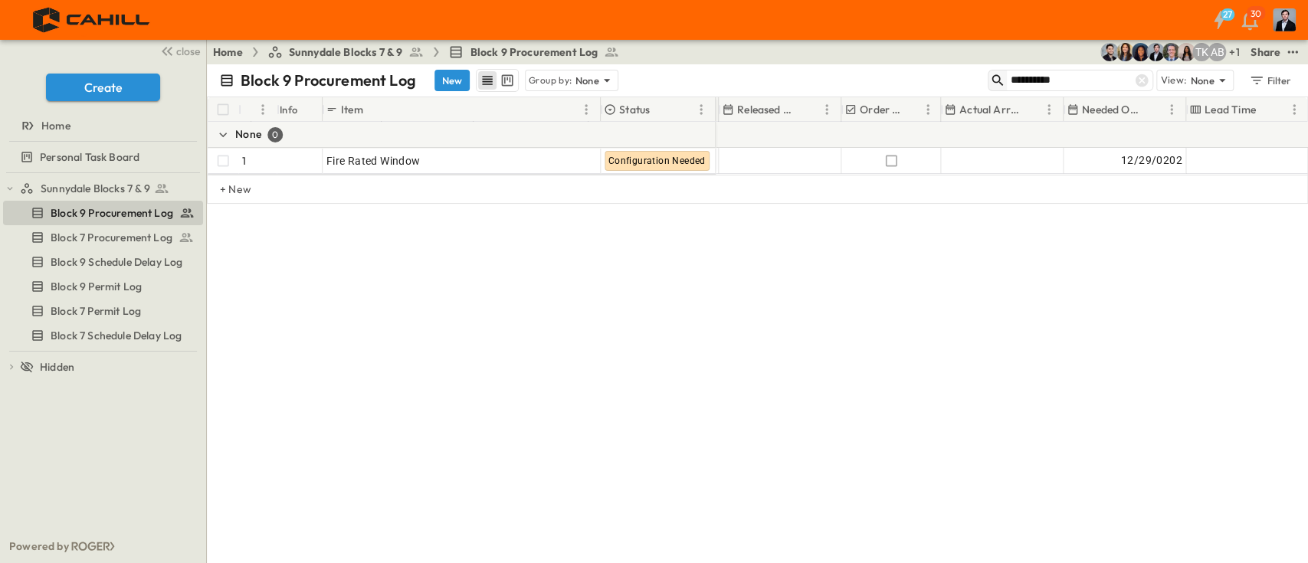
drag, startPoint x: 1083, startPoint y: 80, endPoint x: 1003, endPoint y: 80, distance: 79.7
click at [1003, 80] on div "**********" at bounding box center [1070, 80] width 165 height 21
type input "******"
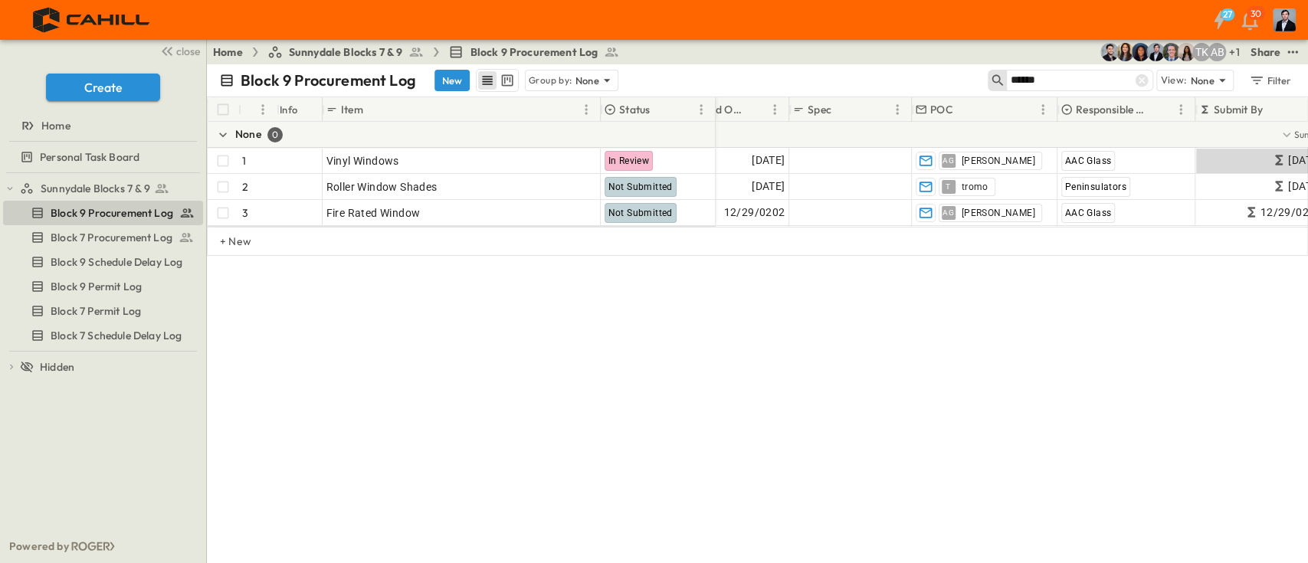
scroll to position [0, 0]
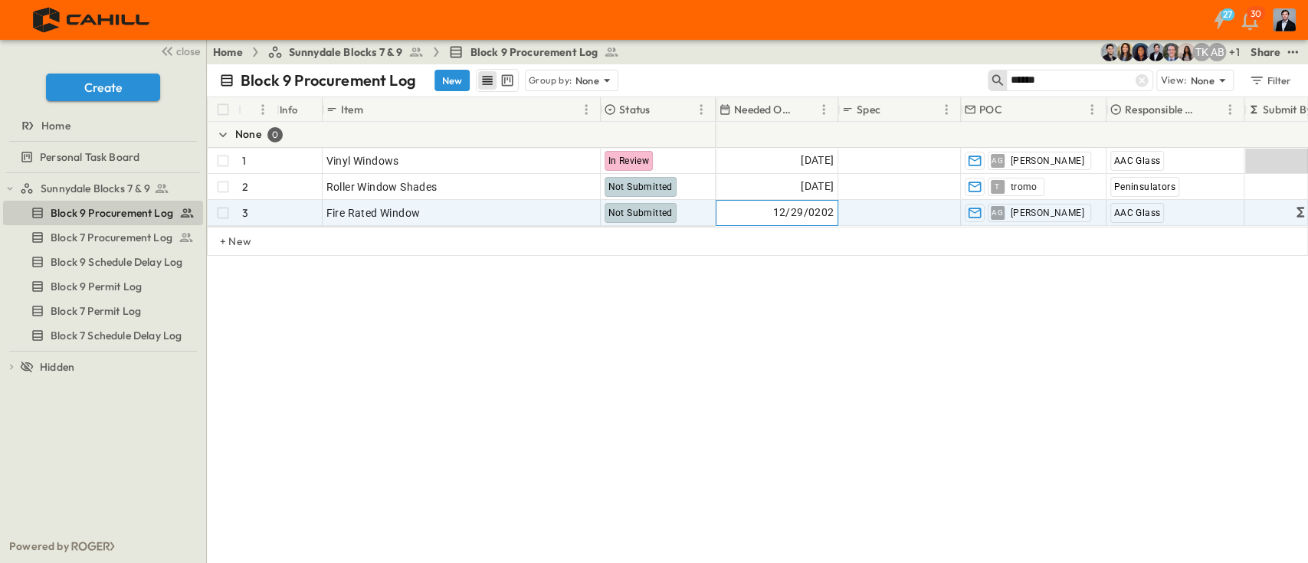
click at [792, 212] on span "12/29/0202" at bounding box center [803, 213] width 61 height 18
click at [797, 214] on input "**********" at bounding box center [764, 212] width 90 height 15
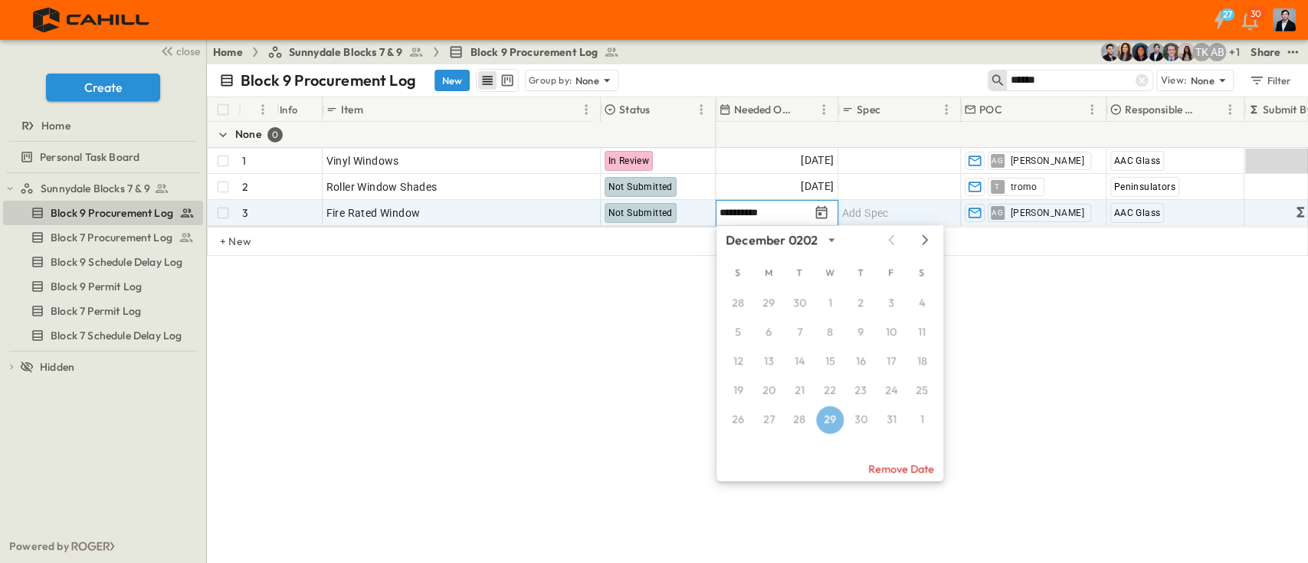
type input "**********"
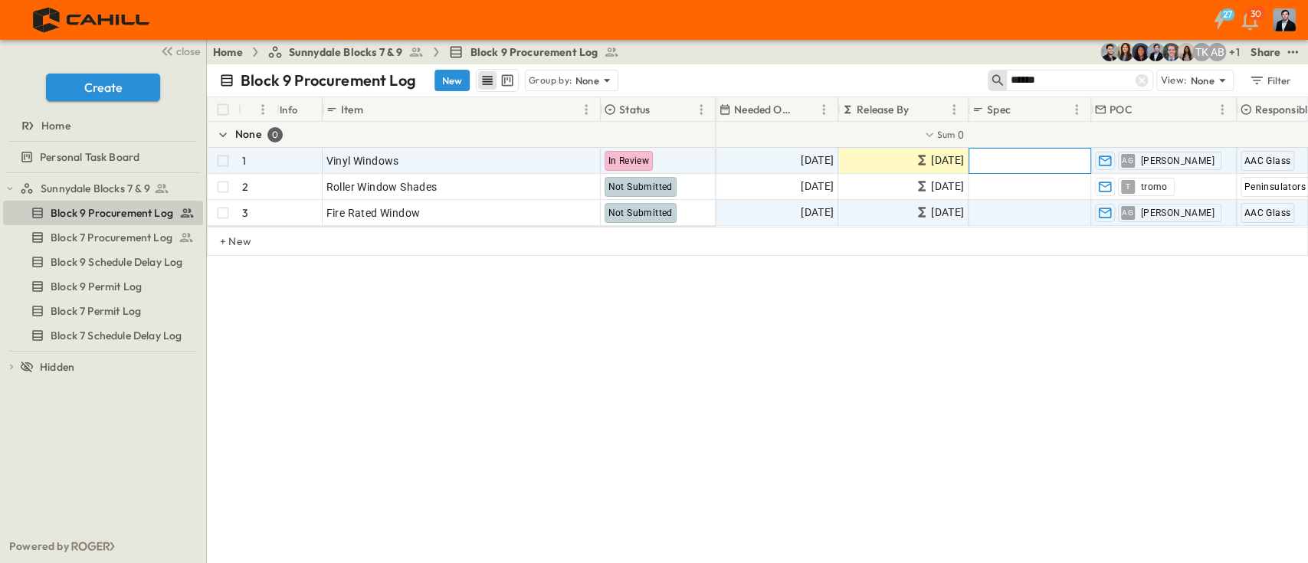
click at [1030, 156] on div "Add Spec" at bounding box center [1029, 160] width 115 height 21
click at [1030, 156] on input "text" at bounding box center [1029, 160] width 120 height 18
type input "******"
click at [991, 333] on div "Block 9 Procurement Log New Group by: None ****** View: None Filter # Info Item…" at bounding box center [757, 313] width 1101 height 499
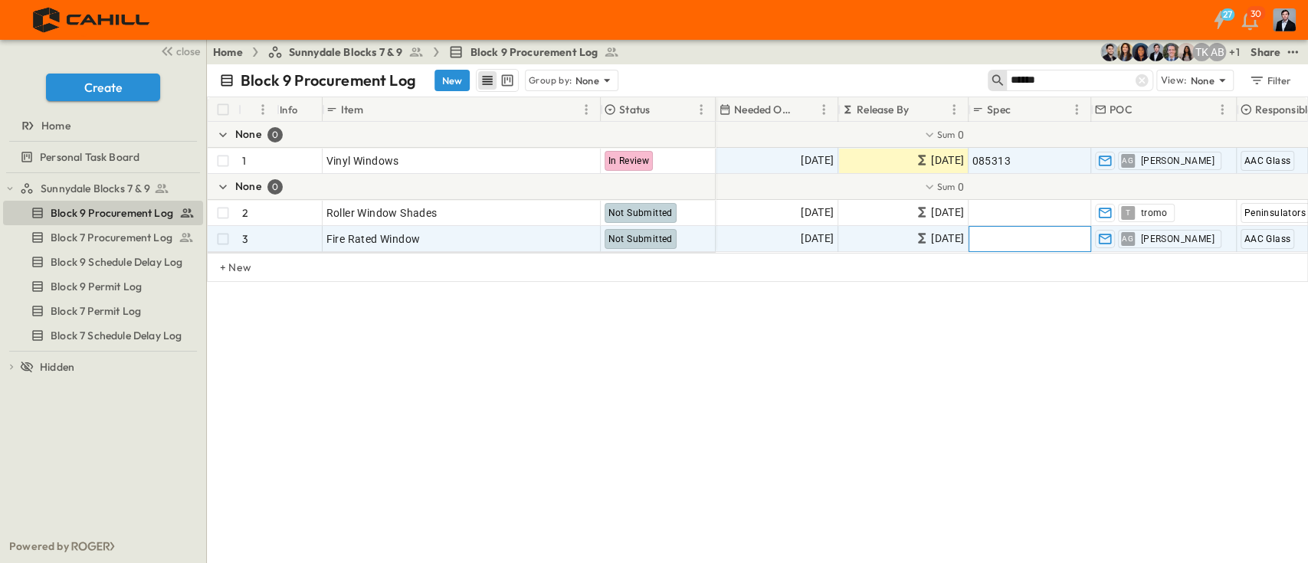
click at [1007, 236] on span "Add Spec" at bounding box center [995, 238] width 47 height 15
type input "******"
click at [549, 433] on div "Block 9 Procurement Log New Group by: None ****** View: None Filter # Info Item…" at bounding box center [757, 313] width 1101 height 499
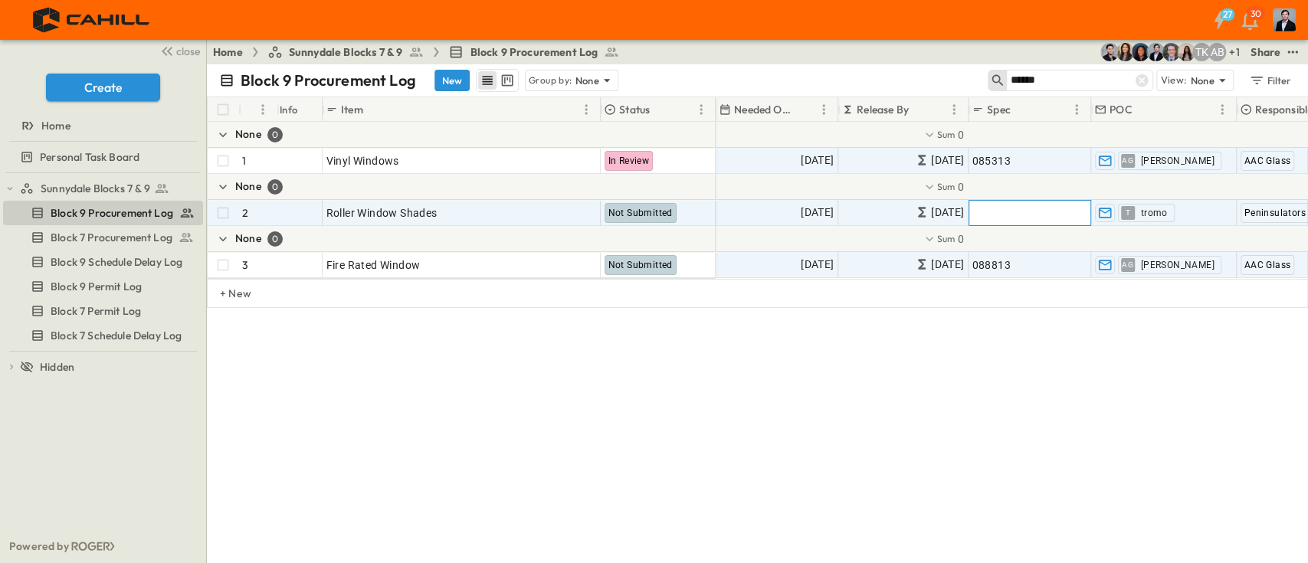
click at [1001, 212] on span "Add Spec" at bounding box center [995, 212] width 47 height 15
type input "******"
click at [900, 464] on div "Block 9 Procurement Log New Group by: None ****** View: None Filter # Info Item…" at bounding box center [757, 313] width 1101 height 499
click at [1146, 83] on icon at bounding box center [1141, 80] width 13 height 13
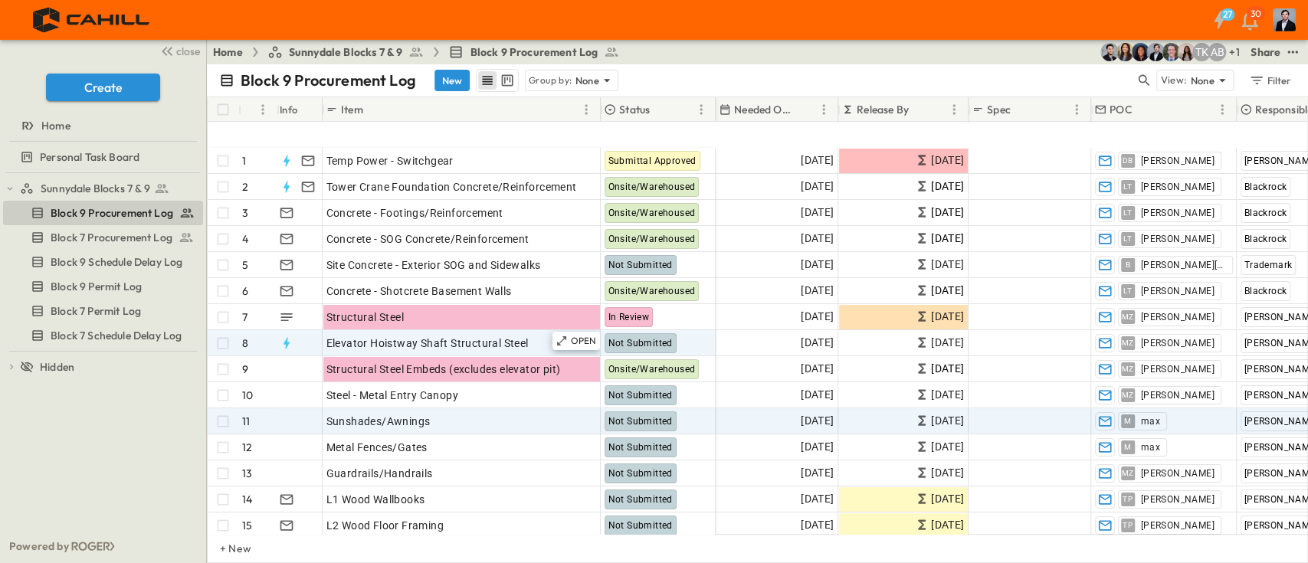
scroll to position [102, 0]
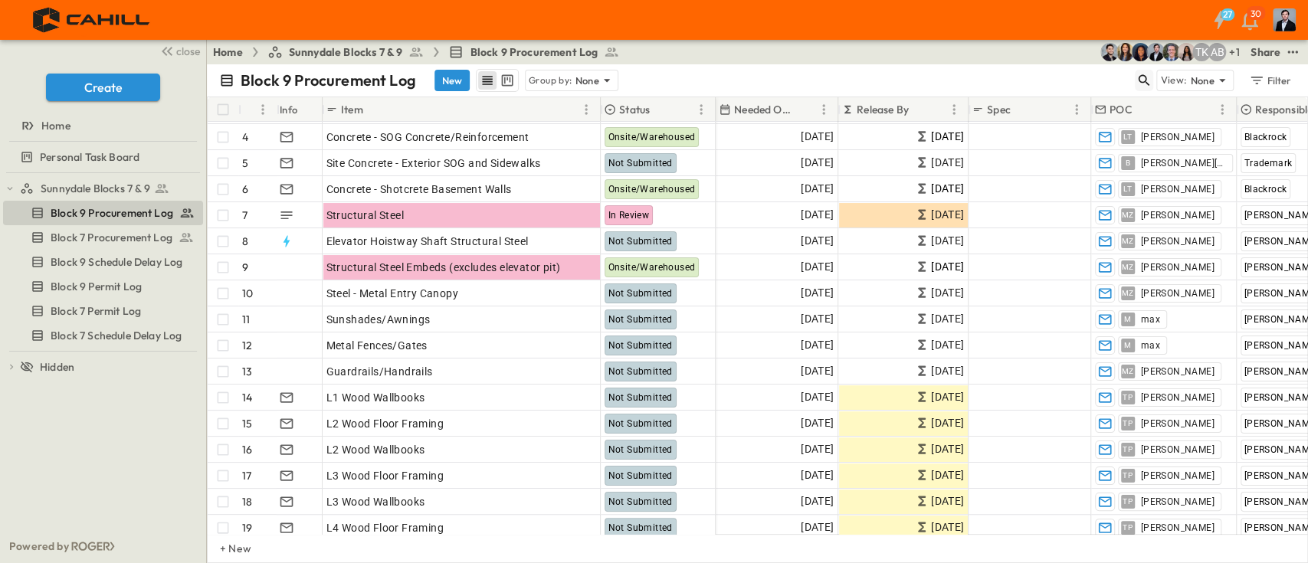
click at [1145, 75] on icon "button" at bounding box center [1143, 80] width 11 height 11
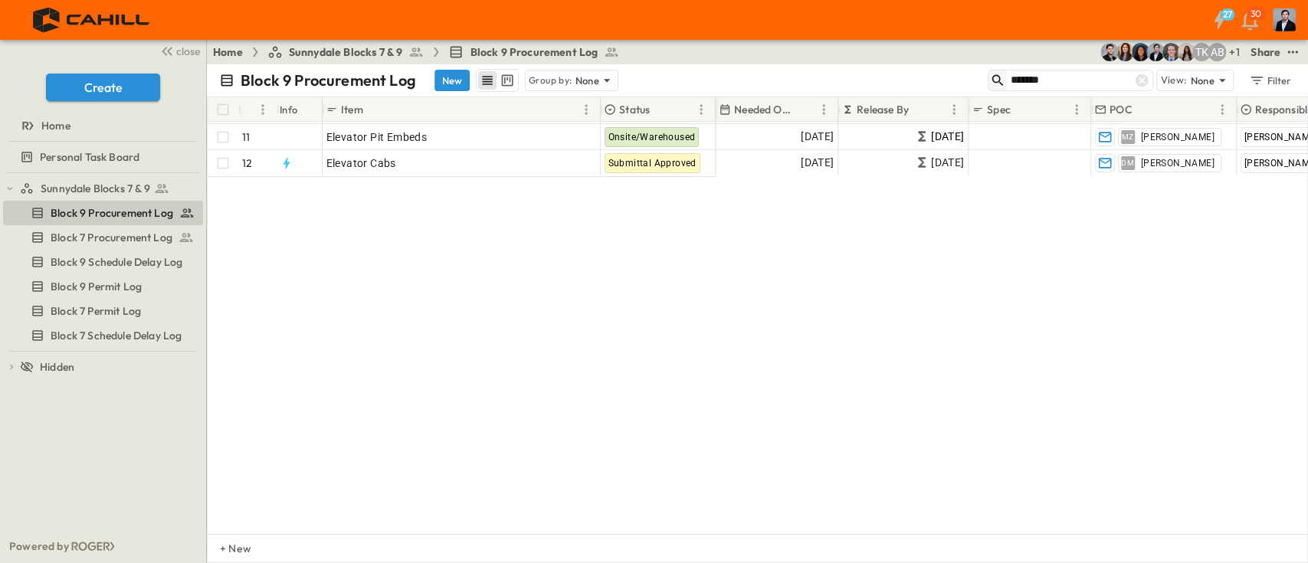
type input "********"
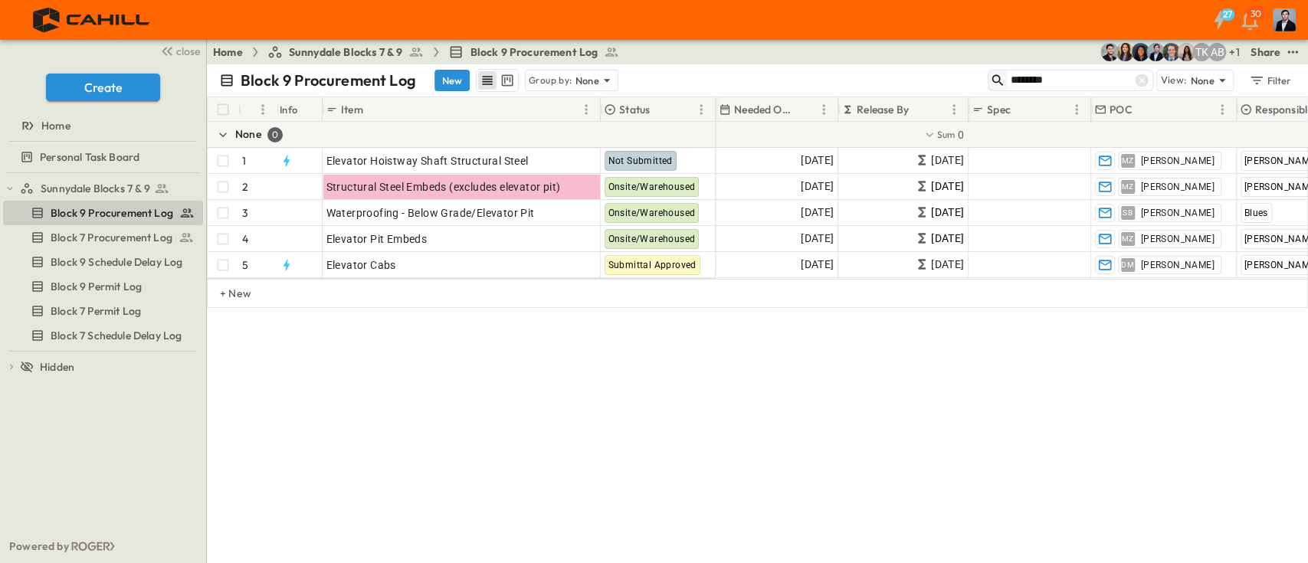
scroll to position [0, 0]
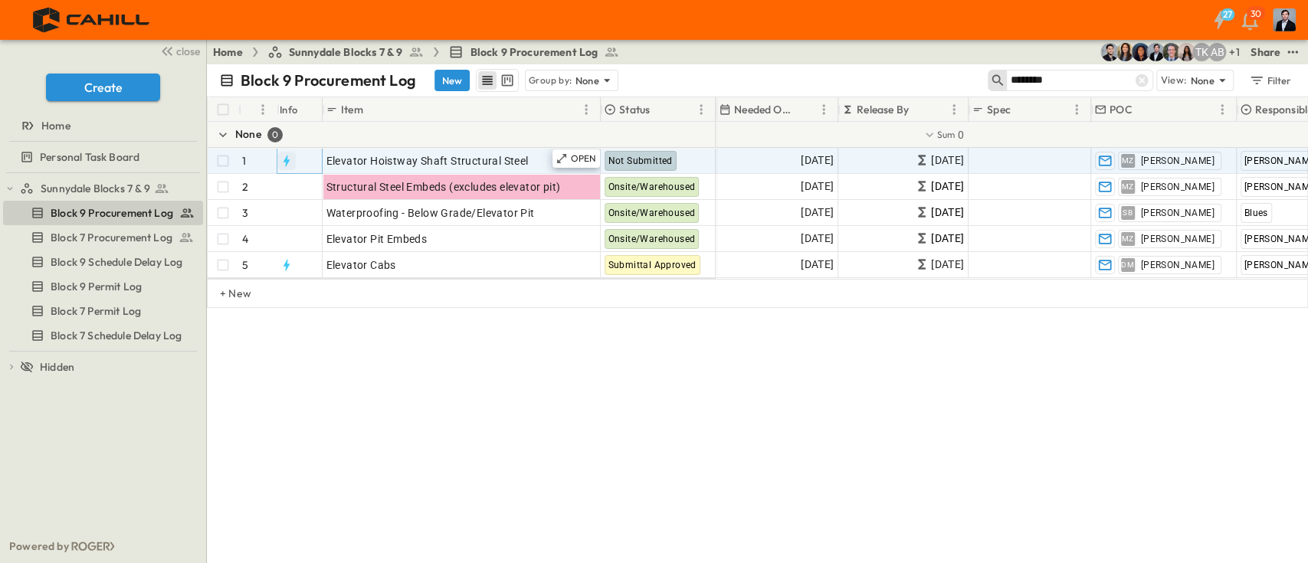
click at [279, 162] on icon "button" at bounding box center [286, 160] width 15 height 15
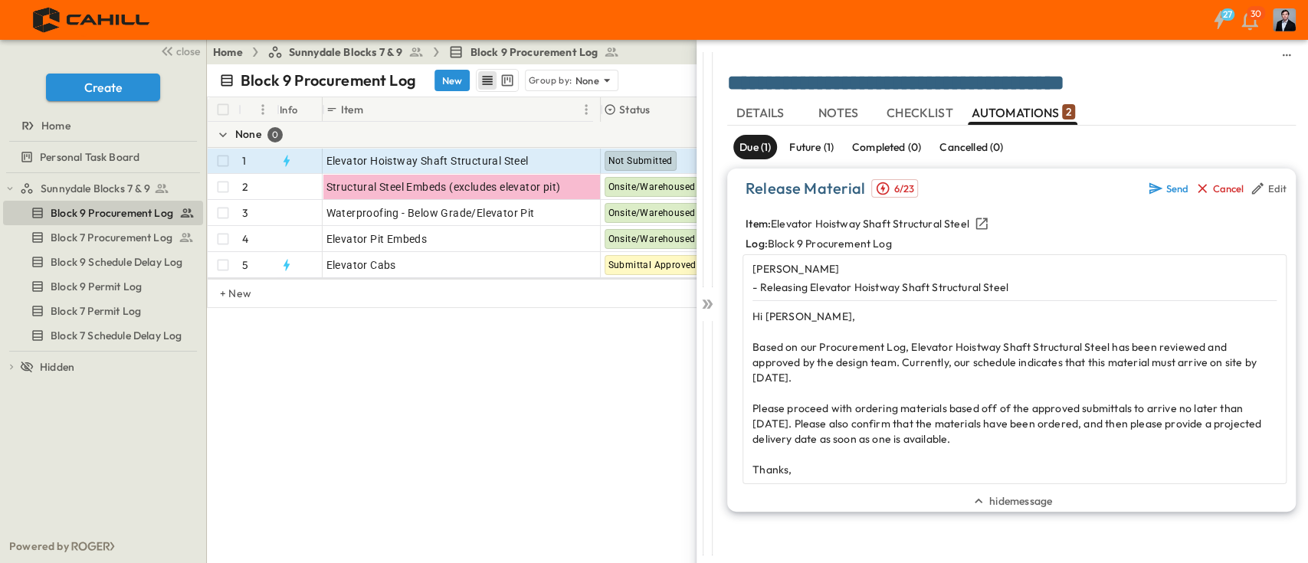
click at [827, 113] on span "NOTES" at bounding box center [839, 113] width 43 height 14
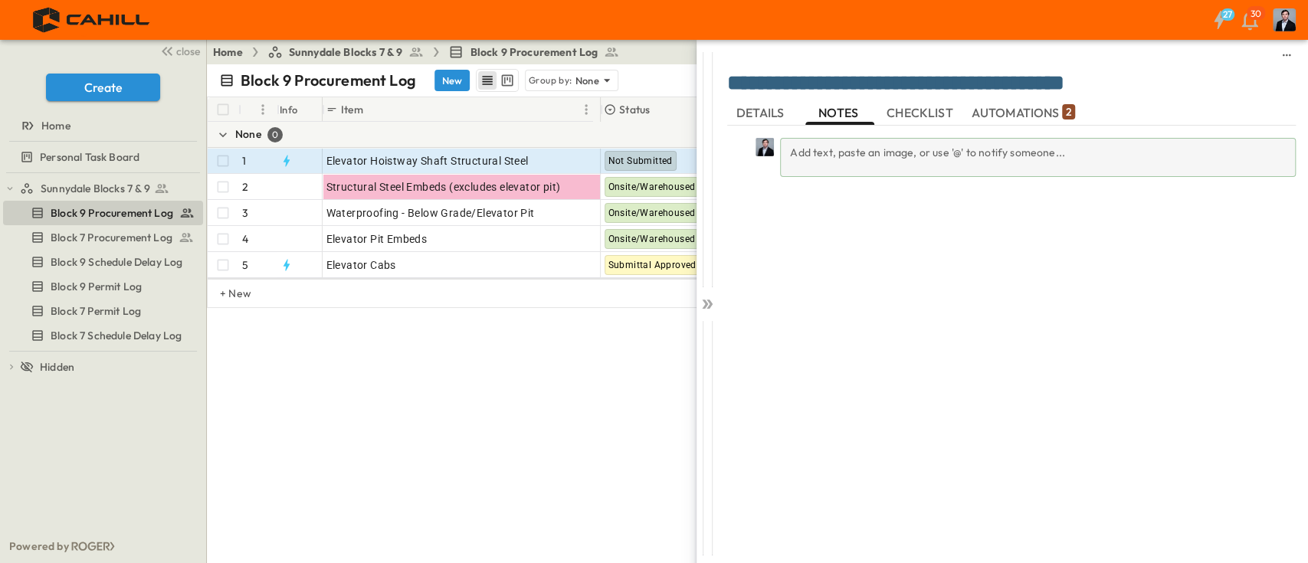
click at [876, 157] on div "Add text, paste an image, or use '@' to notify someone..." at bounding box center [1038, 157] width 516 height 39
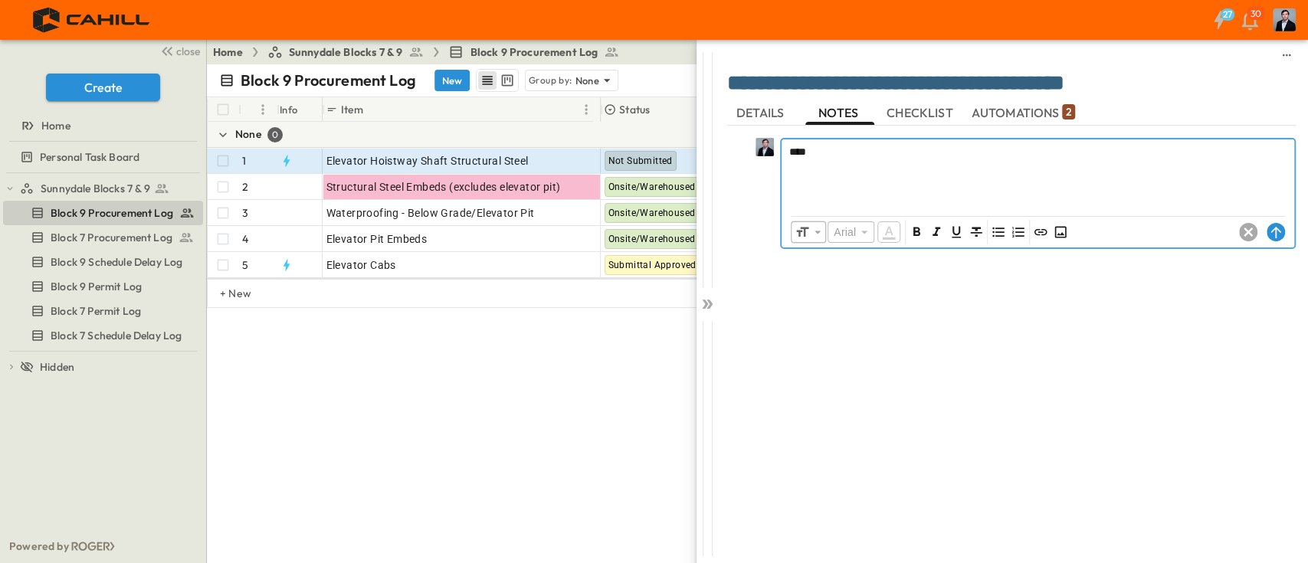
click at [868, 161] on div "***" at bounding box center [1037, 172] width 513 height 67
drag, startPoint x: 868, startPoint y: 161, endPoint x: 1171, endPoint y: 311, distance: 338.5
click at [1171, 311] on div "**********" at bounding box center [1011, 336] width 568 height 421
click at [1275, 228] on icon at bounding box center [1276, 231] width 10 height 11
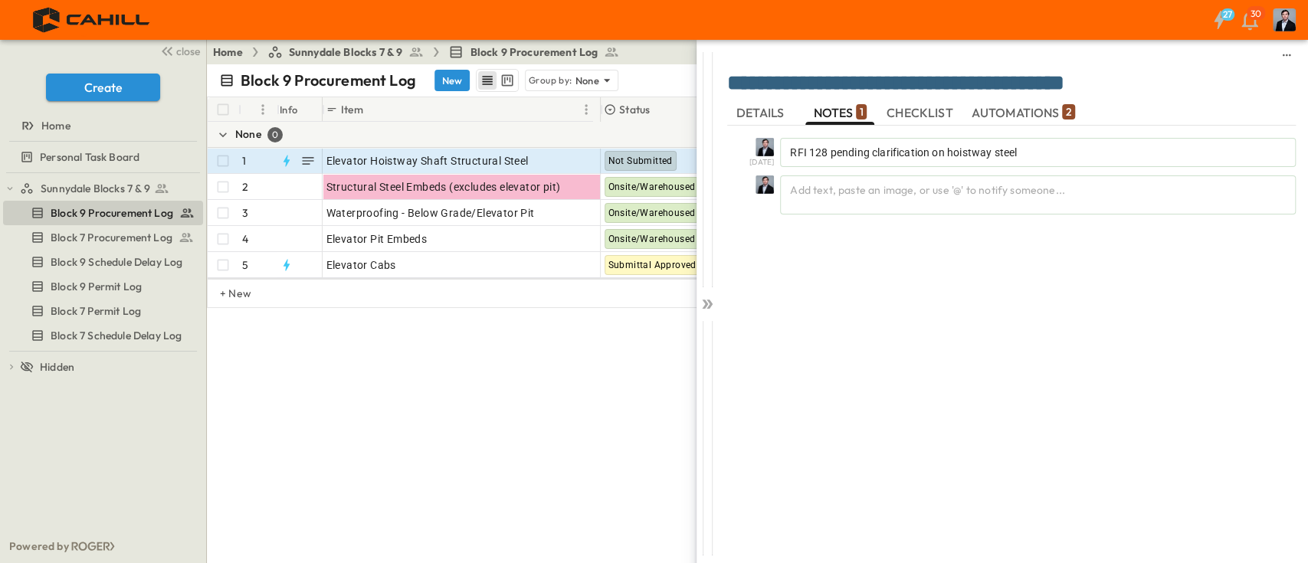
click at [518, 434] on div "Block 9 Procurement Log New Group by: None ******** View: None Filter # Info It…" at bounding box center [757, 313] width 1101 height 499
click at [706, 300] on icon at bounding box center [706, 303] width 15 height 15
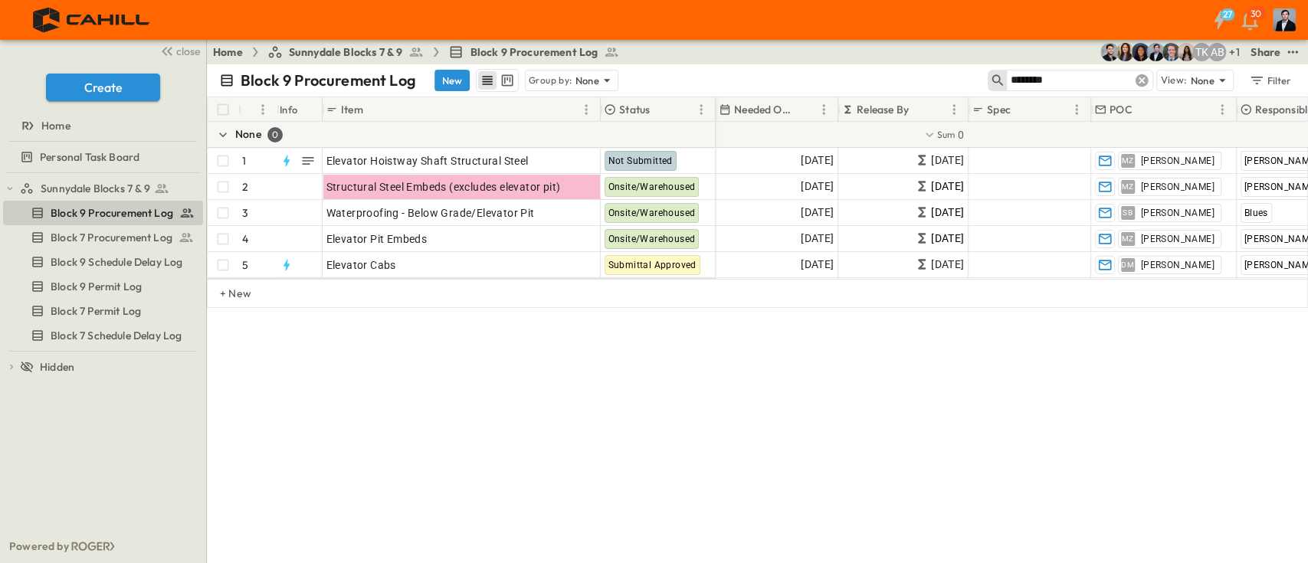
click at [1141, 81] on icon at bounding box center [1141, 80] width 15 height 15
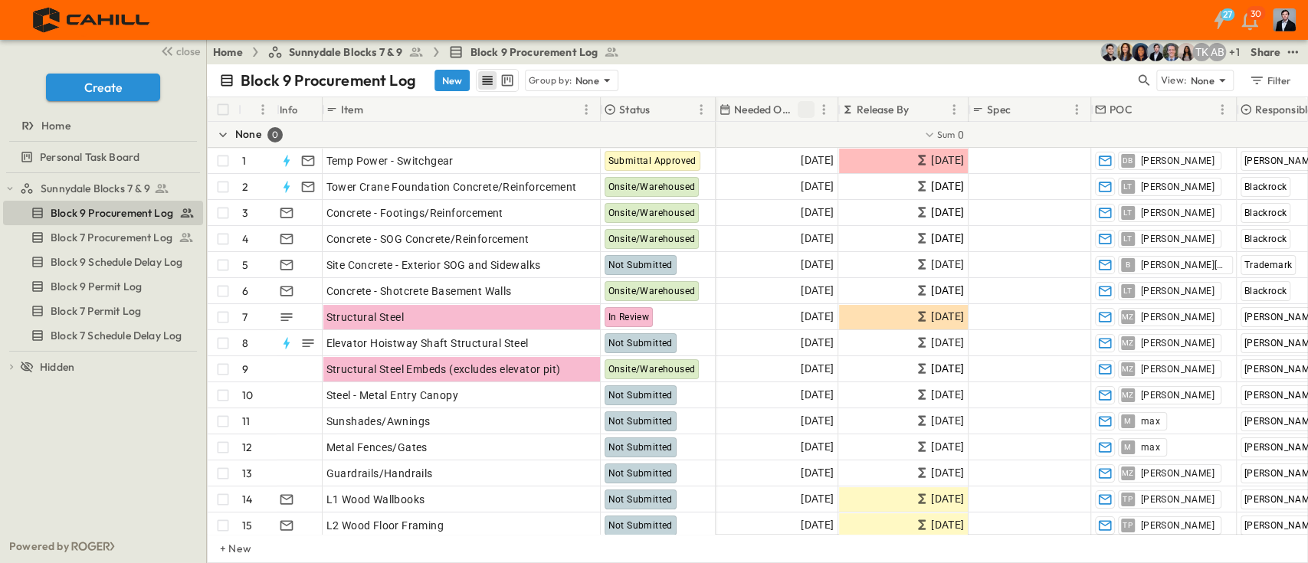
click at [809, 109] on icon "Sort" at bounding box center [806, 110] width 14 height 14
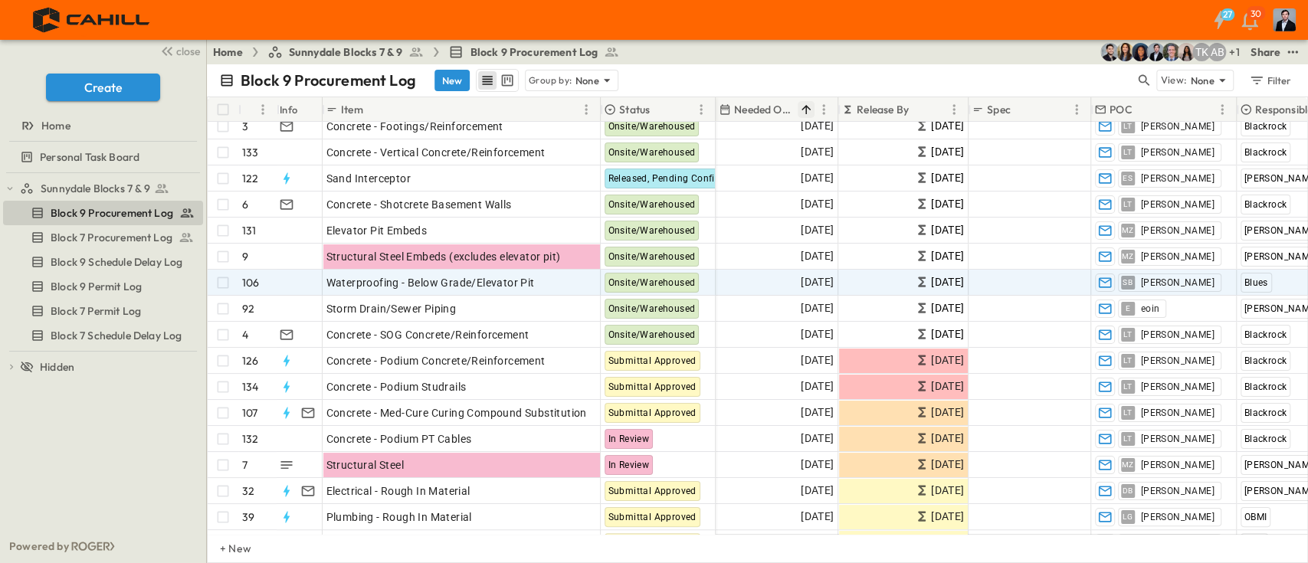
scroll to position [102, 0]
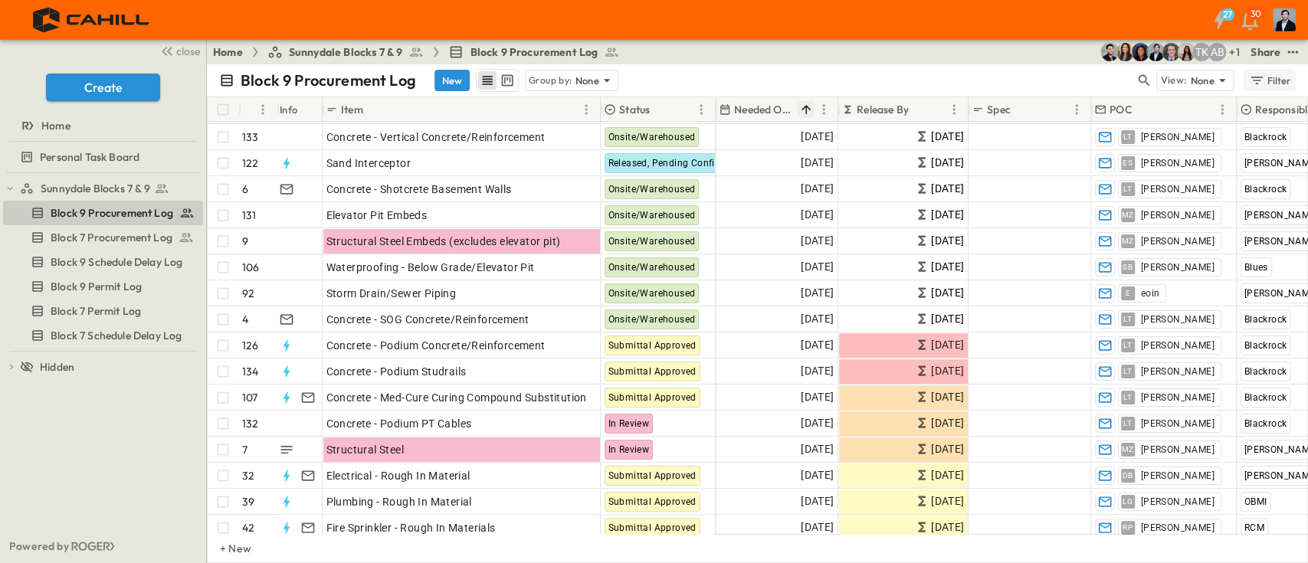
click at [1273, 70] on button "Filter" at bounding box center [1269, 80] width 53 height 21
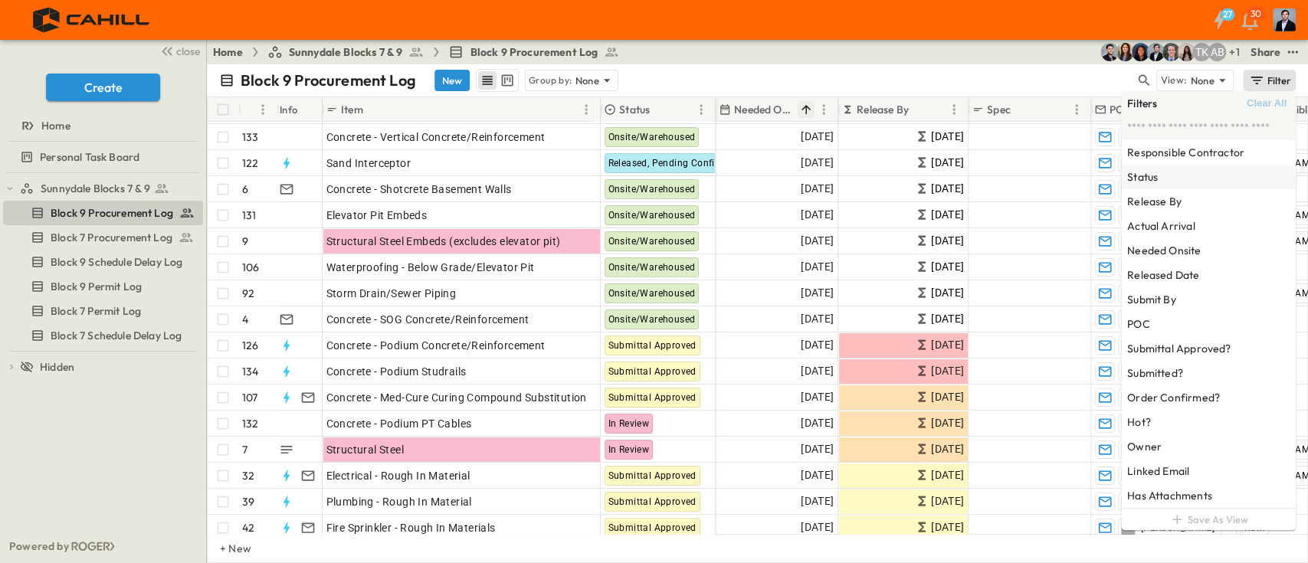
click at [1161, 174] on div "Status" at bounding box center [1208, 177] width 175 height 25
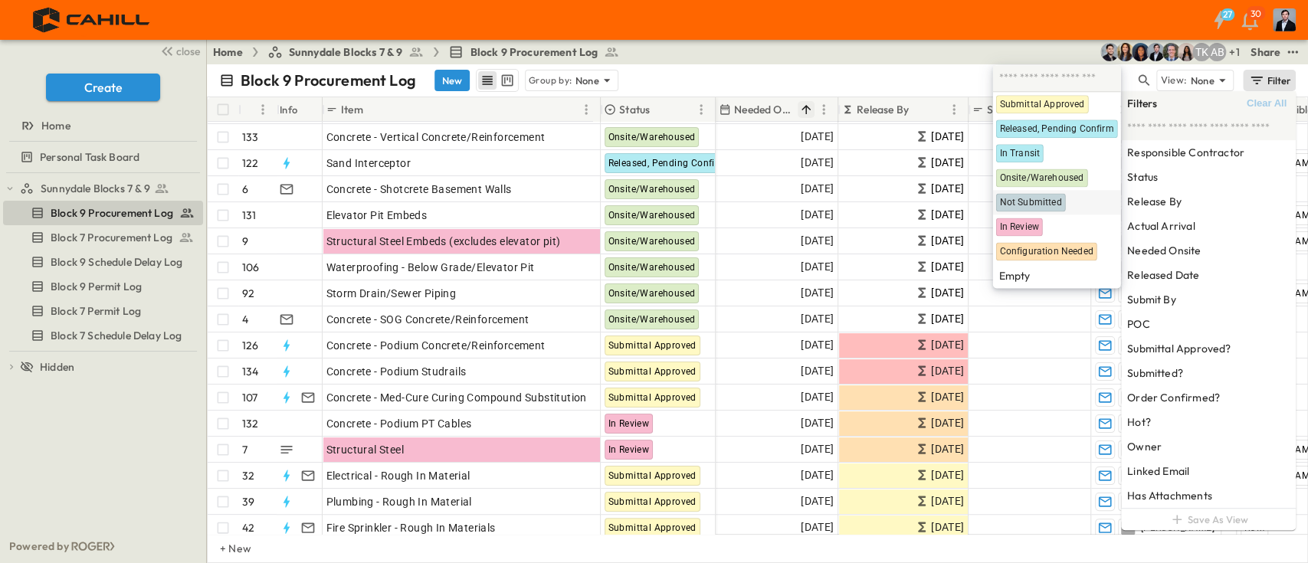
click at [1056, 199] on span "Not Submitted" at bounding box center [1030, 203] width 62 height 12
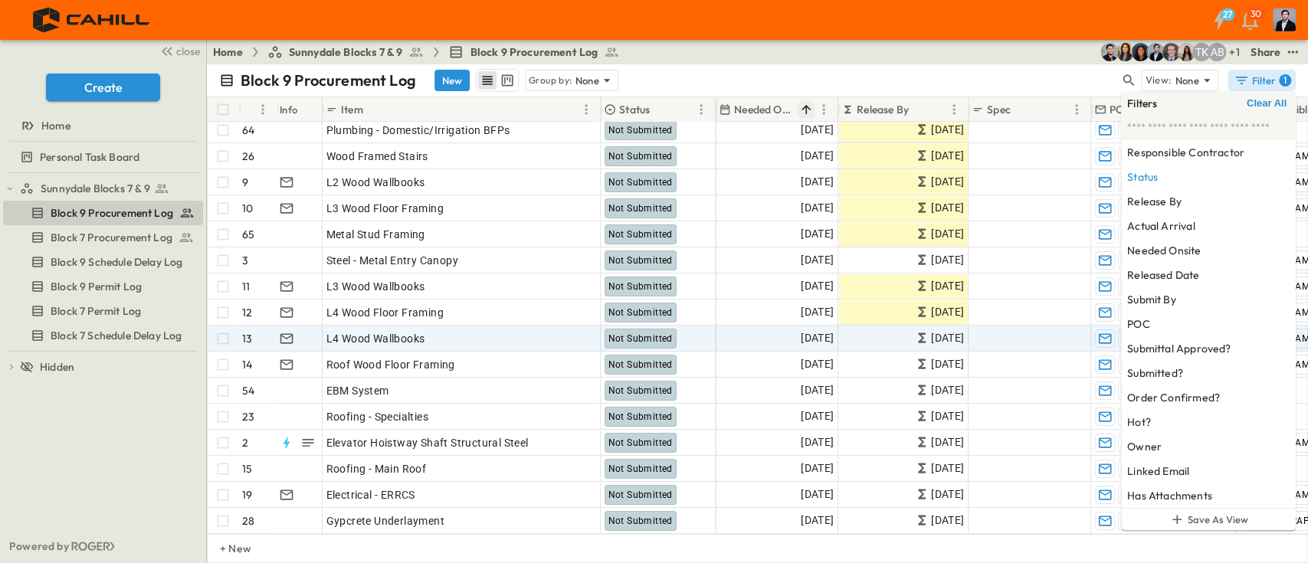
scroll to position [0, 0]
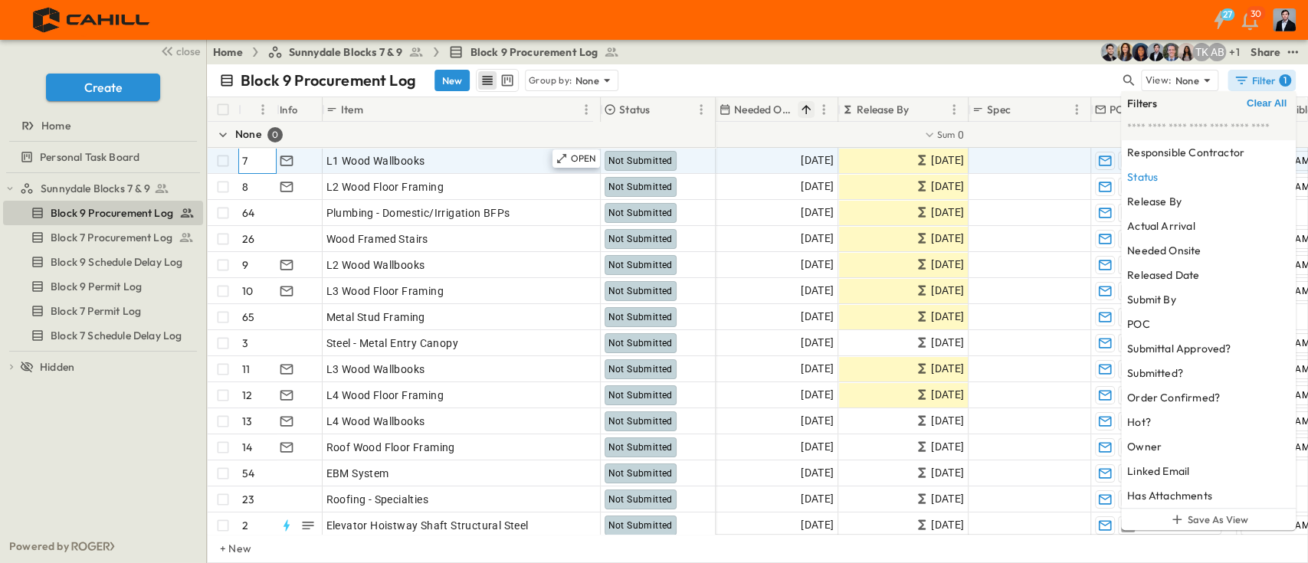
click at [266, 157] on div "7" at bounding box center [259, 161] width 34 height 25
click at [312, 166] on div at bounding box center [297, 161] width 47 height 25
click at [801, 158] on span "[DATE]" at bounding box center [817, 161] width 33 height 18
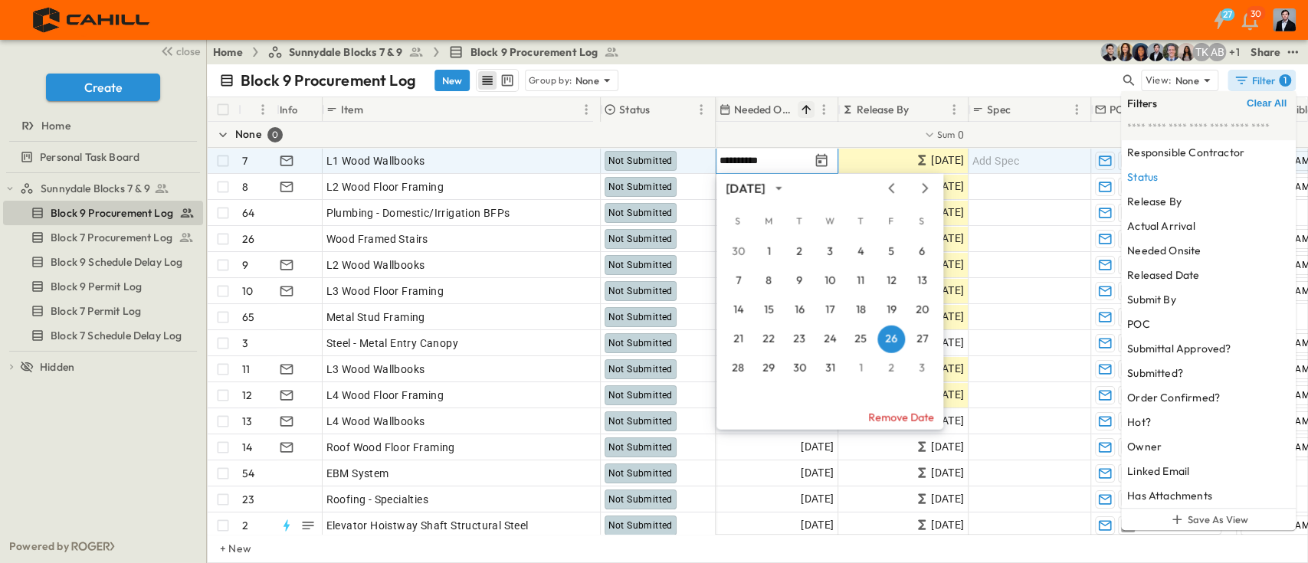
click at [742, 156] on input "**********" at bounding box center [764, 160] width 90 height 15
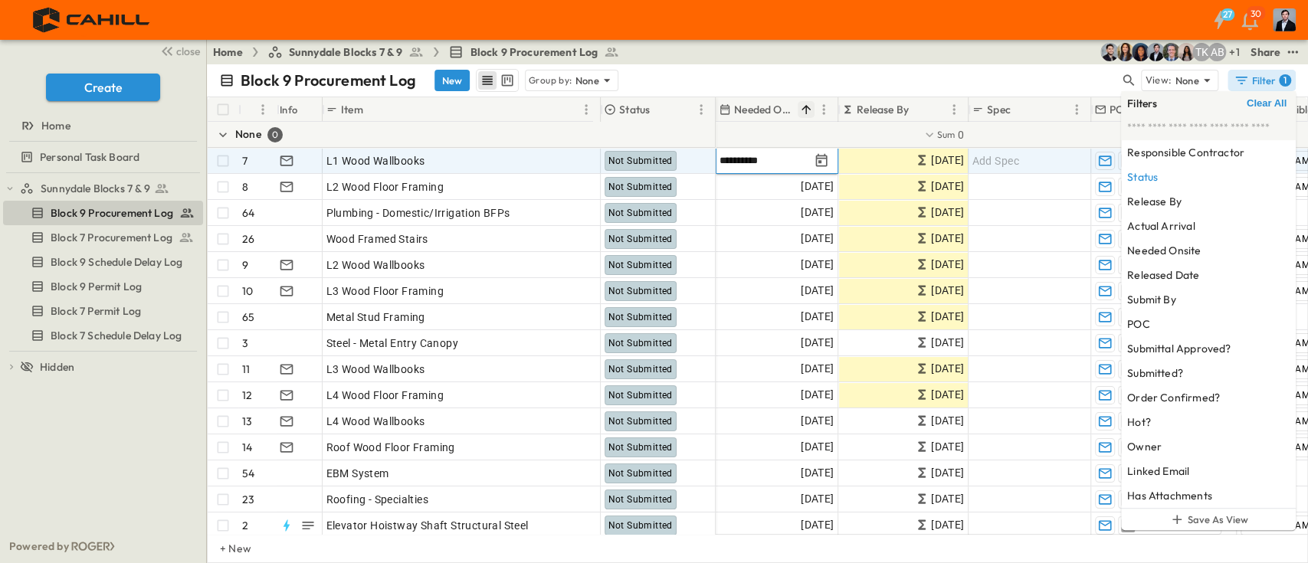
type input "**********"
click at [965, 74] on div "Block 9 Procurement Log New Group by: None" at bounding box center [669, 80] width 900 height 23
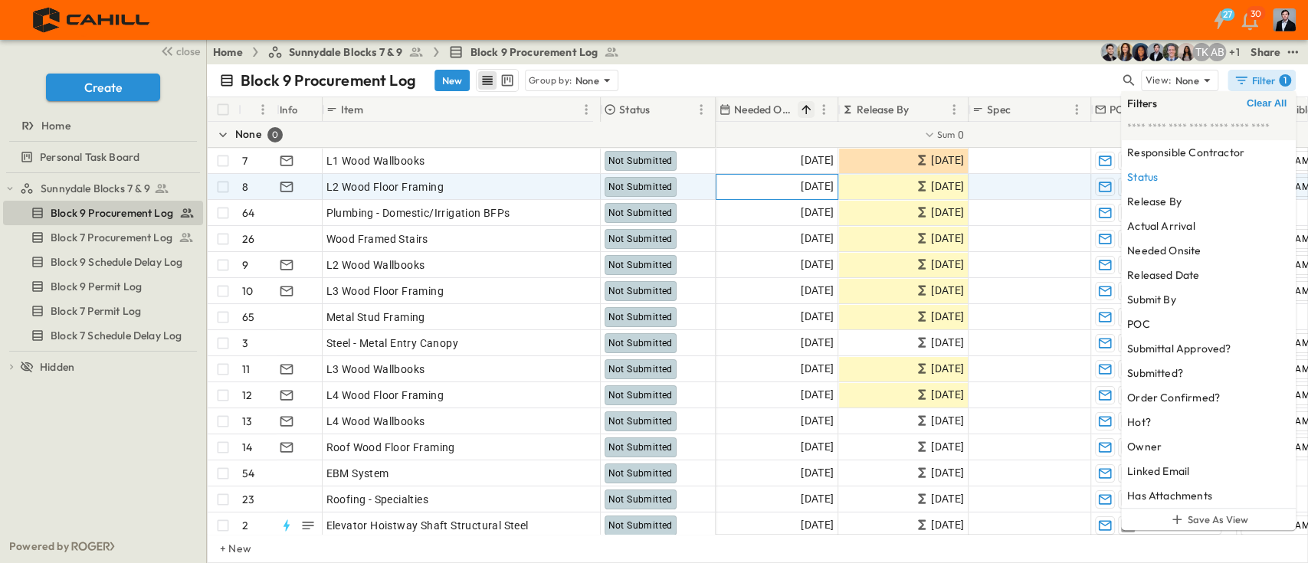
click at [801, 182] on span "[DATE]" at bounding box center [817, 187] width 33 height 18
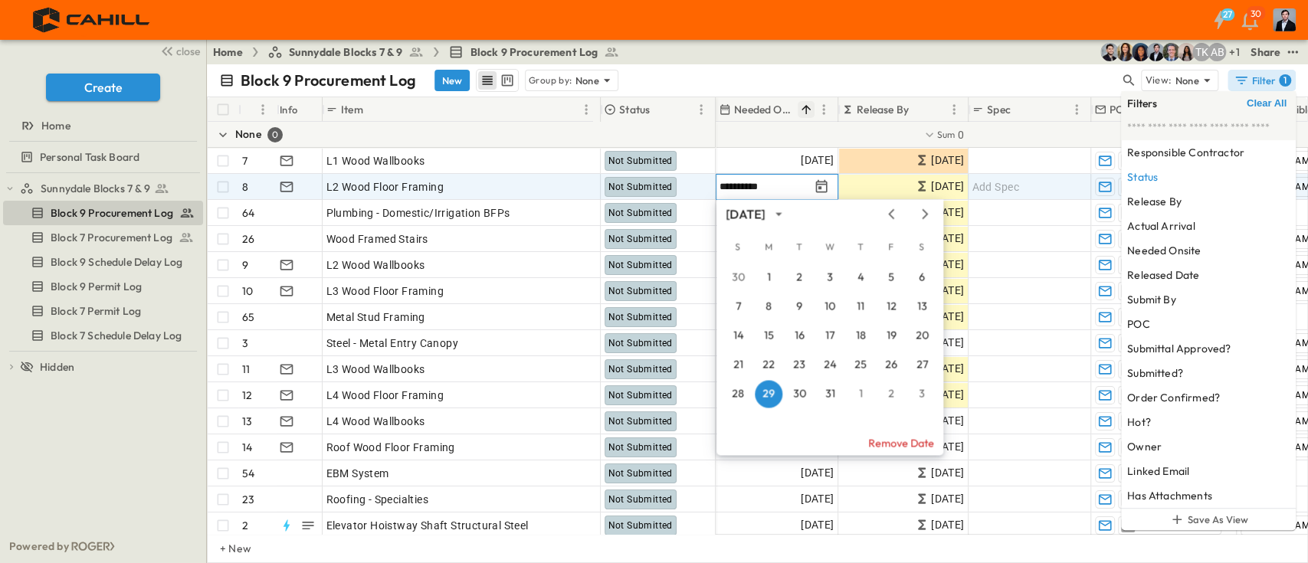
type input "**********"
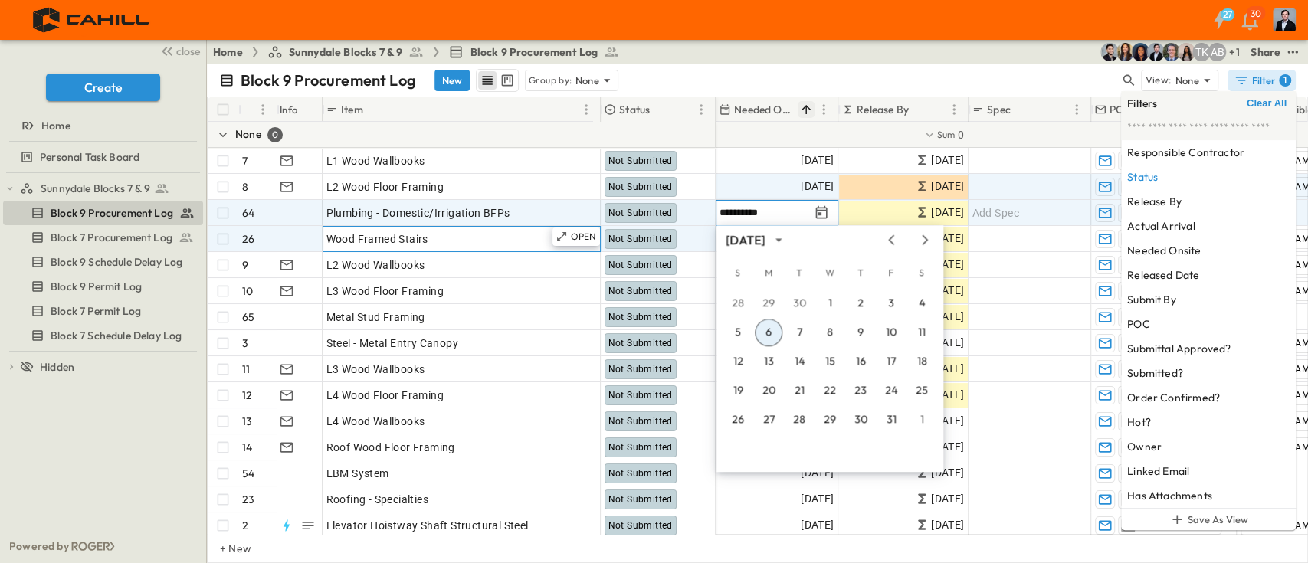
click at [480, 228] on div "Wood Framed Stairs" at bounding box center [461, 238] width 270 height 21
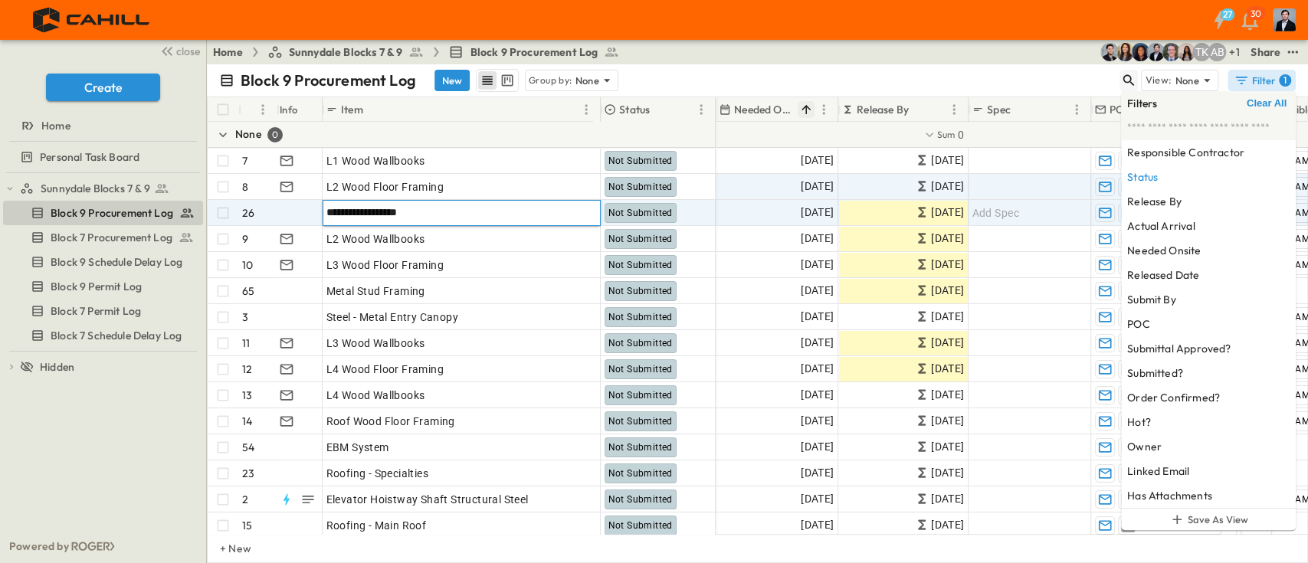
click at [1134, 77] on icon "button" at bounding box center [1128, 80] width 15 height 15
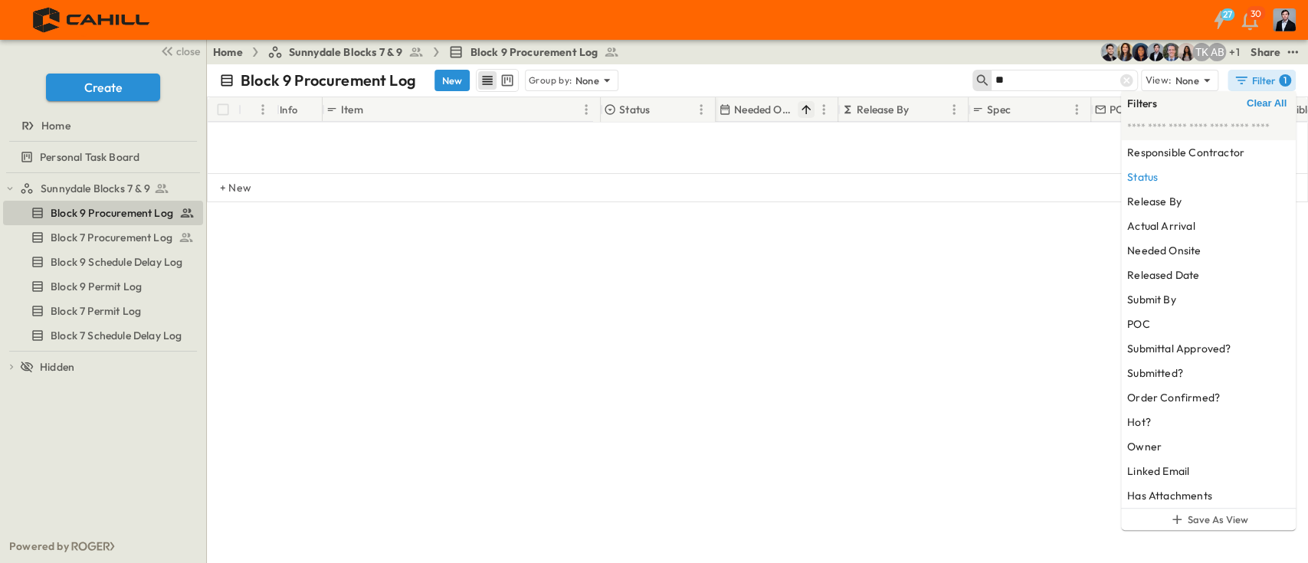
type input "*"
type input "***"
click at [1129, 82] on icon at bounding box center [1126, 80] width 15 height 15
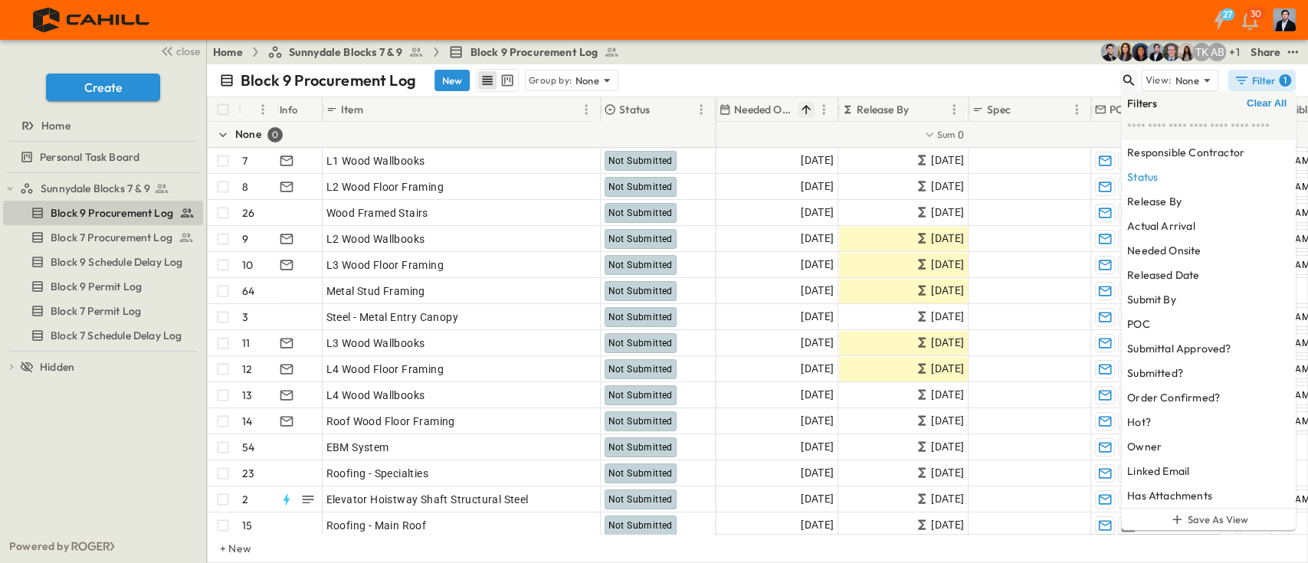
click at [1136, 76] on icon "button" at bounding box center [1128, 80] width 15 height 15
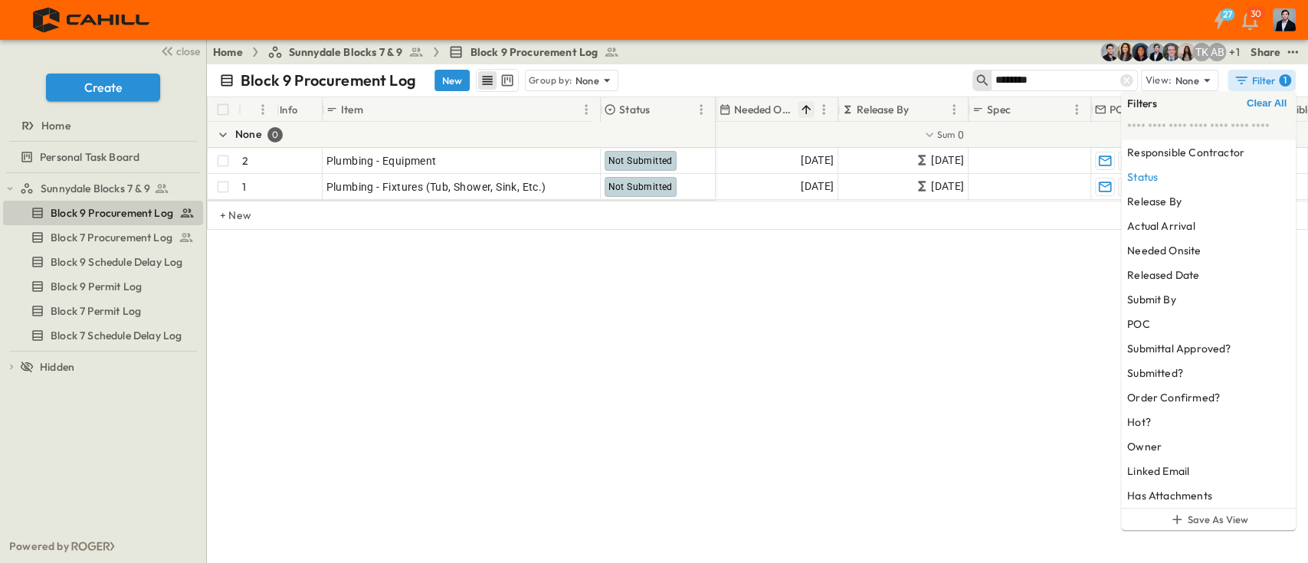
click at [598, 351] on div "Block 9 Procurement Log New Group by: None ******** View: None Filter 1 # Info …" at bounding box center [757, 313] width 1101 height 499
click at [925, 346] on div "Block 9 Procurement Log New Group by: None ******** View: None Filter 1 # Info …" at bounding box center [757, 313] width 1101 height 499
drag, startPoint x: 1066, startPoint y: 83, endPoint x: 986, endPoint y: 87, distance: 80.6
click at [986, 87] on div "********" at bounding box center [1054, 80] width 165 height 21
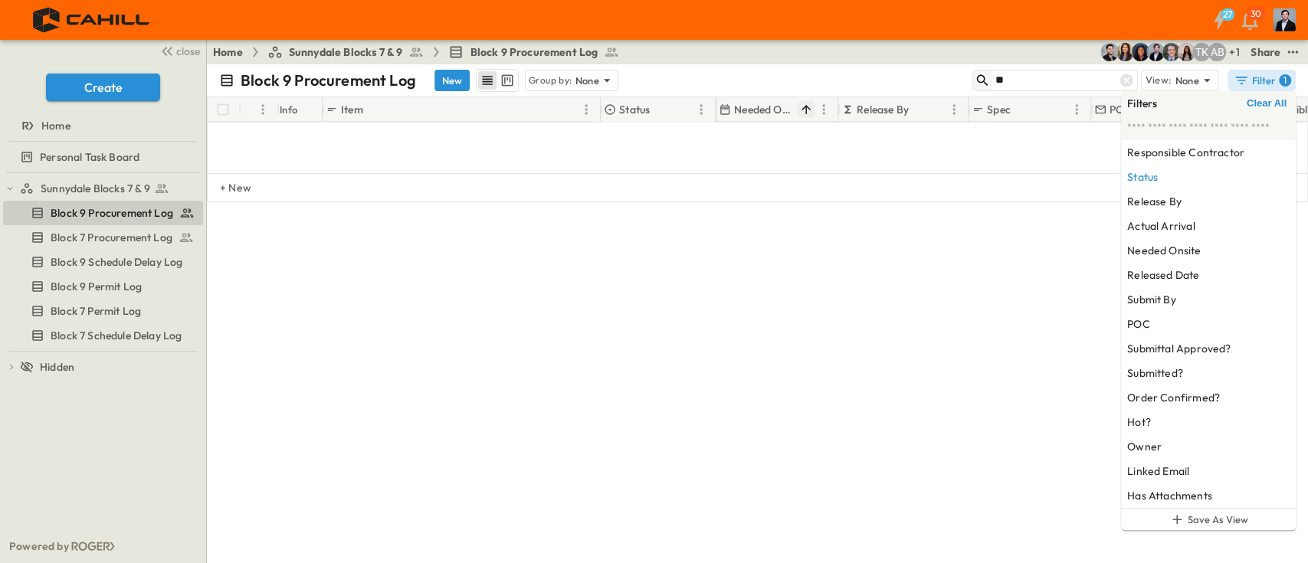
type input "*"
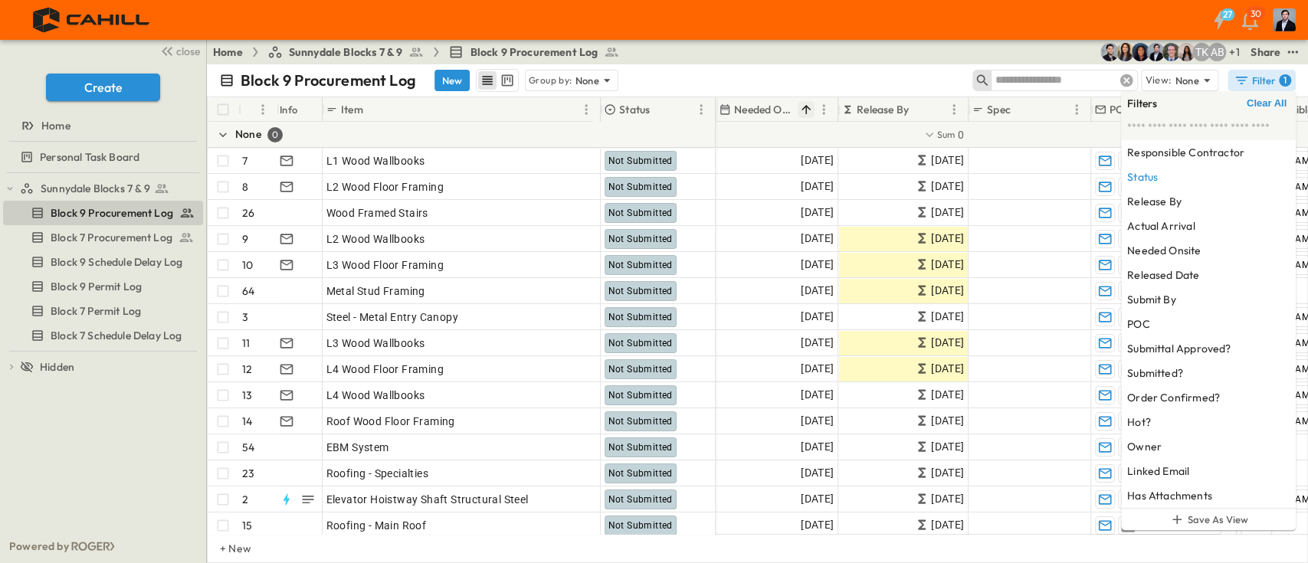
click at [1126, 77] on icon at bounding box center [1126, 80] width 13 height 13
click at [1126, 77] on icon "button" at bounding box center [1128, 80] width 15 height 15
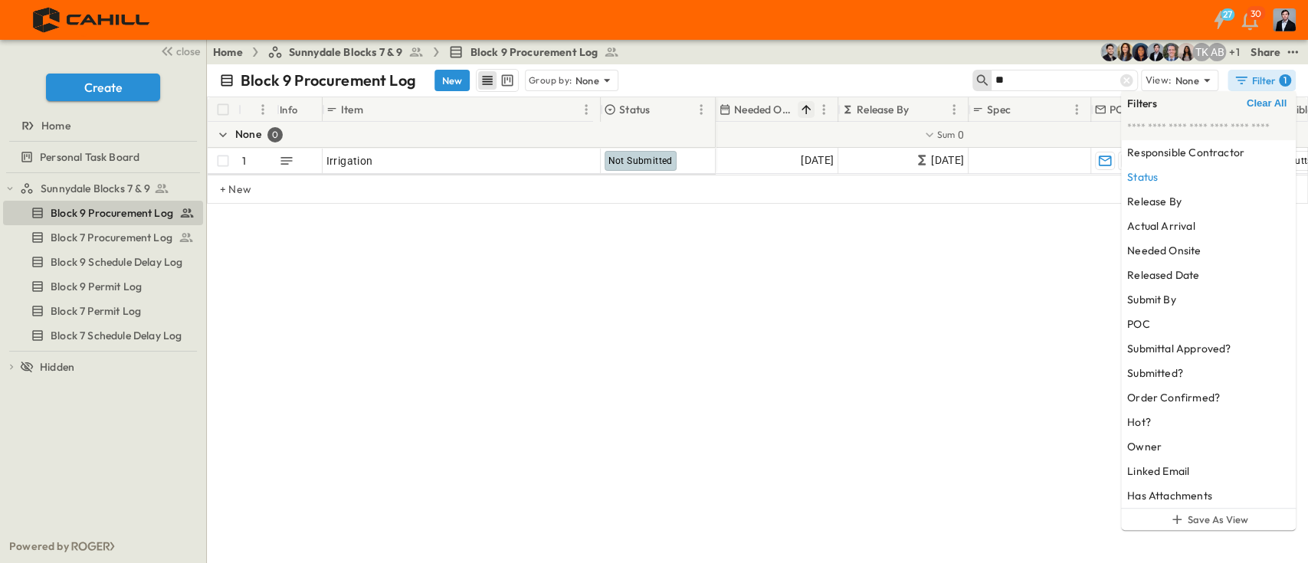
type input "*"
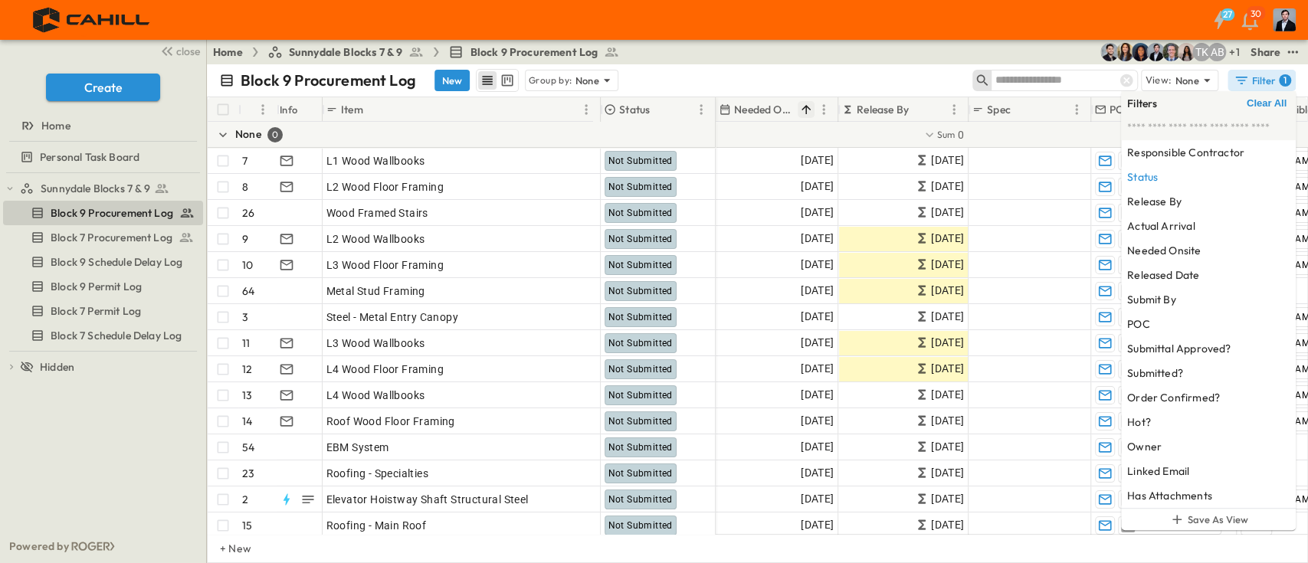
click at [939, 75] on div "Block 9 Procurement Log New Group by: None" at bounding box center [595, 80] width 753 height 23
click at [1125, 74] on icon at bounding box center [1126, 80] width 15 height 15
click at [1141, 74] on input "text" at bounding box center [1194, 79] width 107 height 22
click at [1125, 74] on icon "button" at bounding box center [1128, 80] width 15 height 15
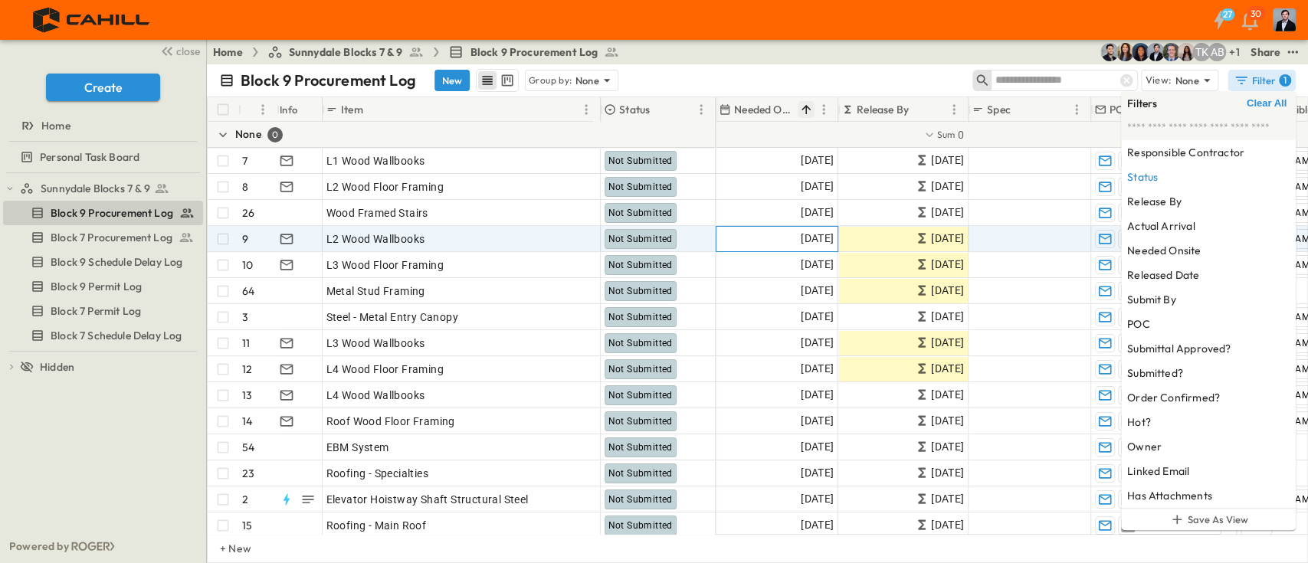
click at [801, 236] on span "[DATE]" at bounding box center [817, 239] width 33 height 18
click at [801, 231] on input "**********" at bounding box center [764, 238] width 90 height 15
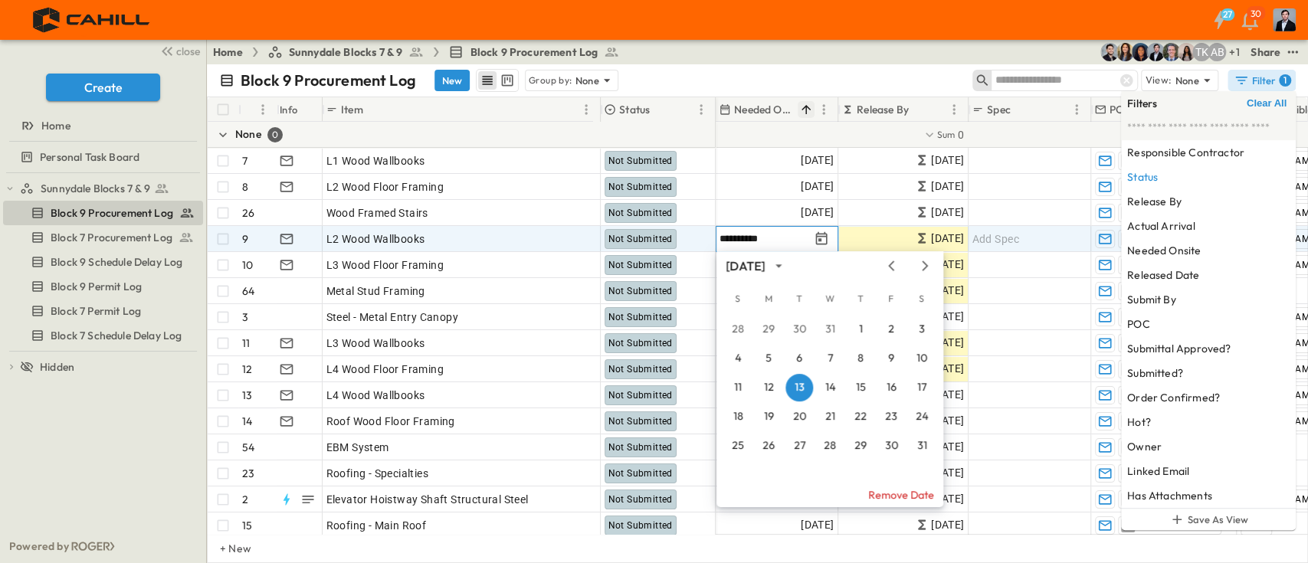
click at [744, 233] on input "**********" at bounding box center [764, 238] width 90 height 15
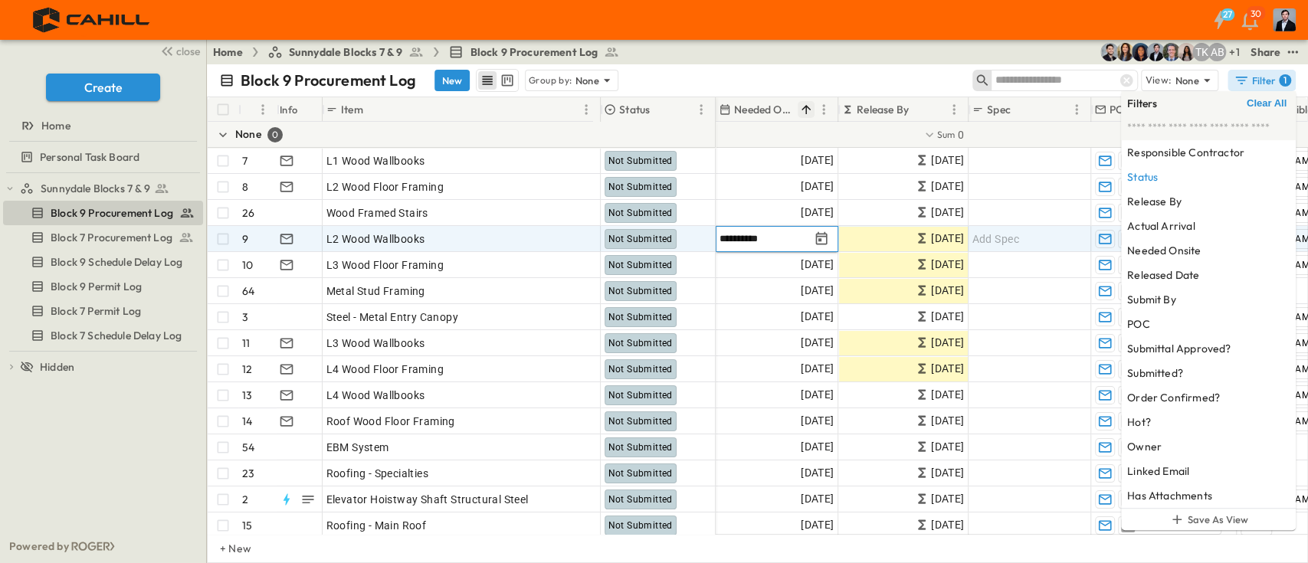
type input "**********"
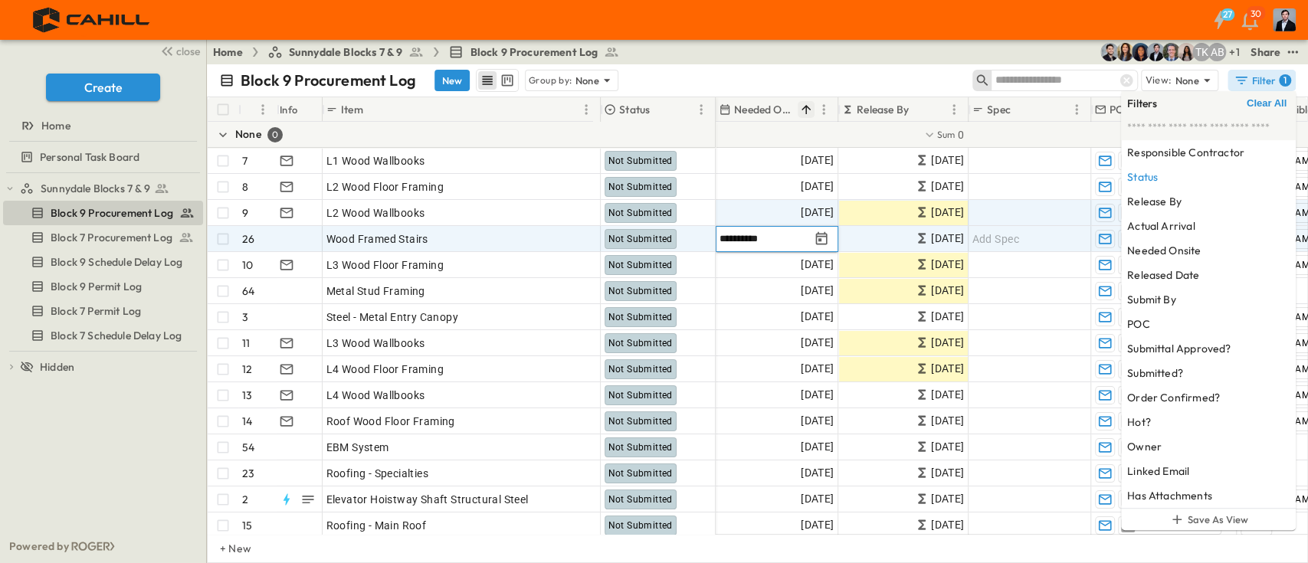
click at [795, 233] on input "**********" at bounding box center [764, 238] width 90 height 15
click at [745, 234] on input "**********" at bounding box center [764, 238] width 90 height 15
type input "**********"
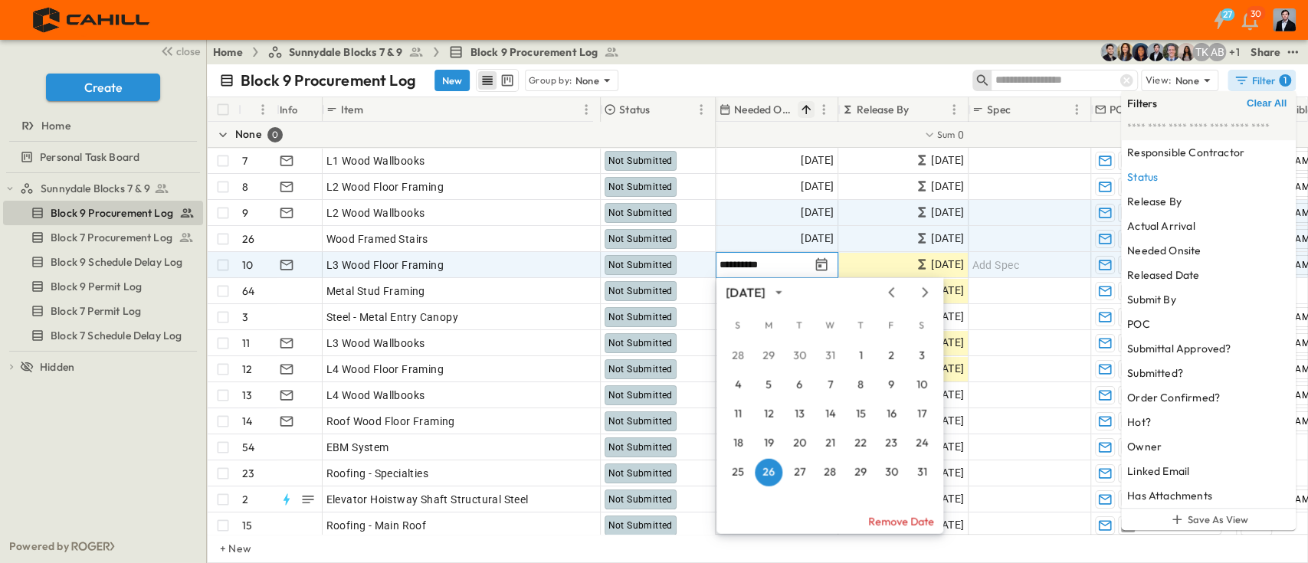
click at [743, 257] on input "**********" at bounding box center [764, 264] width 90 height 15
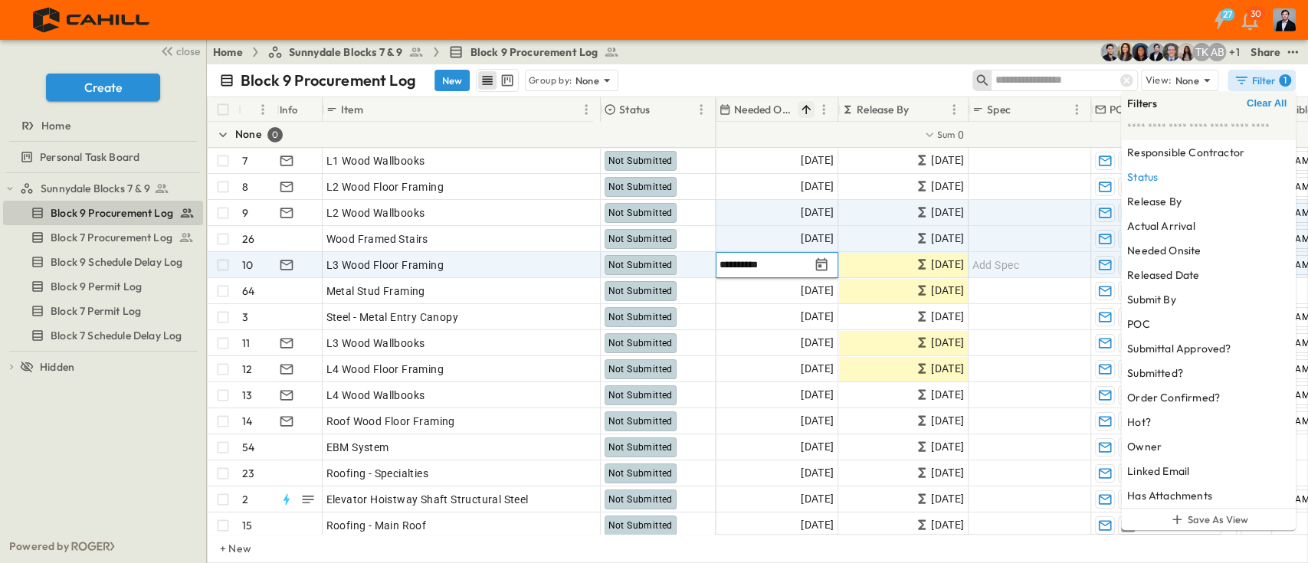
type input "**********"
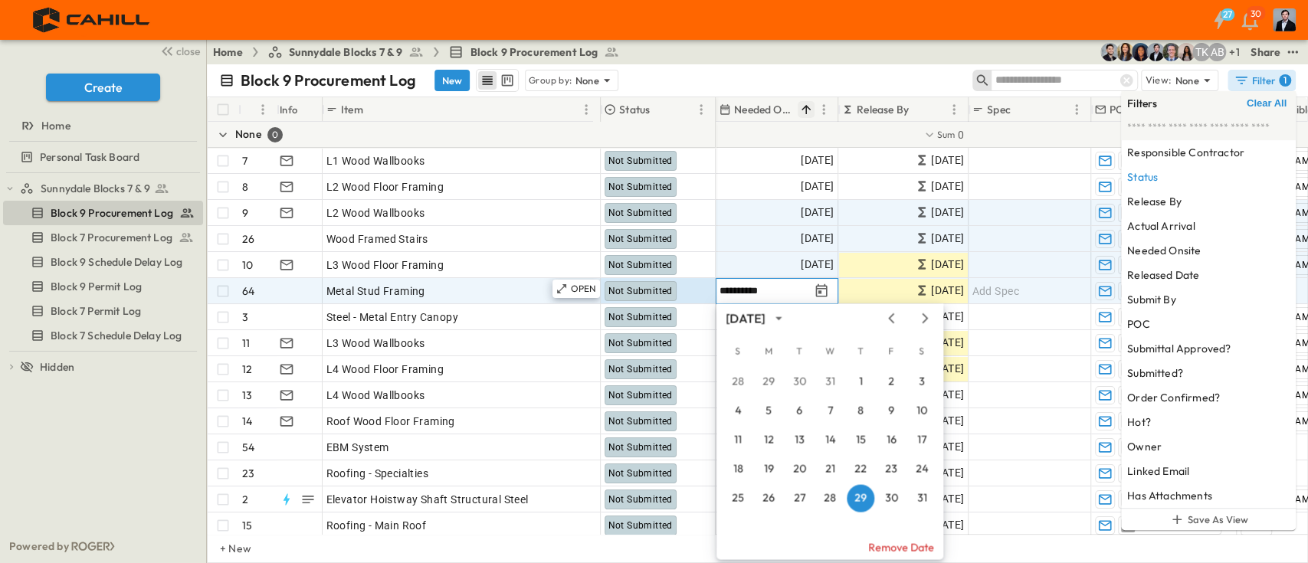
drag, startPoint x: 745, startPoint y: 285, endPoint x: 712, endPoint y: 296, distance: 35.4
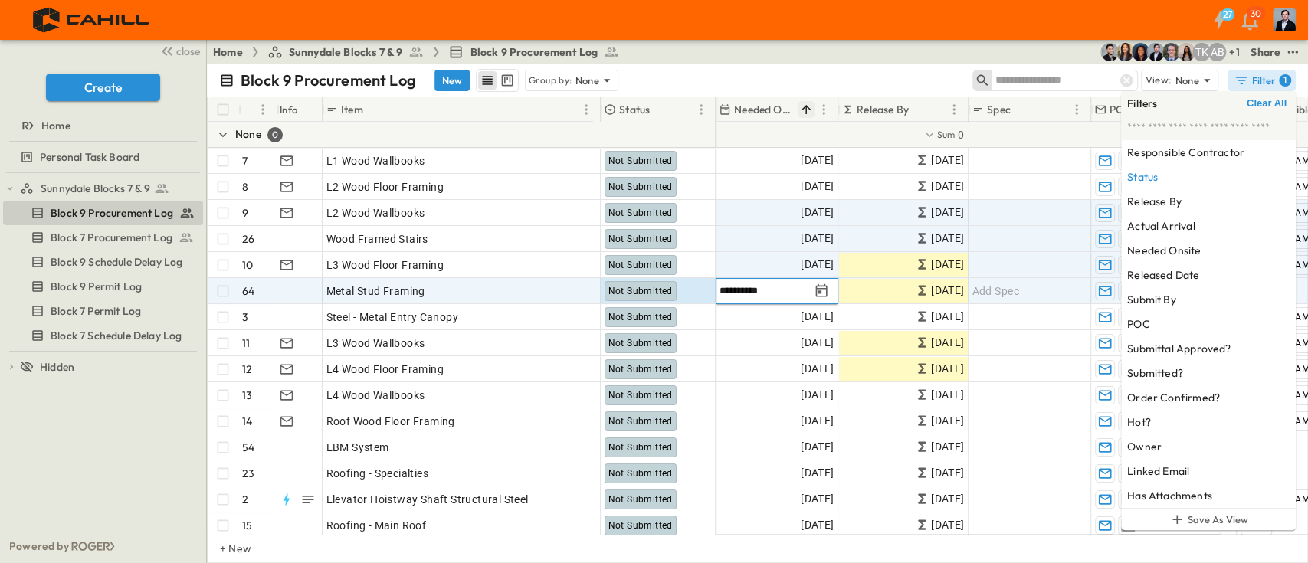
click at [726, 286] on input "**********" at bounding box center [764, 290] width 90 height 15
click at [723, 289] on input "**********" at bounding box center [764, 290] width 90 height 15
type input "**********"
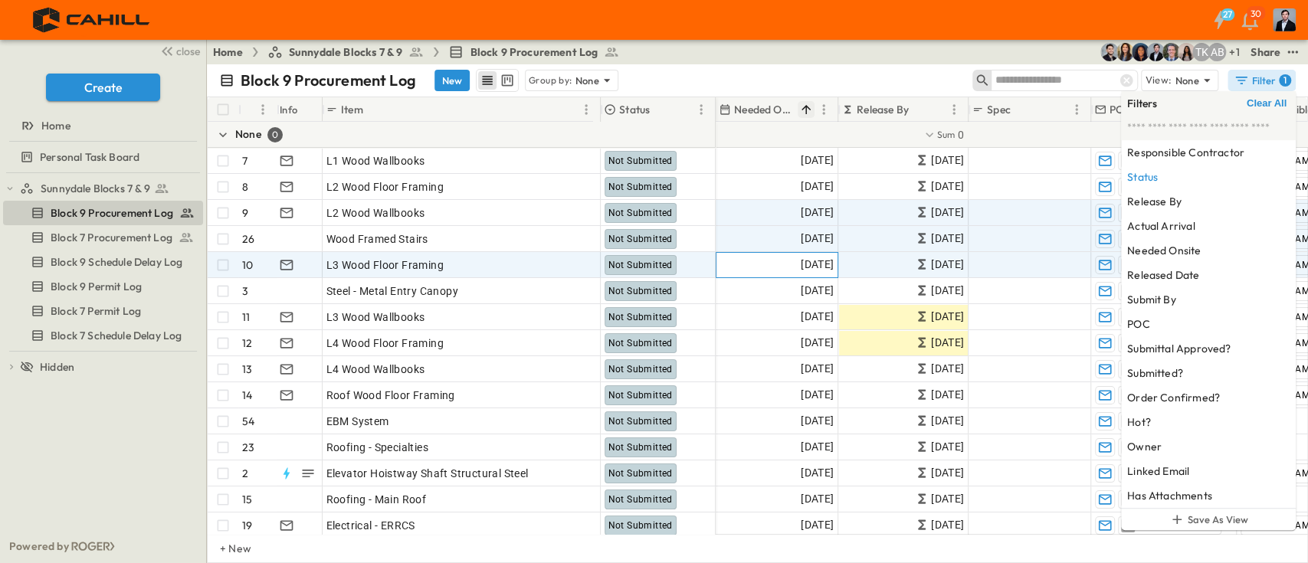
click at [817, 260] on span "01/11/2026" at bounding box center [817, 265] width 33 height 18
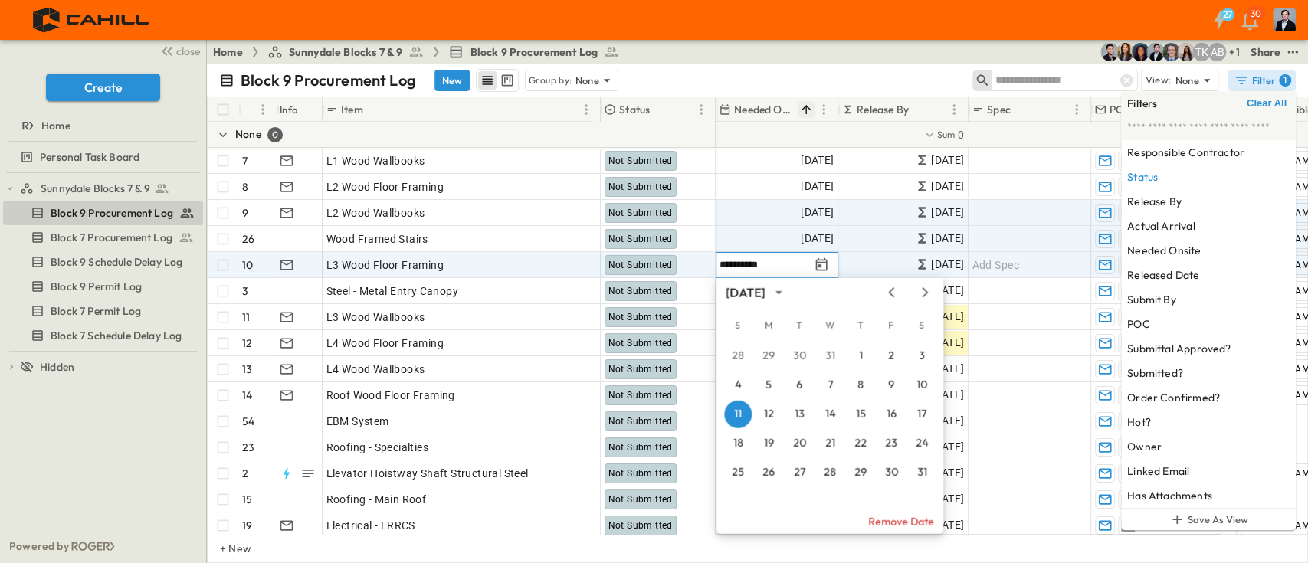
click at [1081, 77] on input "text" at bounding box center [1047, 80] width 107 height 22
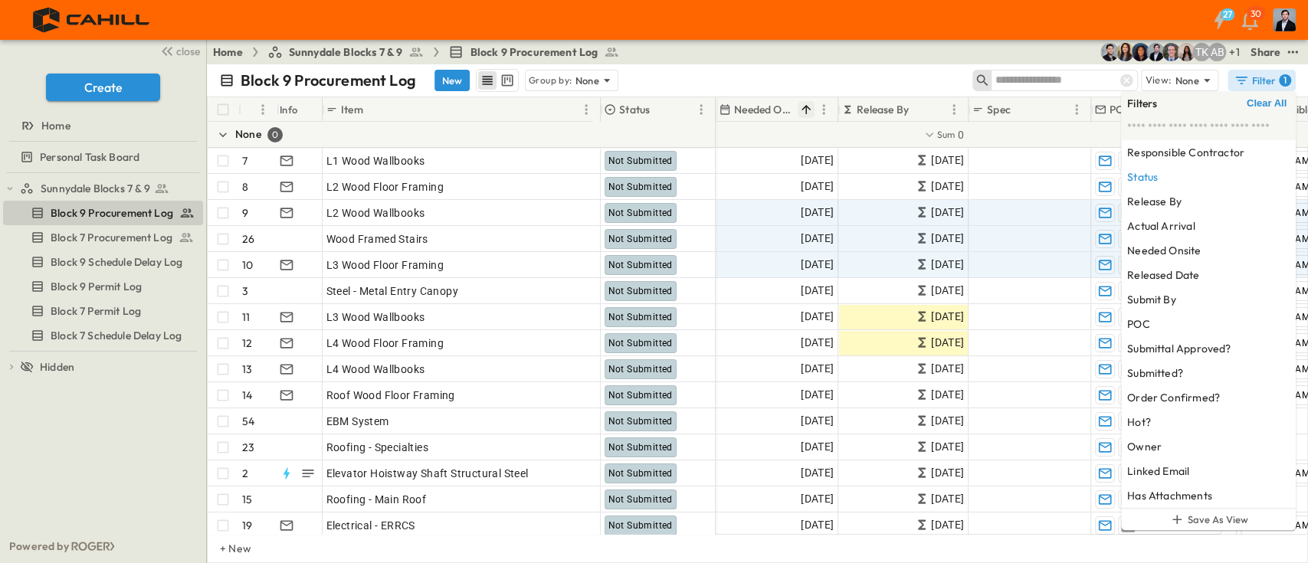
click at [1081, 77] on input "text" at bounding box center [1047, 80] width 107 height 22
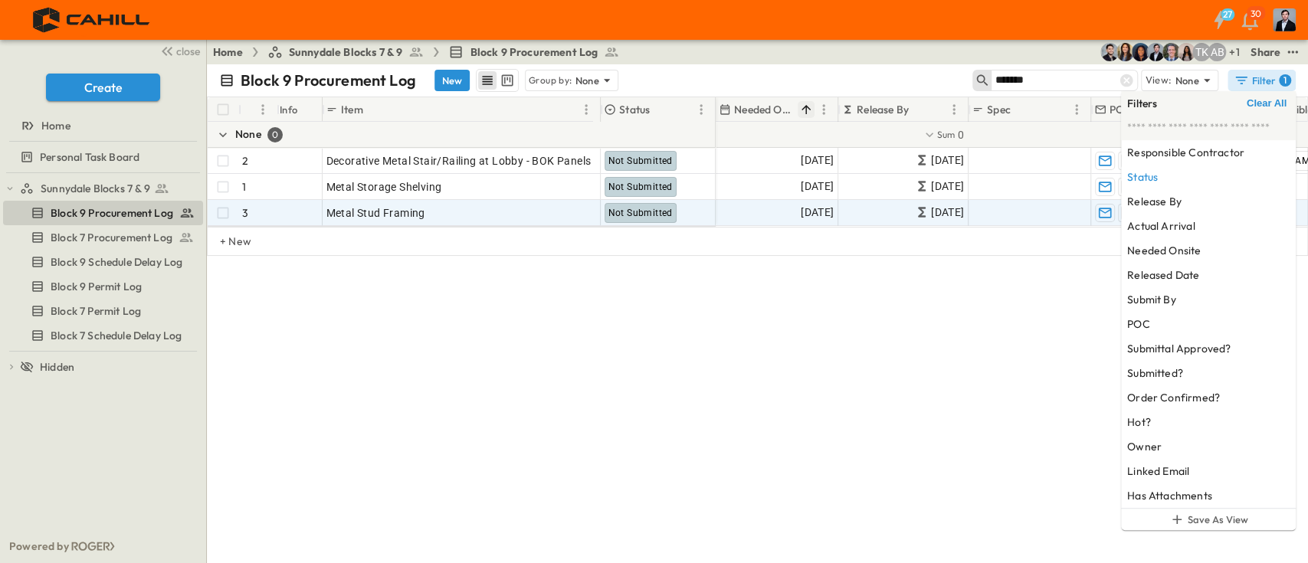
type input "*******"
click at [826, 212] on span "12/15/2026" at bounding box center [817, 213] width 33 height 18
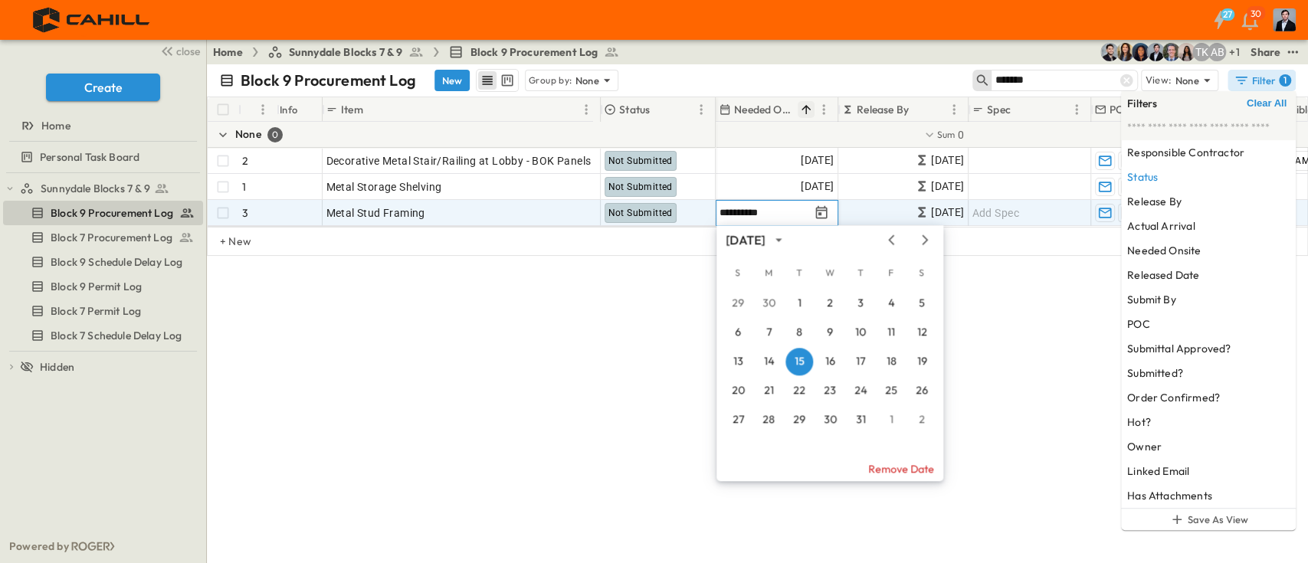
click at [773, 209] on input "**********" at bounding box center [764, 212] width 90 height 15
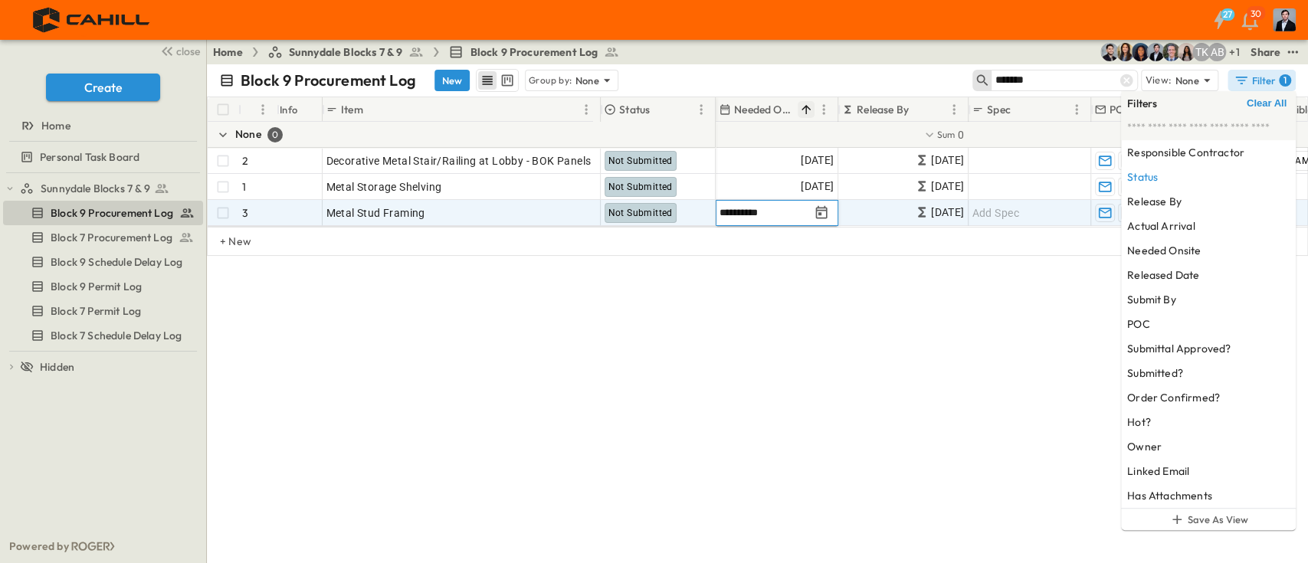
click at [772, 210] on input "**********" at bounding box center [764, 212] width 90 height 15
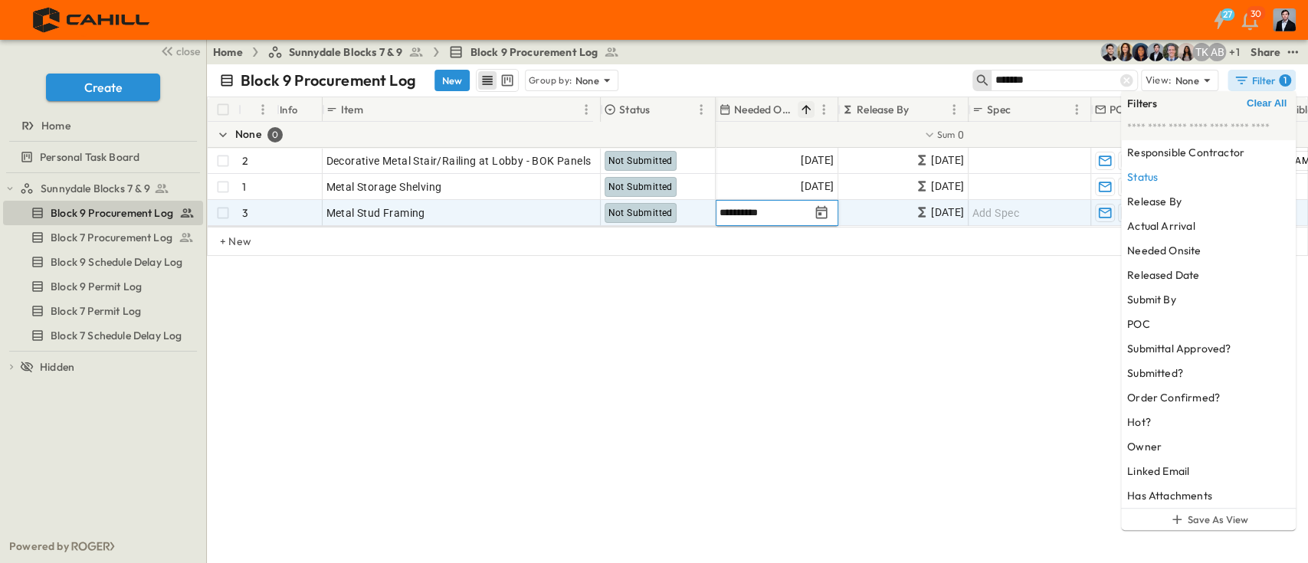
click at [770, 211] on input "**********" at bounding box center [764, 212] width 90 height 15
type input "**********"
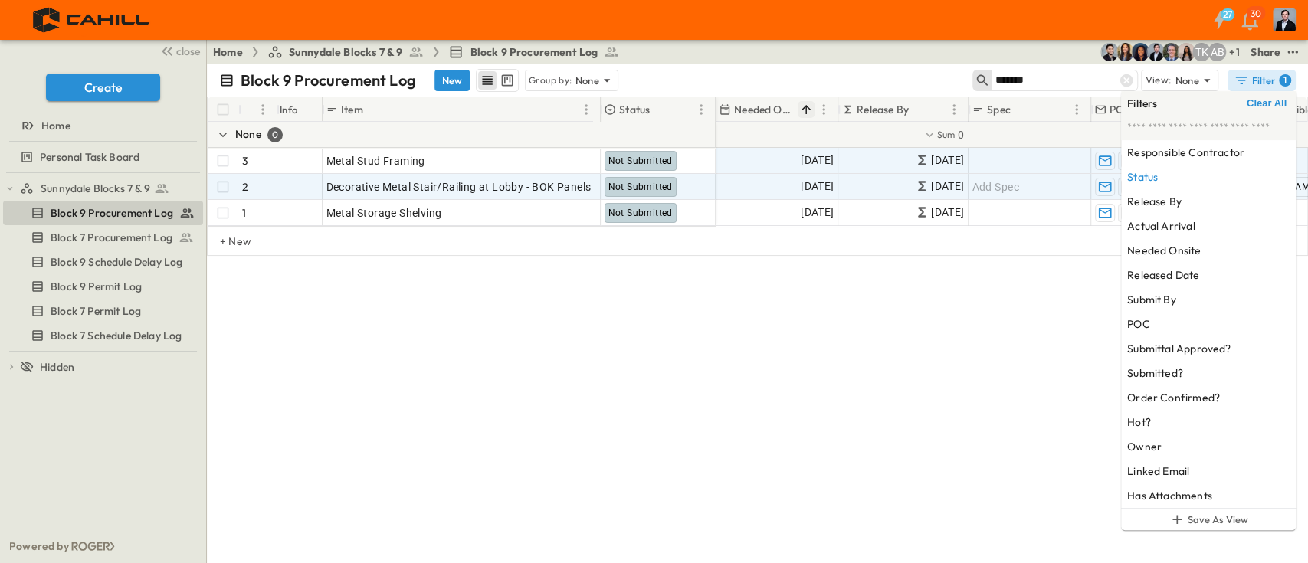
click at [1124, 77] on icon at bounding box center [1126, 80] width 13 height 13
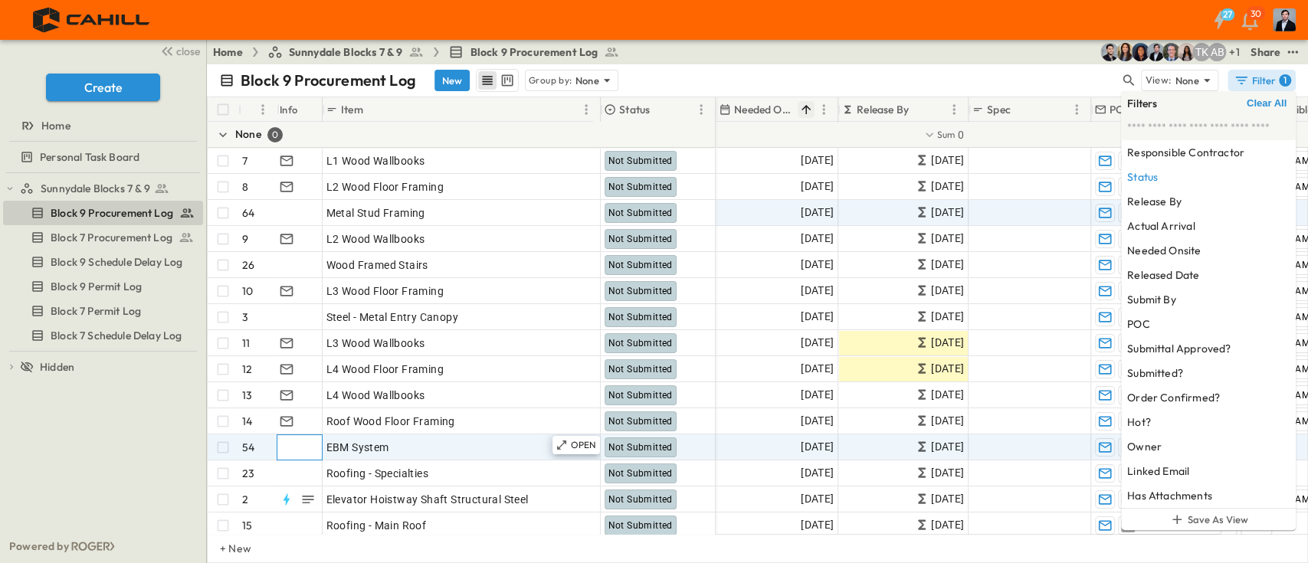
click at [304, 444] on div at bounding box center [297, 447] width 47 height 25
click at [354, 448] on span "EBM System" at bounding box center [357, 447] width 63 height 15
click at [575, 440] on p "OPEN" at bounding box center [584, 445] width 26 height 12
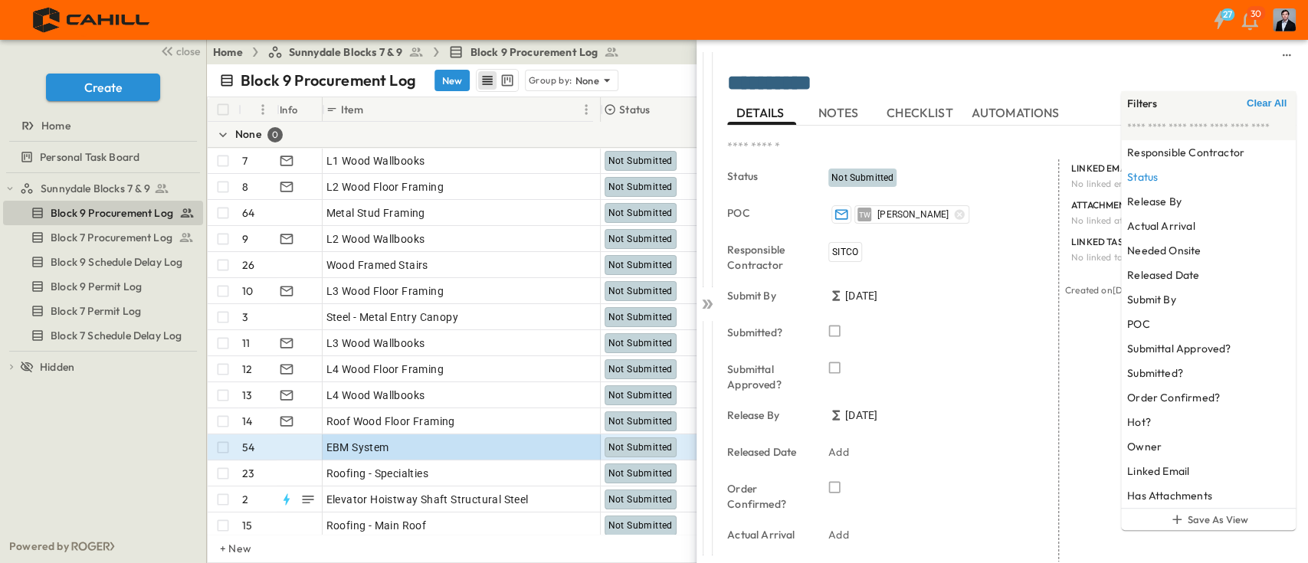
click at [1119, 77] on textarea "**********" at bounding box center [1003, 83] width 553 height 25
click at [843, 113] on span "NOTES" at bounding box center [839, 113] width 43 height 14
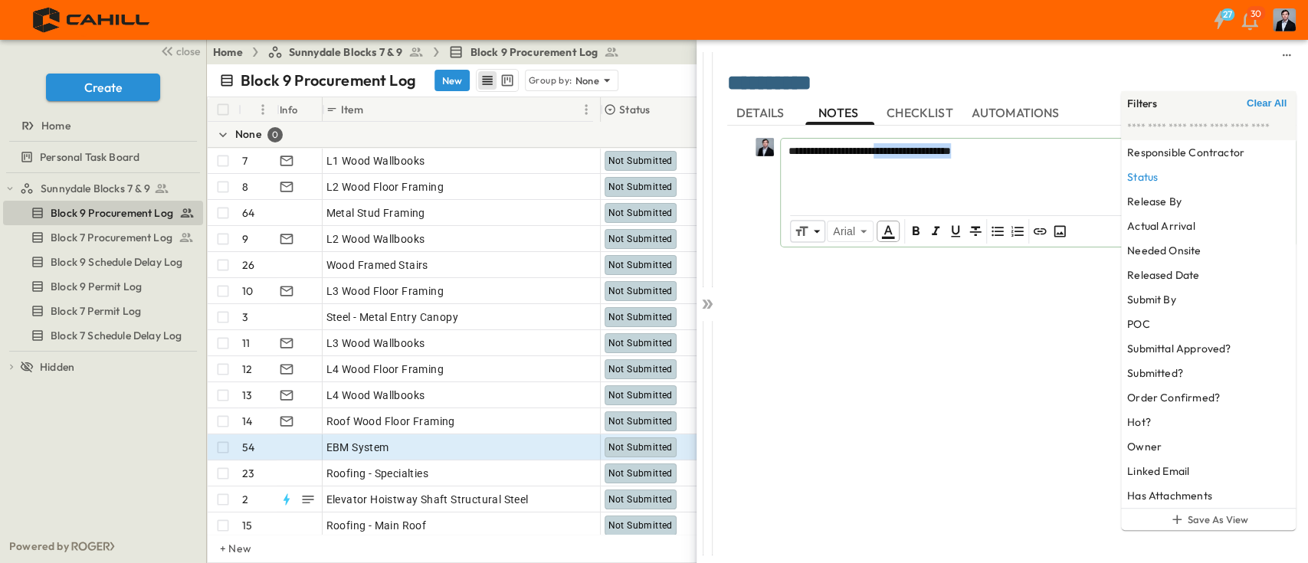
drag, startPoint x: 1010, startPoint y: 152, endPoint x: 890, endPoint y: 157, distance: 119.6
click at [890, 157] on p "**********" at bounding box center [1037, 150] width 499 height 15
click at [851, 150] on span "**********" at bounding box center [819, 151] width 63 height 11
click at [978, 467] on div "**********" at bounding box center [1011, 336] width 568 height 421
click at [1060, 169] on div "**********" at bounding box center [1037, 172] width 513 height 67
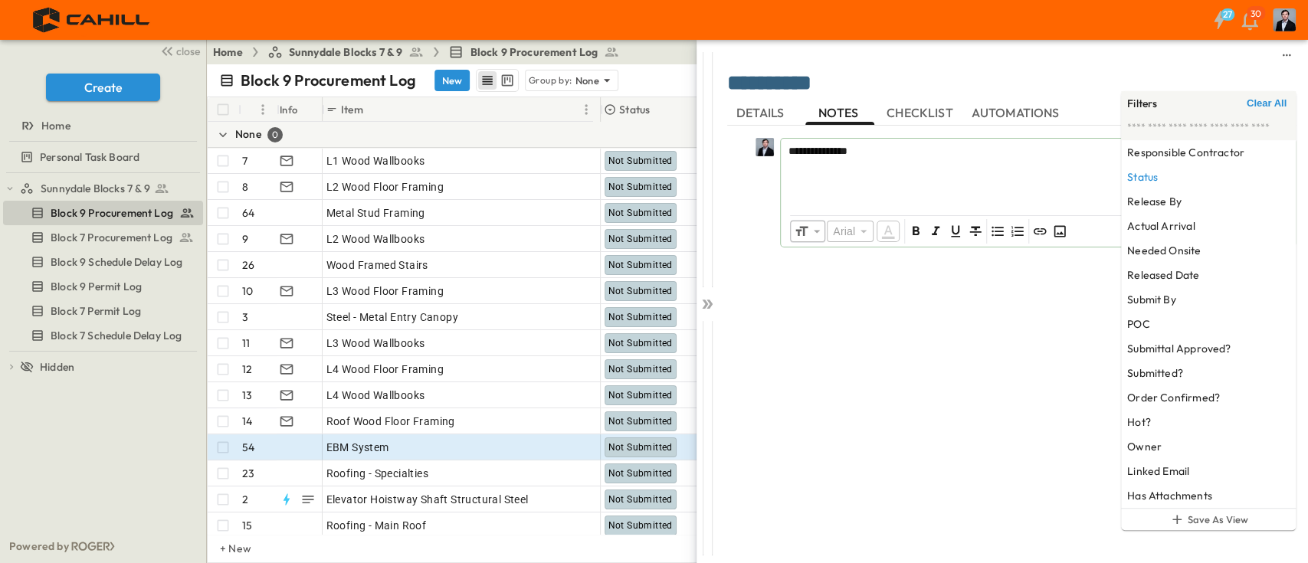
click at [1080, 373] on div "**********" at bounding box center [1011, 336] width 568 height 421
click at [1085, 371] on div "**********" at bounding box center [1011, 336] width 568 height 421
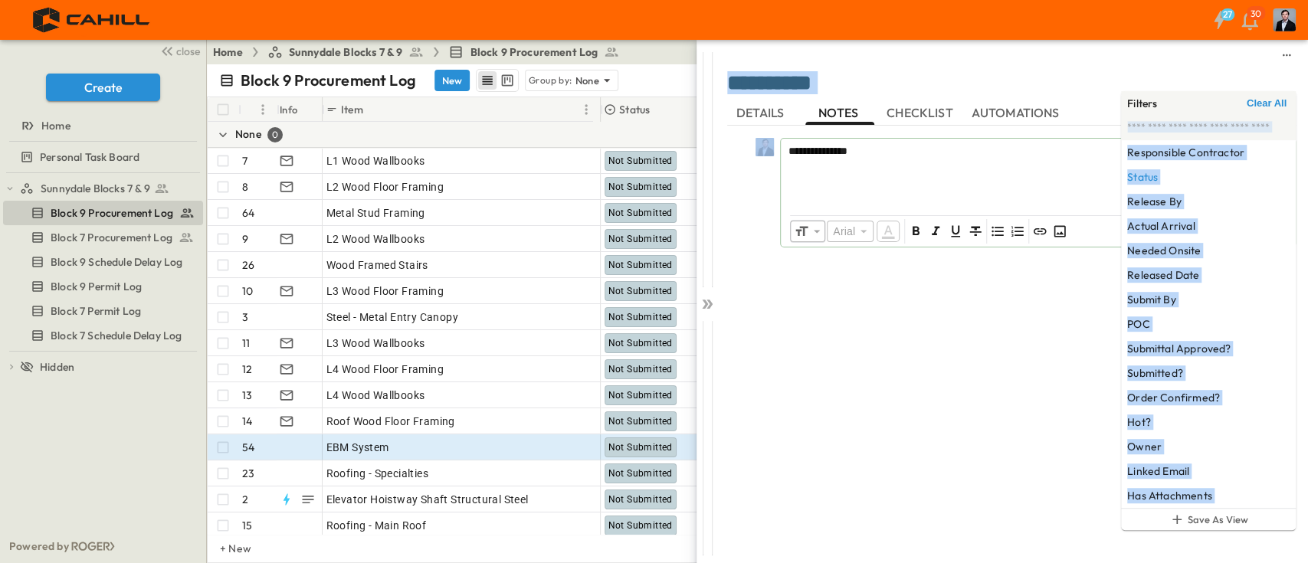
drag, startPoint x: 1182, startPoint y: 98, endPoint x: 1084, endPoint y: 150, distance: 111.0
click at [1083, 150] on body "27 30 close Create Home Personal Task Board Sunnydale Blocks 7 & 9 Block 9 Proc…" at bounding box center [654, 281] width 1308 height 563
click at [1155, 78] on textarea "**********" at bounding box center [1011, 83] width 568 height 25
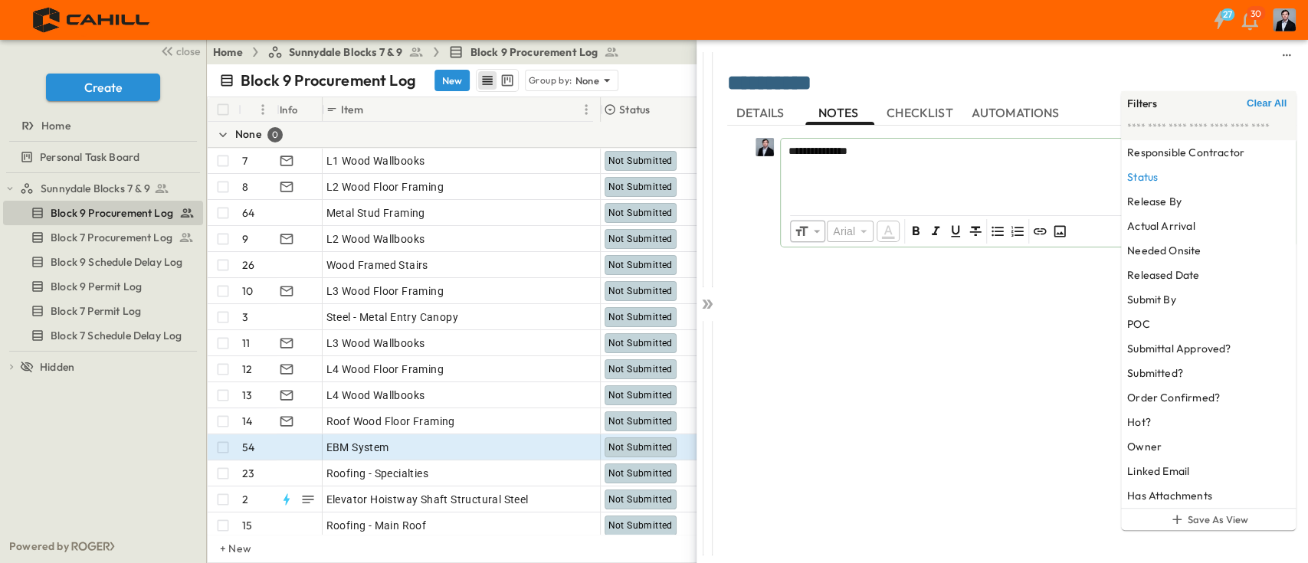
click at [1266, 96] on button "Clear All" at bounding box center [1266, 103] width 46 height 18
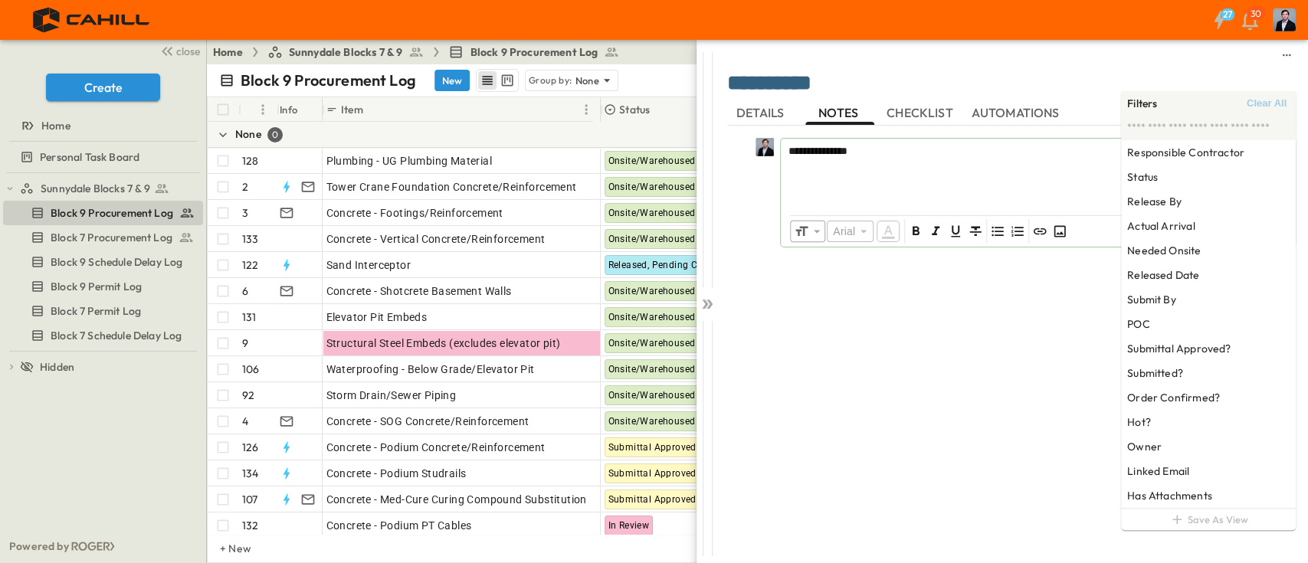
click at [1091, 78] on textarea "**********" at bounding box center [1011, 83] width 568 height 25
click at [1149, 47] on div at bounding box center [1011, 55] width 568 height 18
click at [1151, 47] on div at bounding box center [1011, 55] width 568 height 18
click at [1151, 54] on div at bounding box center [1011, 55] width 568 height 18
click at [1152, 54] on div at bounding box center [1011, 55] width 568 height 18
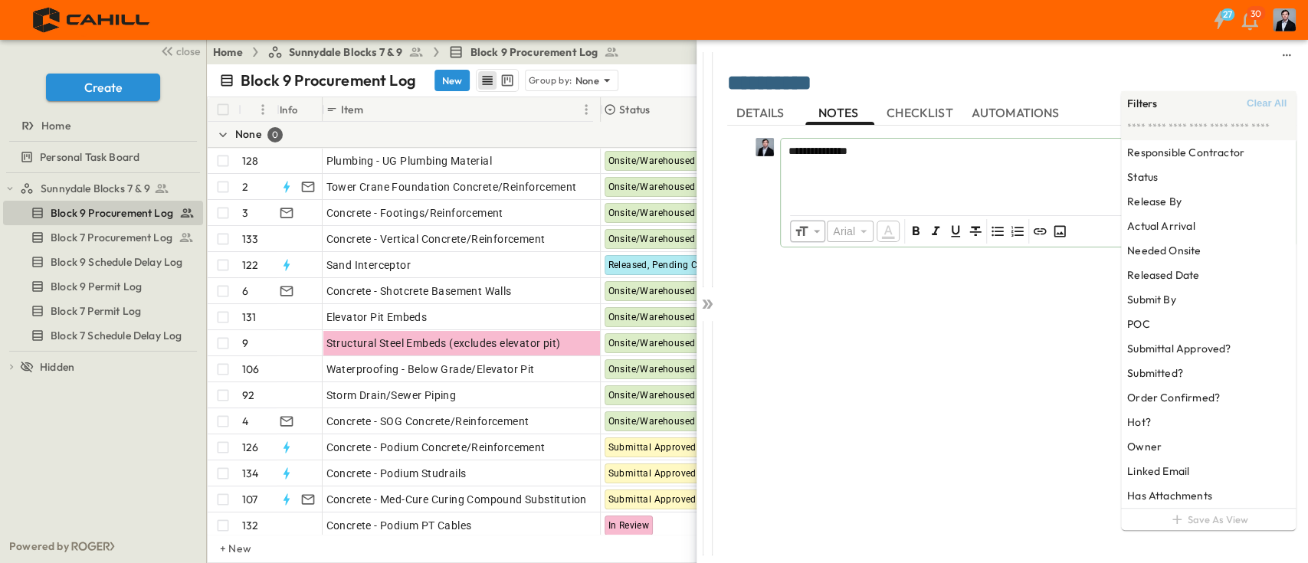
click at [977, 479] on div "**********" at bounding box center [1011, 336] width 568 height 421
click at [849, 110] on span "NOTES" at bounding box center [839, 113] width 43 height 14
click at [851, 110] on span "NOTES" at bounding box center [839, 113] width 43 height 14
click at [1251, 61] on div at bounding box center [1011, 55] width 568 height 18
click at [1192, 67] on div at bounding box center [1011, 55] width 568 height 31
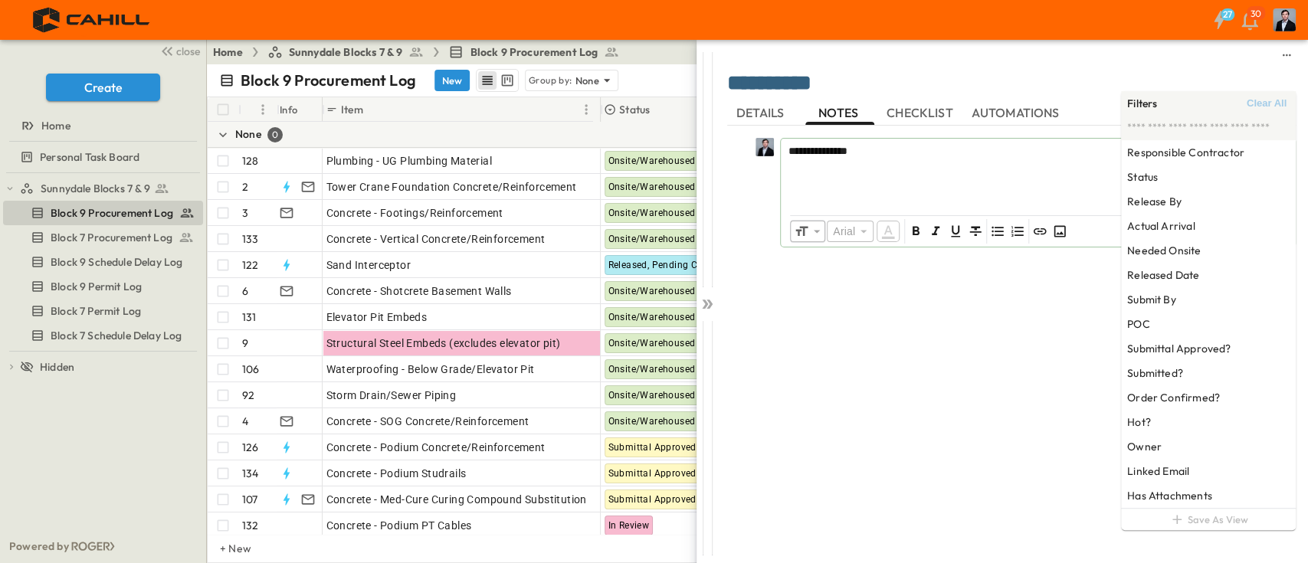
click at [1192, 67] on div at bounding box center [1011, 55] width 568 height 31
click at [1281, 108] on span "Clear All" at bounding box center [1266, 103] width 40 height 12
click at [1013, 95] on textarea "**********" at bounding box center [1011, 83] width 568 height 25
click at [1046, 54] on div at bounding box center [1011, 55] width 568 height 18
click at [707, 306] on icon at bounding box center [709, 304] width 6 height 9
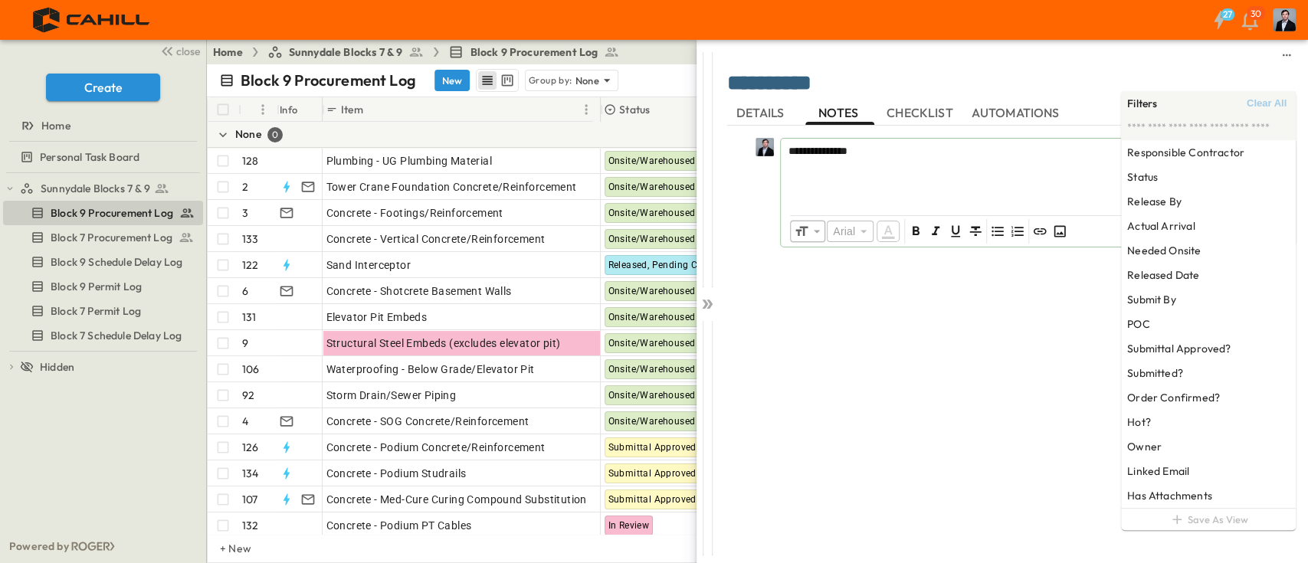
click at [1030, 431] on div "**********" at bounding box center [1011, 336] width 568 height 421
click at [716, 298] on div at bounding box center [706, 301] width 21 height 522
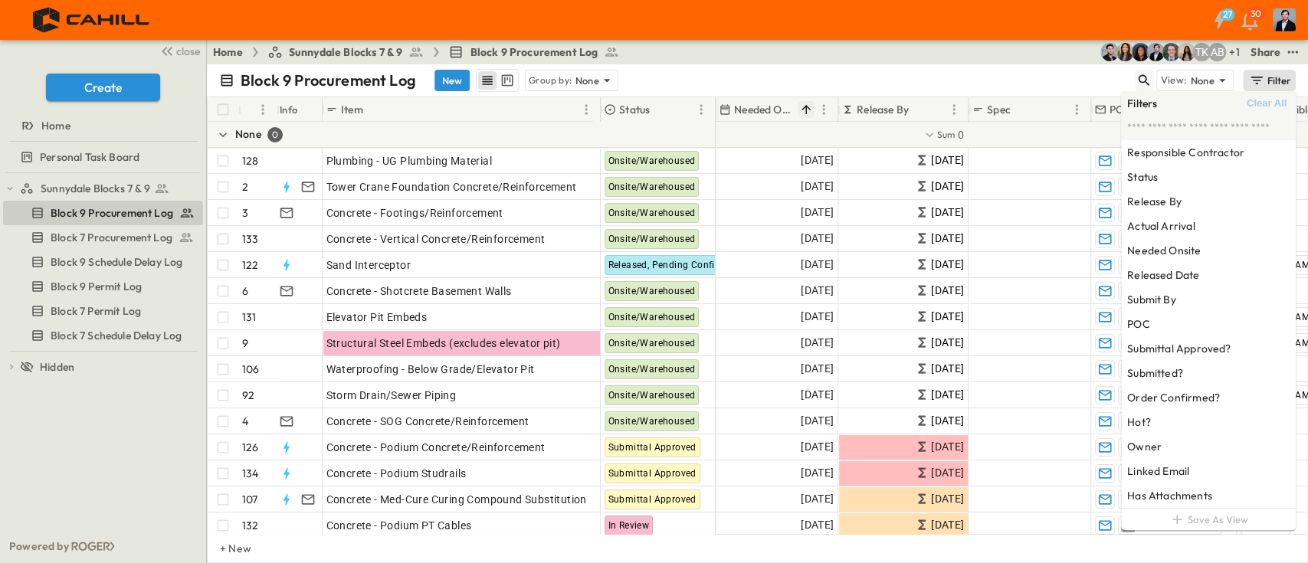
click at [1147, 77] on icon "button" at bounding box center [1143, 80] width 15 height 15
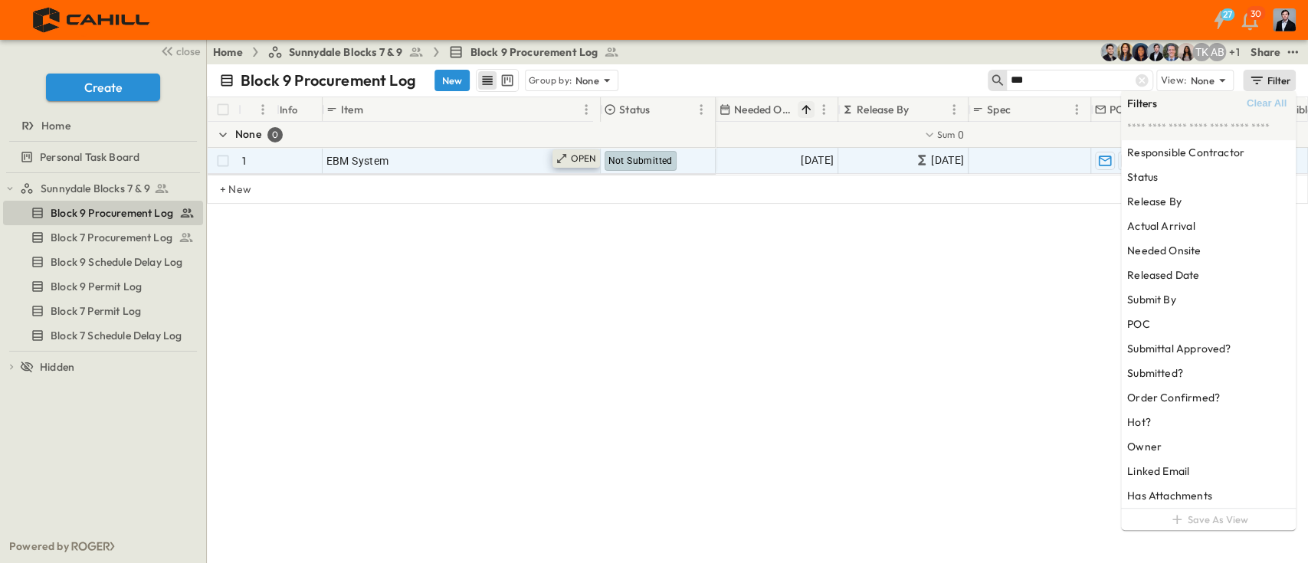
type input "***"
click at [582, 149] on div "OPEN" at bounding box center [575, 158] width 47 height 18
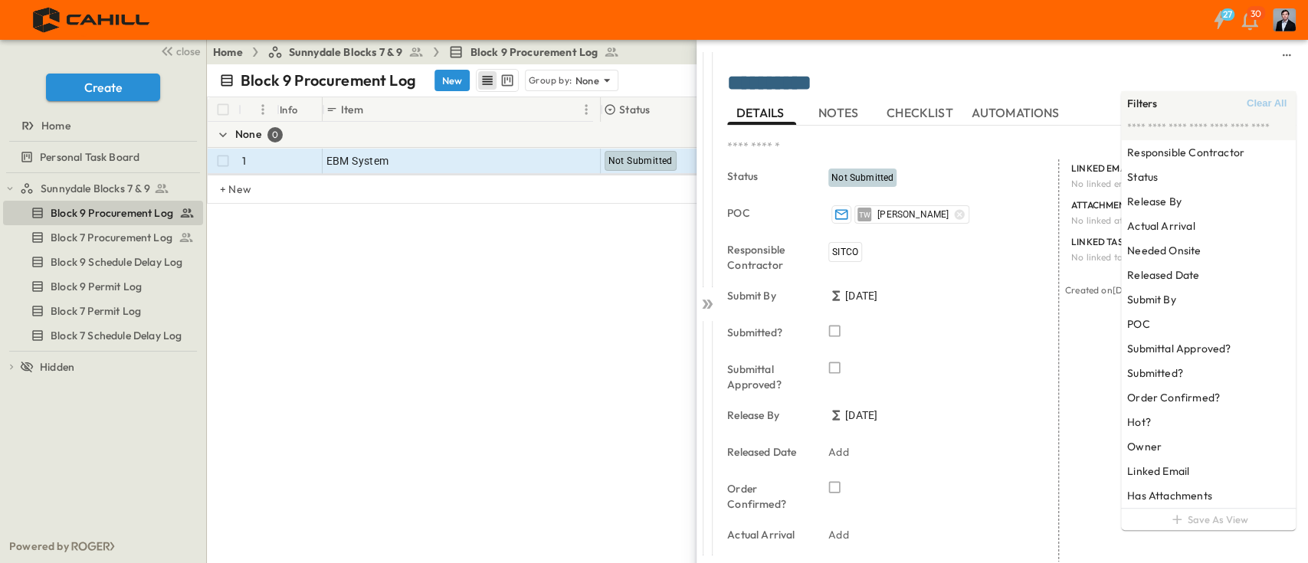
click at [1177, 57] on div at bounding box center [1011, 55] width 568 height 18
click at [1115, 51] on div at bounding box center [1011, 55] width 568 height 18
click at [850, 113] on span "NOTES" at bounding box center [839, 113] width 43 height 14
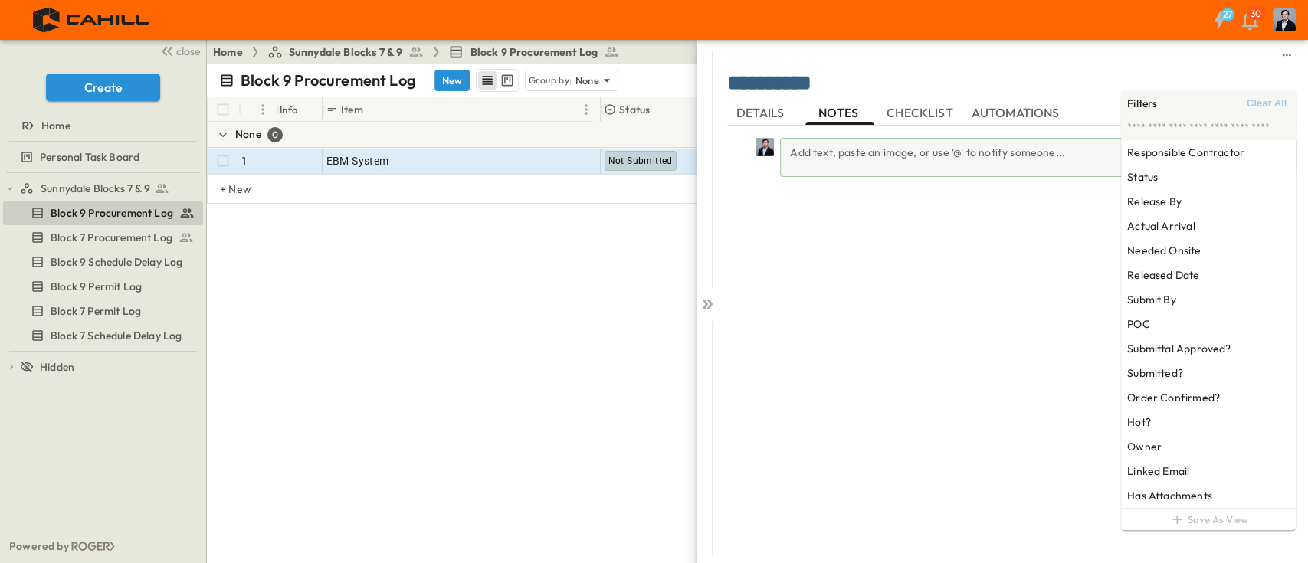
click at [912, 151] on div "Add text, paste an image, or use '@' to notify someone..." at bounding box center [1038, 157] width 516 height 39
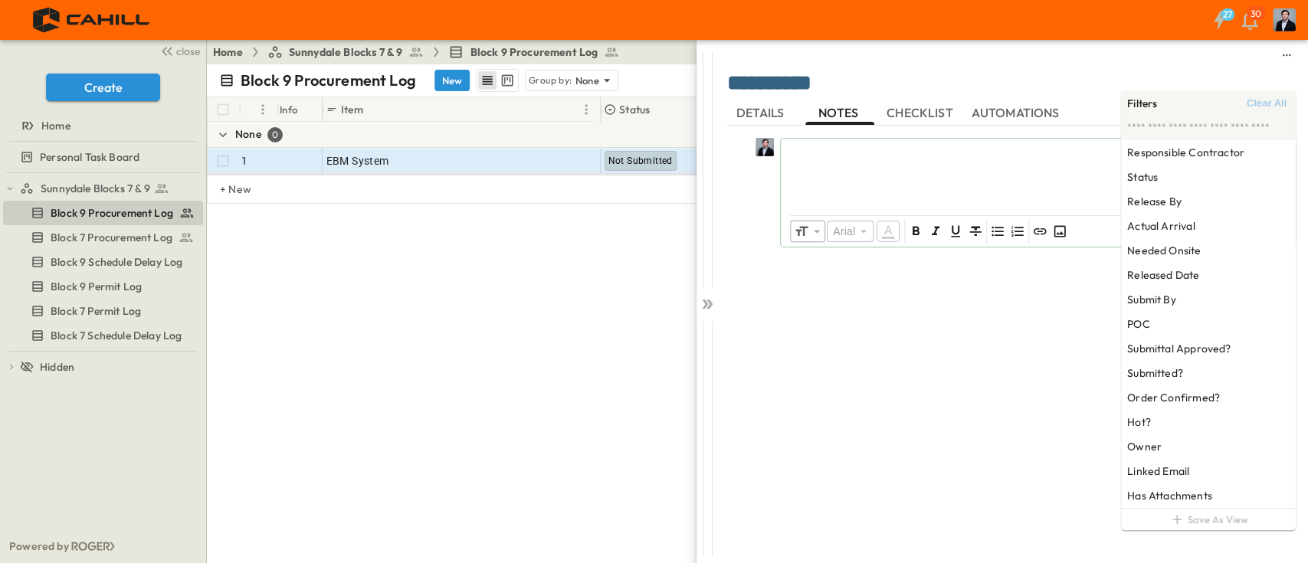
click at [1234, 58] on div at bounding box center [1011, 55] width 568 height 18
click at [1235, 67] on div at bounding box center [1011, 55] width 568 height 31
click at [1275, 103] on span "Clear All" at bounding box center [1266, 103] width 40 height 12
click at [1281, 84] on textarea "**********" at bounding box center [1011, 83] width 568 height 25
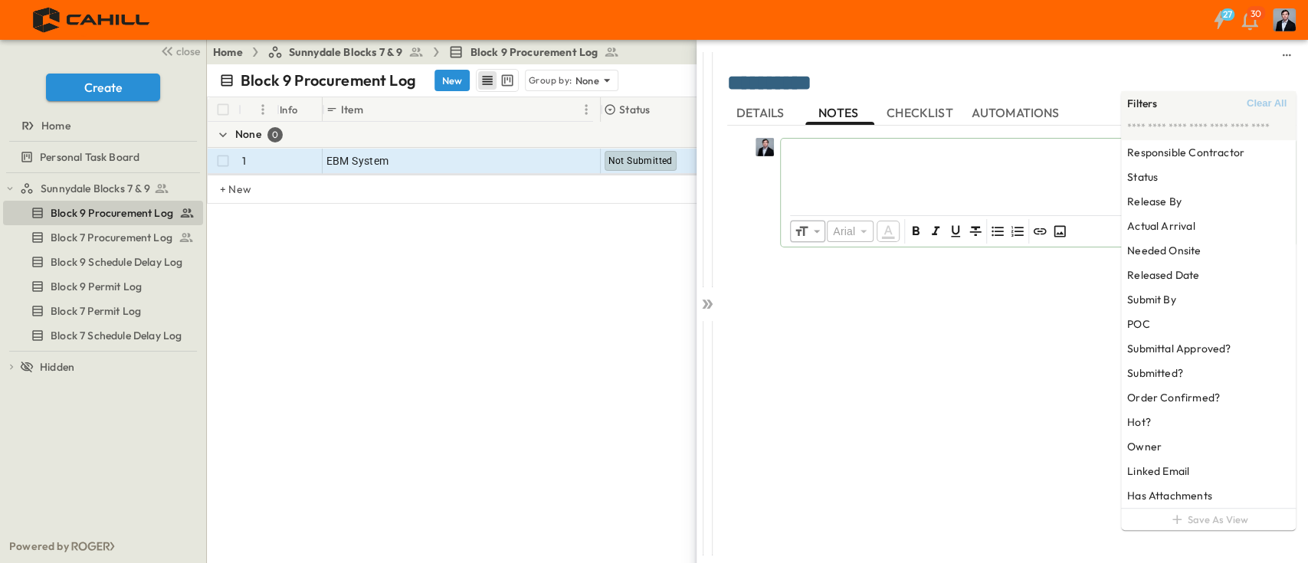
click at [1263, 63] on div at bounding box center [1011, 55] width 568 height 18
click at [1226, 533] on div "​ Arial ​ ​ ***** ​" at bounding box center [1011, 336] width 568 height 421
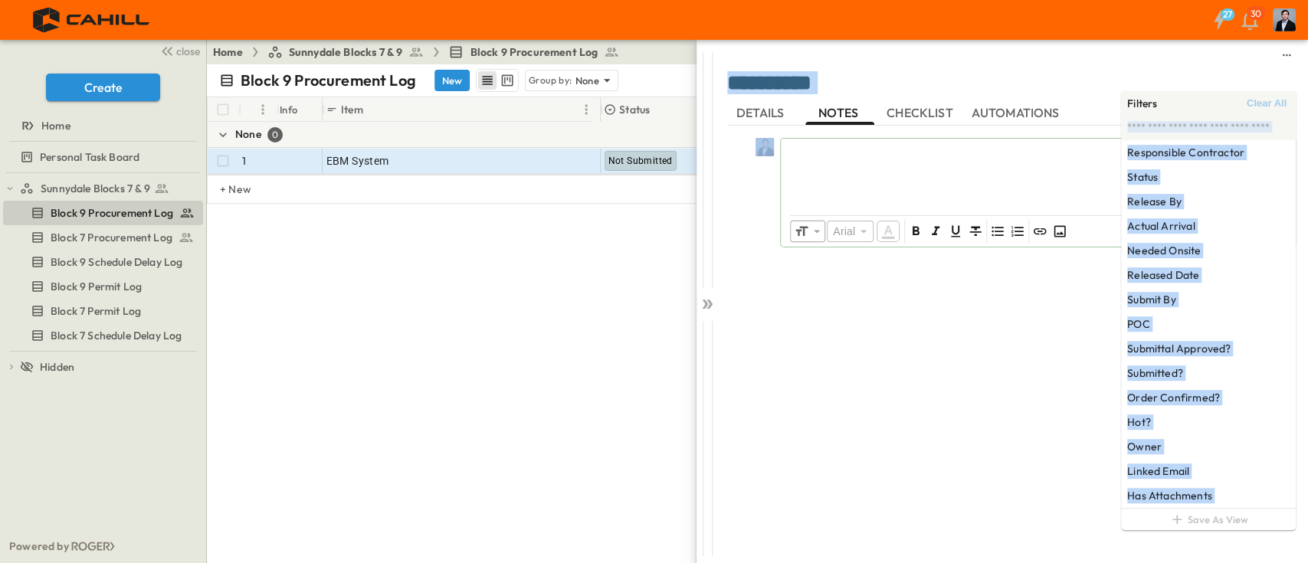
drag, startPoint x: 1204, startPoint y: 98, endPoint x: 1097, endPoint y: 111, distance: 108.0
click at [1068, 123] on body "27 30 close Create Home Personal Task Board Sunnydale Blocks 7 & 9 Block 9 Proc…" at bounding box center [654, 281] width 1308 height 563
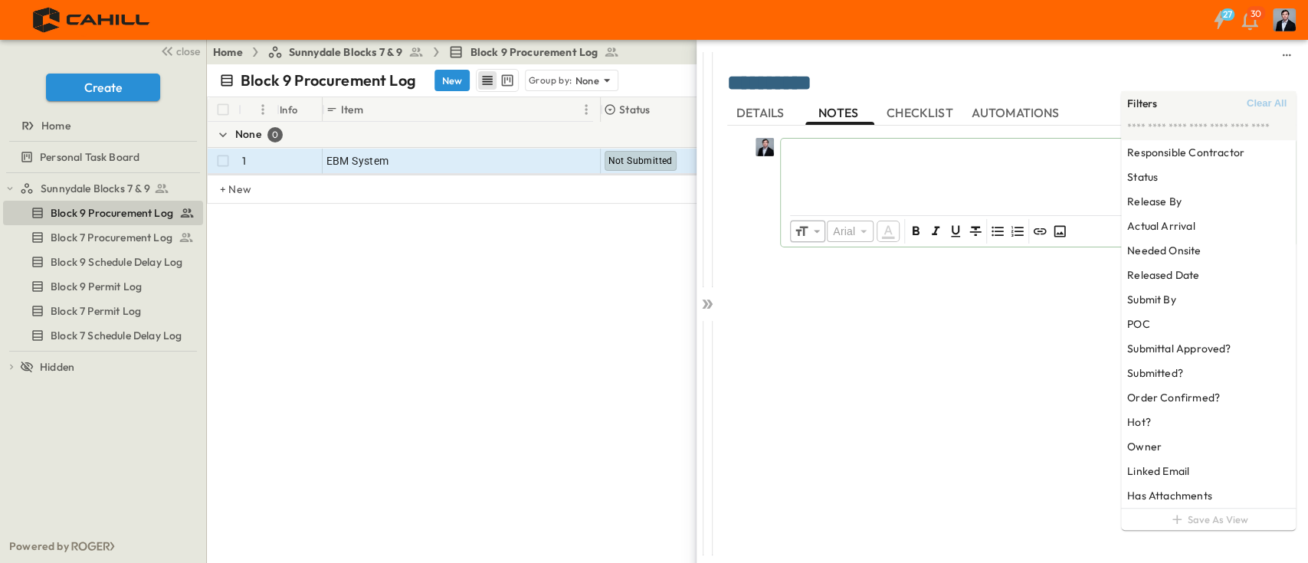
click at [1164, 98] on div "Filters Clear All" at bounding box center [1208, 103] width 162 height 25
click at [1167, 67] on div at bounding box center [1011, 55] width 568 height 31
click at [1272, 107] on span "Clear All" at bounding box center [1266, 103] width 40 height 12
click at [1121, 59] on div at bounding box center [1011, 55] width 568 height 18
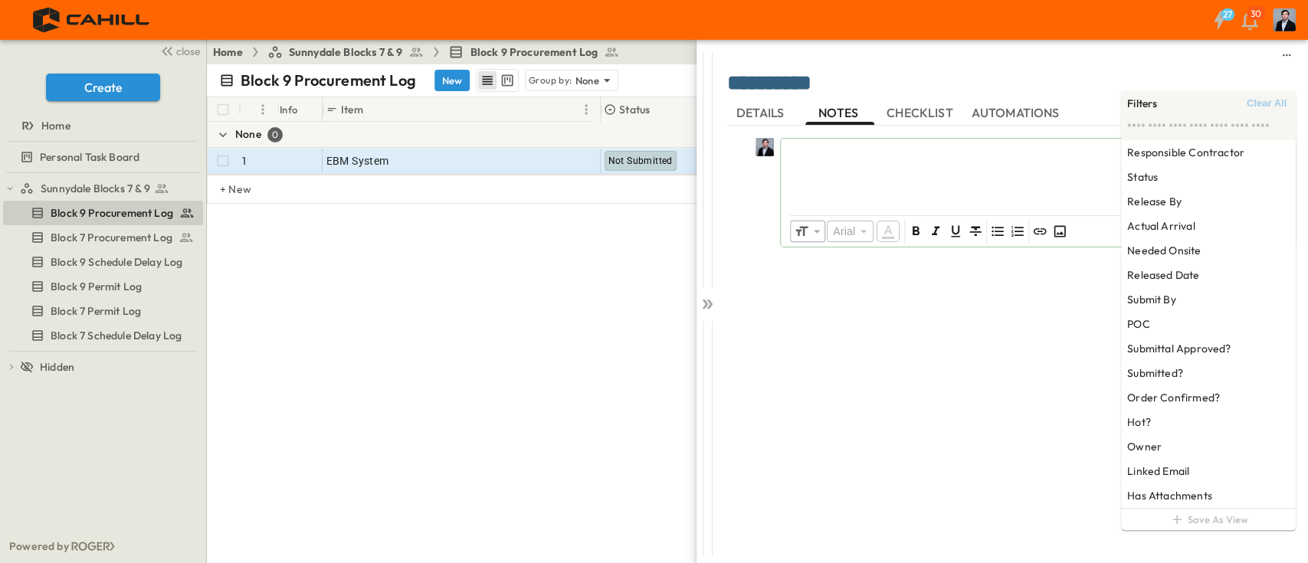
click at [711, 291] on div at bounding box center [706, 301] width 21 height 522
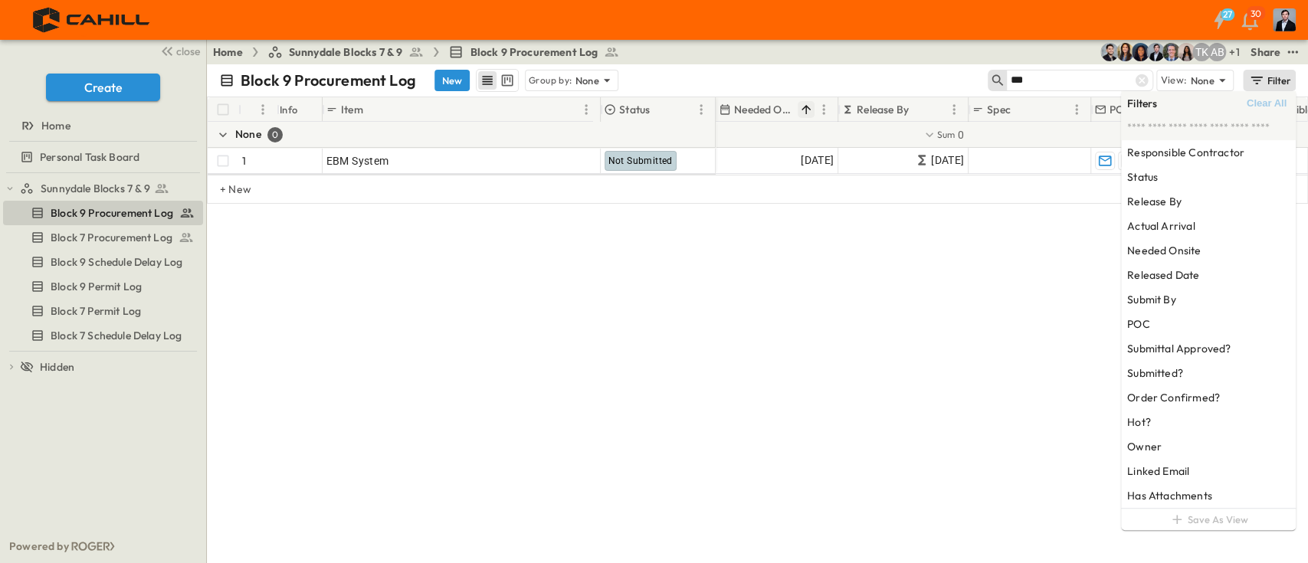
click at [1274, 74] on div "Filter" at bounding box center [1270, 80] width 44 height 17
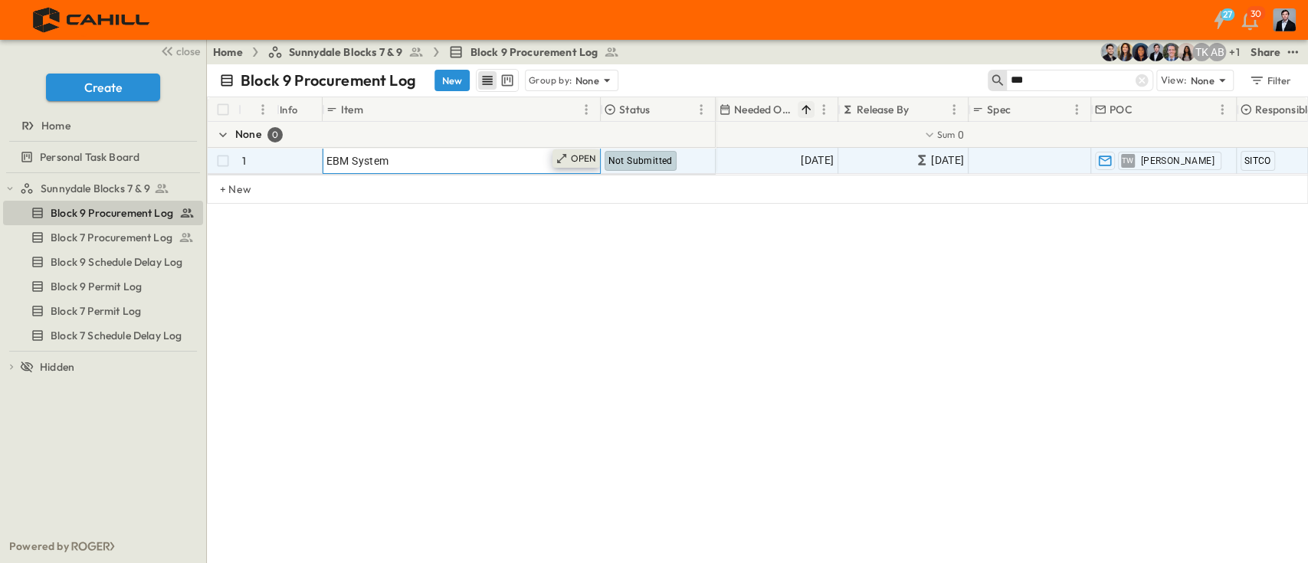
click at [581, 156] on p "OPEN" at bounding box center [584, 158] width 26 height 12
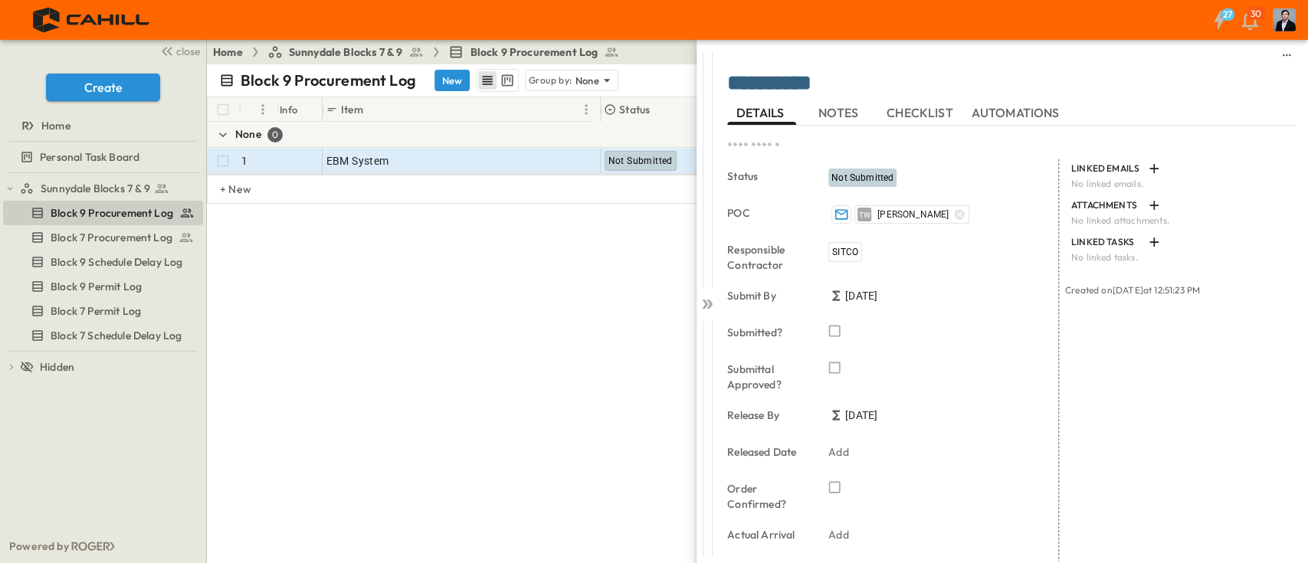
click at [793, 116] on button "DETAILS" at bounding box center [761, 112] width 69 height 25
click at [836, 106] on span "NOTES" at bounding box center [839, 113] width 43 height 14
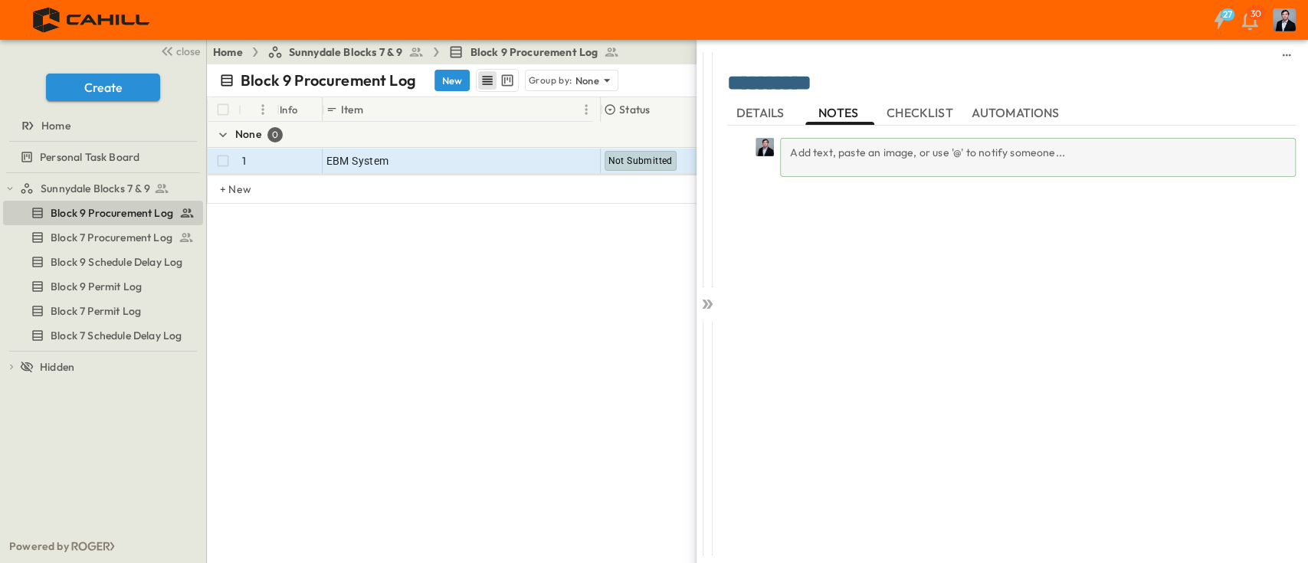
click at [837, 149] on div "Add text, paste an image, or use '@' to notify someone..." at bounding box center [1038, 157] width 516 height 39
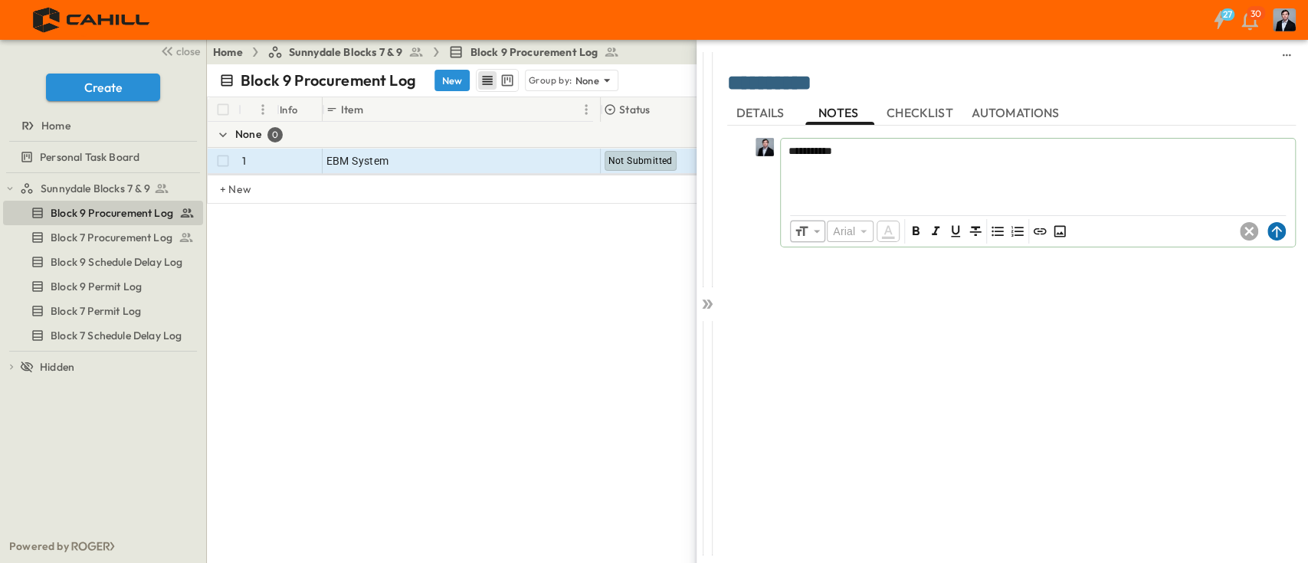
click at [1281, 228] on circle at bounding box center [1276, 231] width 18 height 18
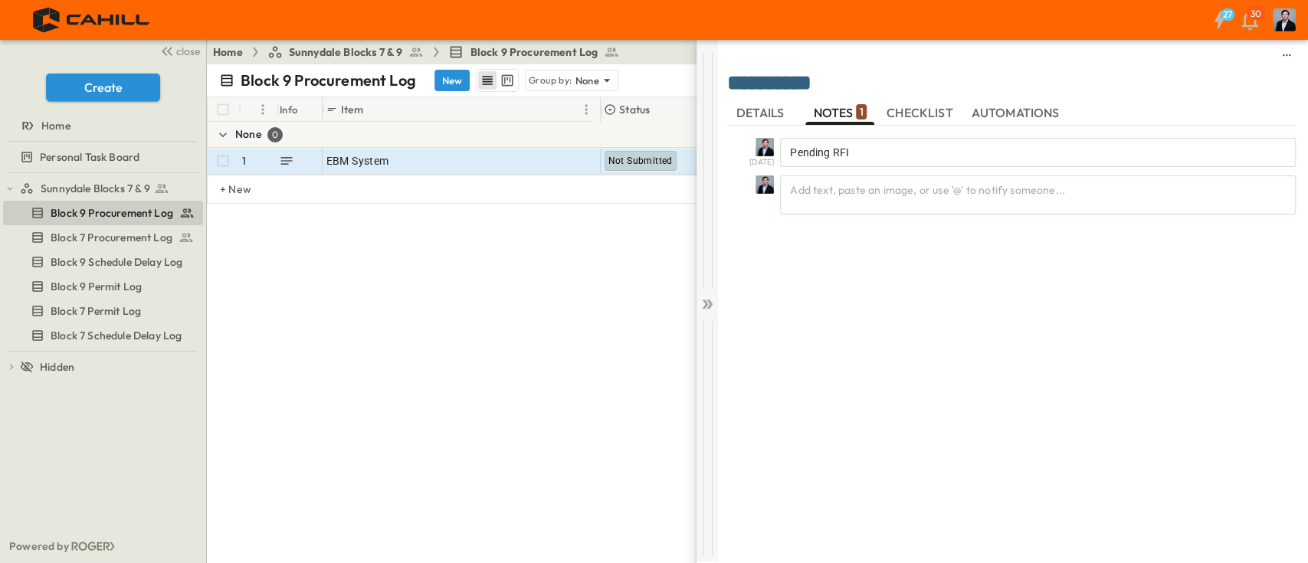
click at [711, 305] on icon at bounding box center [706, 303] width 15 height 15
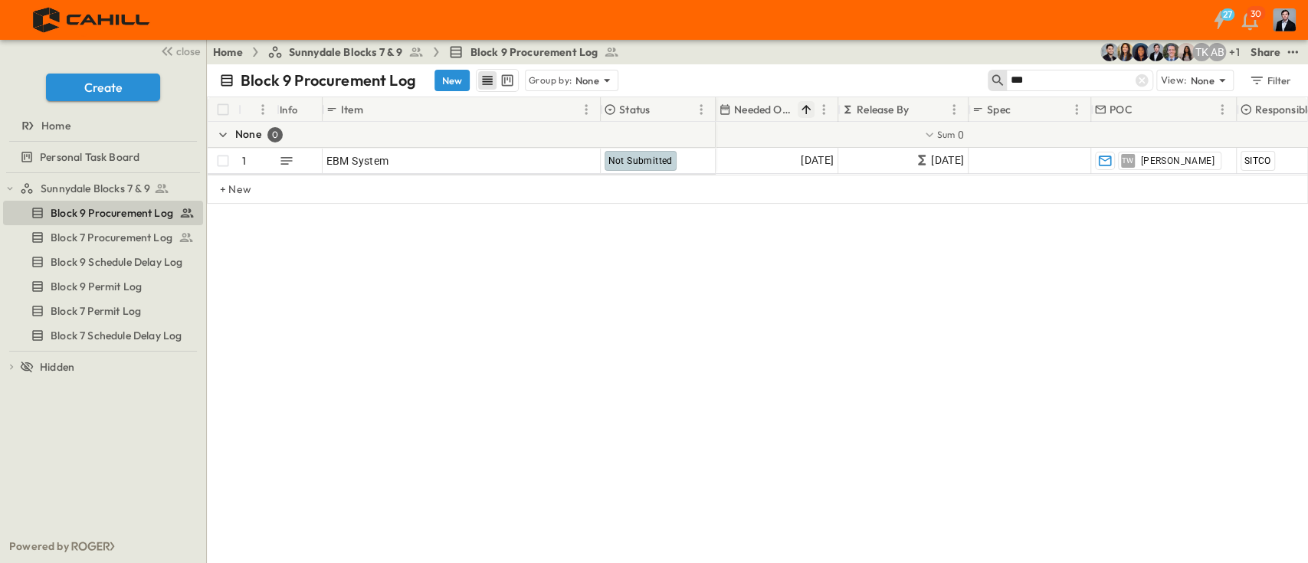
click at [530, 285] on div "# Info Item Status Needed Onsite Release By Spec POC Responsible Contractor Sub…" at bounding box center [757, 212] width 1101 height 230
click at [1137, 82] on icon at bounding box center [1141, 80] width 13 height 13
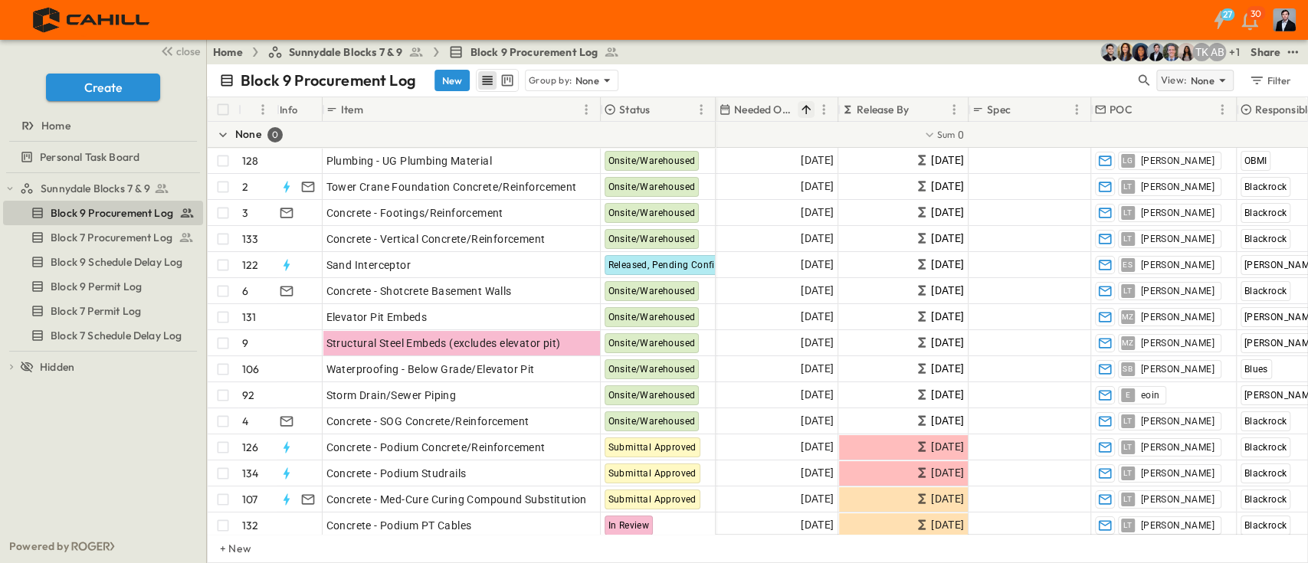
click at [1207, 80] on p "None" at bounding box center [1202, 80] width 25 height 15
click at [1106, 78] on div "Block 9 Procurement Log New Group by: None" at bounding box center [677, 80] width 916 height 23
drag, startPoint x: 1279, startPoint y: 73, endPoint x: 1276, endPoint y: 81, distance: 9.0
click at [1280, 72] on div "Filter" at bounding box center [1270, 80] width 44 height 17
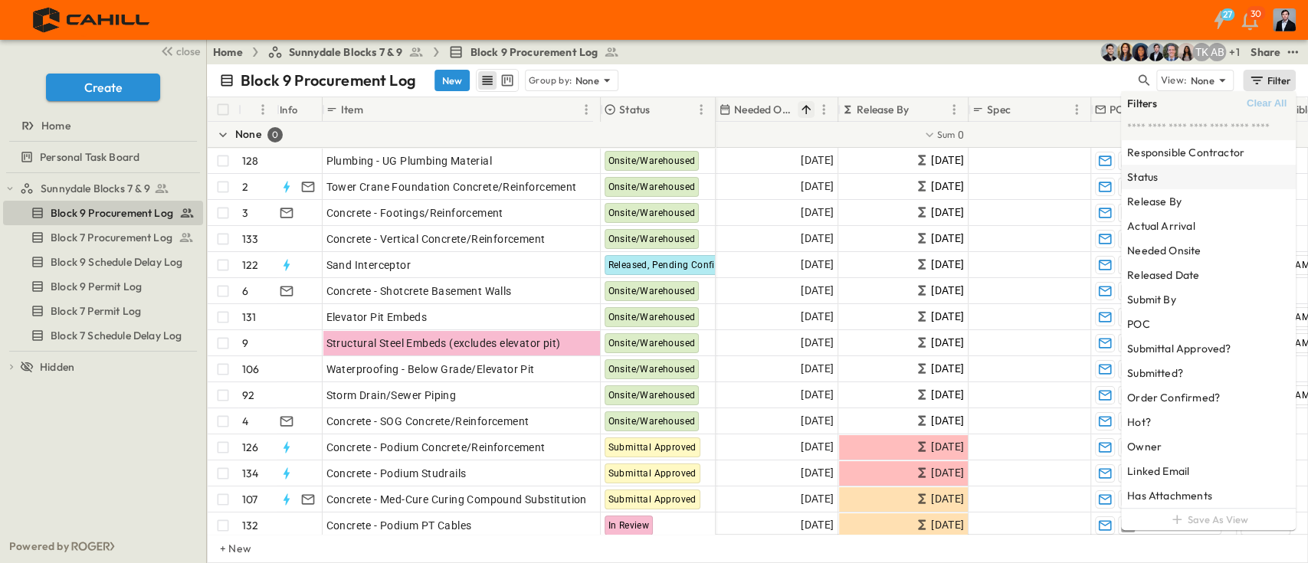
click at [1158, 170] on div "Status" at bounding box center [1208, 177] width 175 height 25
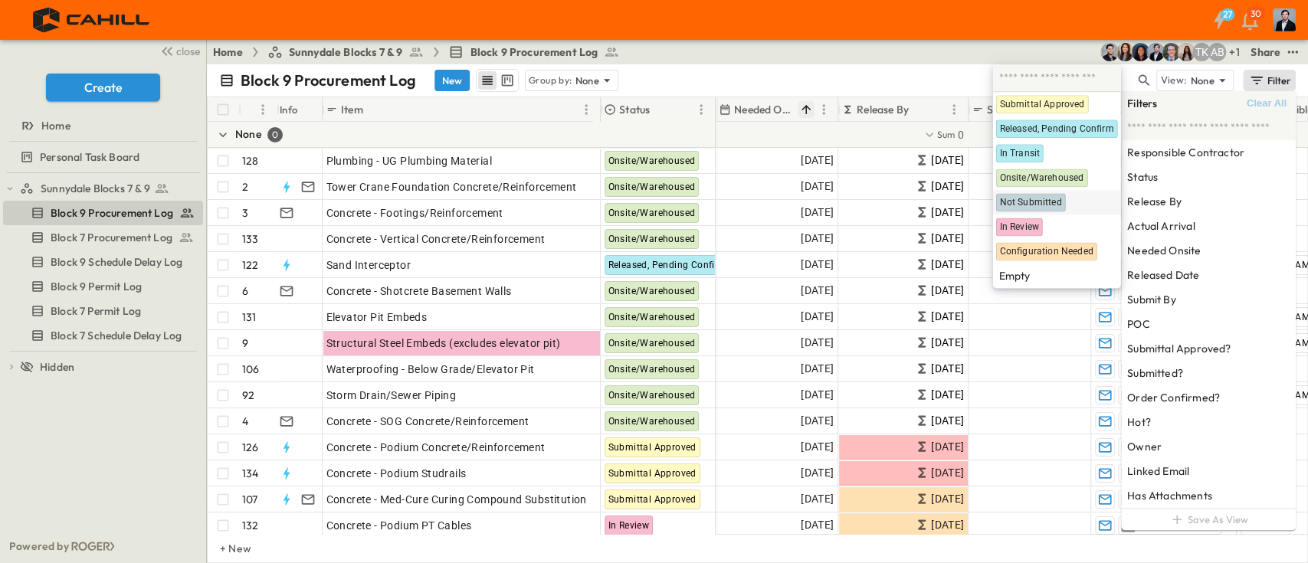
click at [1041, 198] on span "Not Submitted" at bounding box center [1030, 203] width 62 height 12
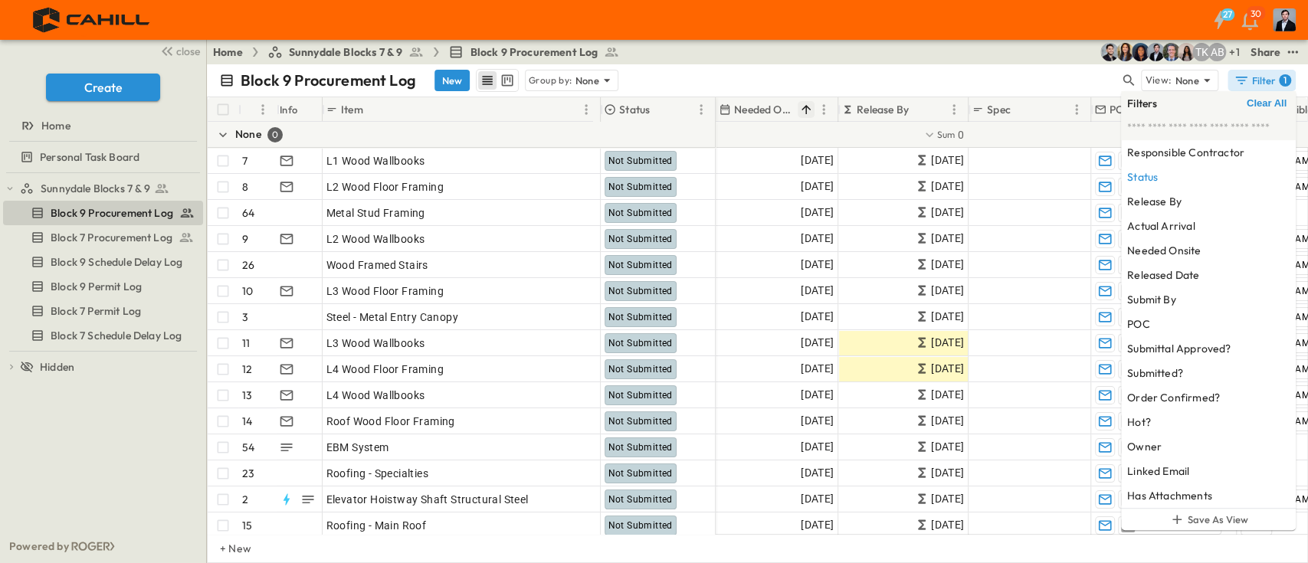
click at [1043, 70] on div "Block 9 Procurement Log New Group by: None" at bounding box center [669, 80] width 900 height 23
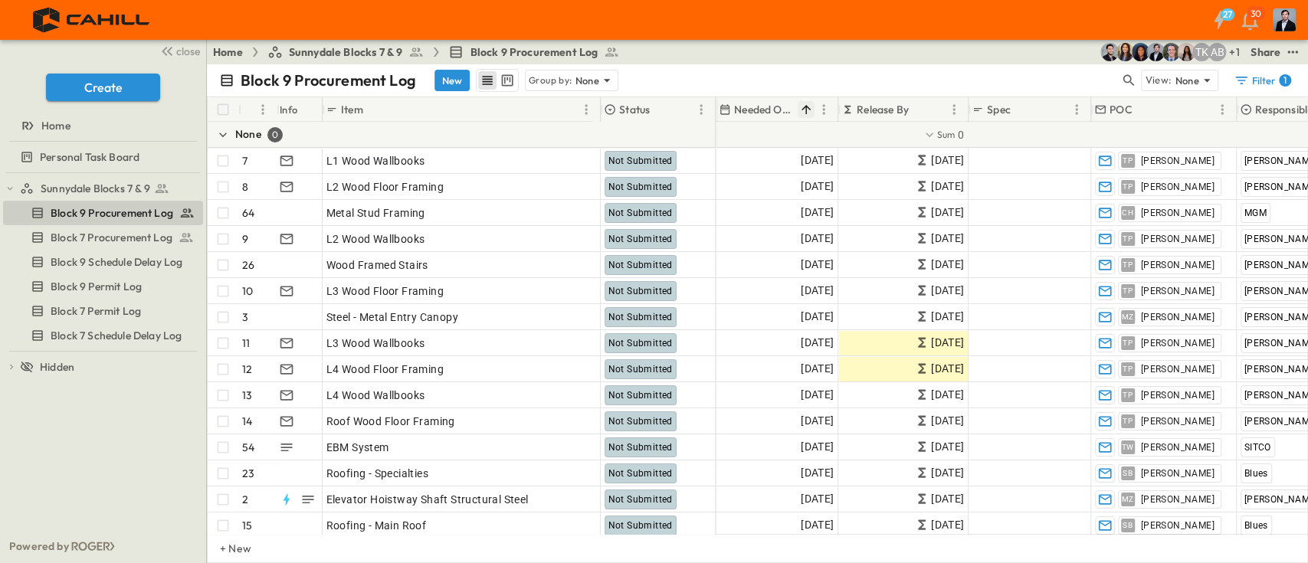
click at [1043, 70] on div "Block 9 Procurement Log New Group by: None" at bounding box center [669, 80] width 900 height 23
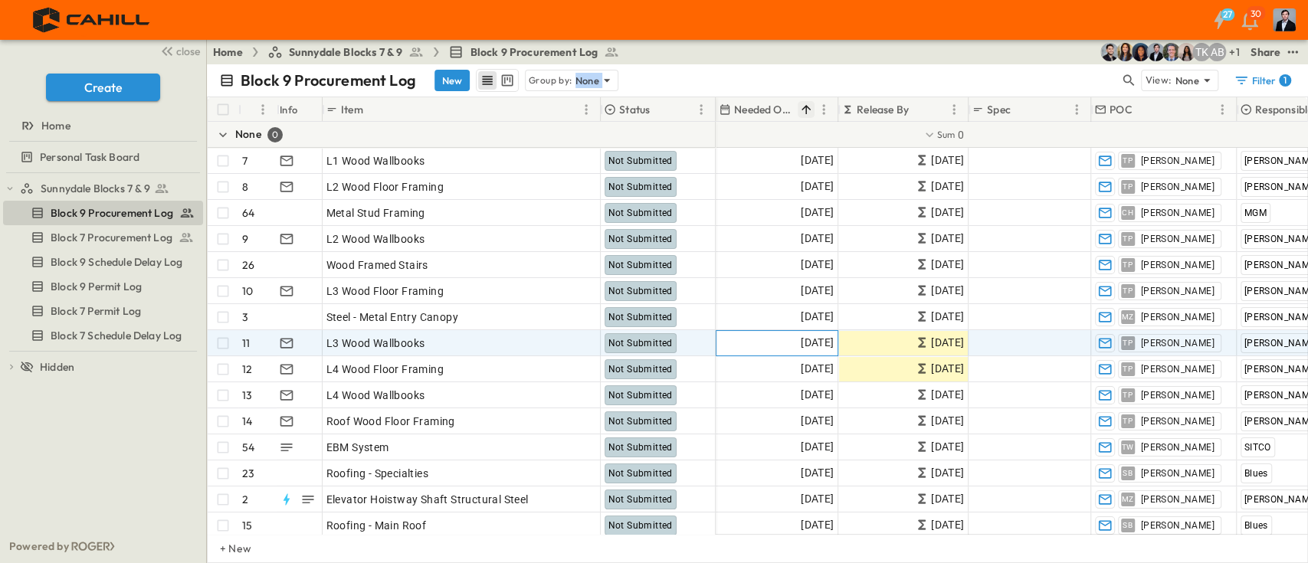
click at [801, 341] on span "[DATE]" at bounding box center [817, 343] width 33 height 18
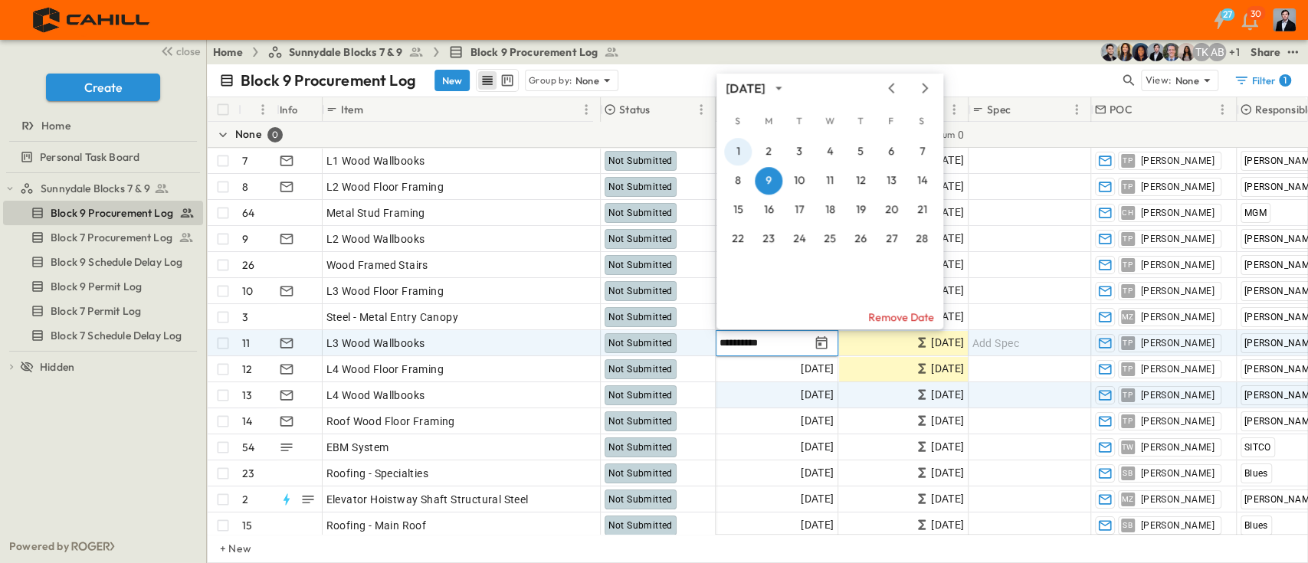
click at [735, 148] on button "1" at bounding box center [738, 152] width 28 height 28
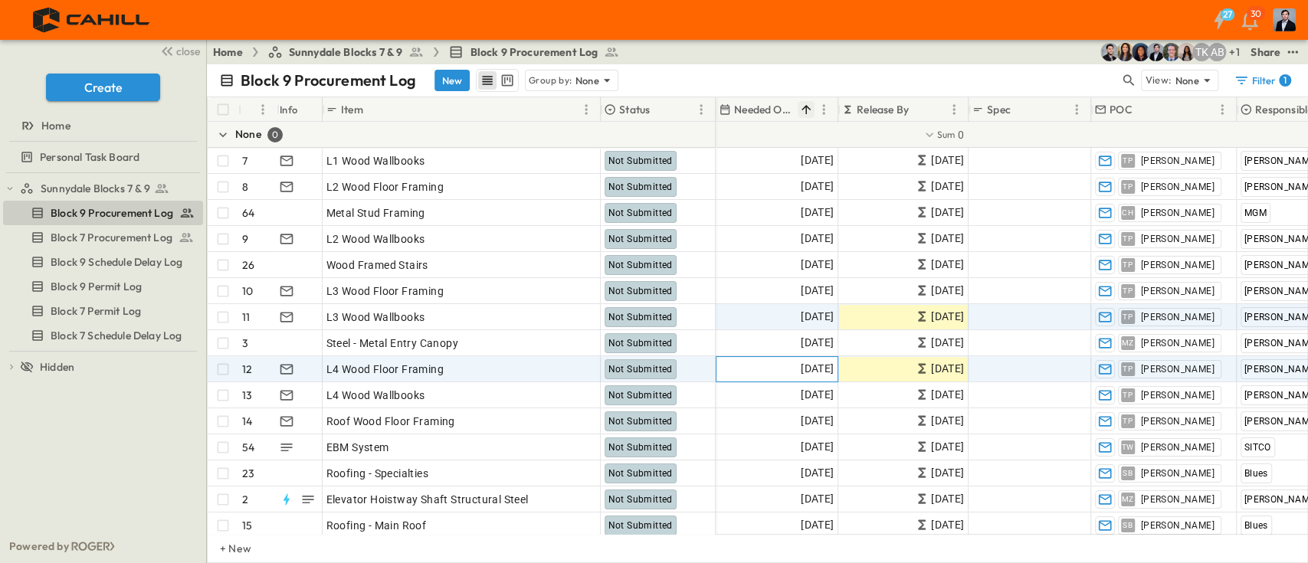
click at [801, 372] on span "[DATE]" at bounding box center [817, 369] width 33 height 18
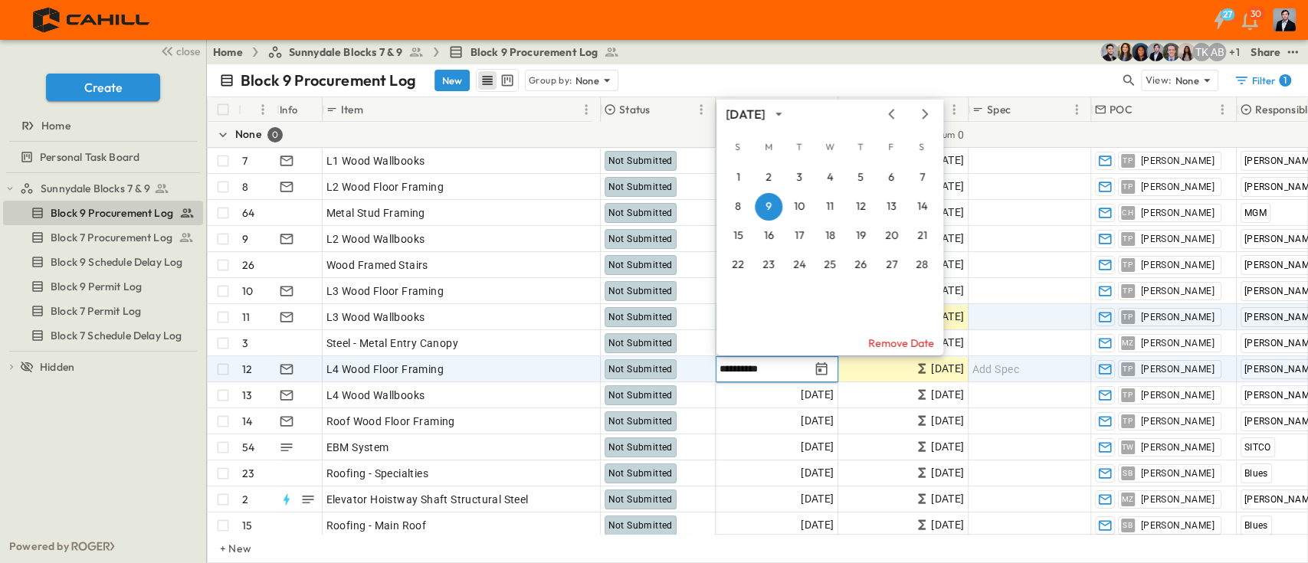
click at [742, 365] on input "**********" at bounding box center [764, 369] width 90 height 15
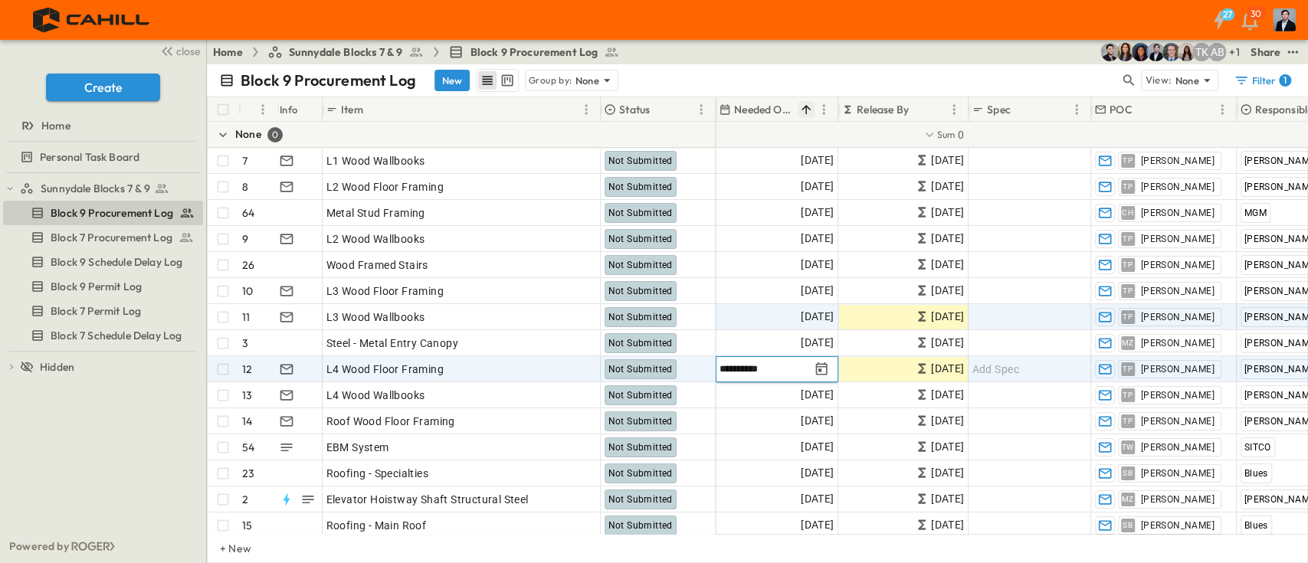
type input "**********"
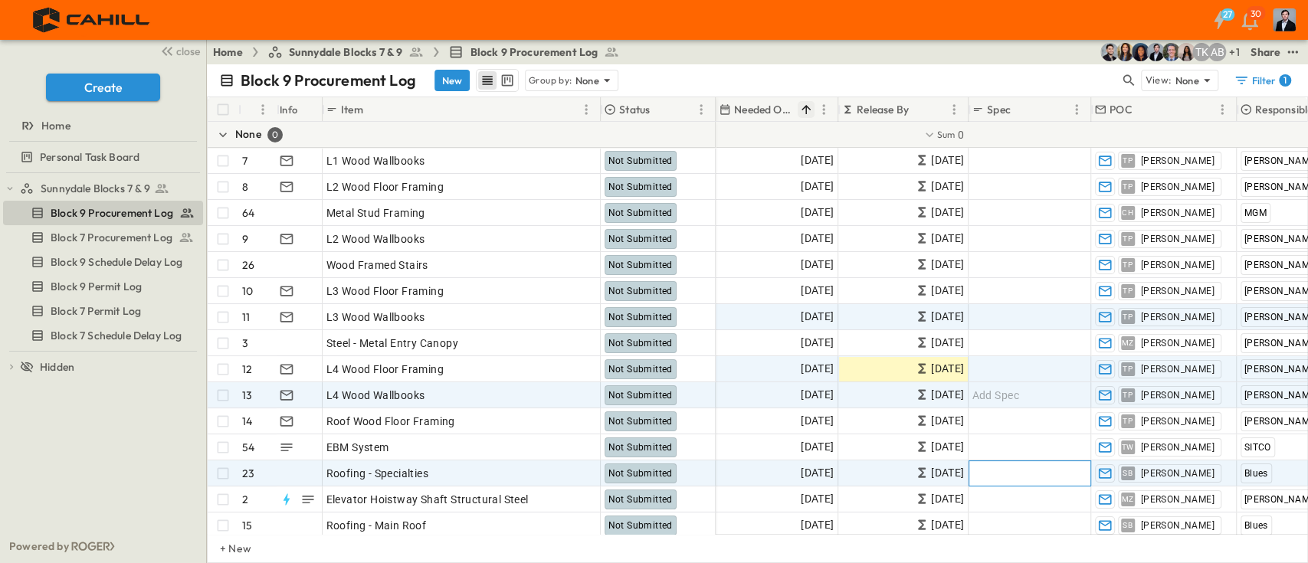
click at [1040, 472] on div "Add Spec" at bounding box center [1029, 473] width 115 height 21
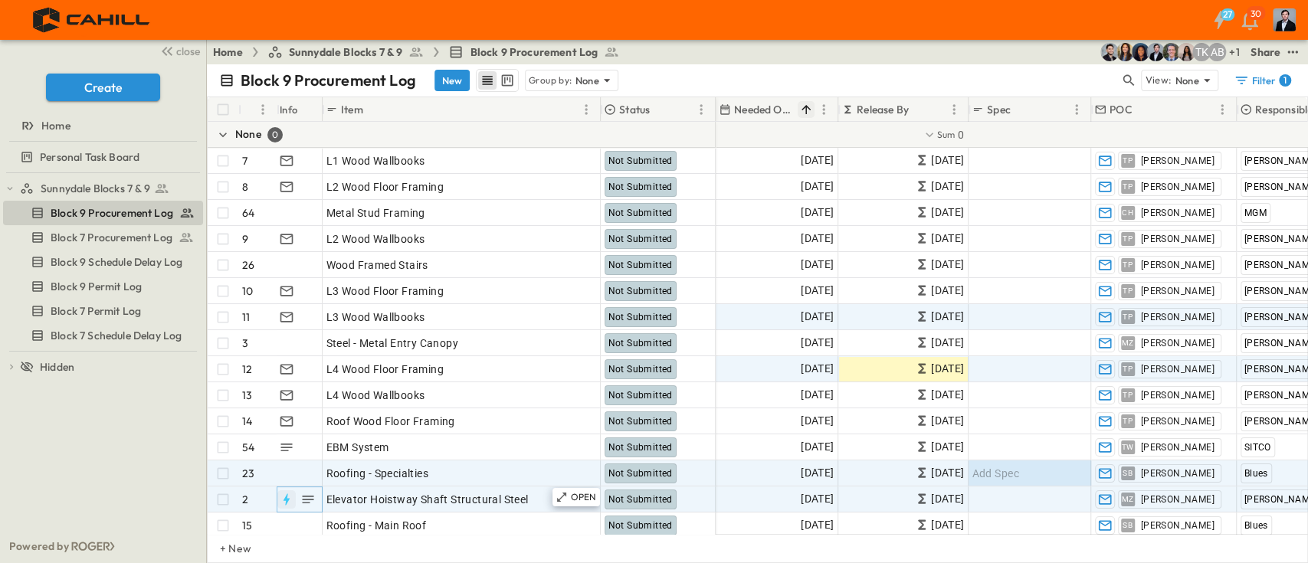
click at [281, 498] on icon "button" at bounding box center [286, 499] width 15 height 15
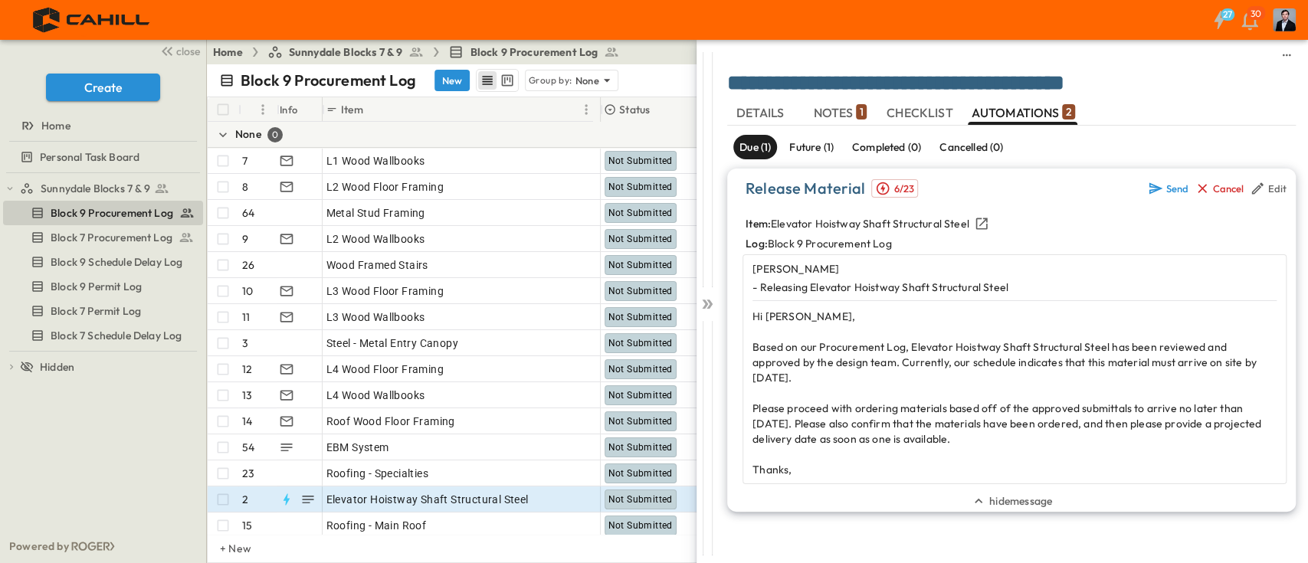
click at [1023, 201] on div "Release Material 6/23 Send Cancel Edit" at bounding box center [1014, 193] width 568 height 31
click at [1241, 401] on p "Please proceed with ordering materials based off of the approved submittals to …" at bounding box center [1014, 424] width 524 height 46
click at [1105, 447] on p at bounding box center [1014, 454] width 524 height 15
click at [949, 447] on p at bounding box center [1014, 454] width 524 height 15
drag, startPoint x: 964, startPoint y: 426, endPoint x: 861, endPoint y: 365, distance: 119.6
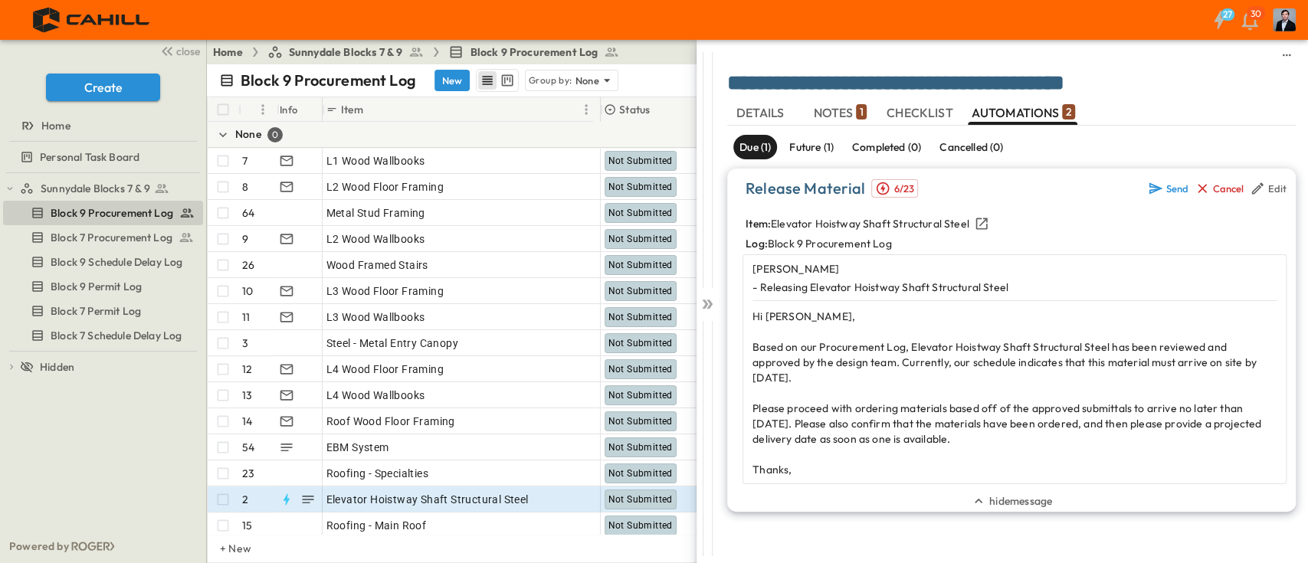
click at [869, 371] on div "Hi Max, Based on our Procurement Log, Elevator Hoistway Shaft Structural Steel …" at bounding box center [1014, 393] width 524 height 169
click at [861, 364] on span "Based on our Procurement Log, Elevator Hoistway Shaft Structural Steel has been…" at bounding box center [1004, 362] width 504 height 44
click at [1042, 110] on span "AUTOMATIONS 2" at bounding box center [1022, 113] width 103 height 14
click at [999, 493] on span "hide message" at bounding box center [1020, 500] width 63 height 15
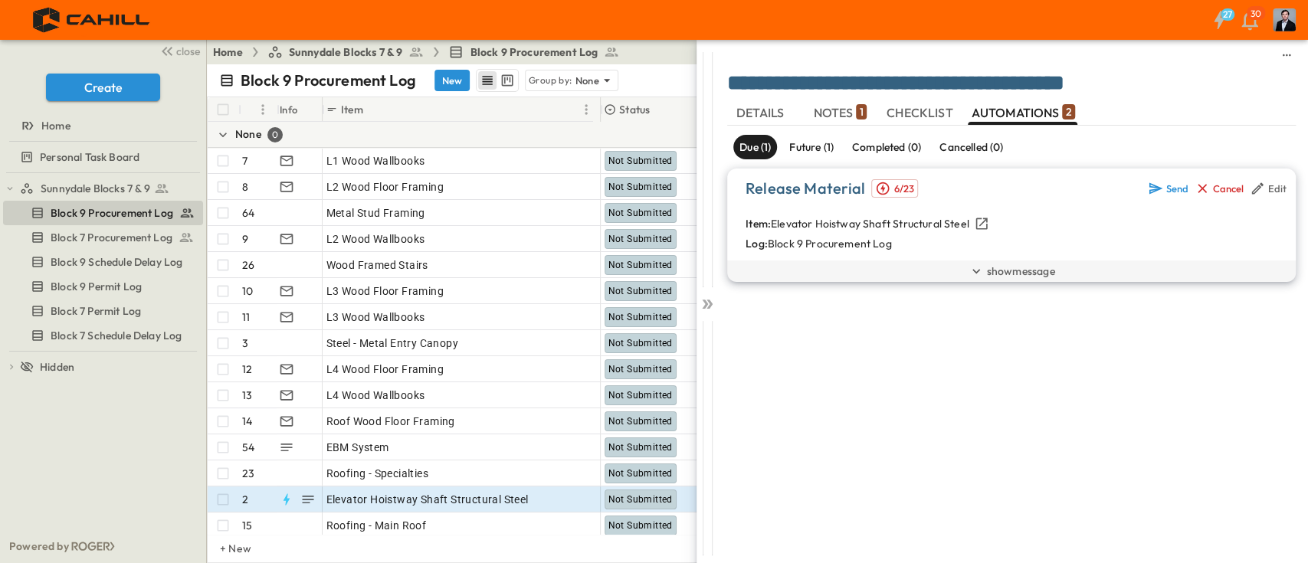
click at [999, 489] on div "Due (1) Future (1) Completed (0) Cancelled (0) Release Material 6/23 Send Cance…" at bounding box center [1011, 336] width 568 height 421
click at [807, 135] on div "Future (1)" at bounding box center [811, 147] width 57 height 25
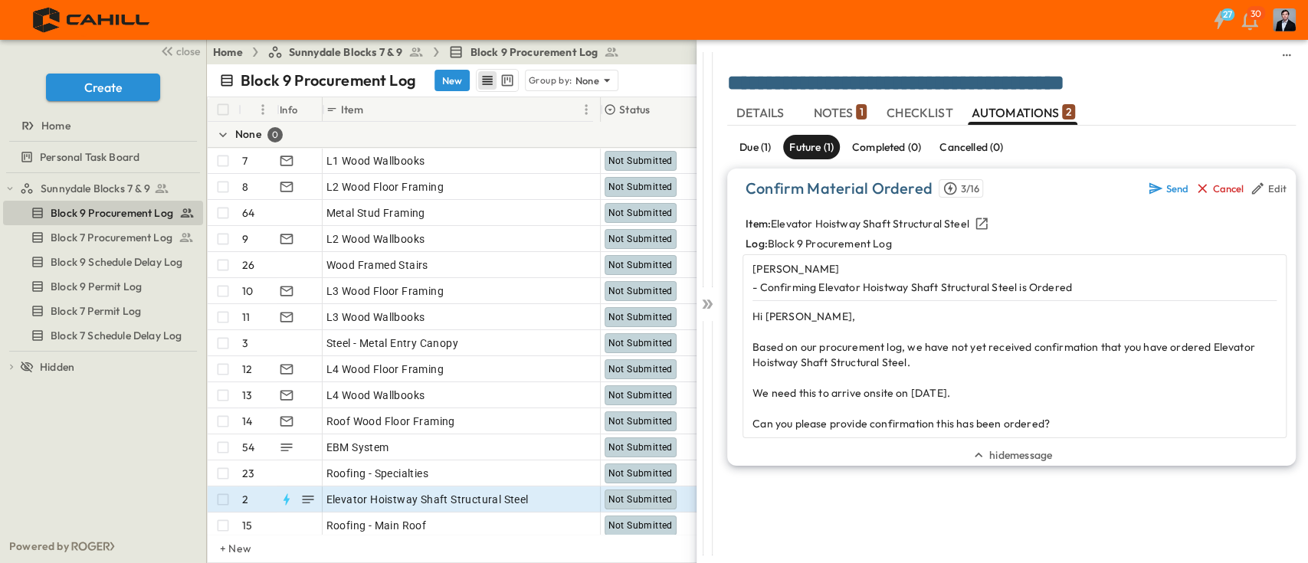
click at [834, 108] on span "NOTES 1" at bounding box center [839, 113] width 53 height 14
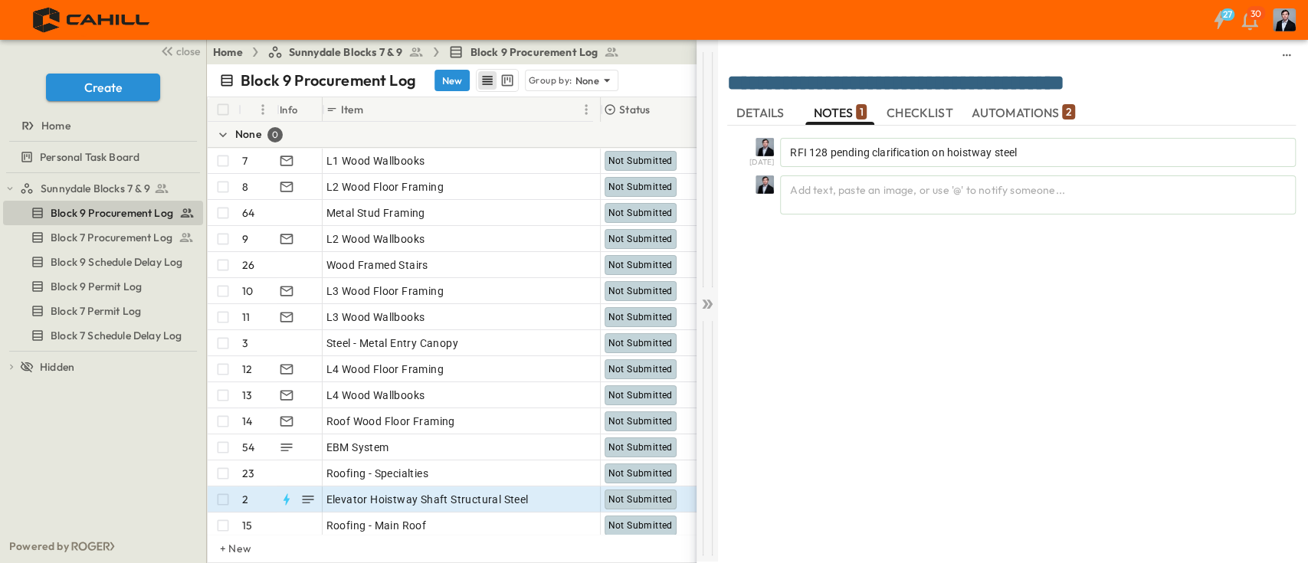
click at [699, 309] on icon at bounding box center [706, 303] width 15 height 15
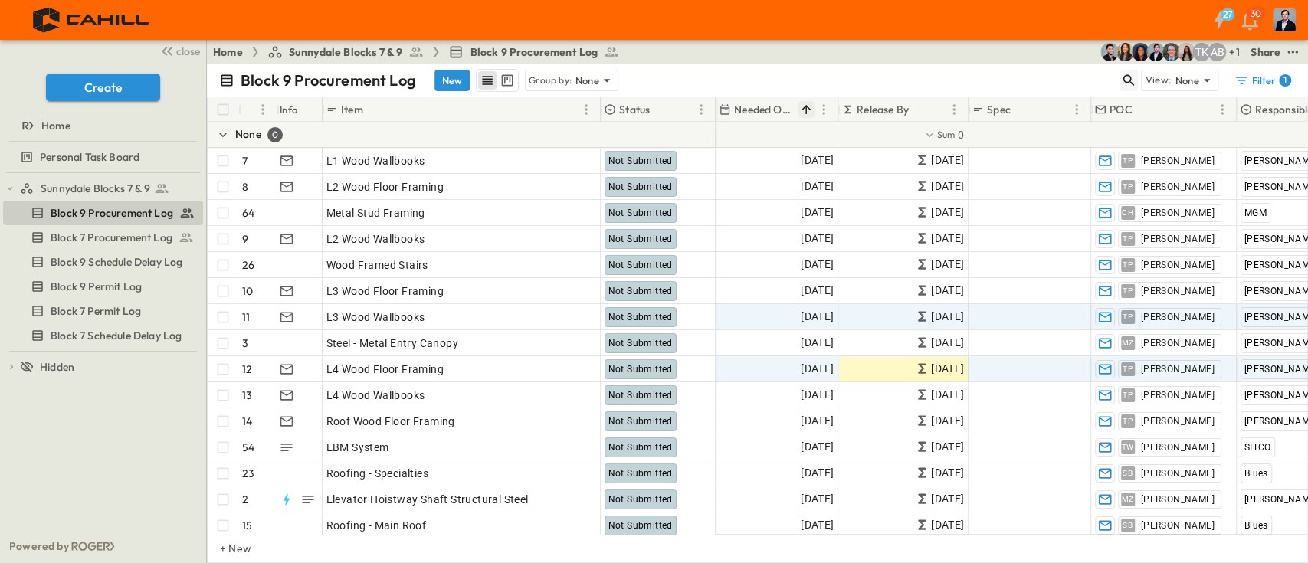
click at [1126, 78] on icon "button" at bounding box center [1128, 80] width 15 height 15
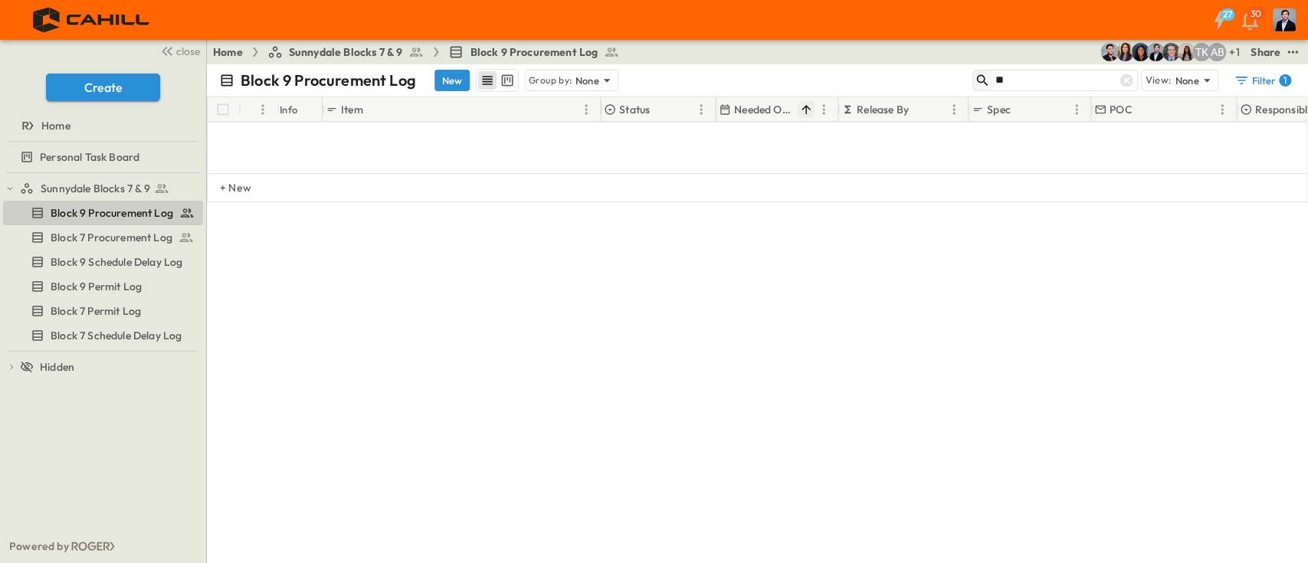
type input "*"
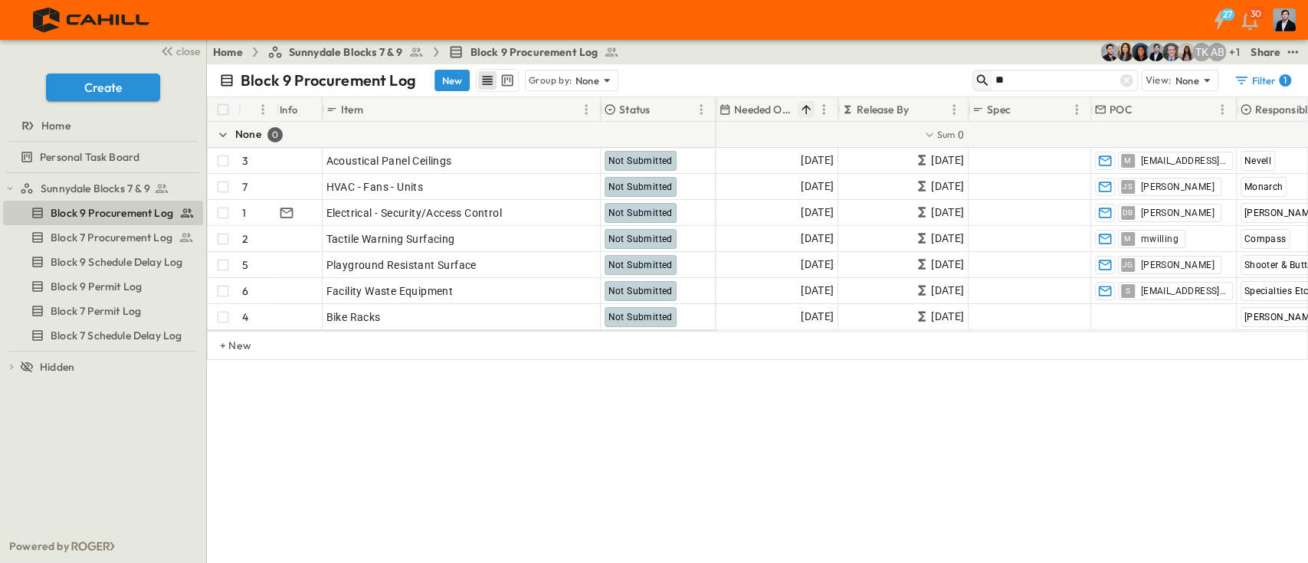
type input "*"
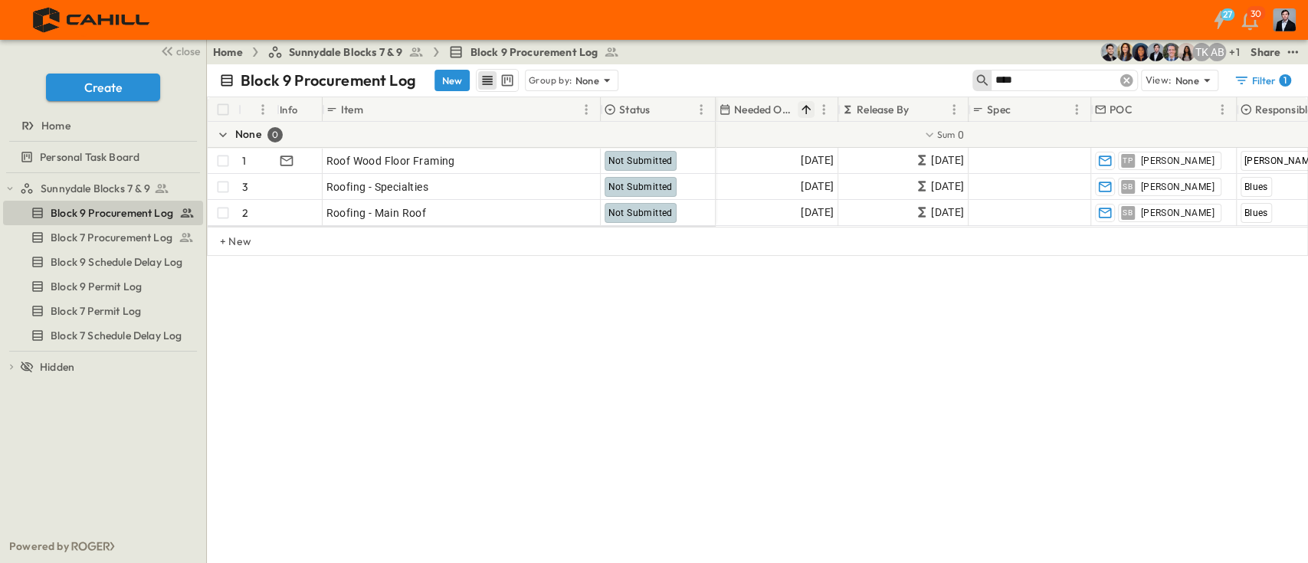
type input "****"
click at [1121, 77] on icon at bounding box center [1126, 80] width 15 height 15
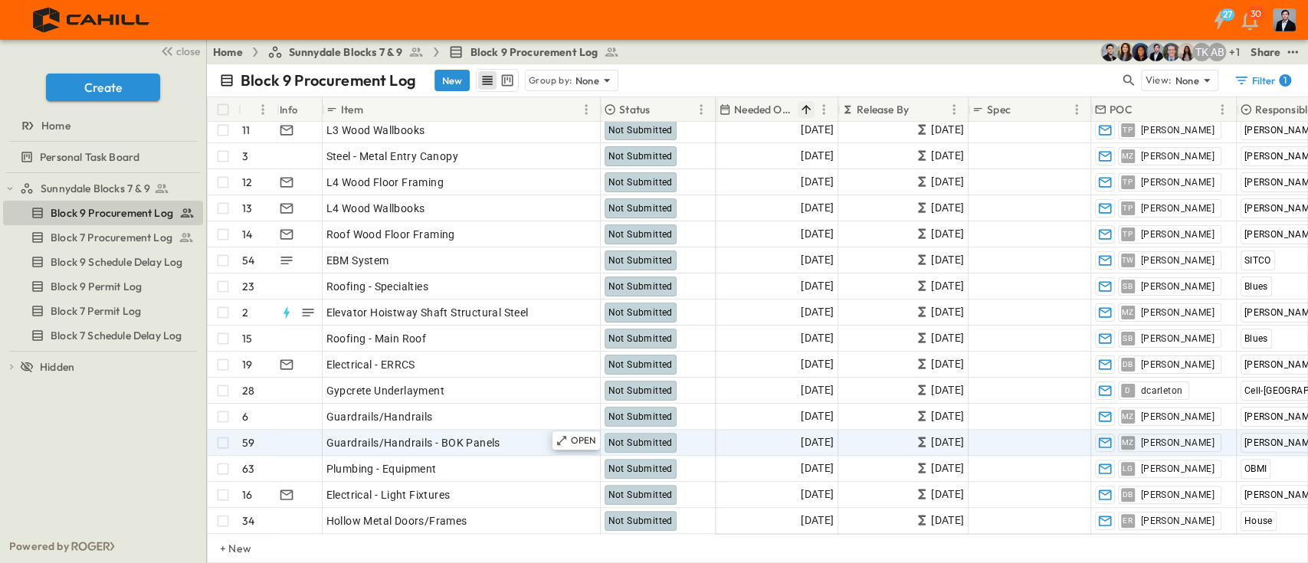
scroll to position [204, 0]
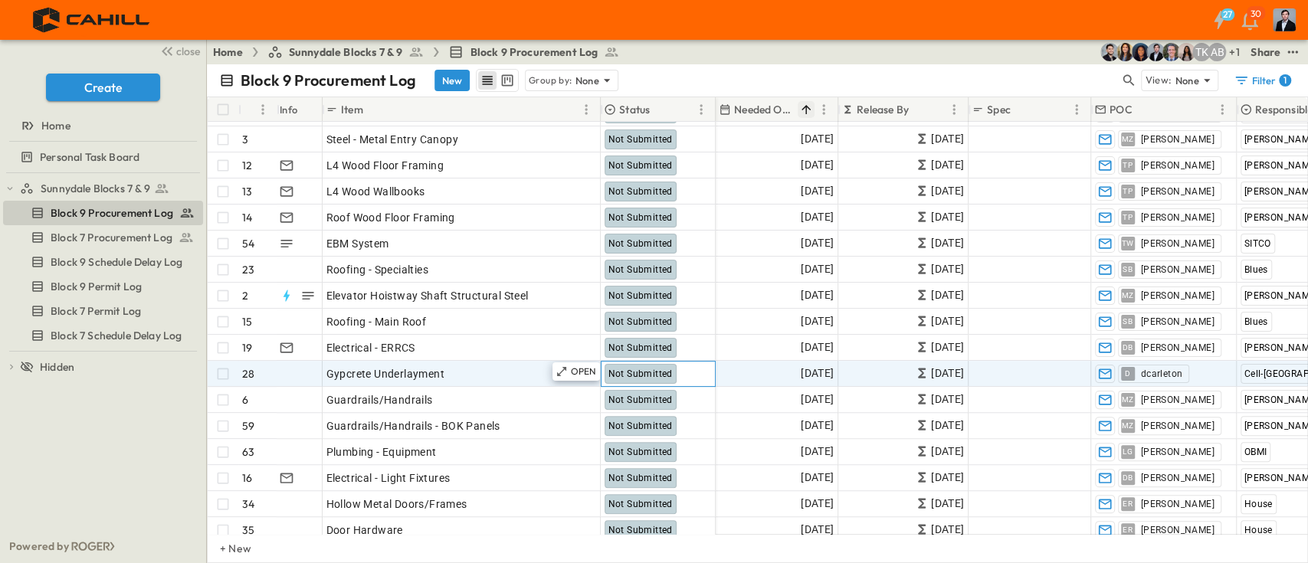
click at [634, 372] on span "Not Submitted" at bounding box center [640, 373] width 64 height 11
click at [509, 368] on div "Gypcrete Underlayment" at bounding box center [461, 373] width 270 height 21
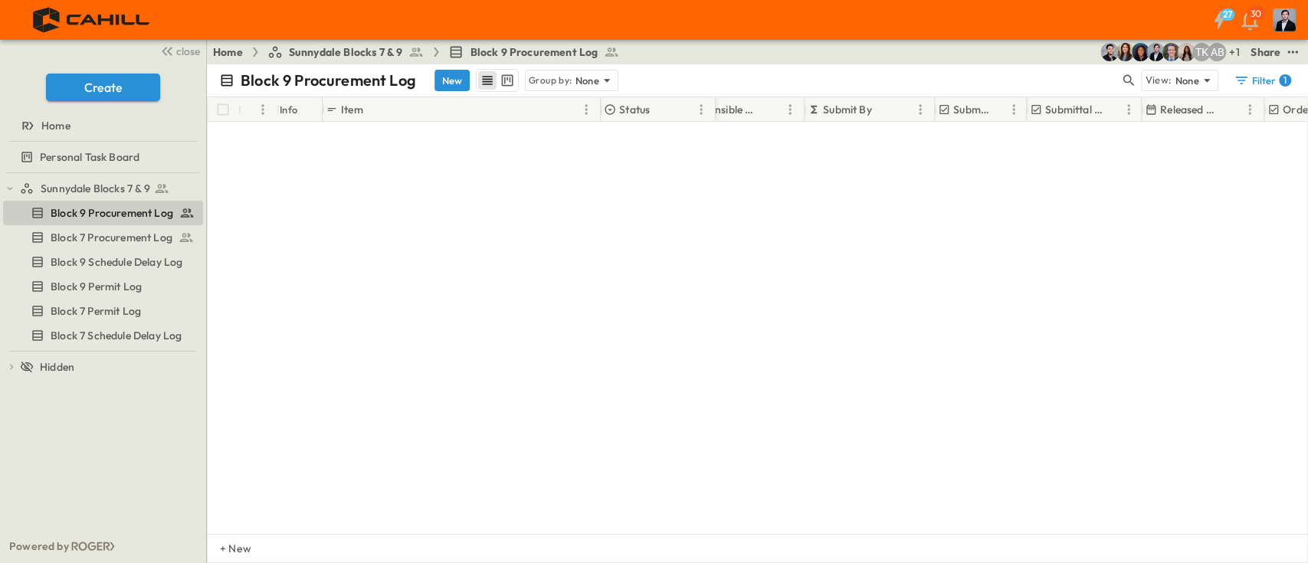
scroll to position [919, 570]
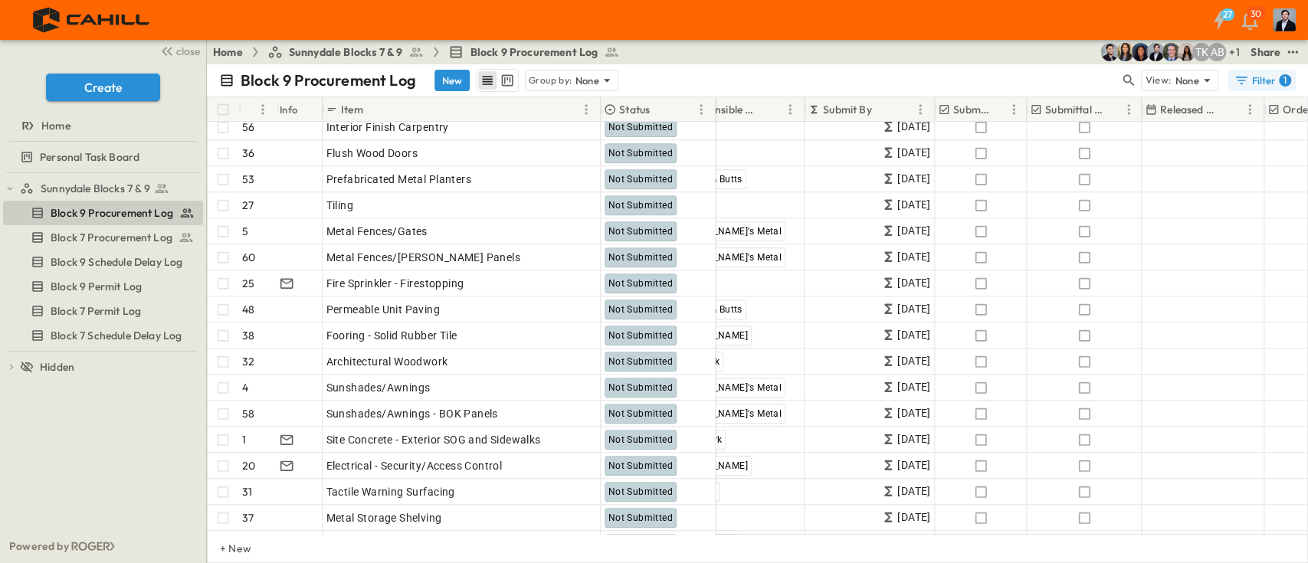
click at [1263, 73] on div "Filter 1" at bounding box center [1261, 80] width 57 height 15
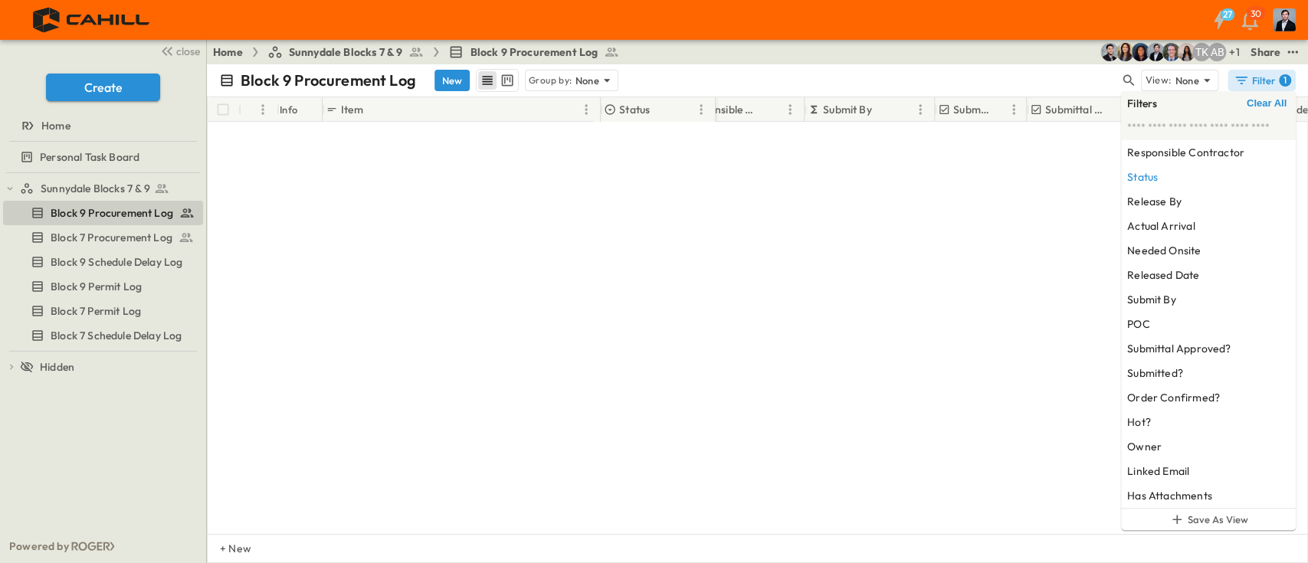
scroll to position [1374, 570]
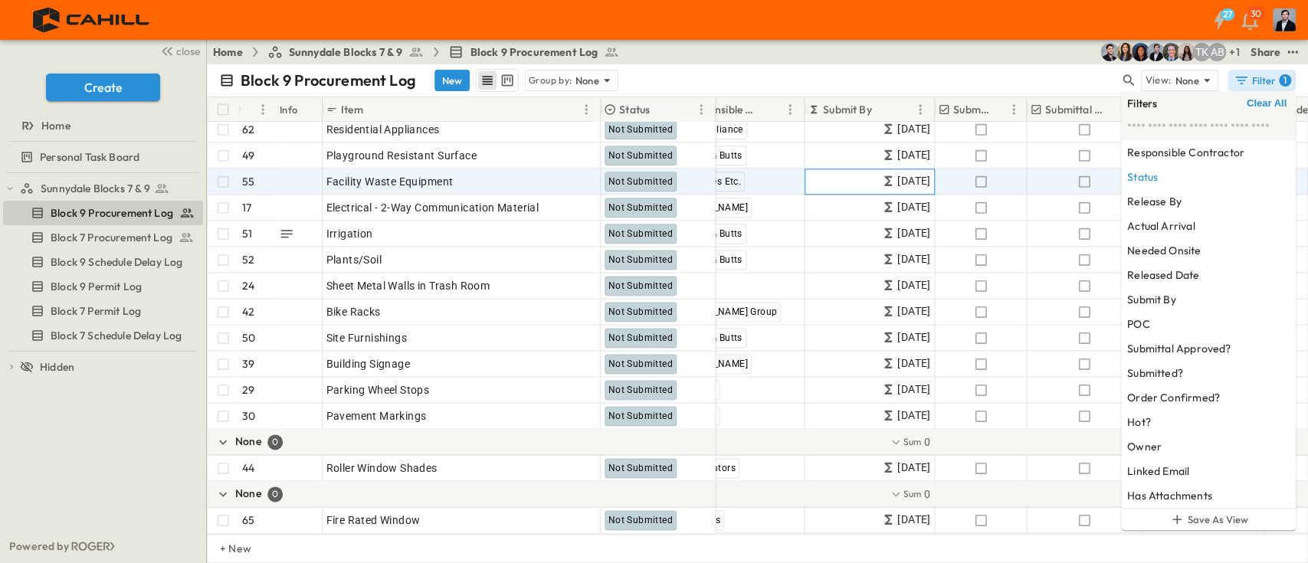
click at [909, 172] on span "[DATE]" at bounding box center [913, 181] width 33 height 18
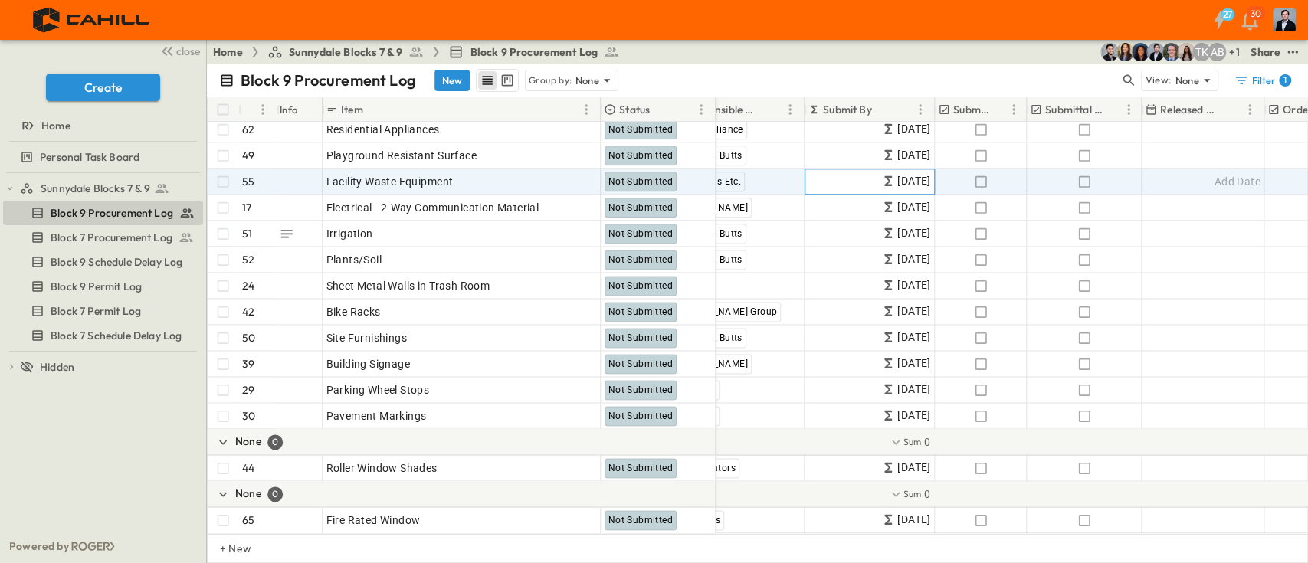
click at [923, 172] on span "[DATE]" at bounding box center [913, 181] width 33 height 18
click at [924, 172] on span "[DATE]" at bounding box center [913, 181] width 33 height 18
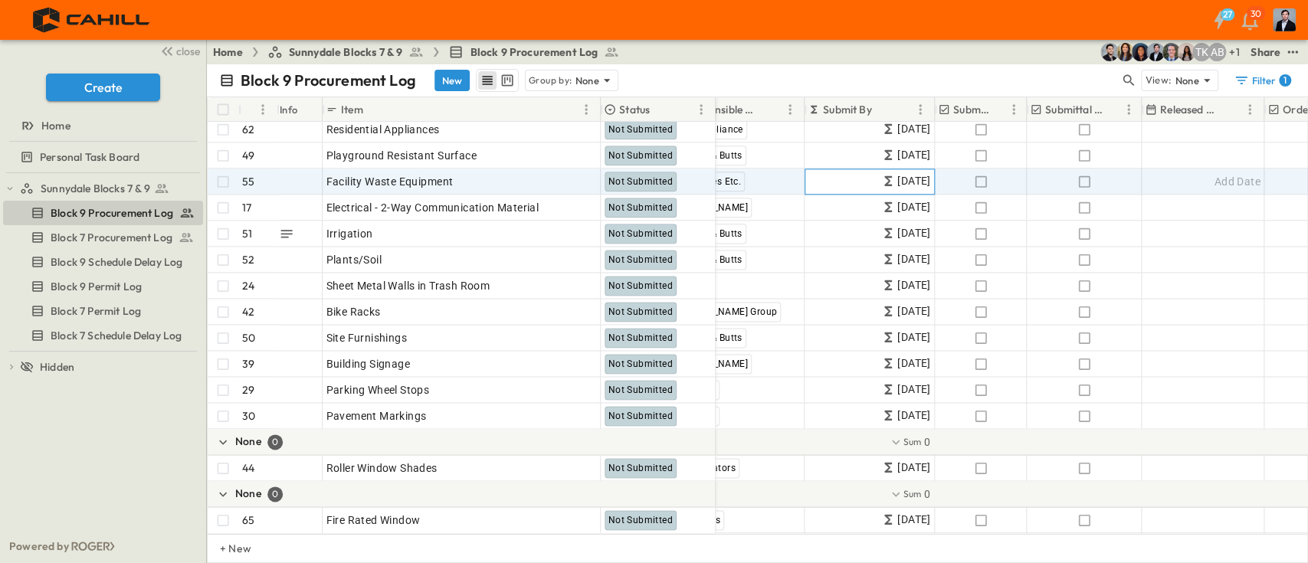
click at [924, 172] on span "[DATE]" at bounding box center [913, 181] width 33 height 18
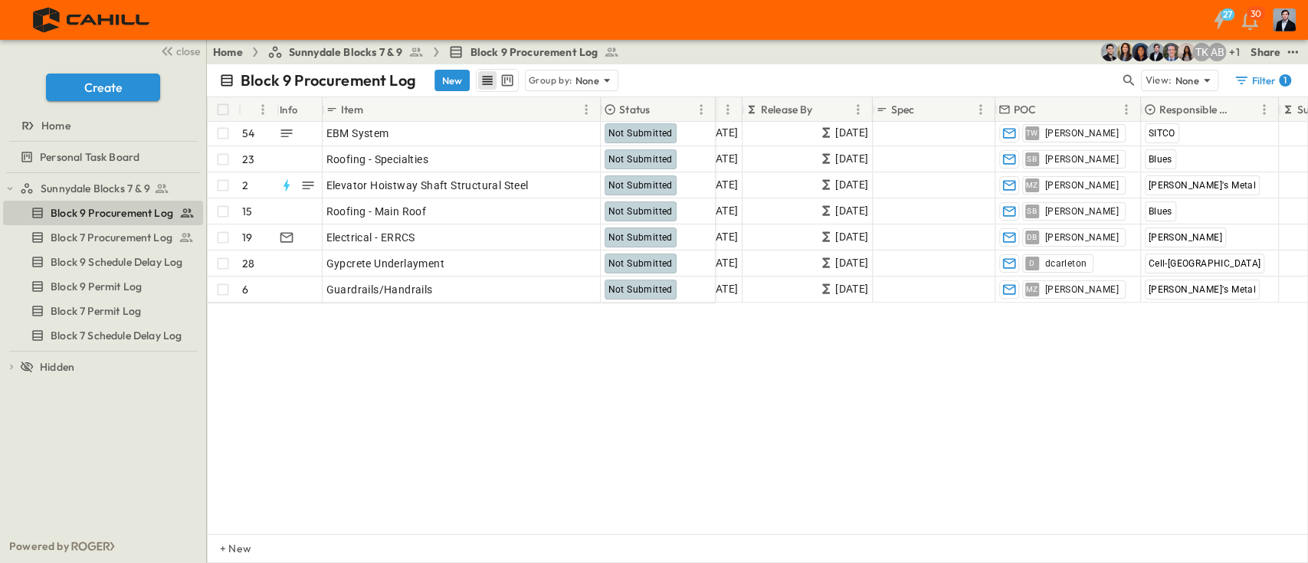
scroll to position [0, 96]
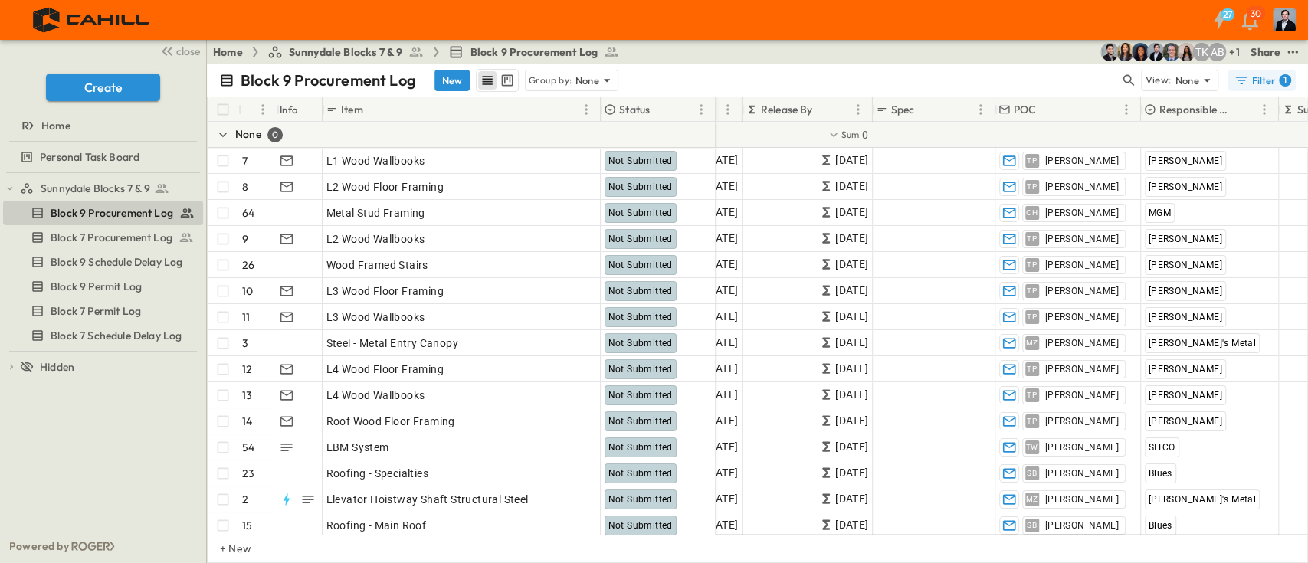
click at [1266, 75] on div "Filter 1" at bounding box center [1261, 80] width 57 height 15
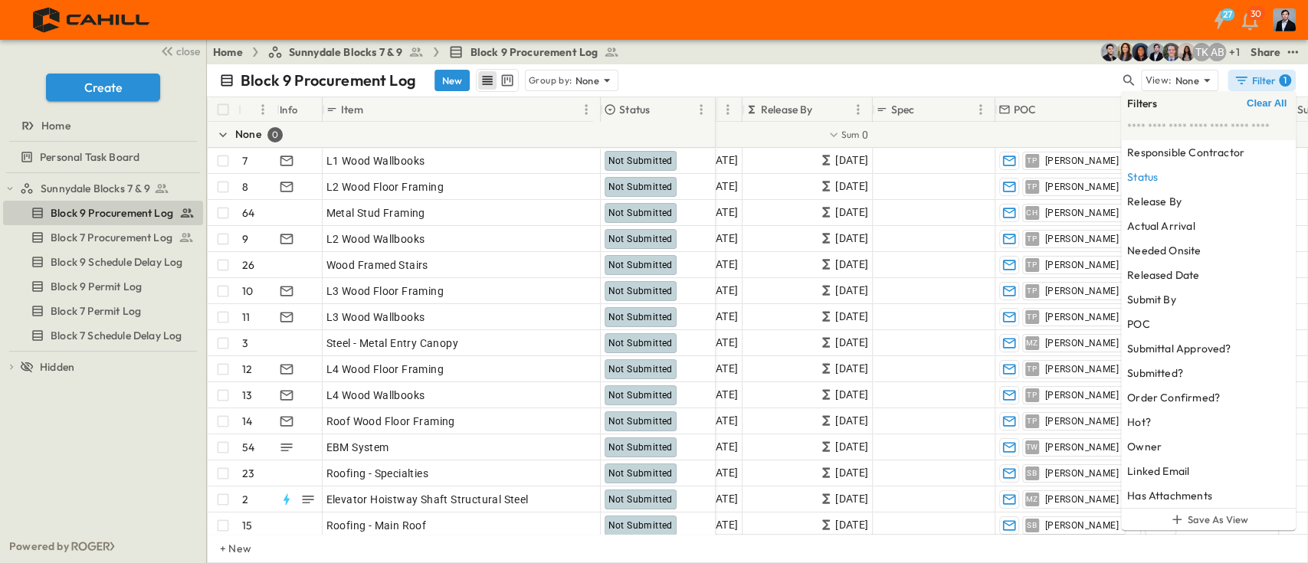
click at [1256, 106] on span "Clear All" at bounding box center [1266, 103] width 40 height 12
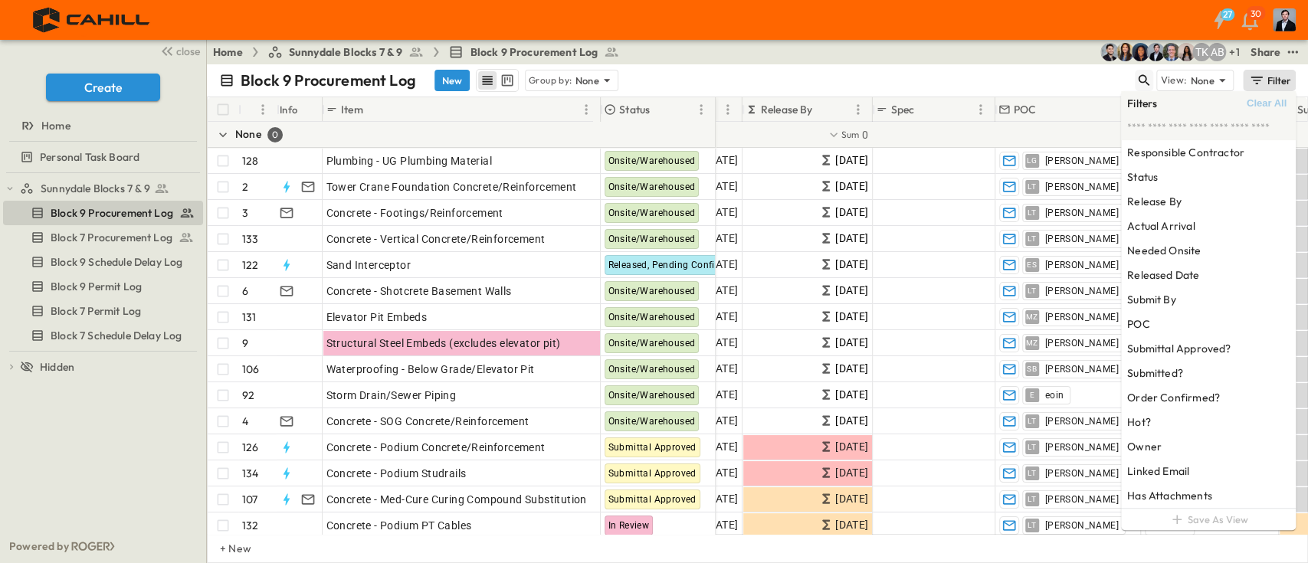
click at [1140, 70] on button "button" at bounding box center [1144, 80] width 18 height 21
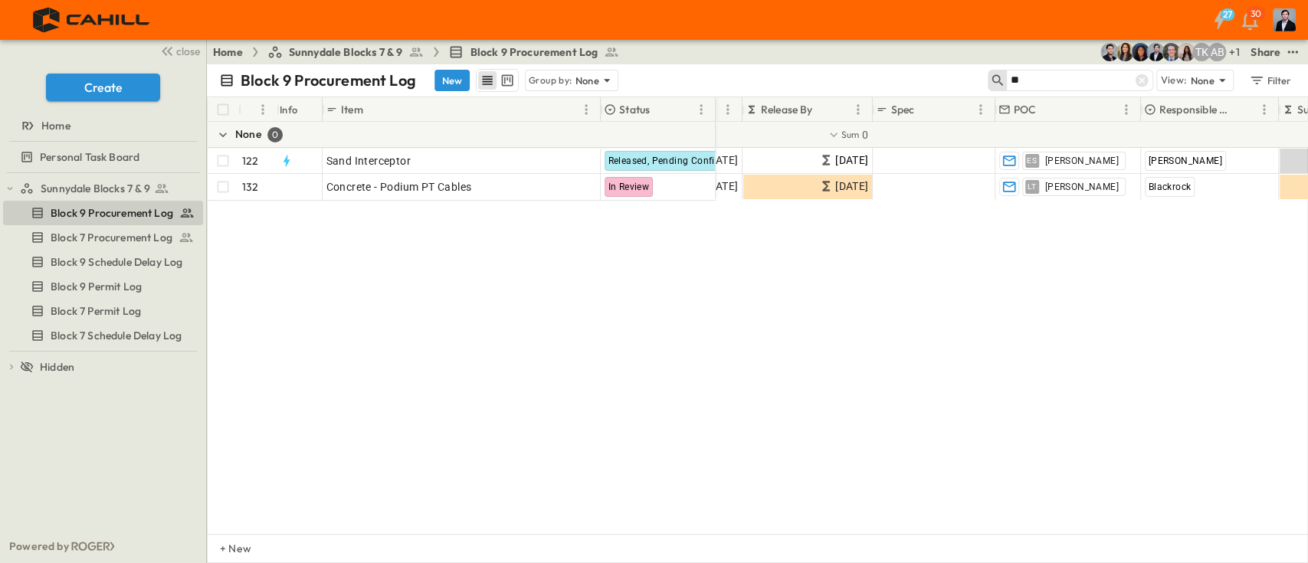
type input "**"
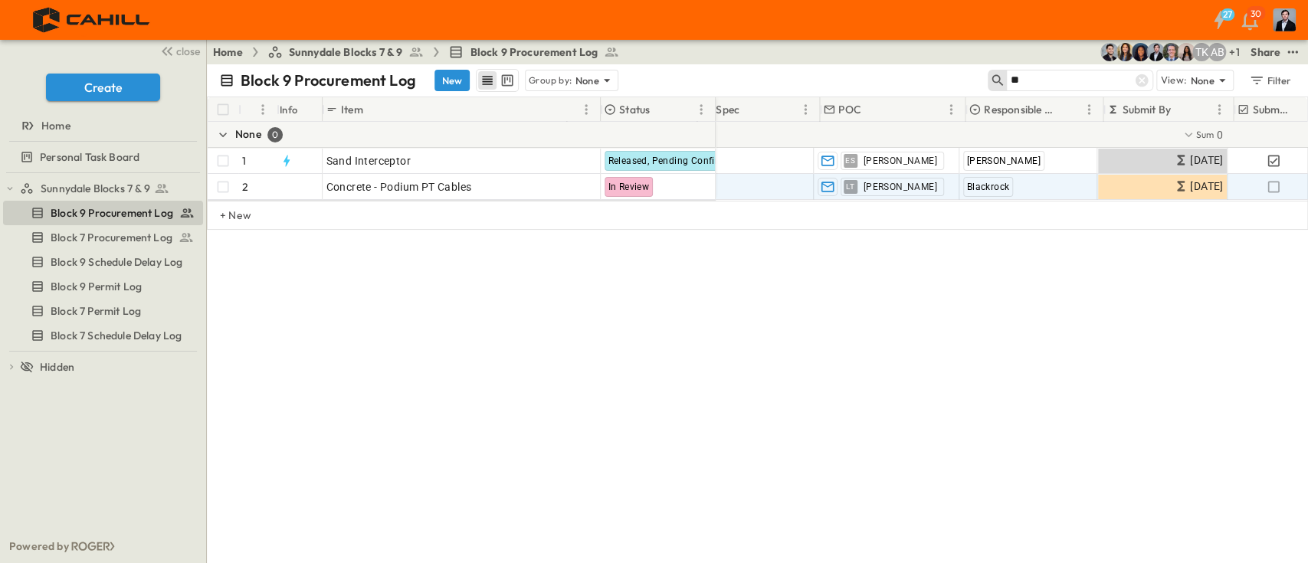
scroll to position [0, 332]
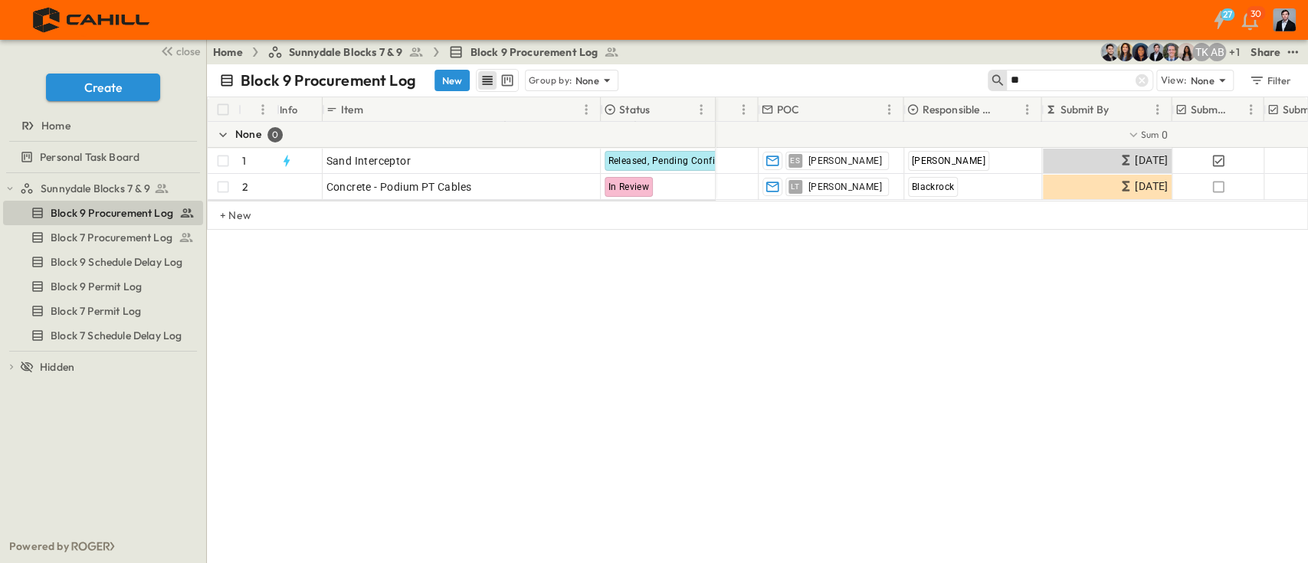
click at [1140, 84] on icon at bounding box center [1141, 80] width 13 height 13
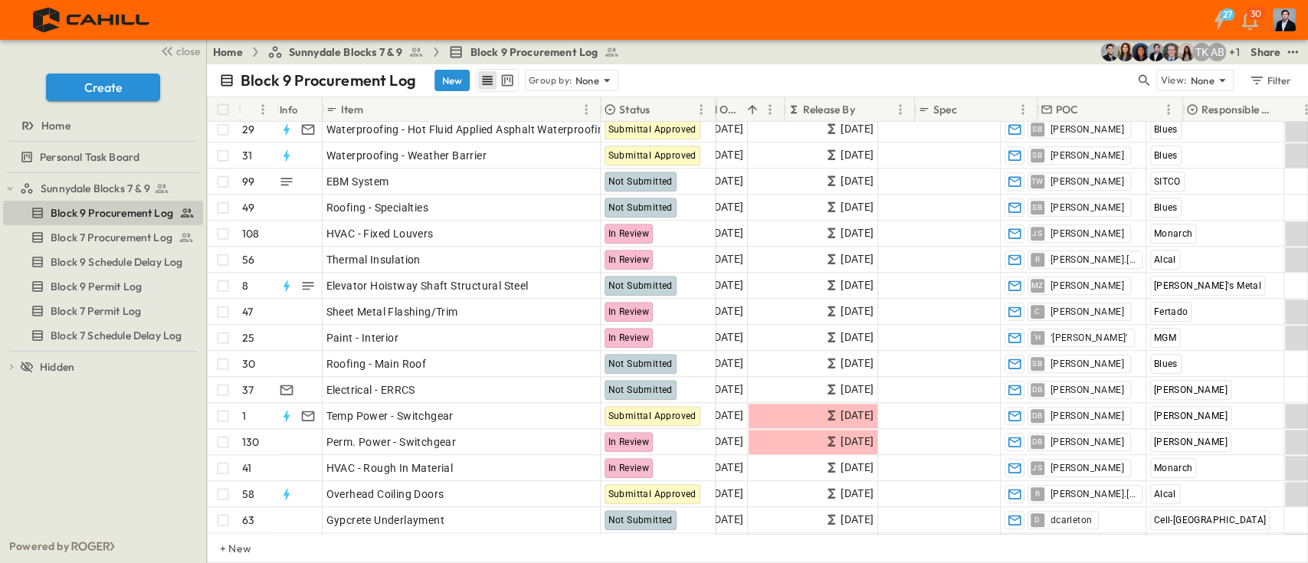
scroll to position [1021, 54]
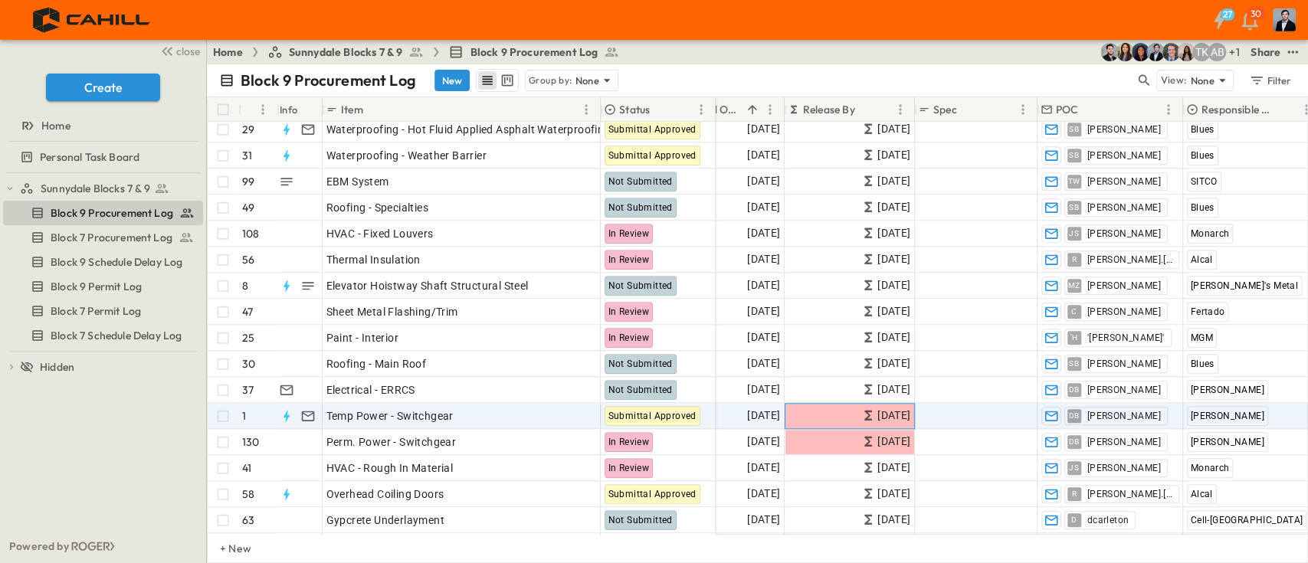
click at [883, 414] on span "[DATE]" at bounding box center [893, 416] width 33 height 18
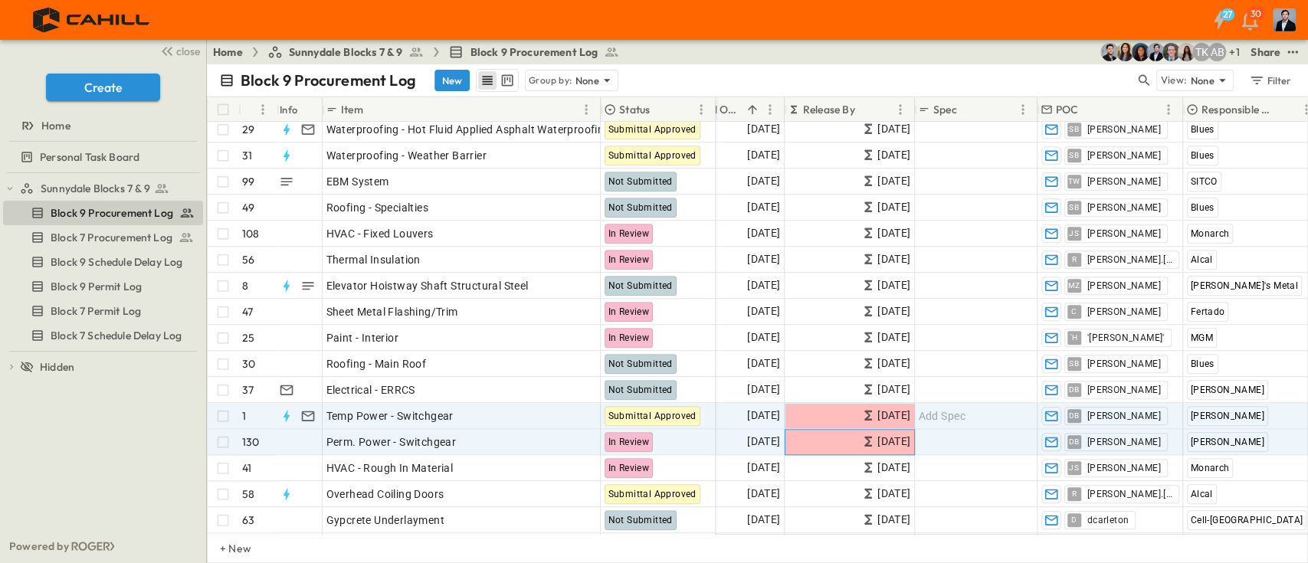
click at [877, 442] on span "[DATE]" at bounding box center [893, 442] width 33 height 18
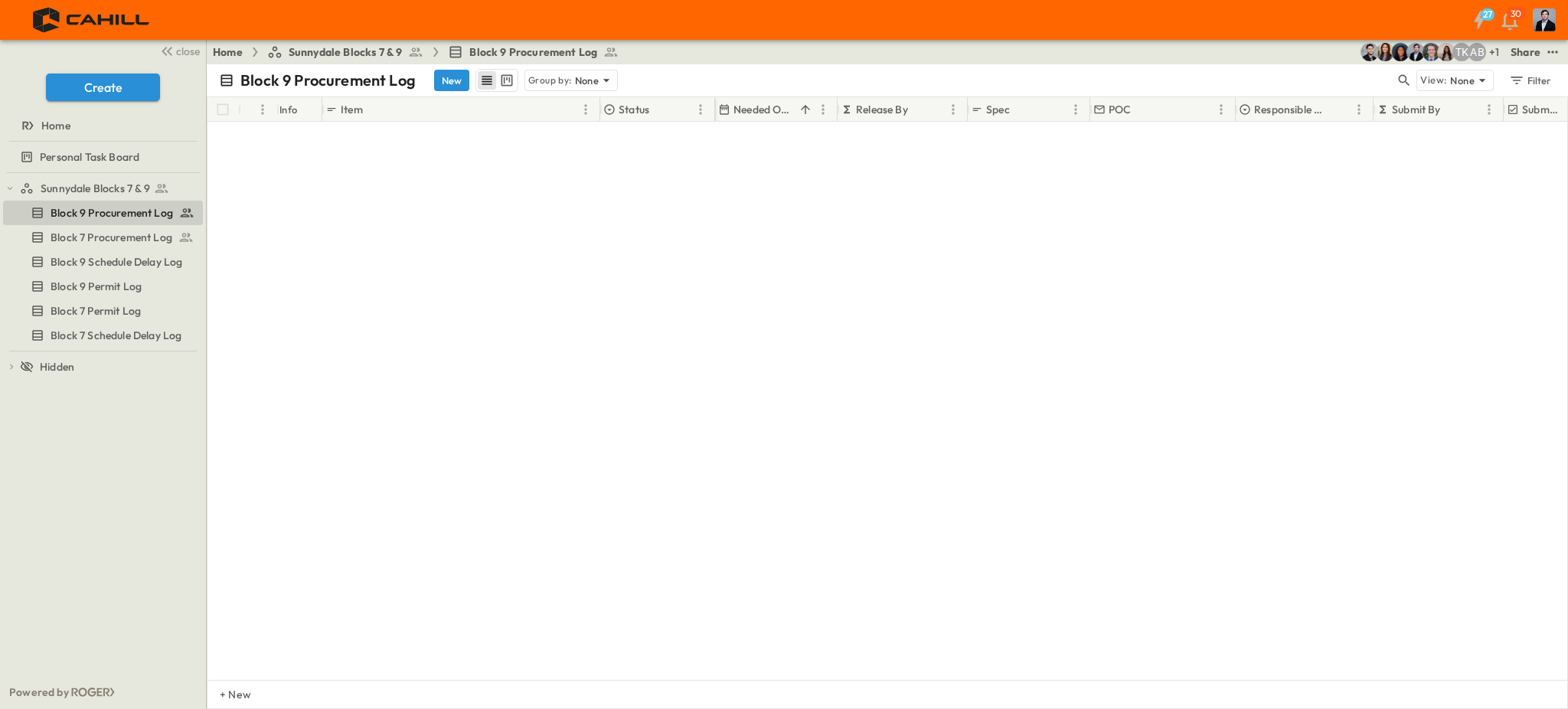
scroll to position [0, 0]
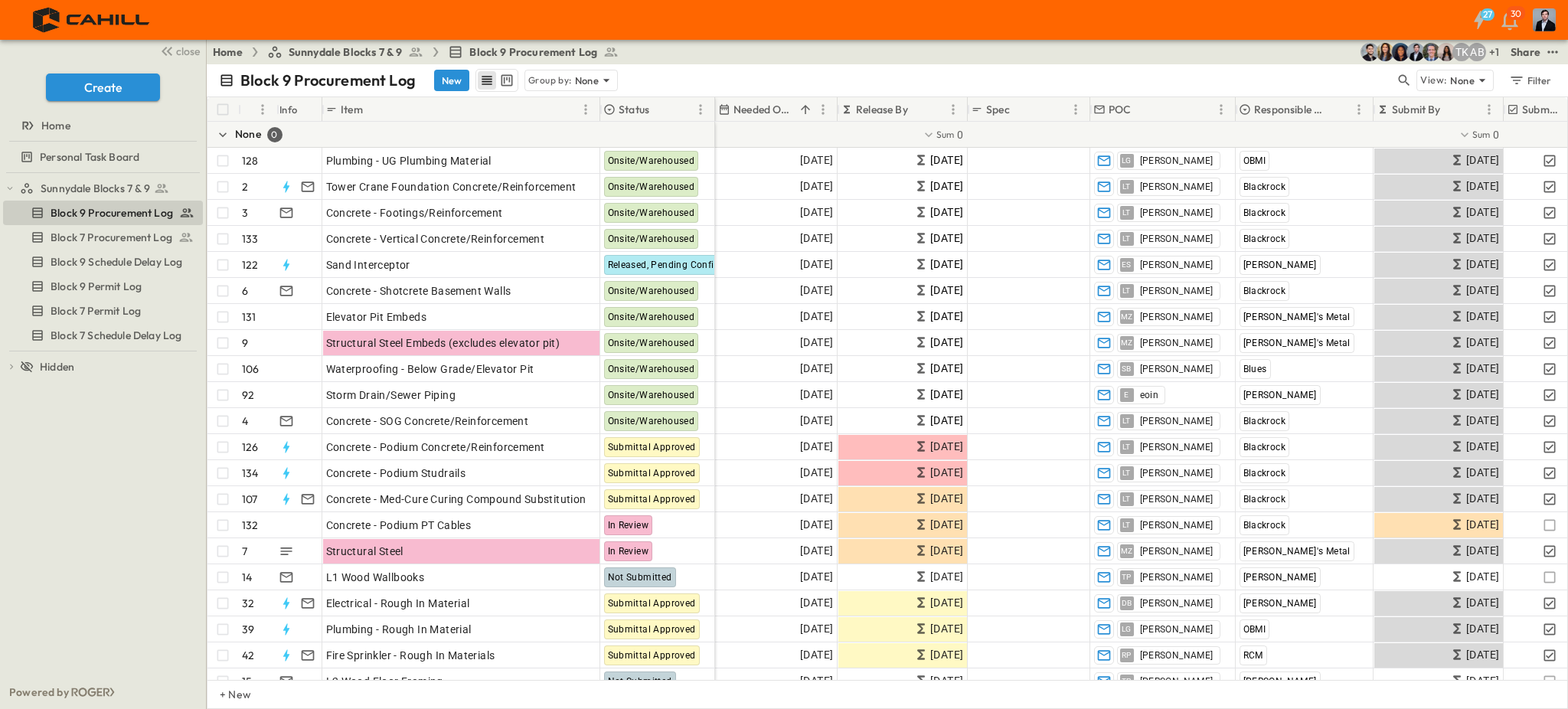
click at [694, 77] on div "Block 9 Procurement Log New Group by: None" at bounding box center [806, 80] width 1176 height 23
